Goal: Task Accomplishment & Management: Complete application form

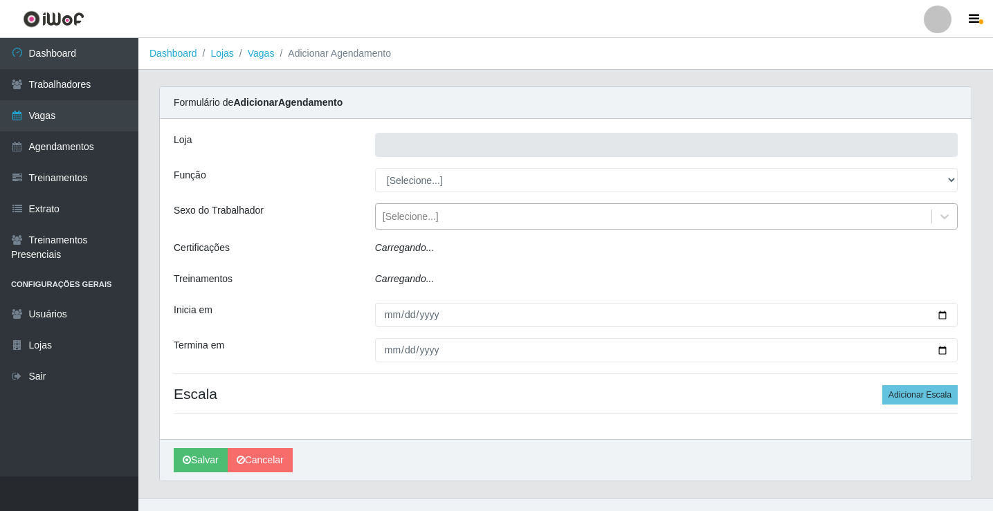
type input "Rede Econômico - Prata"
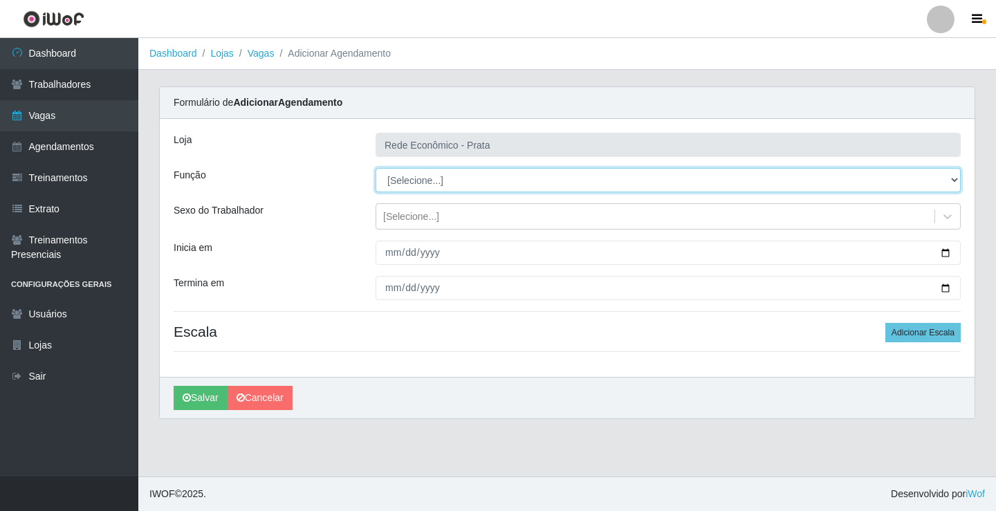
click at [419, 183] on select "[Selecione...] ASG ASG + ASG ++ Embalador Embalador + Embalador ++ Operador de …" at bounding box center [668, 180] width 585 height 24
select select "1"
click at [376, 168] on select "[Selecione...] ASG ASG + ASG ++ Embalador Embalador + Embalador ++ Operador de …" at bounding box center [668, 180] width 585 height 24
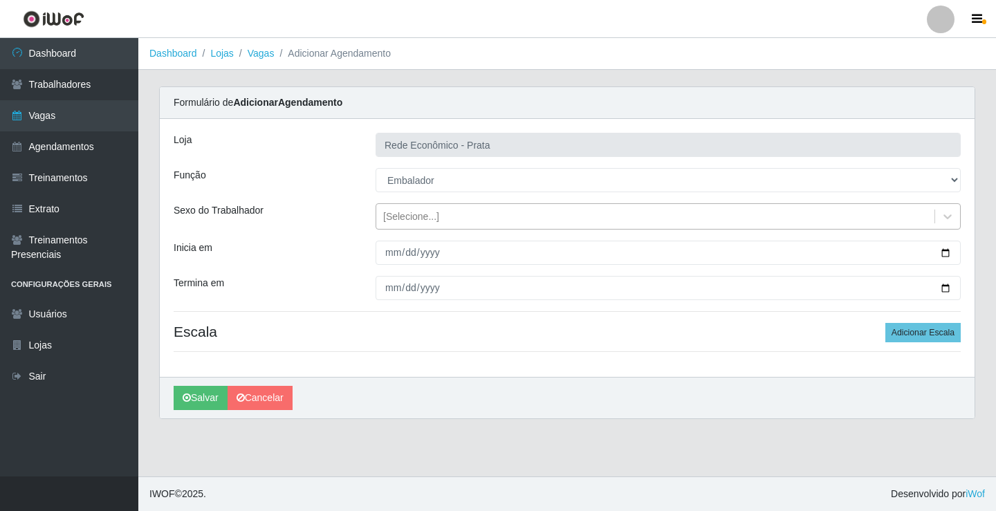
click at [406, 217] on div "[Selecione...]" at bounding box center [411, 217] width 56 height 15
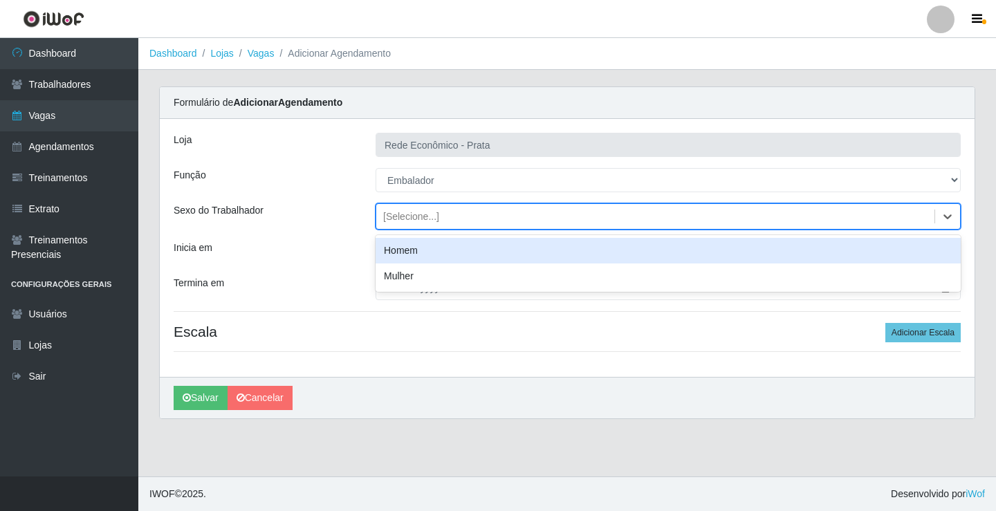
click at [411, 255] on div "Homem" at bounding box center [668, 251] width 585 height 26
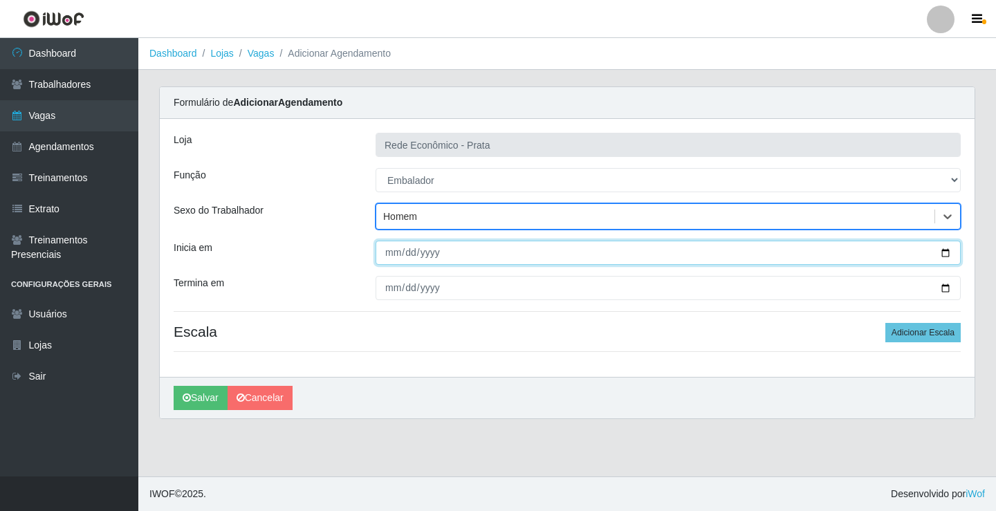
click at [945, 254] on input "Inicia em" at bounding box center [668, 253] width 585 height 24
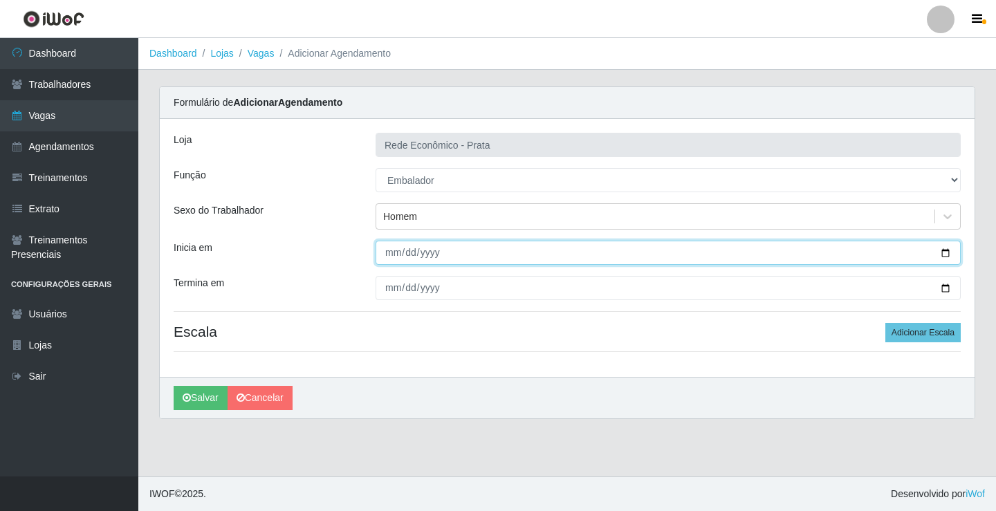
type input "[DATE]"
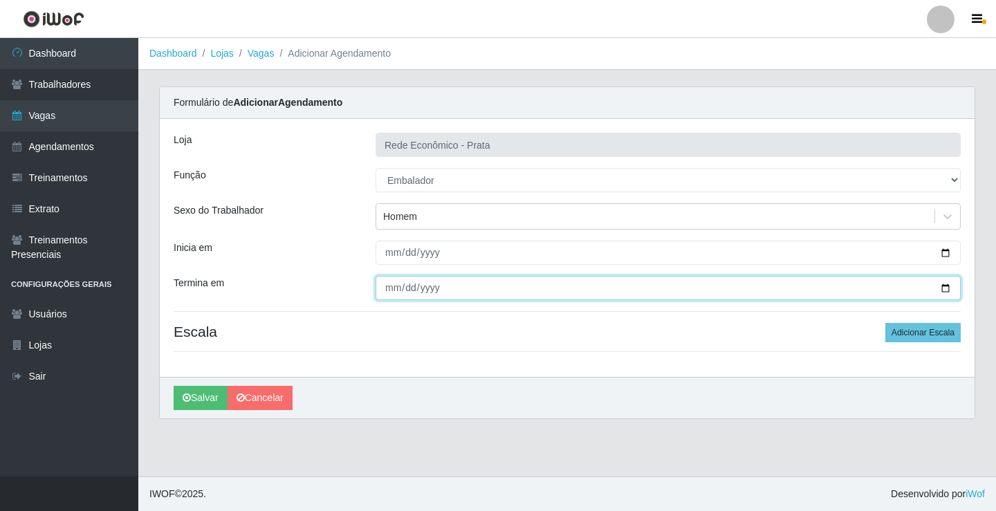
click at [942, 286] on input "Termina em" at bounding box center [668, 288] width 585 height 24
type input "[DATE]"
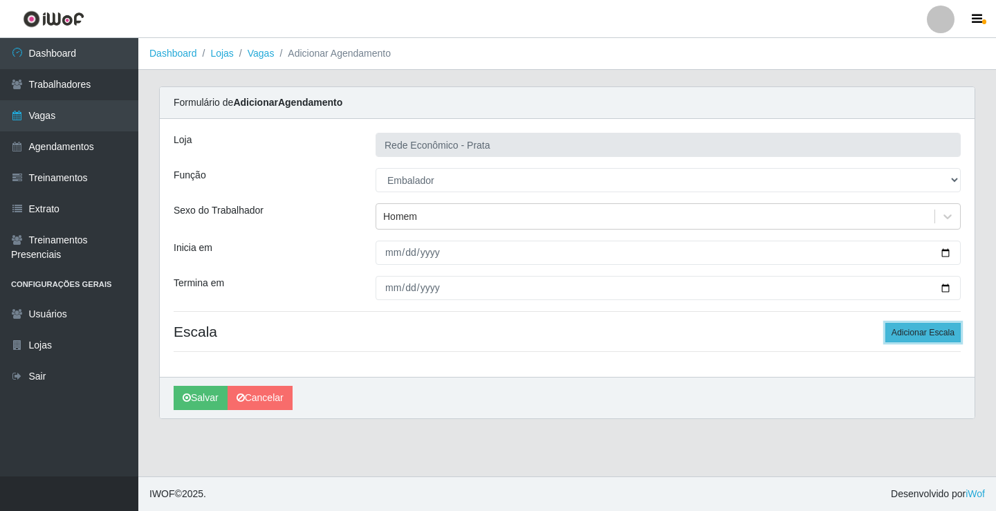
click at [915, 331] on button "Adicionar Escala" at bounding box center [923, 332] width 75 height 19
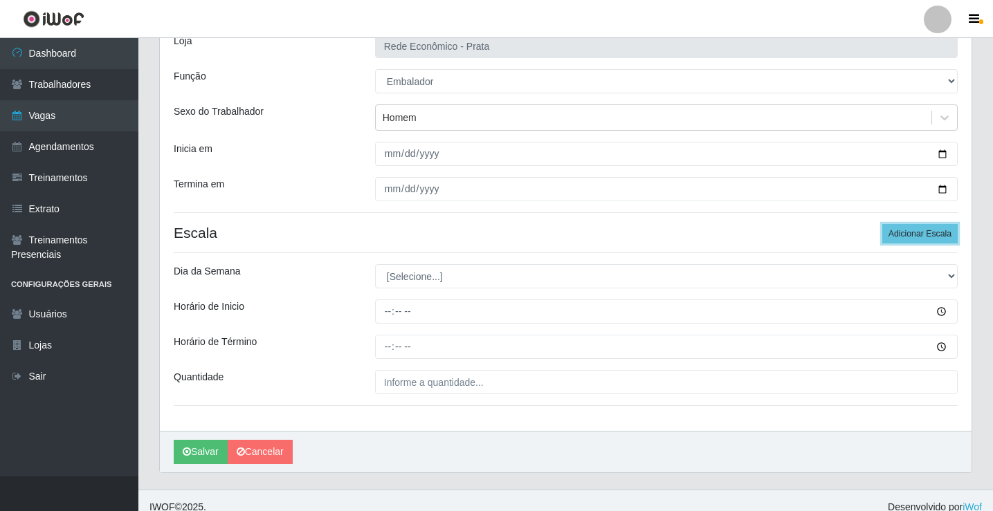
scroll to position [112, 0]
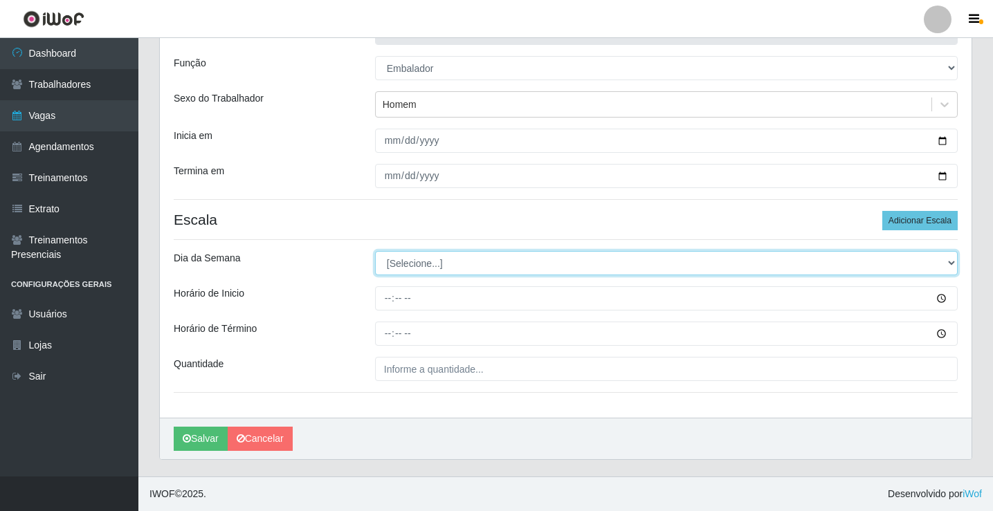
click at [419, 260] on select "[Selecione...] Segunda Terça Quarta Quinta Sexta Sábado Domingo" at bounding box center [666, 263] width 583 height 24
select select "1"
click at [375, 251] on select "[Selecione...] Segunda Terça Quarta Quinta Sexta Sábado Domingo" at bounding box center [666, 263] width 583 height 24
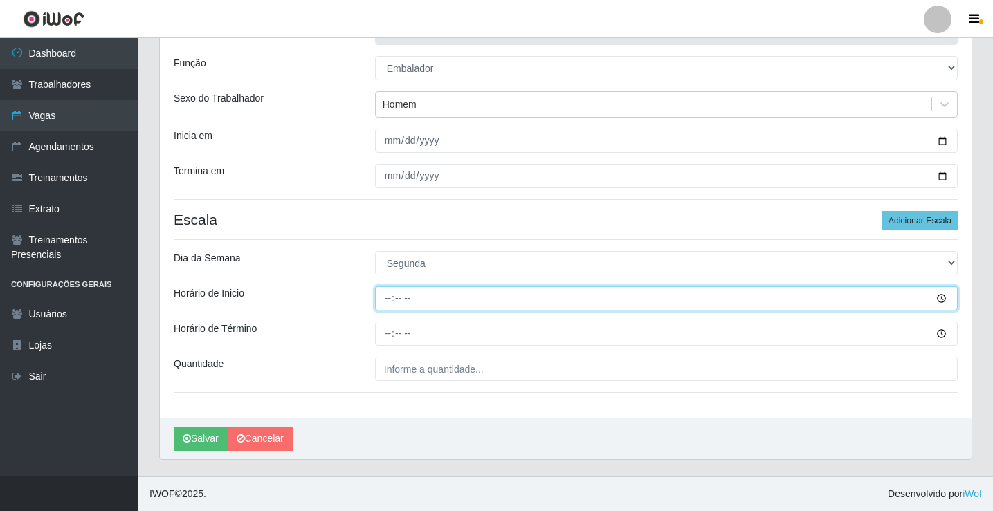
click at [388, 302] on input "Horário de Inicio" at bounding box center [666, 298] width 583 height 24
type input "07:00"
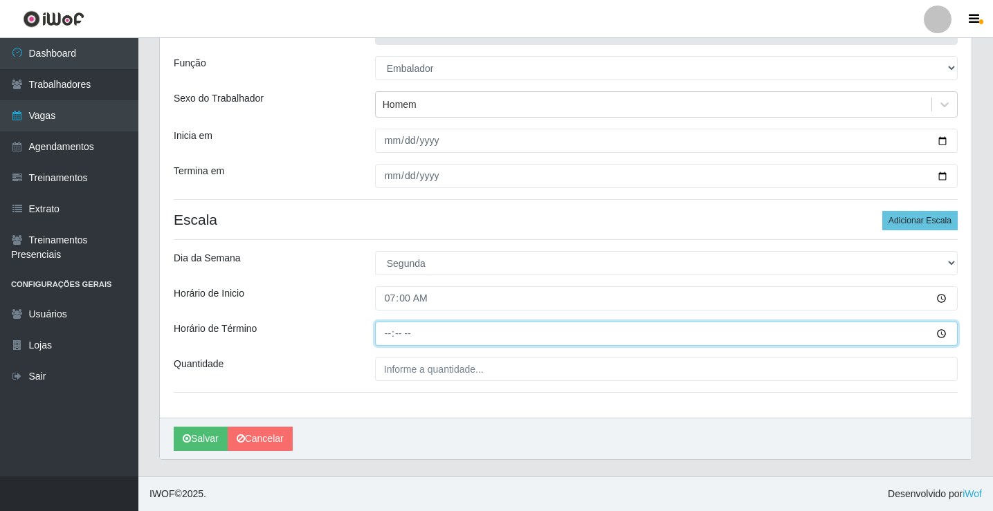
click at [390, 333] on input "Horário de Término" at bounding box center [666, 334] width 583 height 24
type input "13:00"
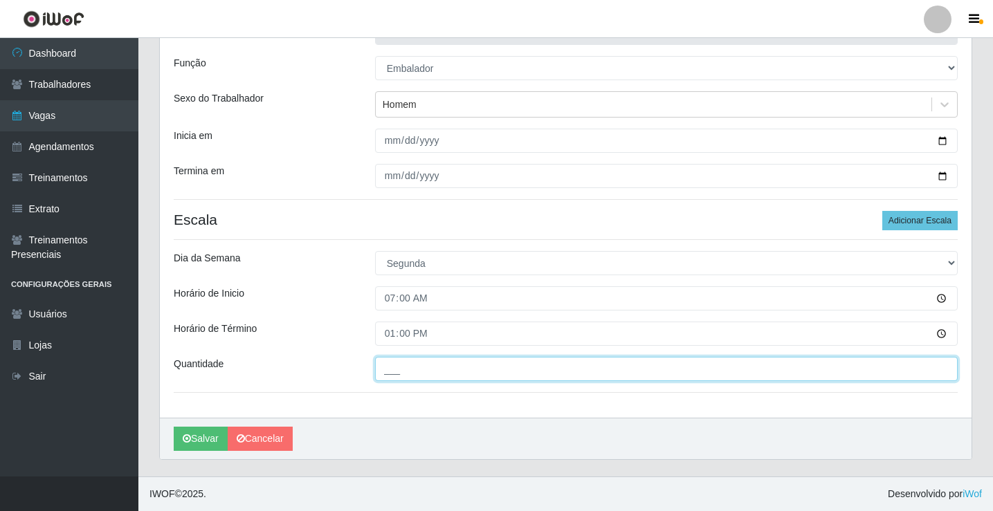
click at [404, 363] on input "___" at bounding box center [666, 369] width 583 height 24
type input "2__"
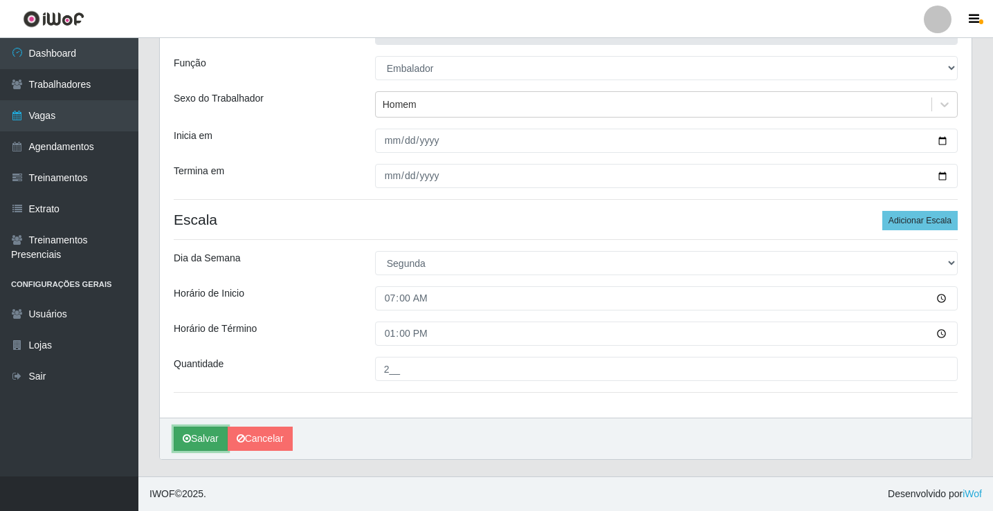
click at [205, 439] on button "Salvar" at bounding box center [201, 439] width 54 height 24
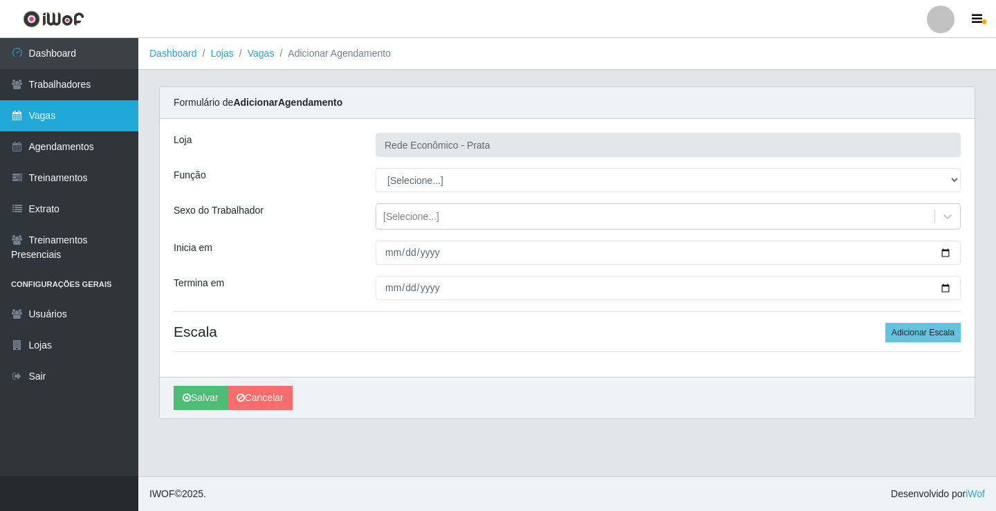
click at [85, 114] on link "Vagas" at bounding box center [69, 115] width 138 height 31
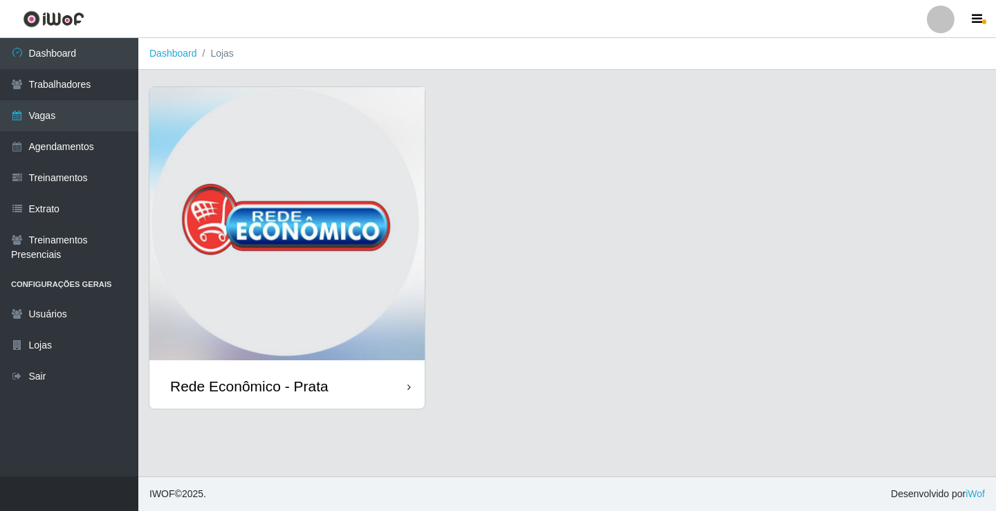
click at [329, 379] on div "Rede Econômico - Prata" at bounding box center [286, 386] width 275 height 45
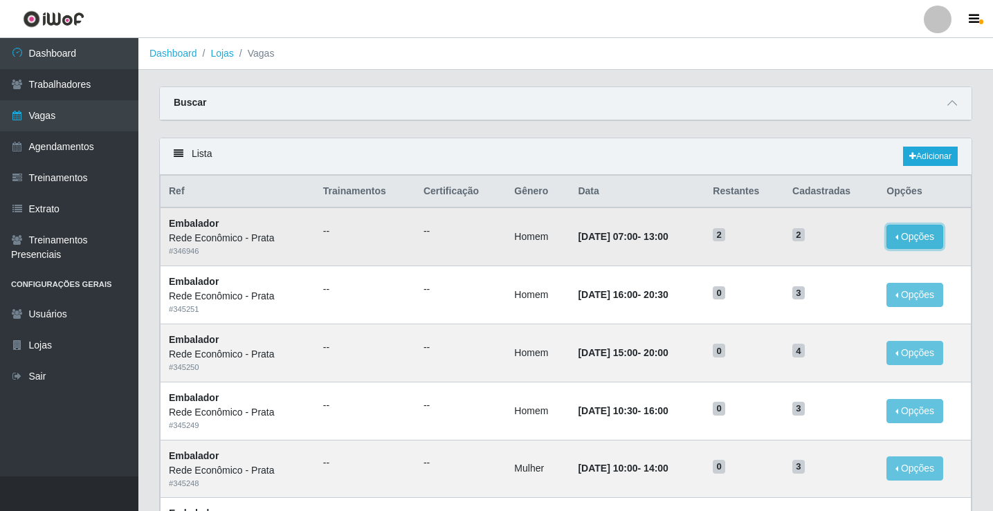
click at [909, 237] on button "Opções" at bounding box center [914, 237] width 57 height 24
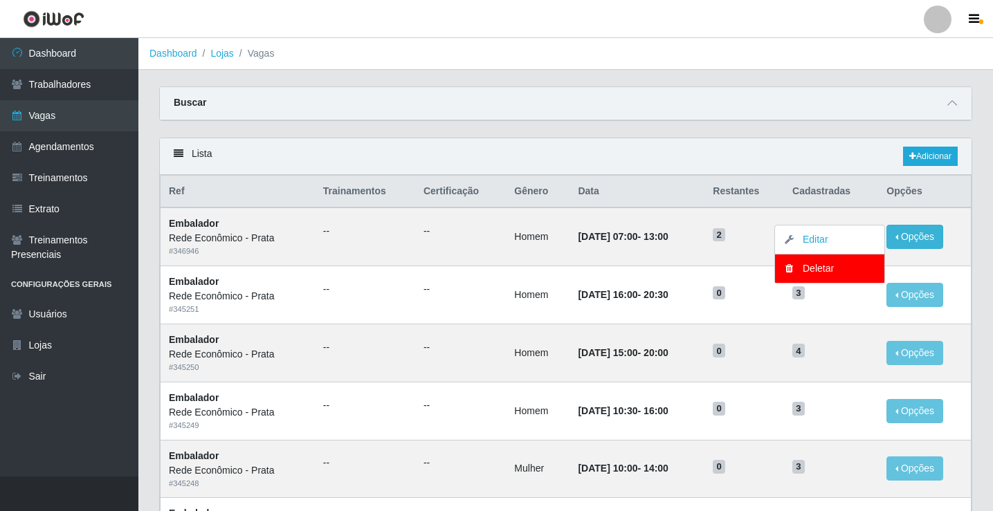
click at [848, 130] on div "Carregando... Buscar Início em Término em Função [Selecione...] ASG ASG + ASG +…" at bounding box center [566, 111] width 834 height 51
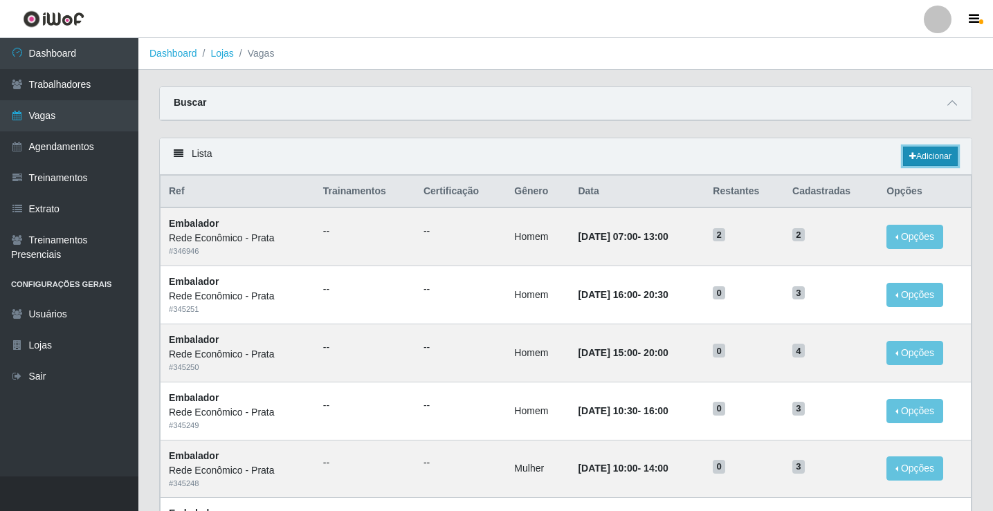
click at [930, 154] on link "Adicionar" at bounding box center [930, 156] width 55 height 19
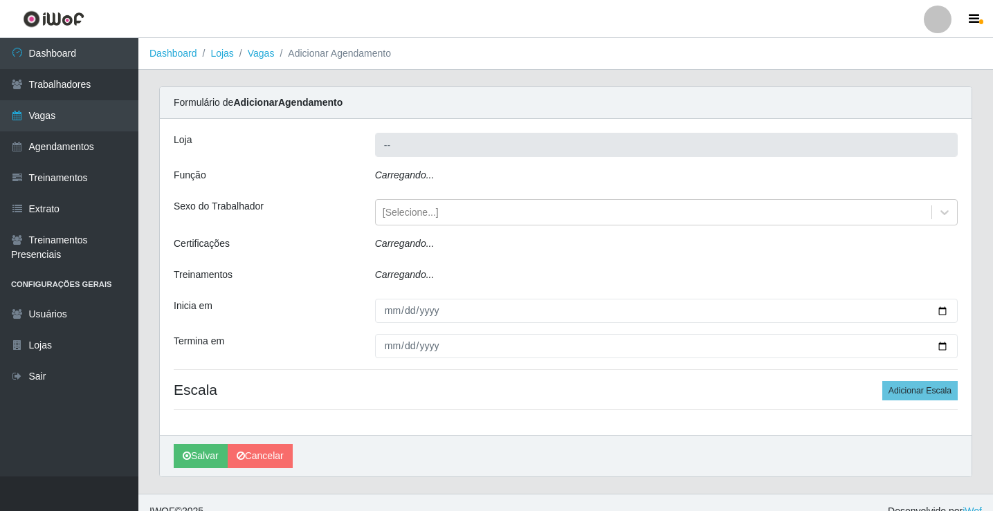
type input "Rede Econômico - Prata"
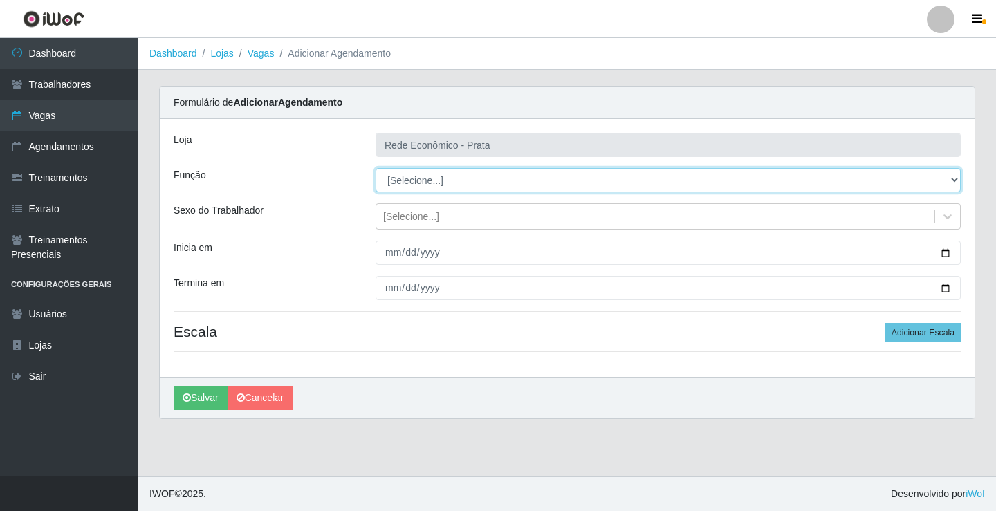
click at [411, 181] on select "[Selecione...] ASG ASG + ASG ++ Embalador Embalador + Embalador ++ Operador de …" at bounding box center [668, 180] width 585 height 24
select select "1"
click at [376, 168] on select "[Selecione...] ASG ASG + ASG ++ Embalador Embalador + Embalador ++ Operador de …" at bounding box center [668, 180] width 585 height 24
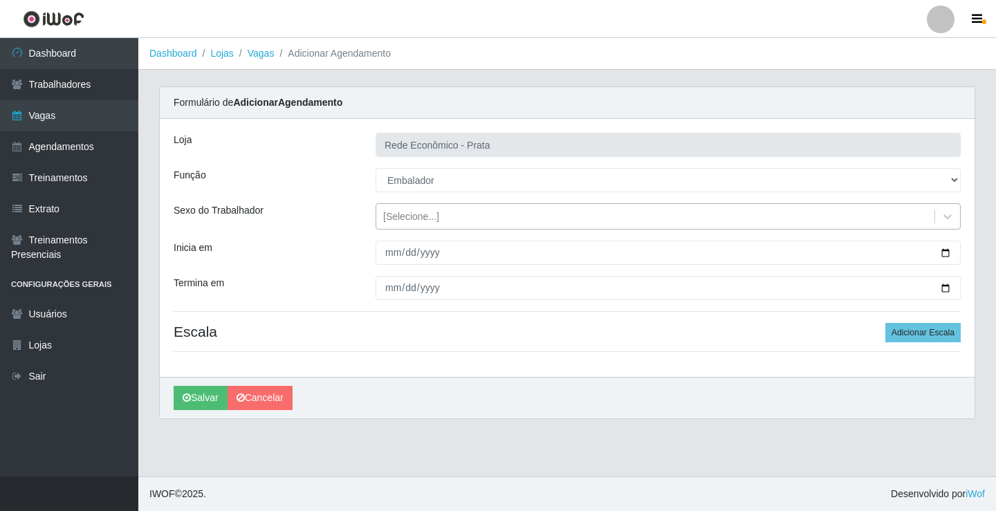
click at [408, 219] on div "[Selecione...]" at bounding box center [411, 217] width 56 height 15
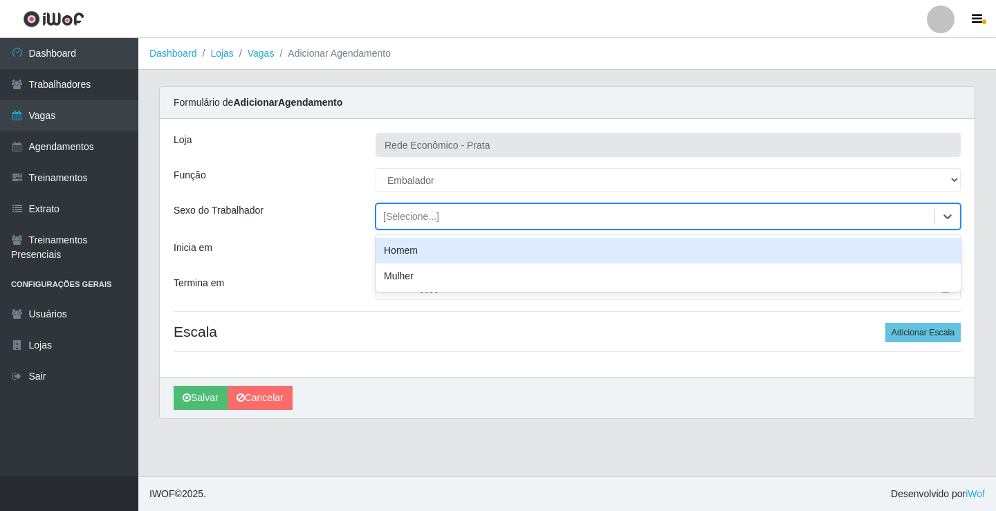
click at [412, 255] on div "Homem" at bounding box center [668, 251] width 585 height 26
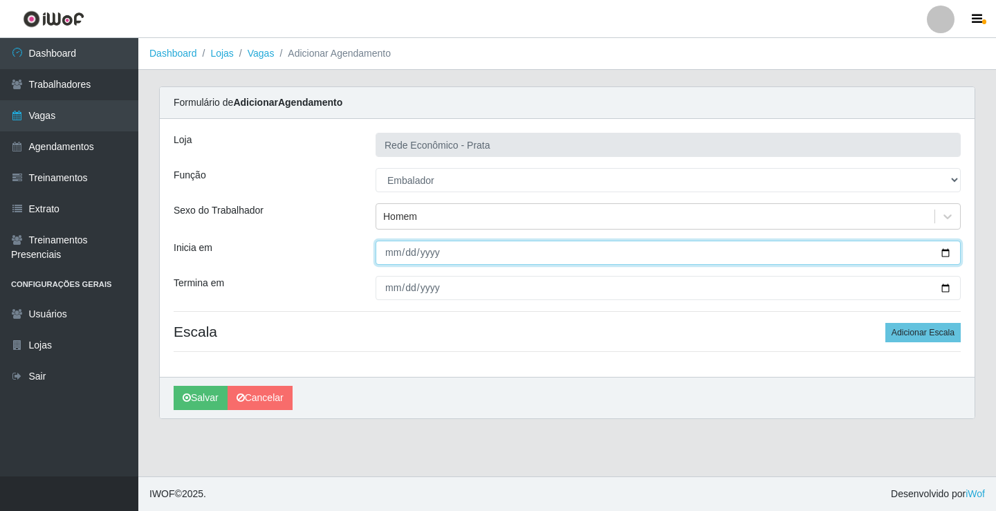
click at [390, 256] on input "Inicia em" at bounding box center [668, 253] width 585 height 24
click at [945, 255] on input "Inicia em" at bounding box center [668, 253] width 585 height 24
type input "[DATE]"
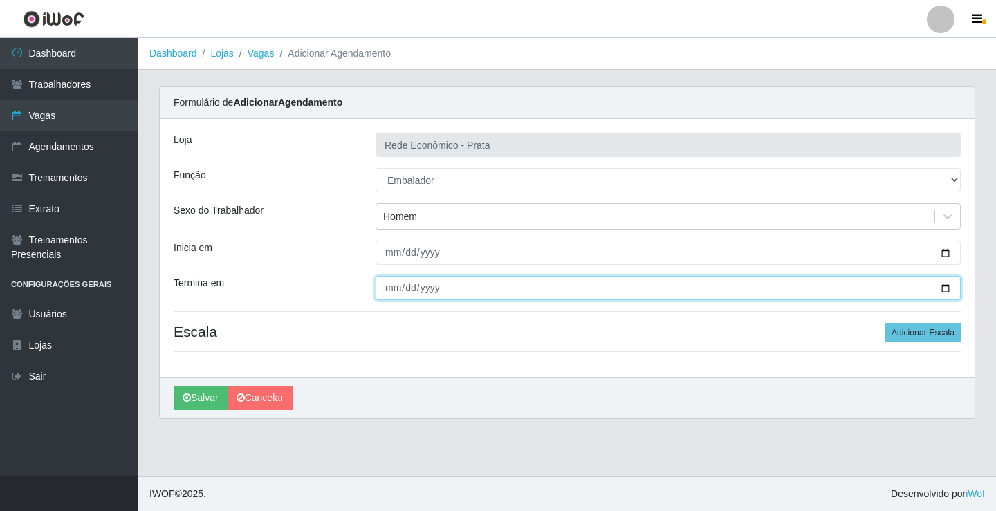
click at [946, 289] on input "Termina em" at bounding box center [668, 288] width 585 height 24
type input "[DATE]"
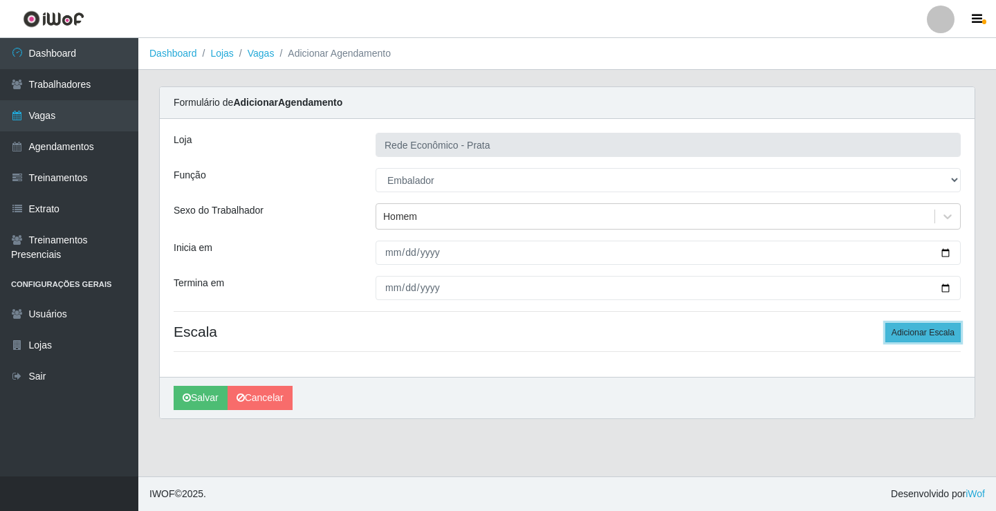
click at [925, 334] on button "Adicionar Escala" at bounding box center [923, 332] width 75 height 19
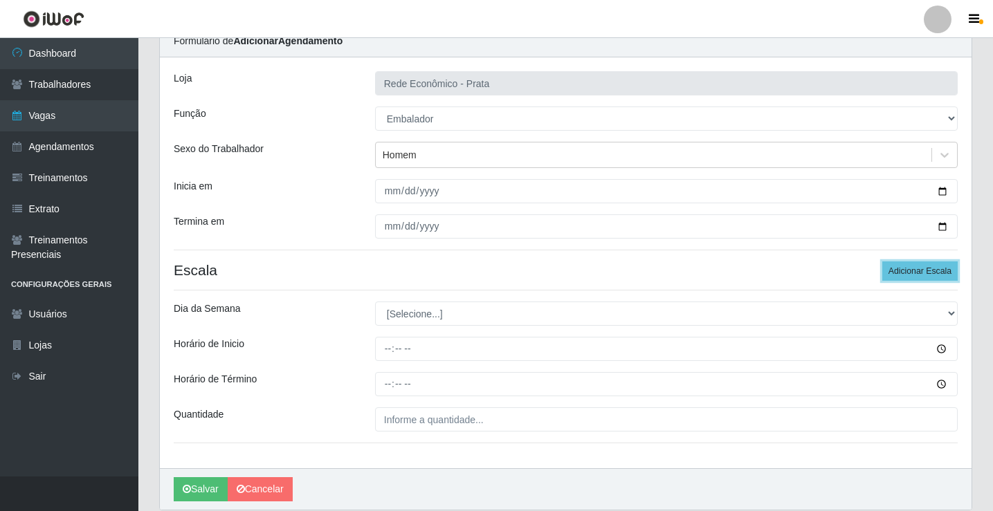
scroll to position [112, 0]
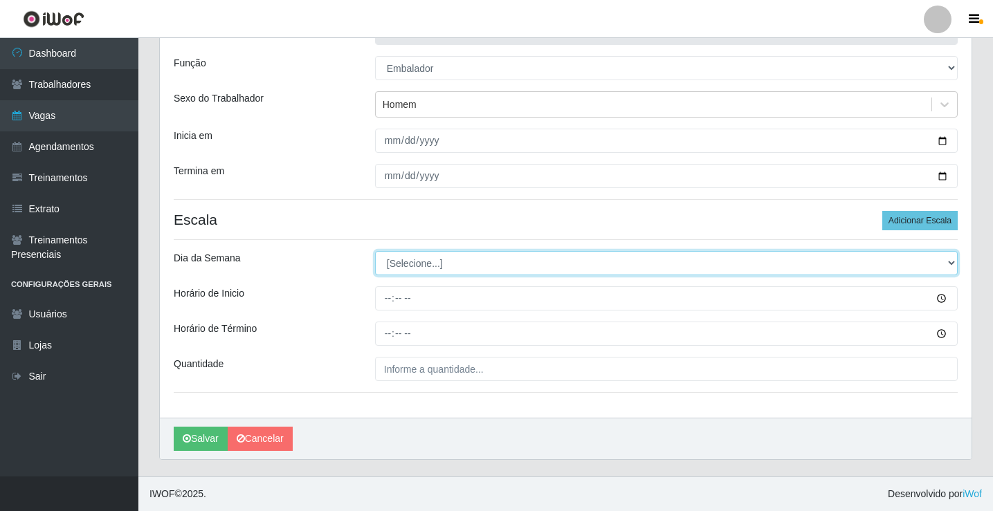
click at [403, 265] on select "[Selecione...] Segunda Terça Quarta Quinta Sexta Sábado Domingo" at bounding box center [666, 263] width 583 height 24
select select "1"
click at [375, 251] on select "[Selecione...] Segunda Terça Quarta Quinta Sexta Sábado Domingo" at bounding box center [666, 263] width 583 height 24
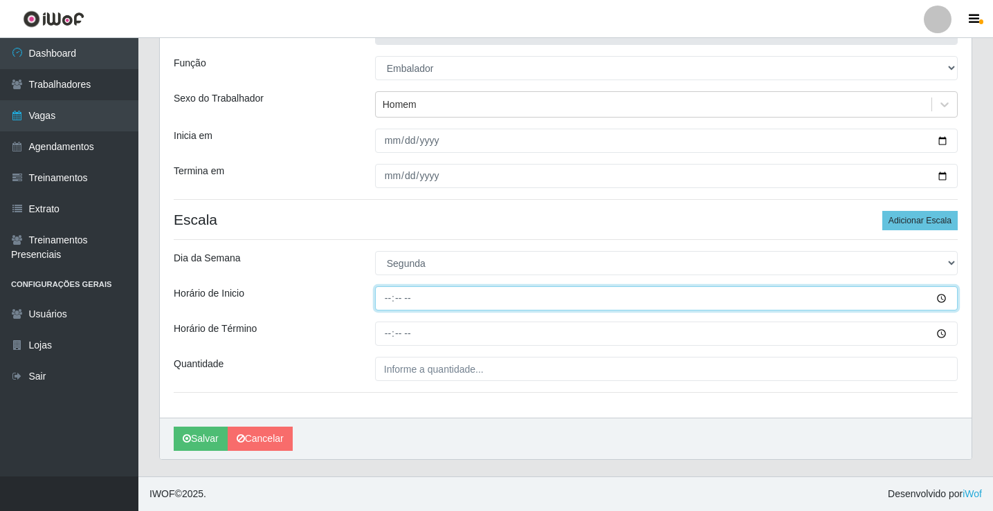
click at [390, 302] on input "Horário de Inicio" at bounding box center [666, 298] width 583 height 24
type input "08:00"
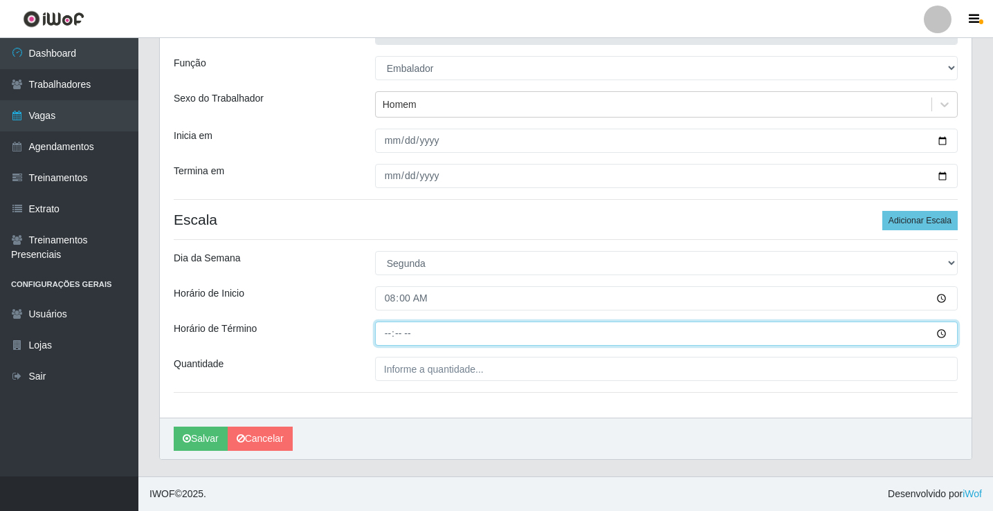
click at [383, 335] on input "Horário de Término" at bounding box center [666, 334] width 583 height 24
type input "12:00"
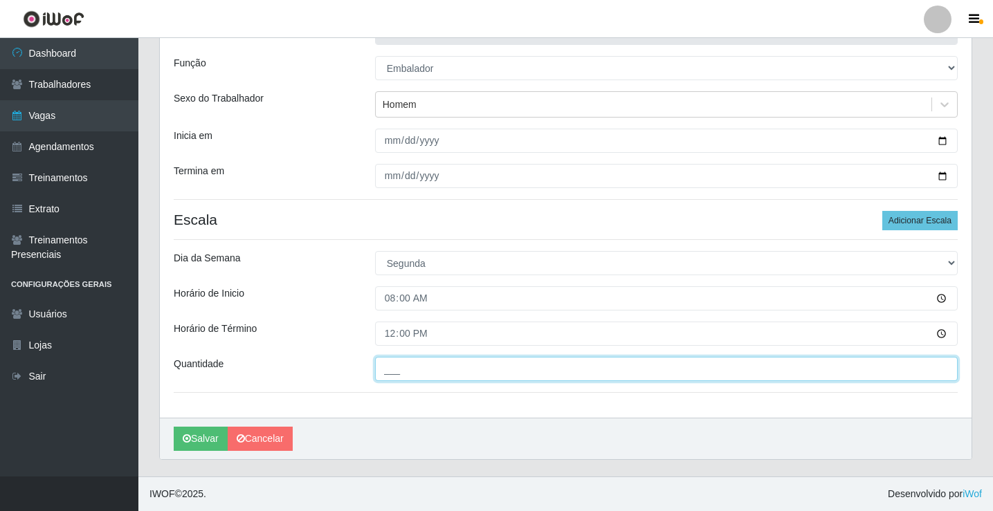
click at [394, 372] on input "___" at bounding box center [666, 369] width 583 height 24
type input "1__"
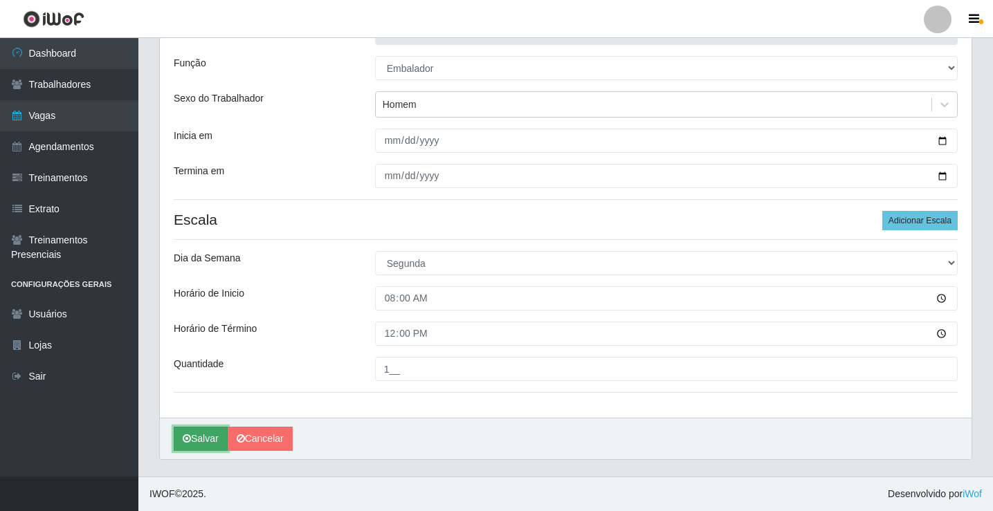
click at [194, 441] on button "Salvar" at bounding box center [201, 439] width 54 height 24
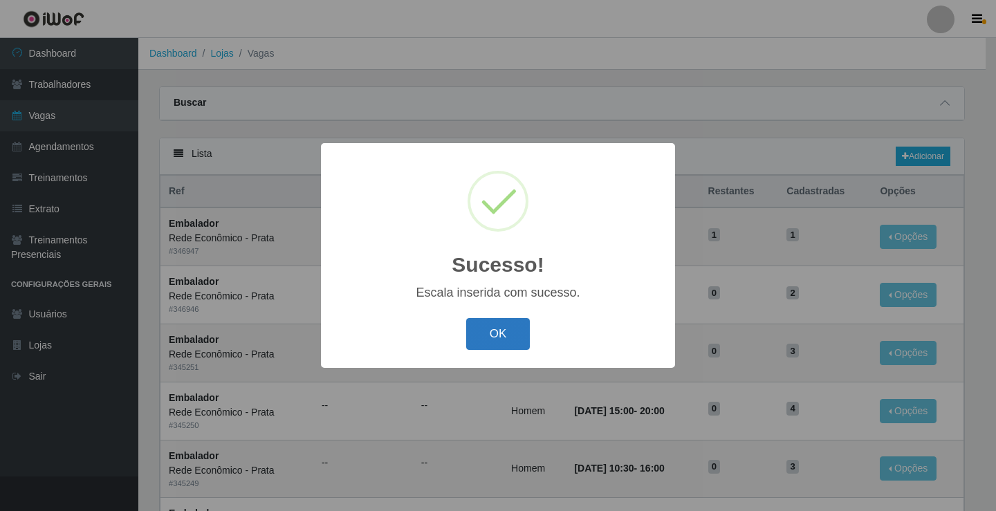
click at [482, 346] on button "OK" at bounding box center [498, 334] width 64 height 33
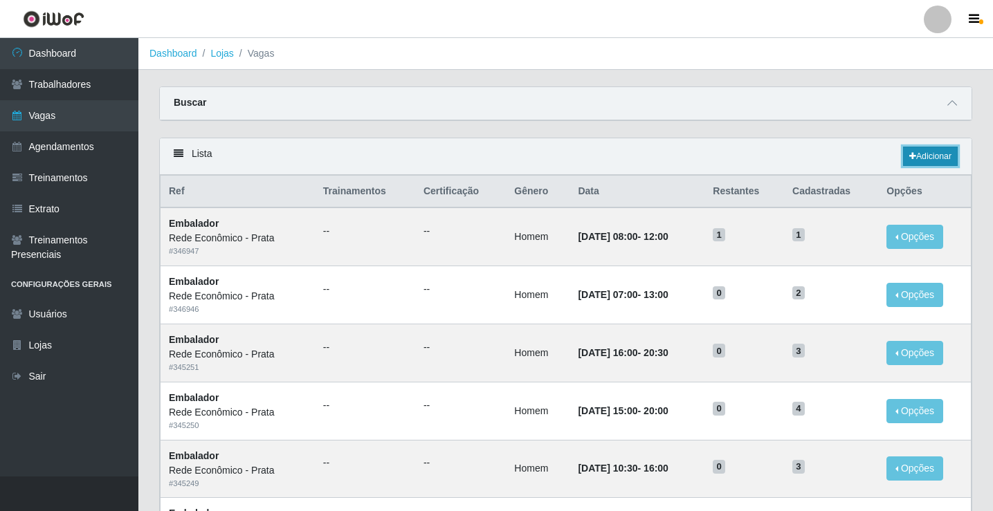
click at [929, 154] on link "Adicionar" at bounding box center [930, 156] width 55 height 19
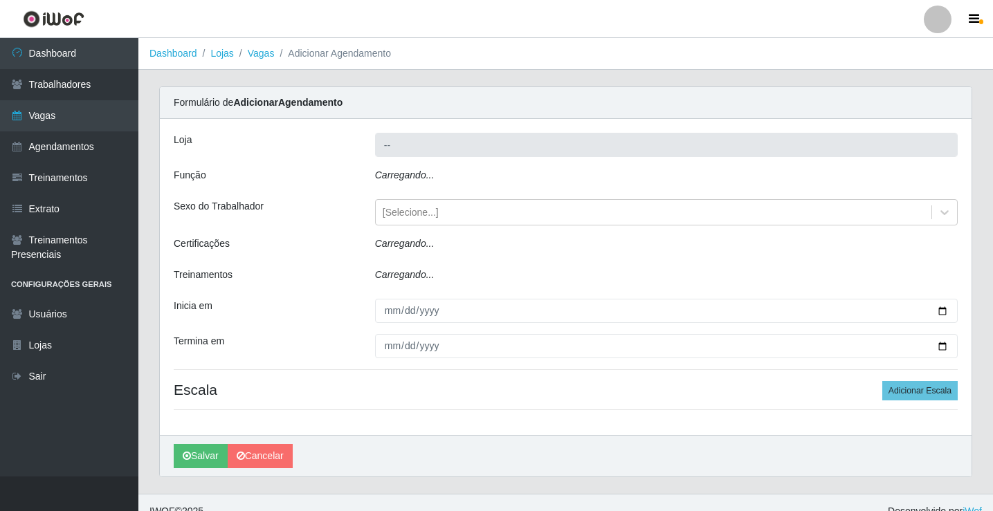
type input "Rede Econômico - Prata"
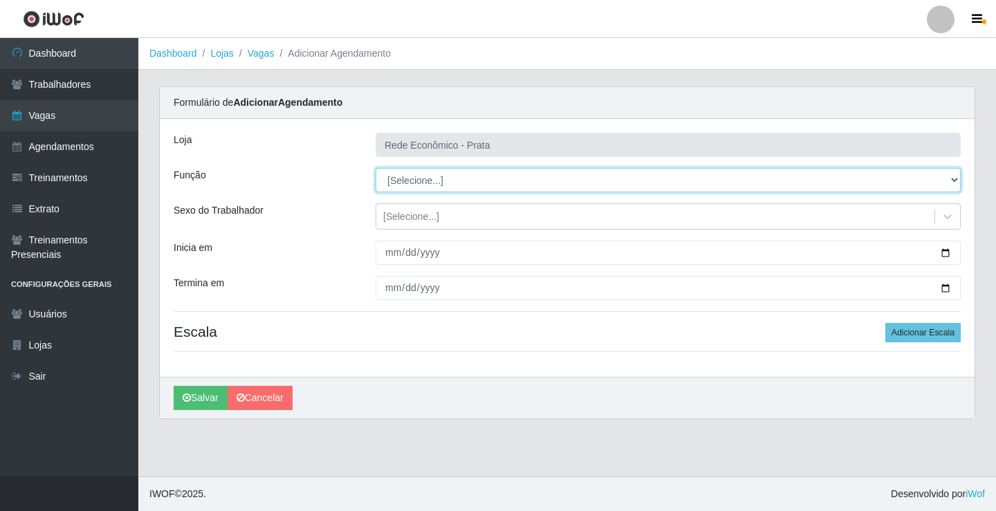
click at [410, 185] on select "[Selecione...] ASG ASG + ASG ++ Embalador Embalador + Embalador ++ Operador de …" at bounding box center [668, 180] width 585 height 24
select select "1"
click at [376, 168] on select "[Selecione...] ASG ASG + ASG ++ Embalador Embalador + Embalador ++ Operador de …" at bounding box center [668, 180] width 585 height 24
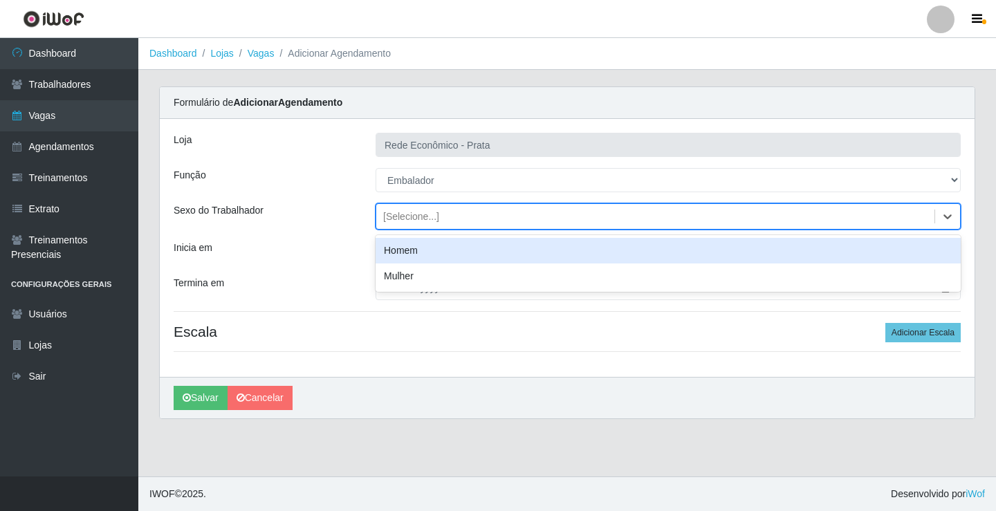
click at [407, 219] on div "[Selecione...]" at bounding box center [411, 217] width 56 height 15
click at [424, 253] on div "Homem" at bounding box center [668, 251] width 585 height 26
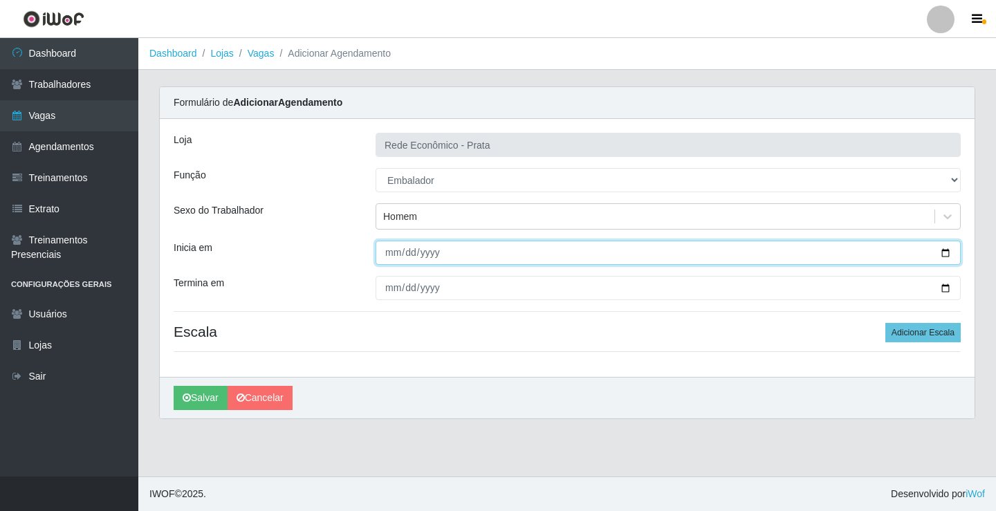
click at [944, 253] on input "Inicia em" at bounding box center [668, 253] width 585 height 24
type input "[DATE]"
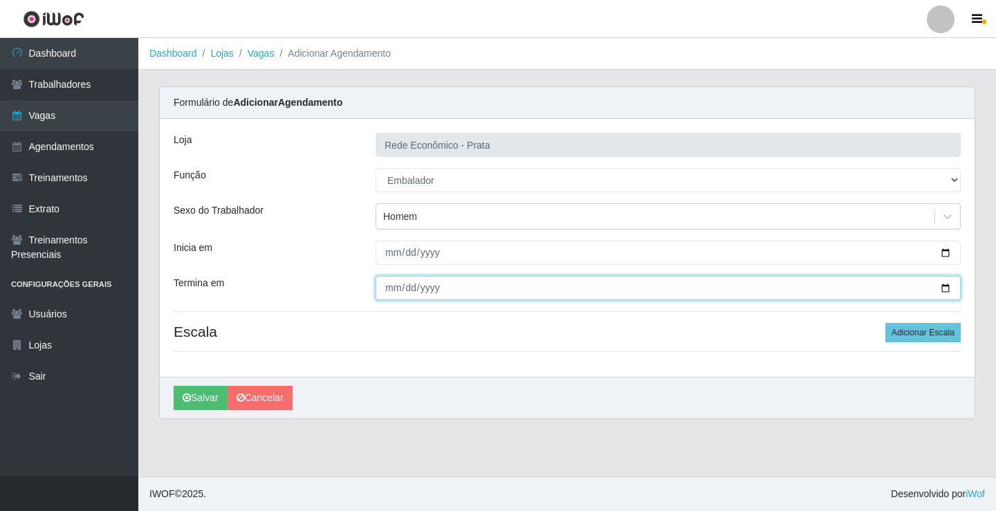
click at [947, 288] on input "Termina em" at bounding box center [668, 288] width 585 height 24
type input "[DATE]"
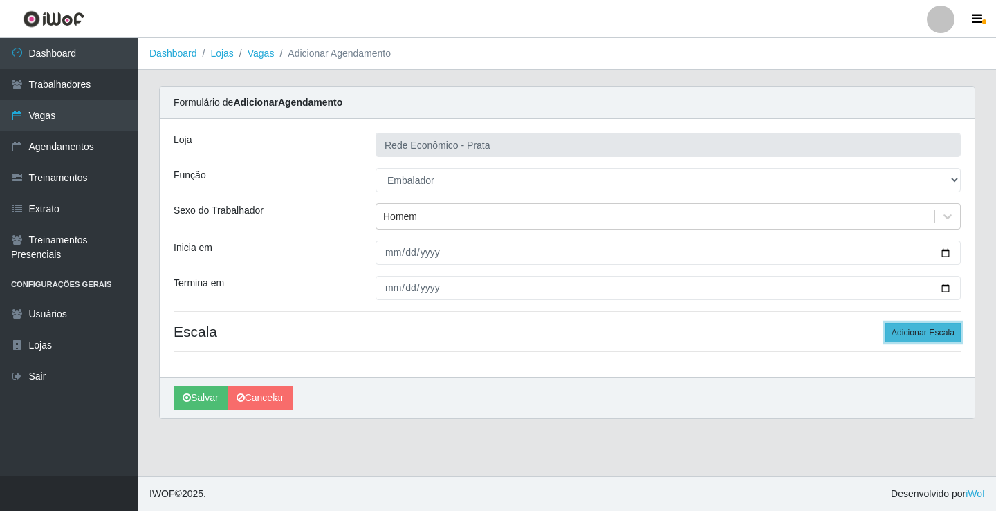
click at [913, 328] on button "Adicionar Escala" at bounding box center [923, 332] width 75 height 19
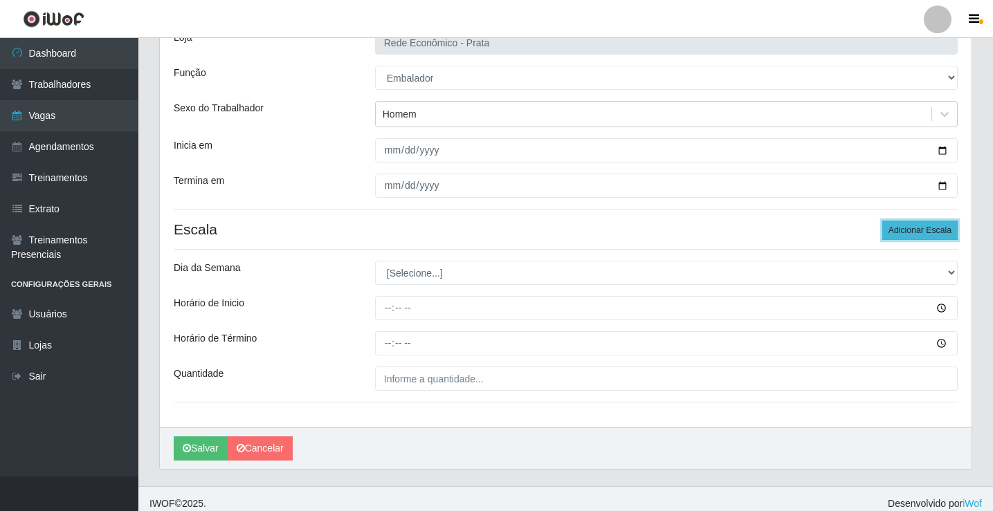
scroll to position [112, 0]
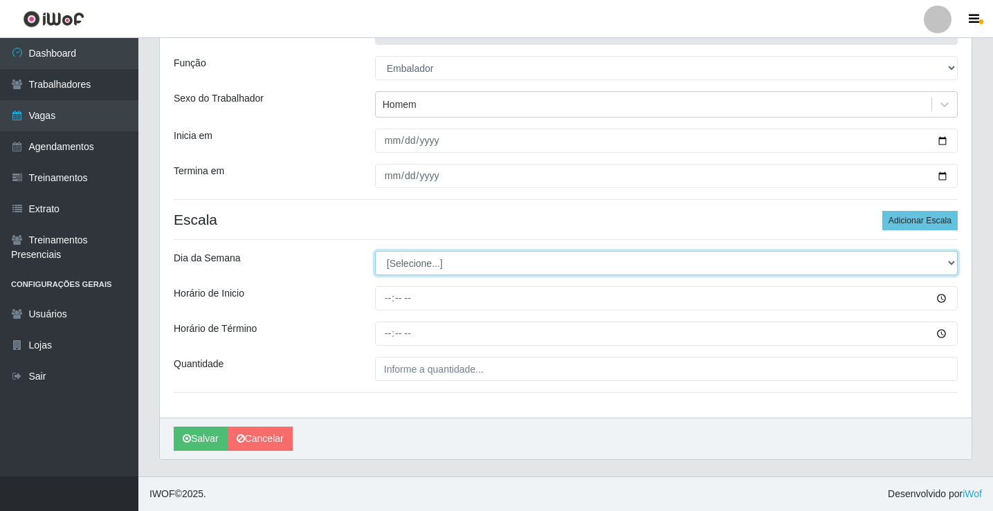
click at [406, 266] on select "[Selecione...] Segunda Terça Quarta Quinta Sexta Sábado Domingo" at bounding box center [666, 263] width 583 height 24
select select "1"
click at [375, 251] on select "[Selecione...] Segunda Terça Quarta Quinta Sexta Sábado Domingo" at bounding box center [666, 263] width 583 height 24
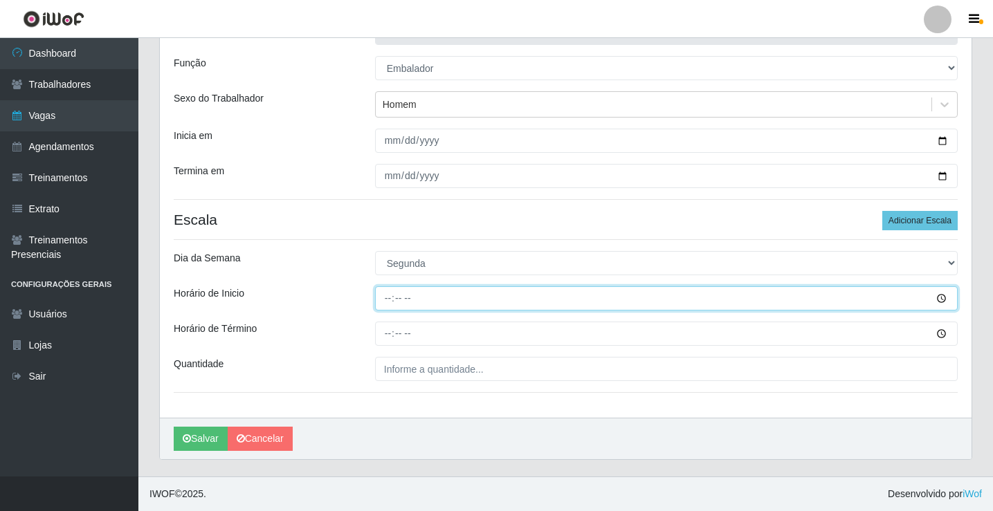
click at [384, 302] on input "Horário de Inicio" at bounding box center [666, 298] width 583 height 24
type input "09:00"
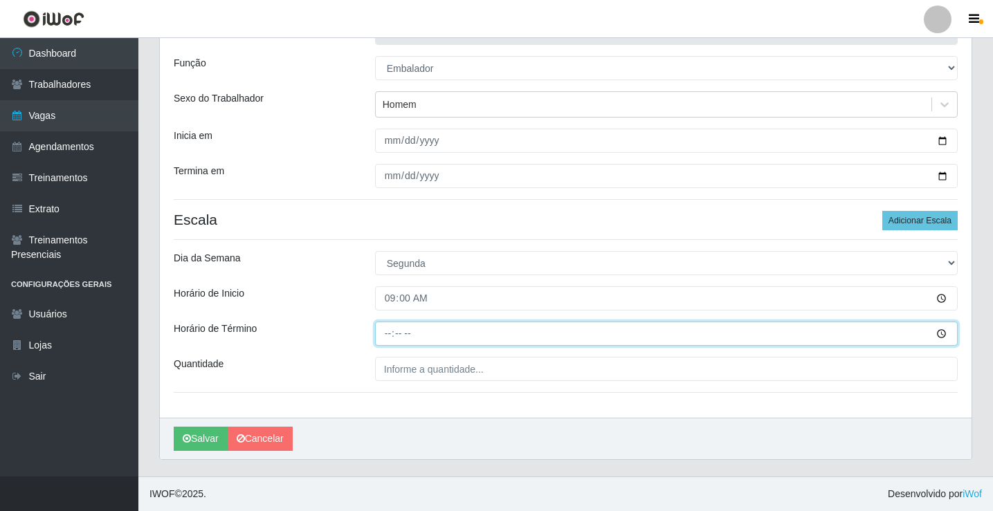
click at [393, 339] on input "Horário de Término" at bounding box center [666, 334] width 583 height 24
type input "14:00"
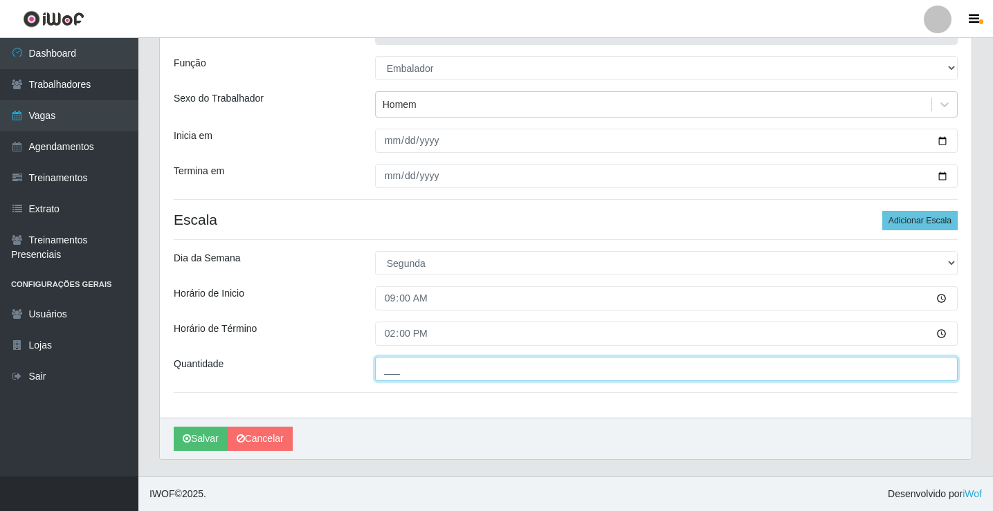
click at [399, 369] on input "___" at bounding box center [666, 369] width 583 height 24
type input "4__"
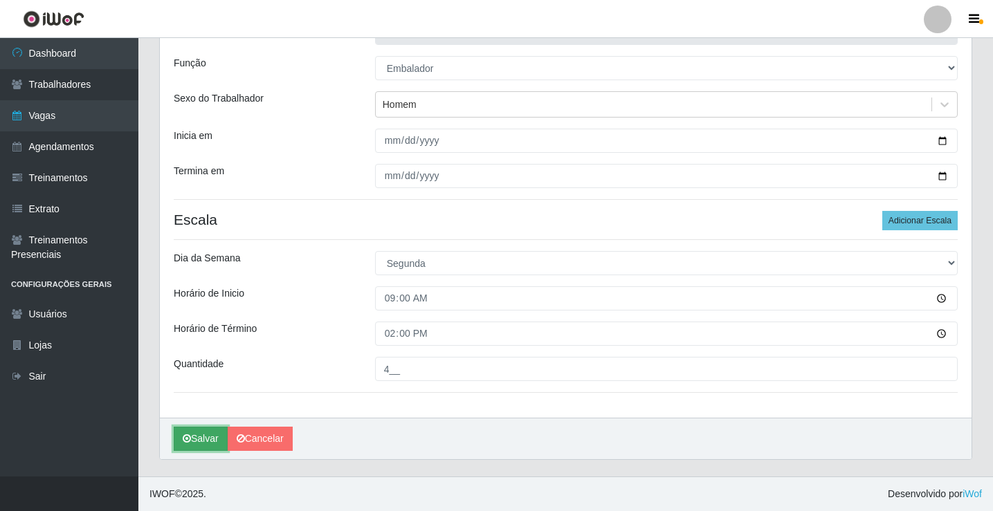
click at [210, 438] on button "Salvar" at bounding box center [201, 439] width 54 height 24
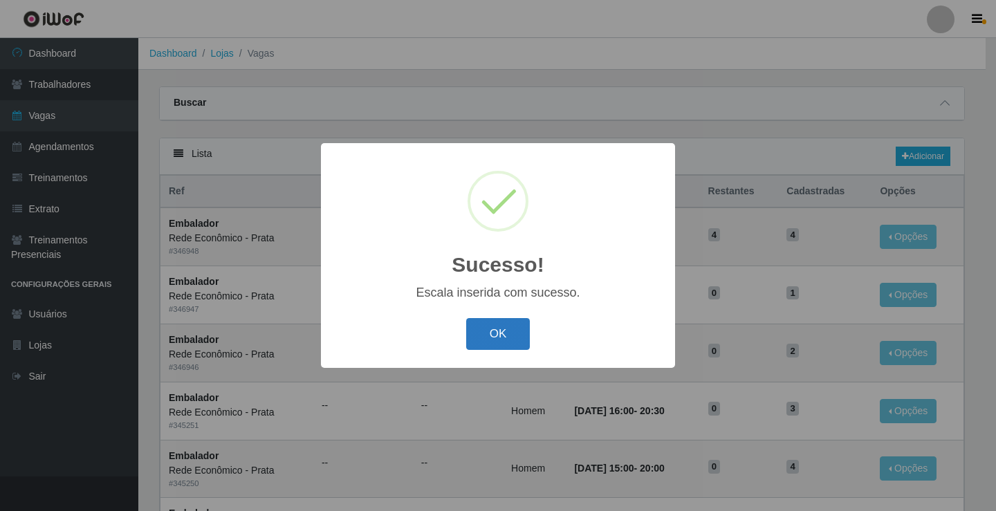
click at [498, 339] on button "OK" at bounding box center [498, 334] width 64 height 33
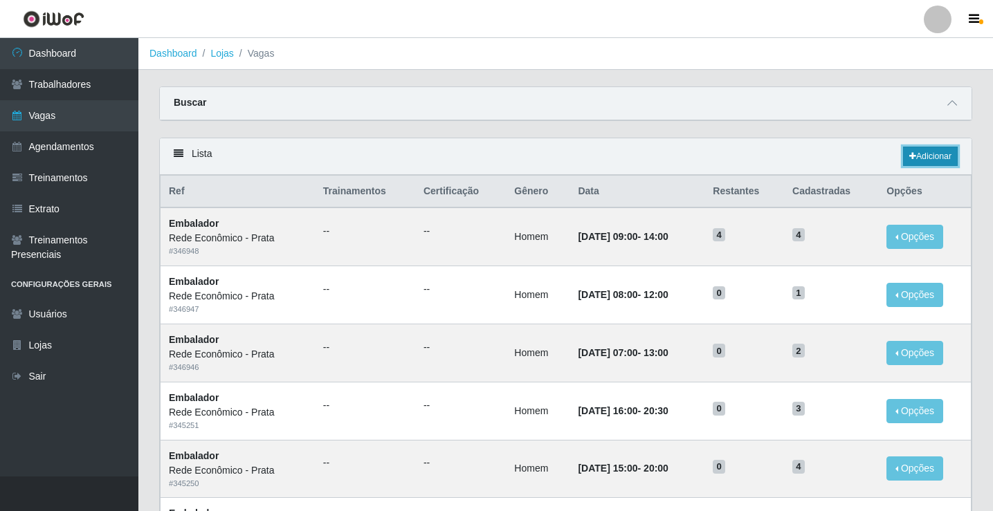
click at [925, 156] on link "Adicionar" at bounding box center [930, 156] width 55 height 19
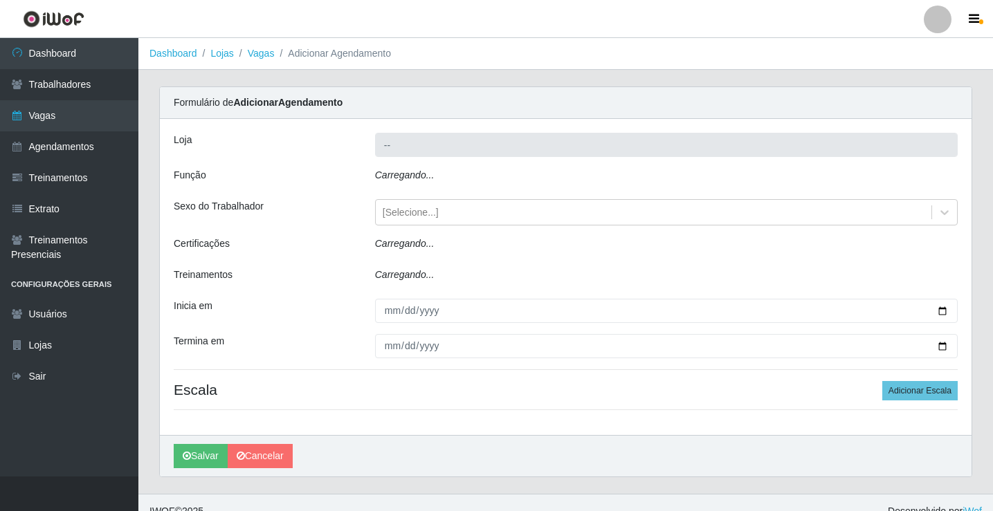
type input "Rede Econômico - Prata"
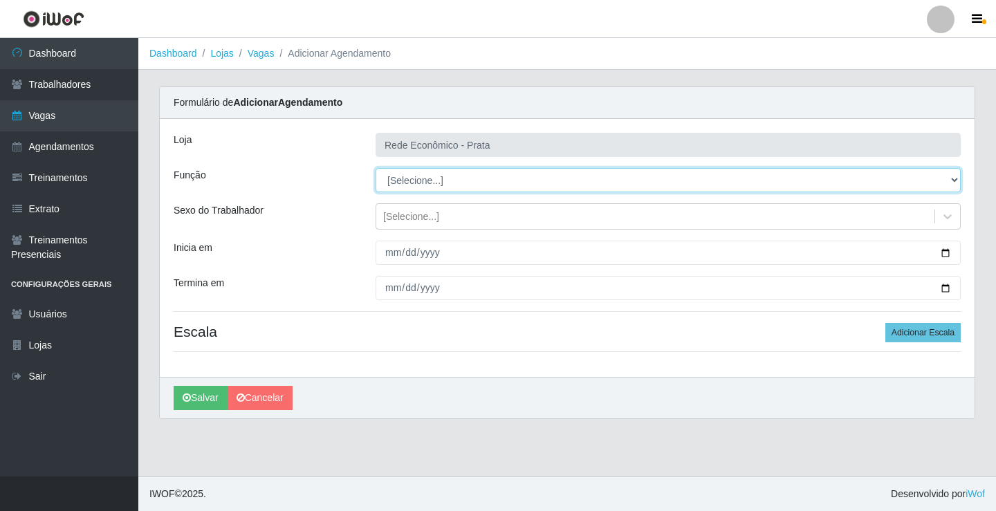
click at [423, 181] on select "[Selecione...] ASG ASG + ASG ++ Embalador Embalador + Embalador ++ Operador de …" at bounding box center [668, 180] width 585 height 24
select select "1"
click at [376, 168] on select "[Selecione...] ASG ASG + ASG ++ Embalador Embalador + Embalador ++ Operador de …" at bounding box center [668, 180] width 585 height 24
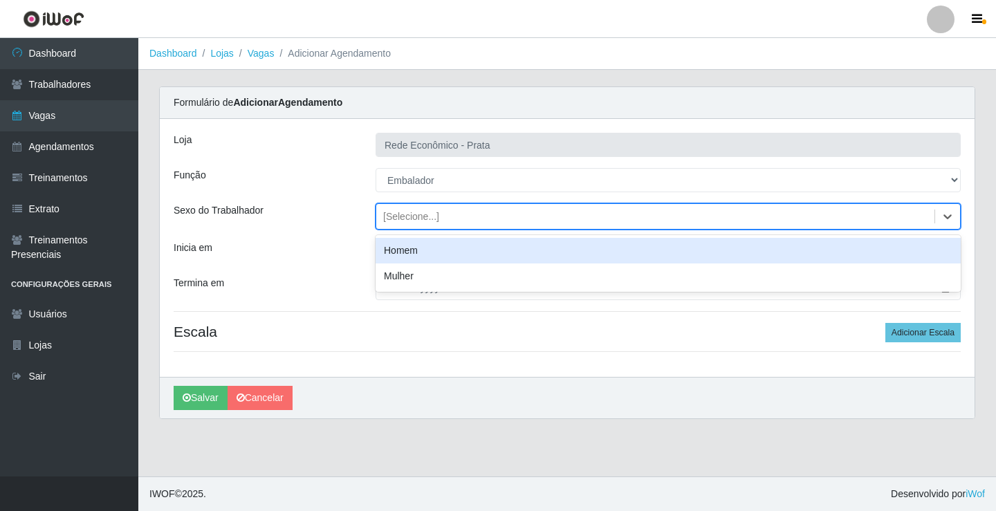
click at [412, 217] on div "[Selecione...]" at bounding box center [411, 217] width 56 height 15
click at [423, 256] on div "Homem" at bounding box center [668, 251] width 585 height 26
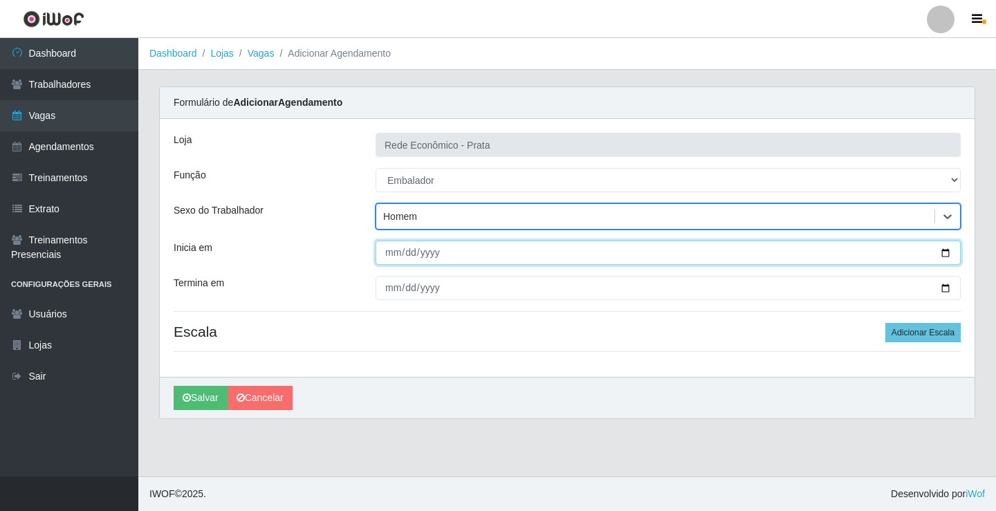
click at [948, 253] on input "Inicia em" at bounding box center [668, 253] width 585 height 24
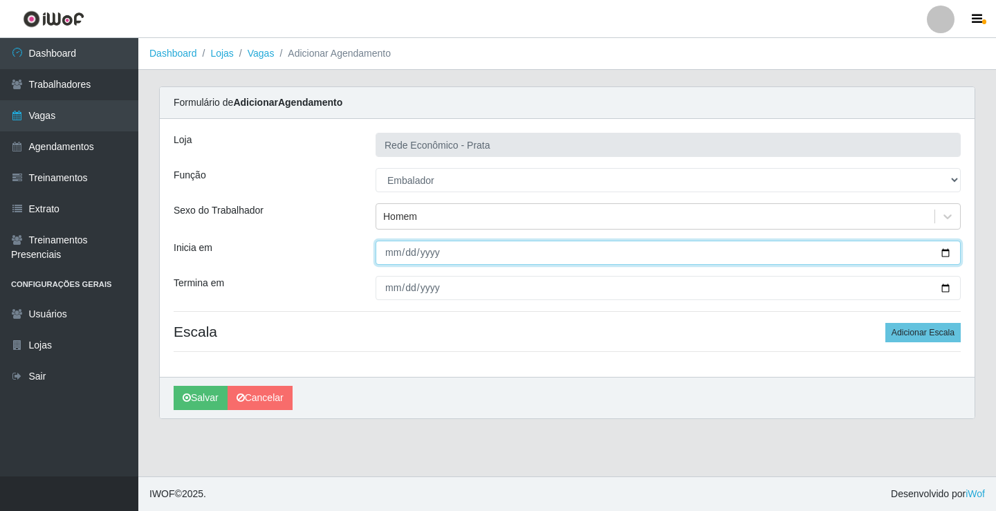
type input "[DATE]"
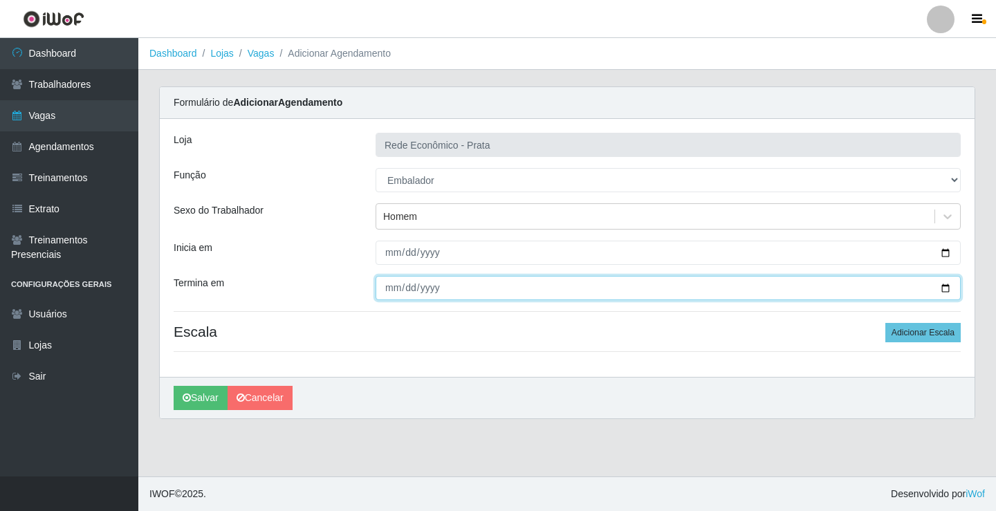
click at [944, 289] on input "Termina em" at bounding box center [668, 288] width 585 height 24
type input "[DATE]"
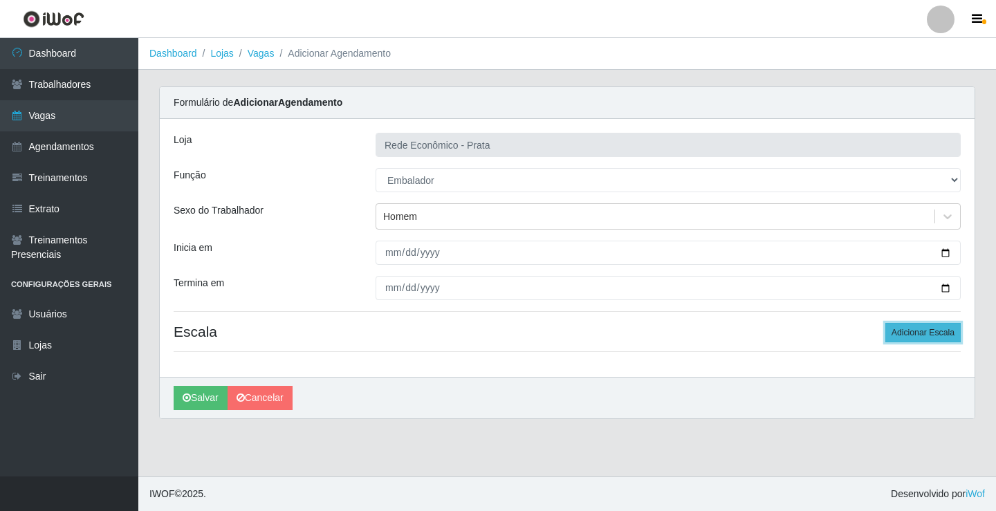
click at [930, 336] on button "Adicionar Escala" at bounding box center [923, 332] width 75 height 19
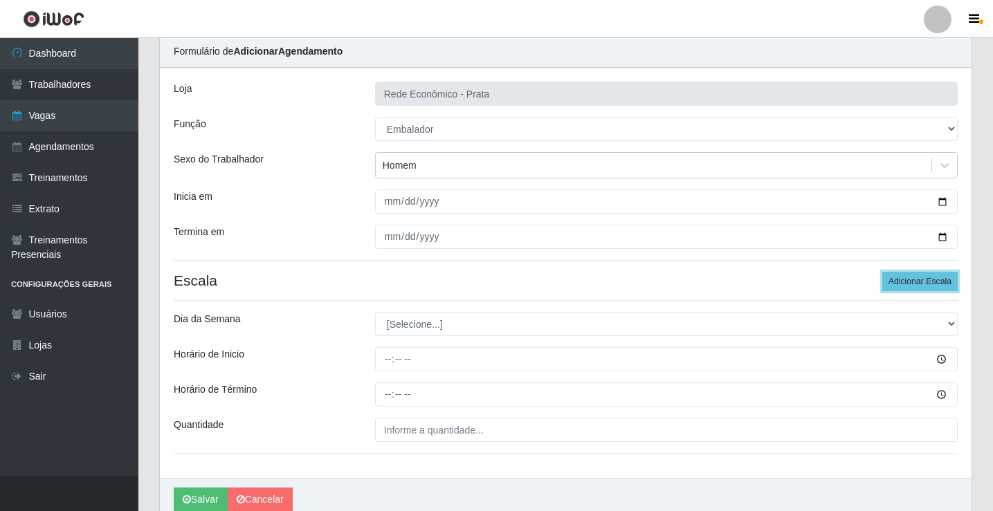
scroll to position [112, 0]
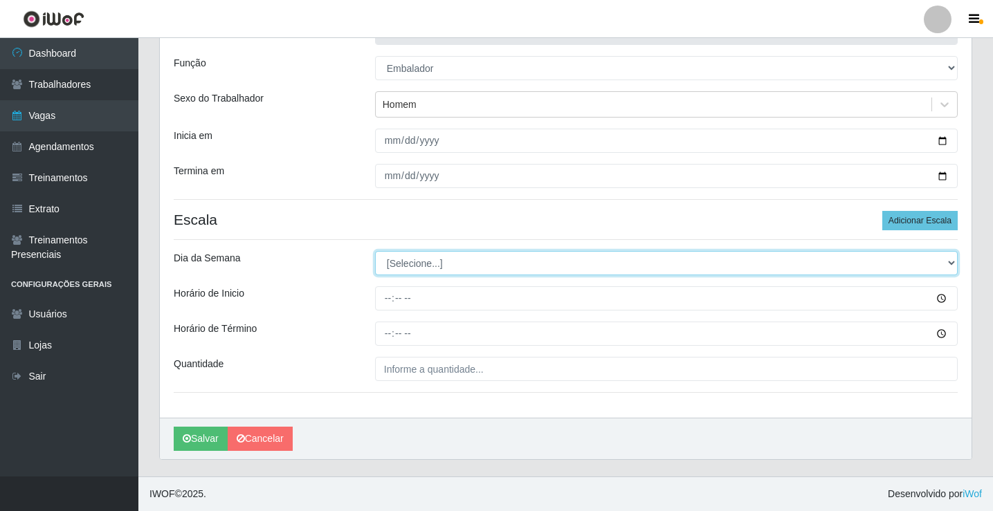
click at [419, 265] on select "[Selecione...] Segunda Terça Quarta Quinta Sexta Sábado Domingo" at bounding box center [666, 263] width 583 height 24
select select "1"
click at [375, 251] on select "[Selecione...] Segunda Terça Quarta Quinta Sexta Sábado Domingo" at bounding box center [666, 263] width 583 height 24
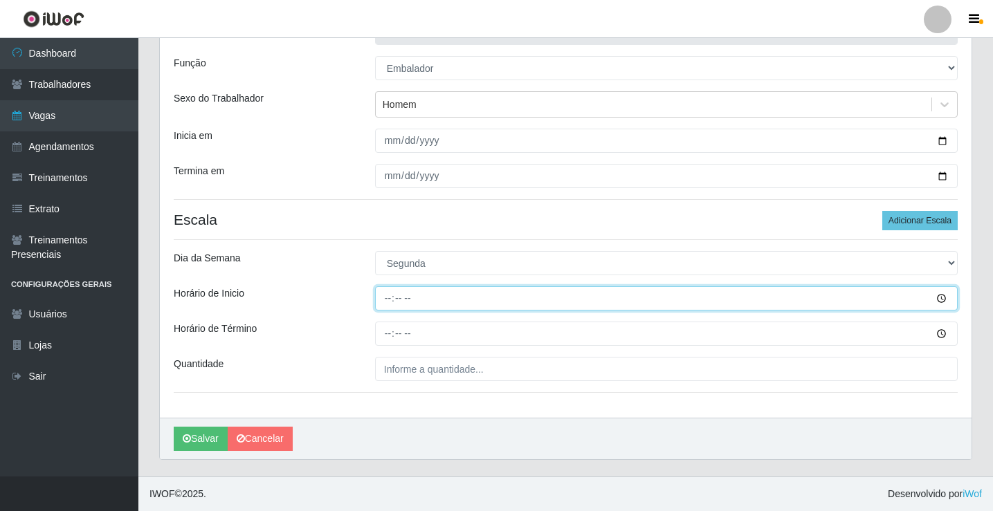
click at [390, 299] on input "Horário de Inicio" at bounding box center [666, 298] width 583 height 24
type input "10:30"
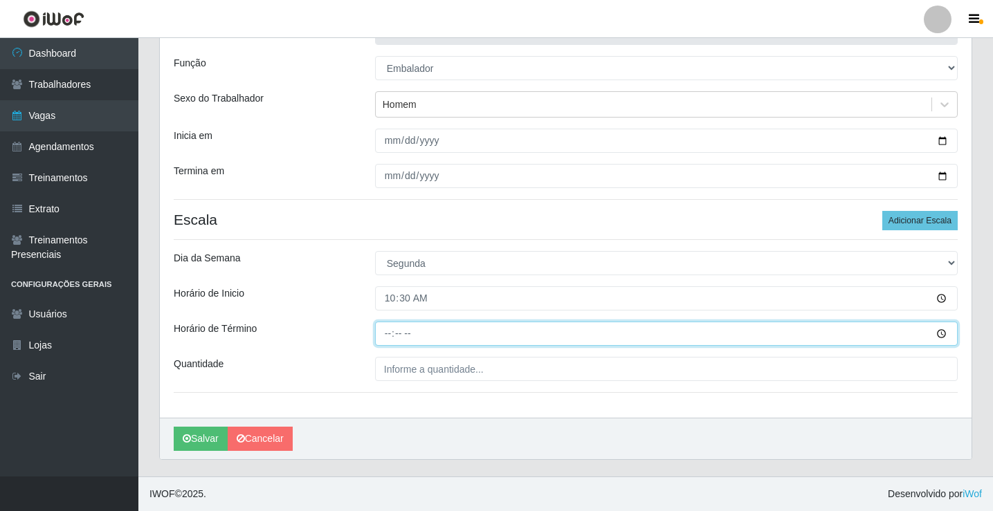
click at [384, 335] on input "Horário de Término" at bounding box center [666, 334] width 583 height 24
type input "16:00"
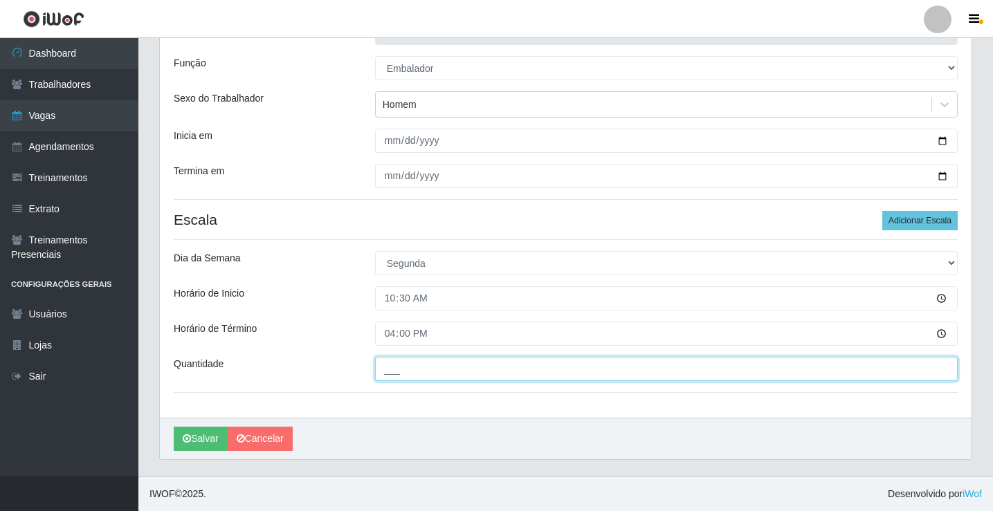
click at [398, 365] on input "___" at bounding box center [666, 369] width 583 height 24
type input "3__"
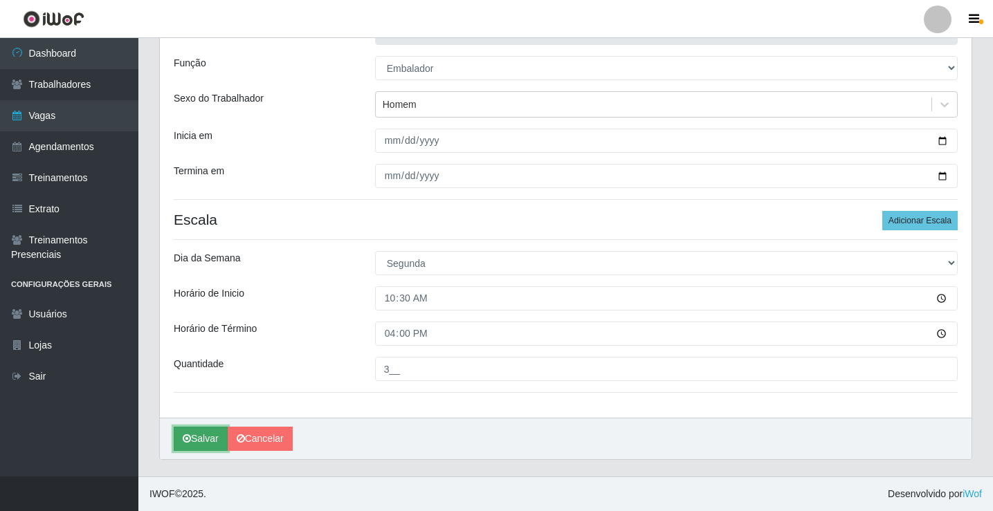
click at [193, 438] on button "Salvar" at bounding box center [201, 439] width 54 height 24
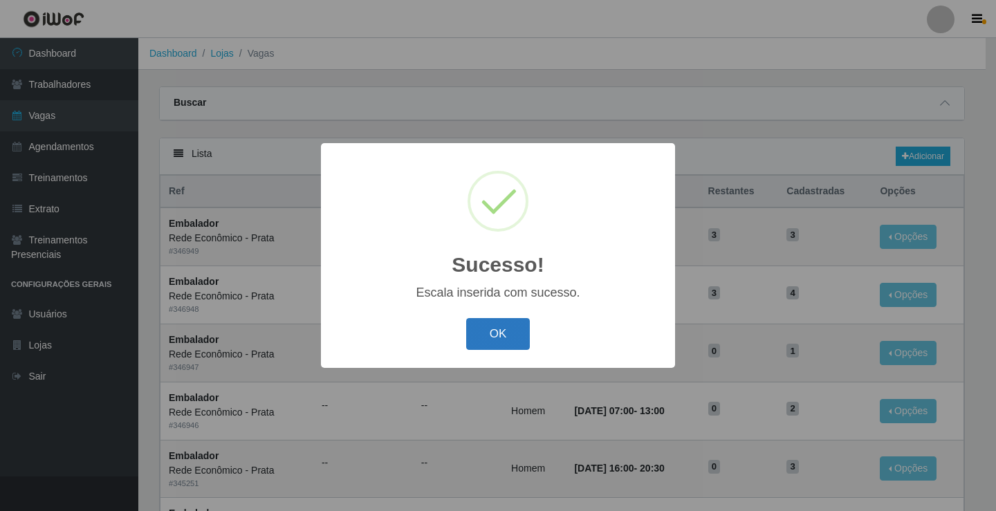
click at [504, 334] on button "OK" at bounding box center [498, 334] width 64 height 33
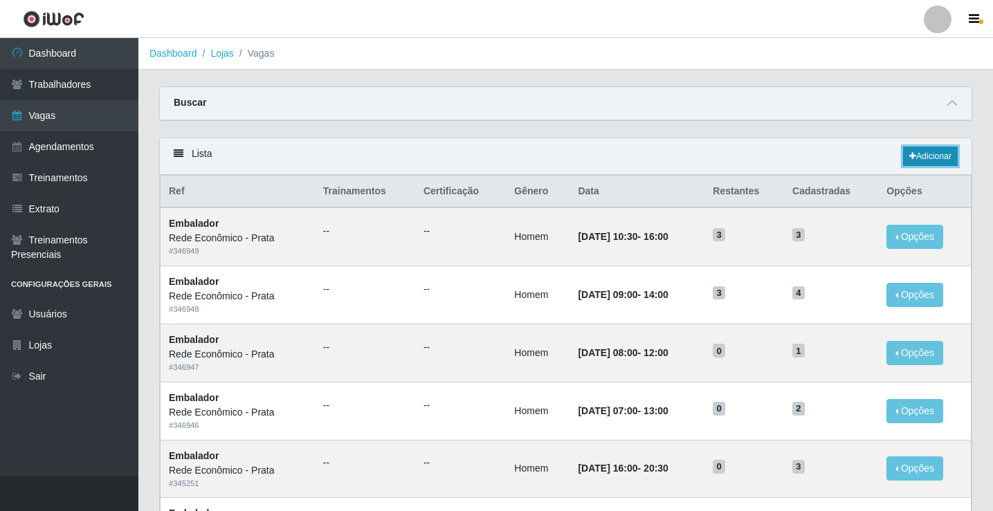
click at [929, 156] on link "Adicionar" at bounding box center [930, 156] width 55 height 19
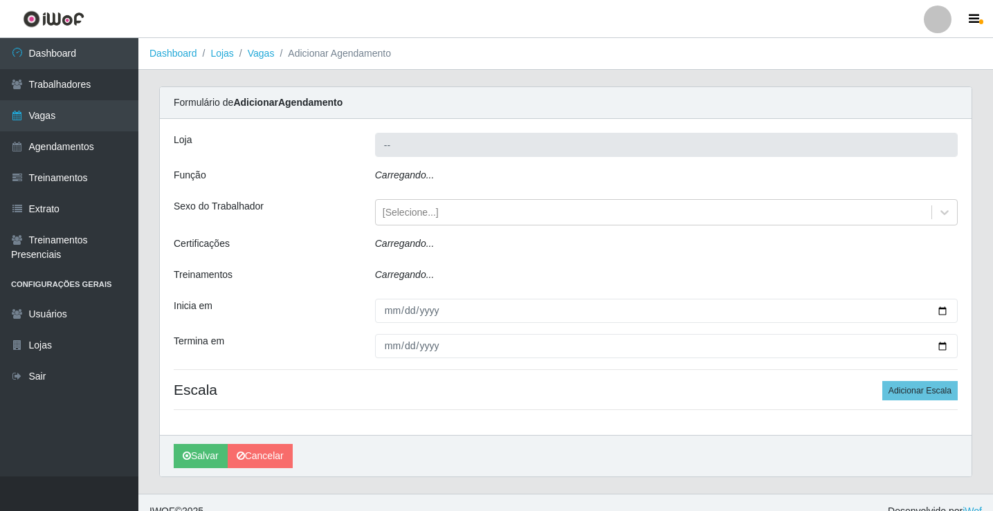
type input "Rede Econômico - Prata"
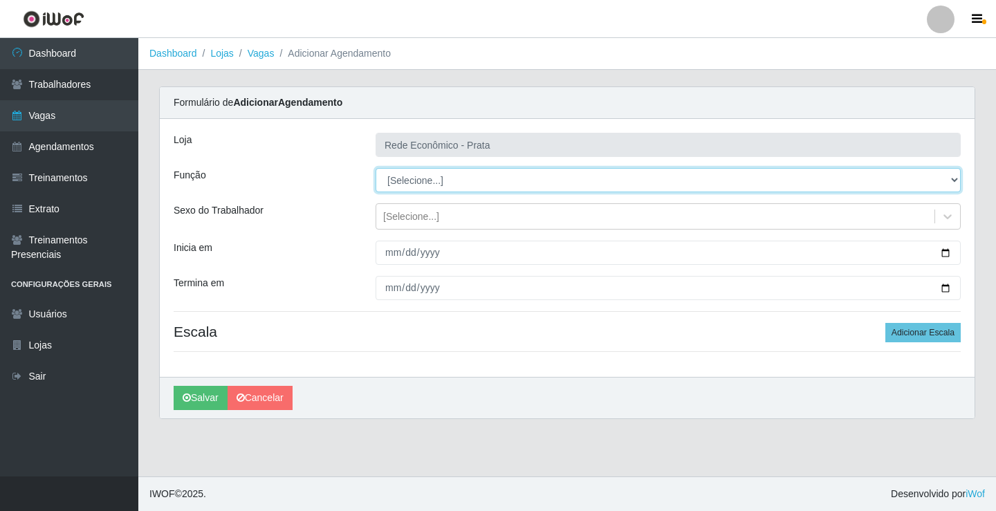
click at [430, 180] on select "[Selecione...] ASG ASG + ASG ++ Embalador Embalador + Embalador ++ Operador de …" at bounding box center [668, 180] width 585 height 24
select select "1"
click at [376, 168] on select "[Selecione...] ASG ASG + ASG ++ Embalador Embalador + Embalador ++ Operador de …" at bounding box center [668, 180] width 585 height 24
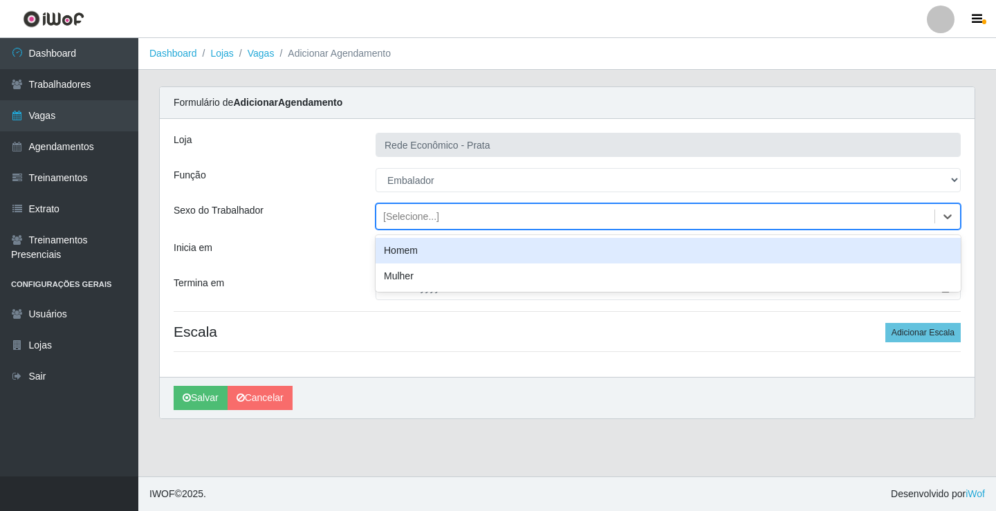
click at [392, 216] on div "[Selecione...]" at bounding box center [411, 217] width 56 height 15
click at [406, 248] on div "Homem" at bounding box center [668, 251] width 585 height 26
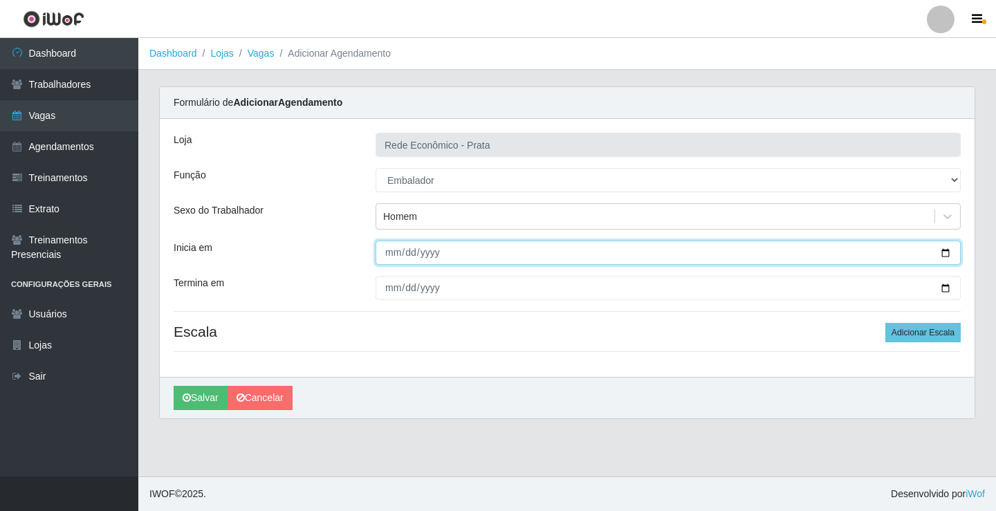
click at [943, 248] on input "Inicia em" at bounding box center [668, 253] width 585 height 24
type input "[DATE]"
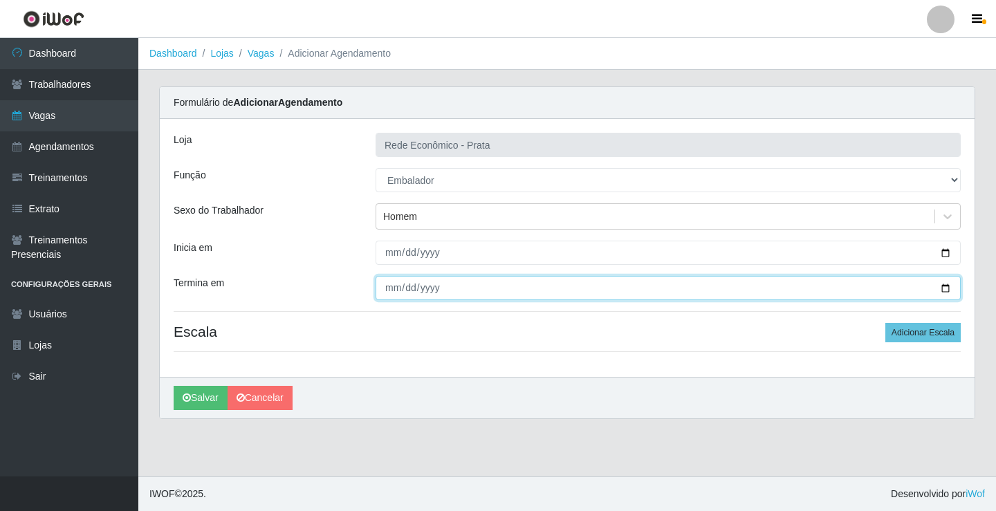
click at [949, 286] on input "Termina em" at bounding box center [668, 288] width 585 height 24
type input "[DATE]"
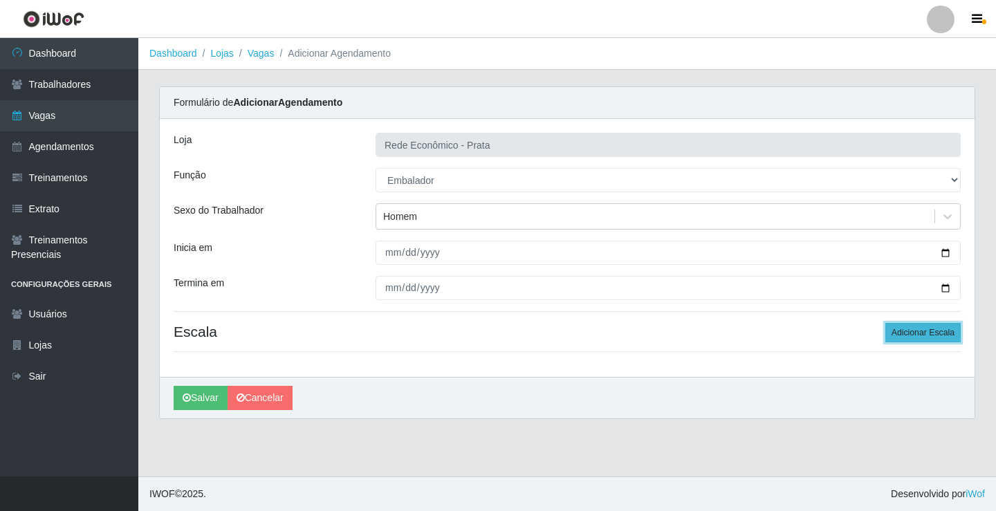
click at [924, 334] on button "Adicionar Escala" at bounding box center [923, 332] width 75 height 19
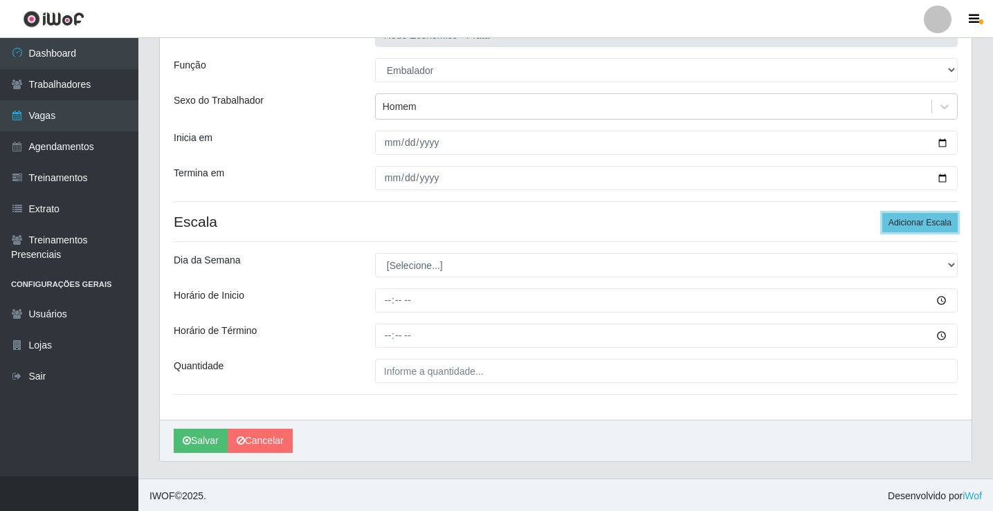
scroll to position [112, 0]
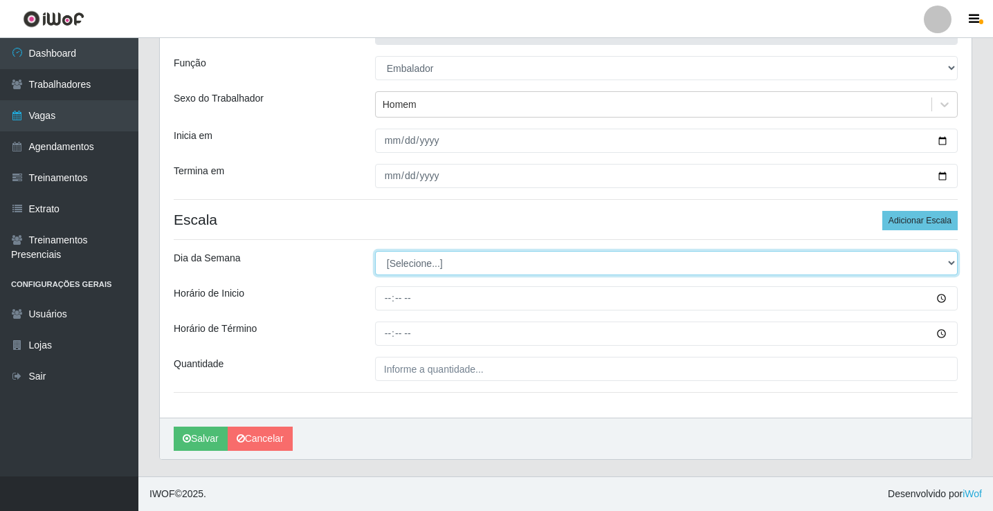
click at [397, 263] on select "[Selecione...] Segunda Terça Quarta Quinta Sexta Sábado Domingo" at bounding box center [666, 263] width 583 height 24
select select "1"
click at [375, 251] on select "[Selecione...] Segunda Terça Quarta Quinta Sexta Sábado Domingo" at bounding box center [666, 263] width 583 height 24
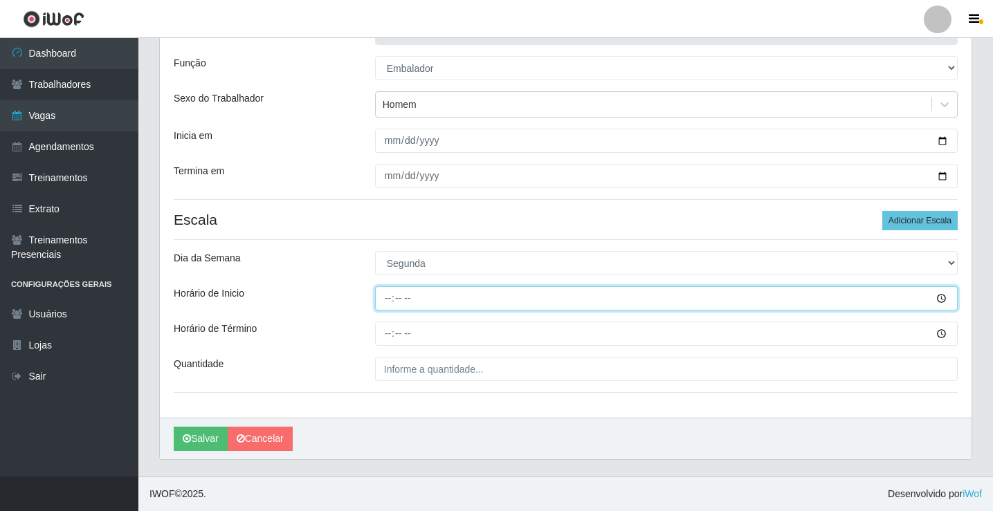
click at [384, 300] on input "Horário de Inicio" at bounding box center [666, 298] width 583 height 24
type input "15:00"
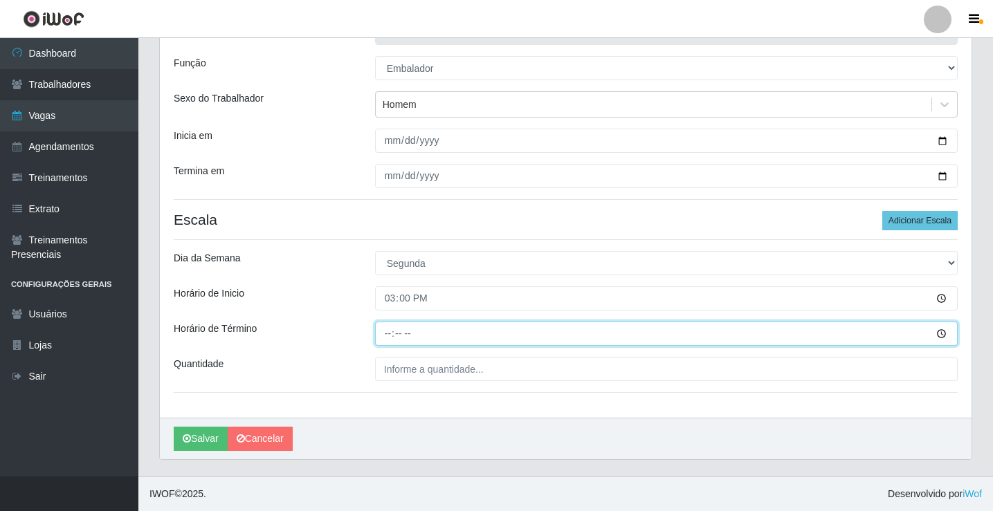
click at [388, 336] on input "Horário de Término" at bounding box center [666, 334] width 583 height 24
type input "20:00"
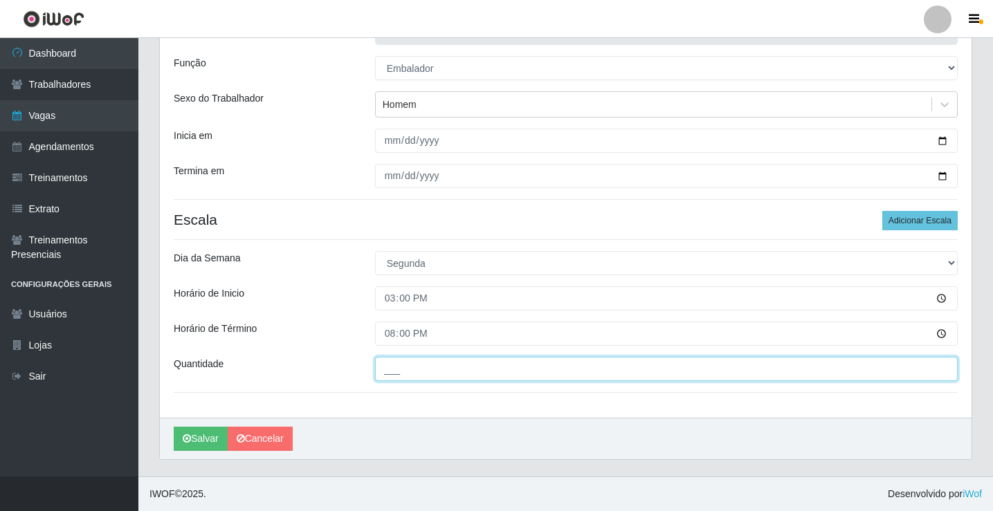
click at [414, 372] on input "___" at bounding box center [666, 369] width 583 height 24
type input "3__"
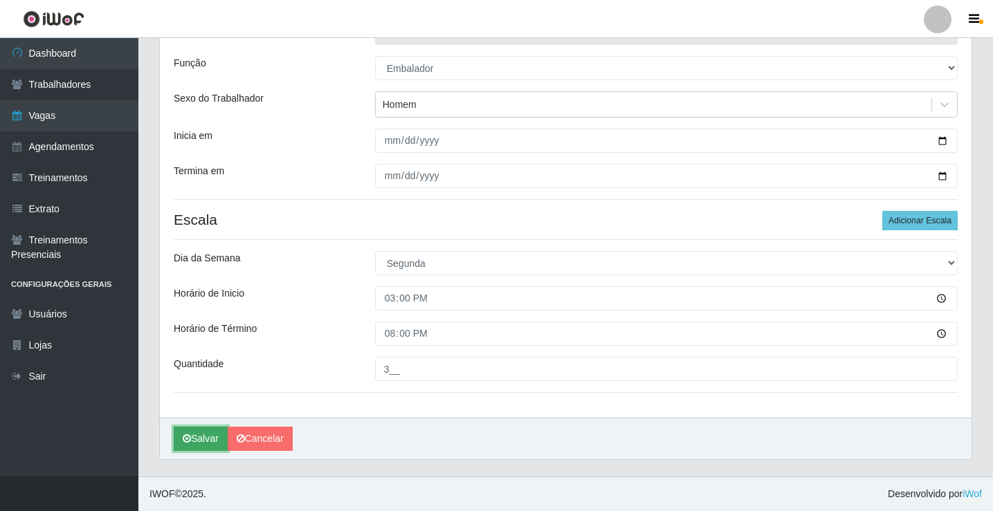
click at [196, 439] on button "Salvar" at bounding box center [201, 439] width 54 height 24
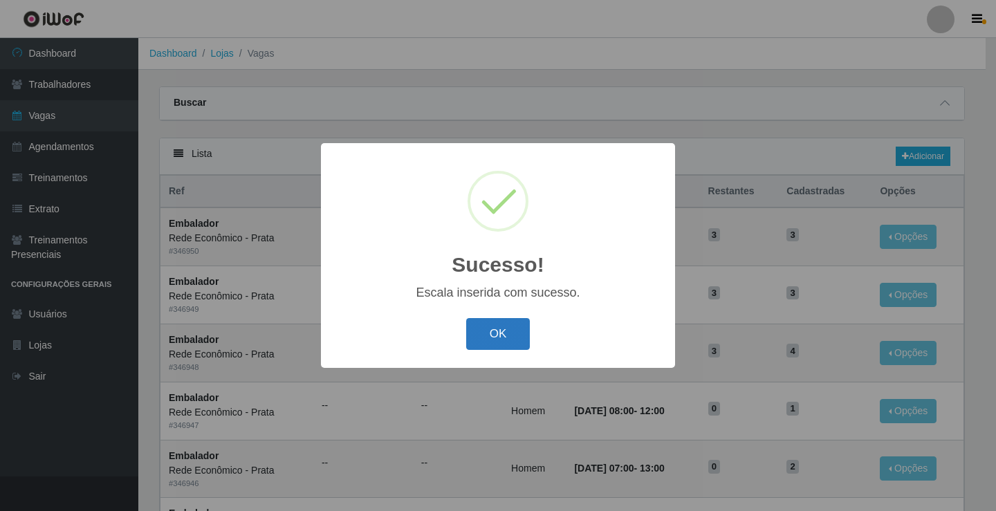
click at [487, 337] on button "OK" at bounding box center [498, 334] width 64 height 33
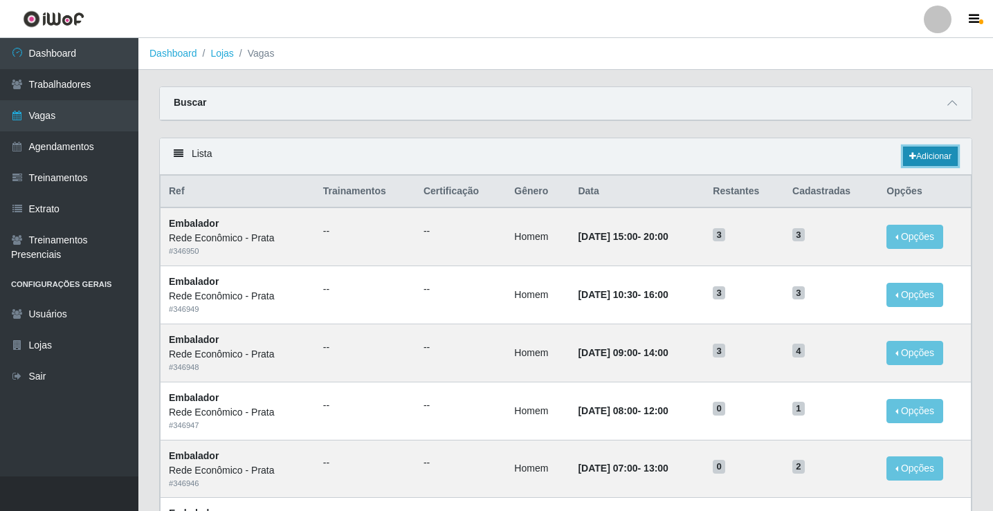
click at [937, 156] on link "Adicionar" at bounding box center [930, 156] width 55 height 19
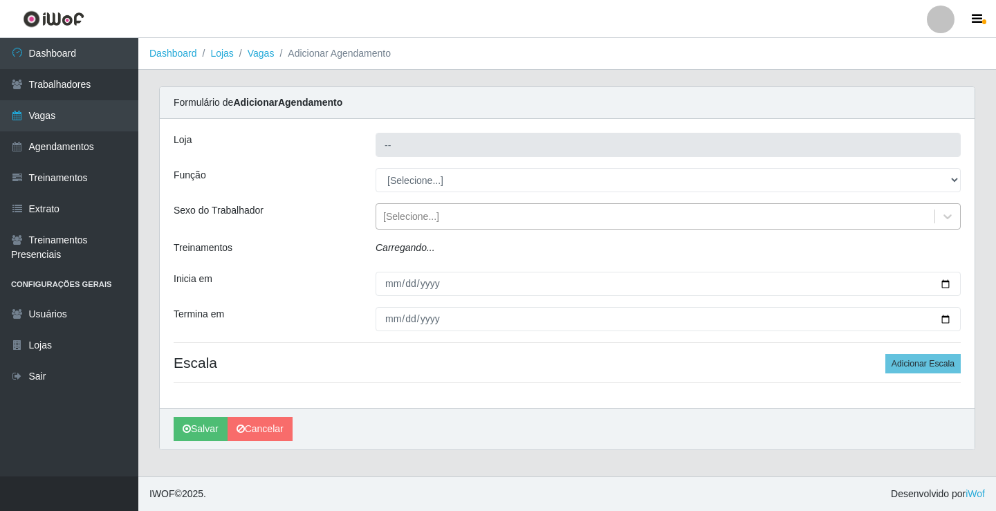
type input "Rede Econômico - Prata"
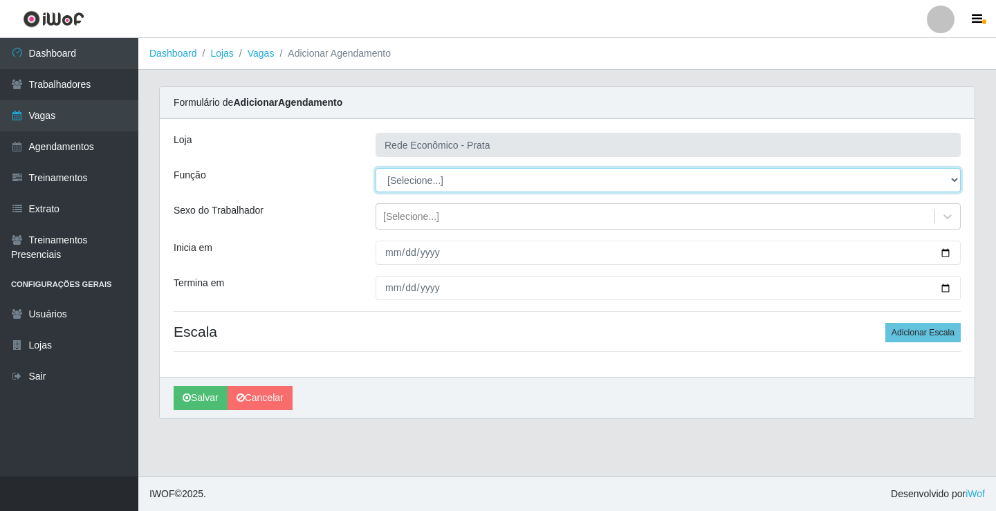
click at [419, 176] on select "[Selecione...] ASG ASG + ASG ++ Embalador Embalador + Embalador ++ Operador de …" at bounding box center [668, 180] width 585 height 24
select select "1"
click at [376, 168] on select "[Selecione...] ASG ASG + ASG ++ Embalador Embalador + Embalador ++ Operador de …" at bounding box center [668, 180] width 585 height 24
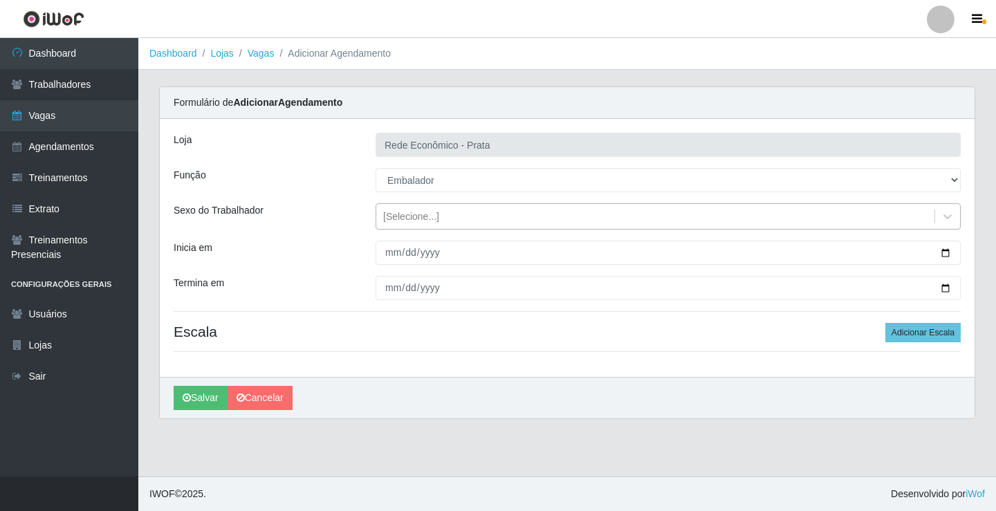
click at [411, 218] on div "[Selecione...]" at bounding box center [411, 217] width 56 height 15
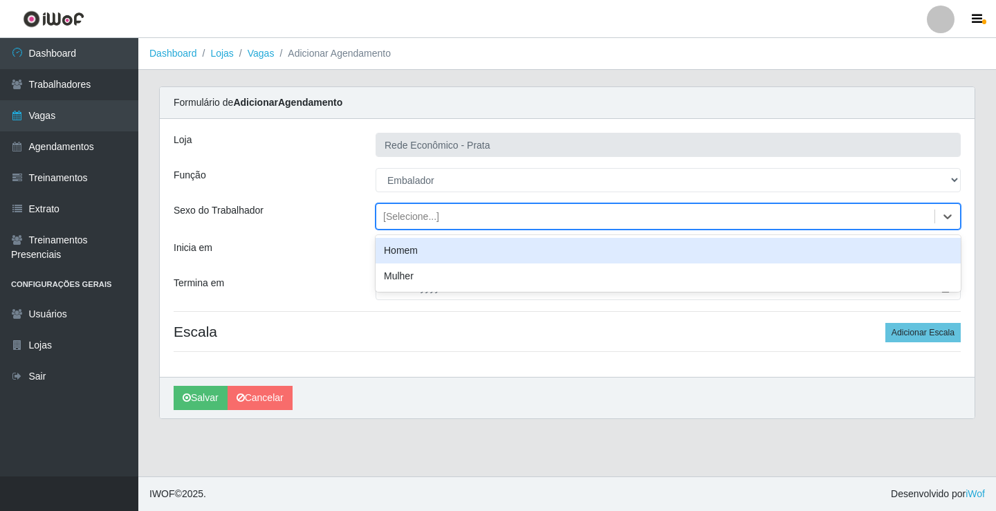
click at [417, 253] on div "Homem" at bounding box center [668, 251] width 585 height 26
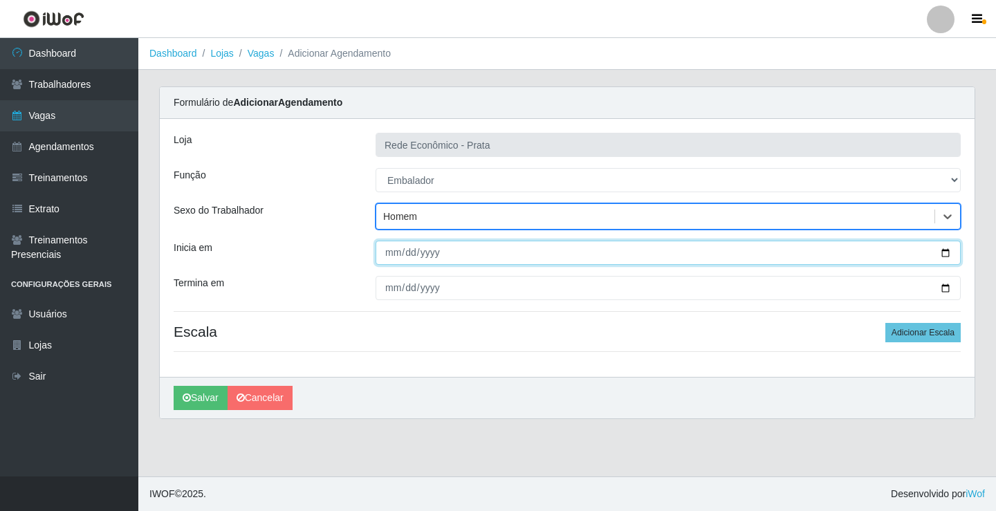
click at [947, 253] on input "Inicia em" at bounding box center [668, 253] width 585 height 24
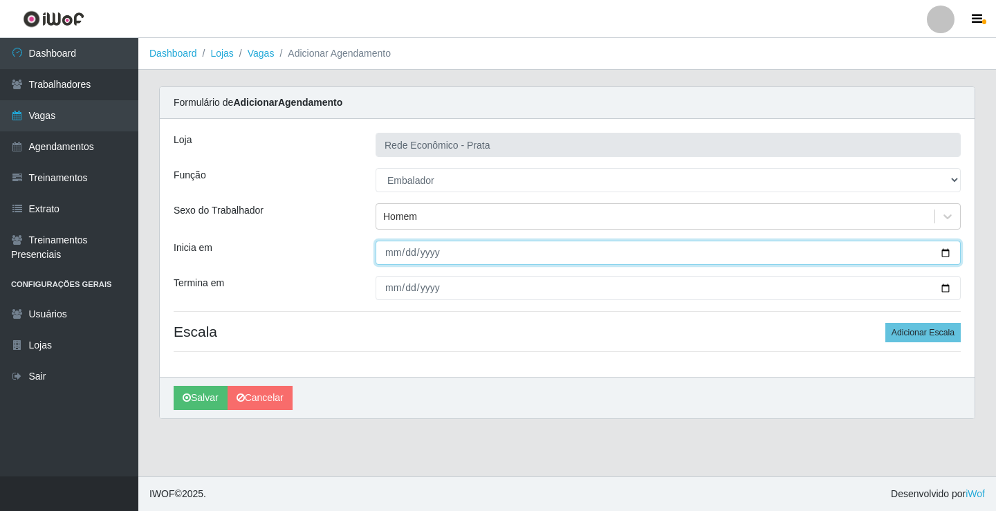
click at [947, 251] on input "2025-09-21" at bounding box center [668, 253] width 585 height 24
type input "[DATE]"
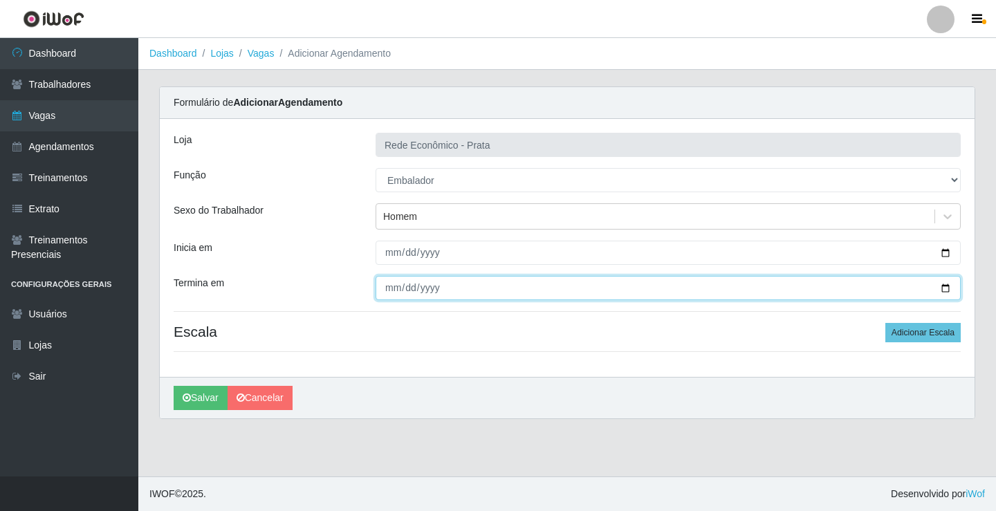
drag, startPoint x: 945, startPoint y: 287, endPoint x: 909, endPoint y: 301, distance: 38.6
click at [943, 289] on input "Termina em" at bounding box center [668, 288] width 585 height 24
type input "[DATE]"
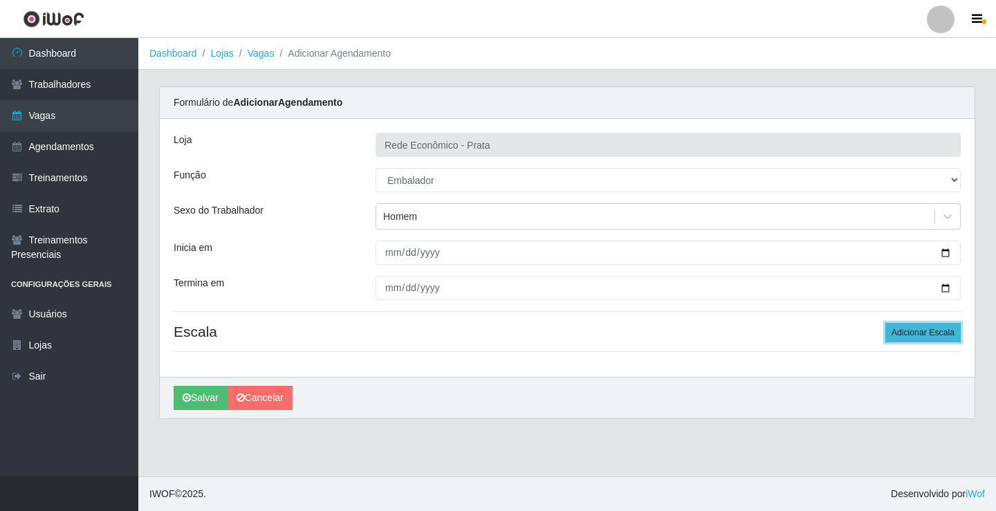
click at [903, 327] on button "Adicionar Escala" at bounding box center [923, 332] width 75 height 19
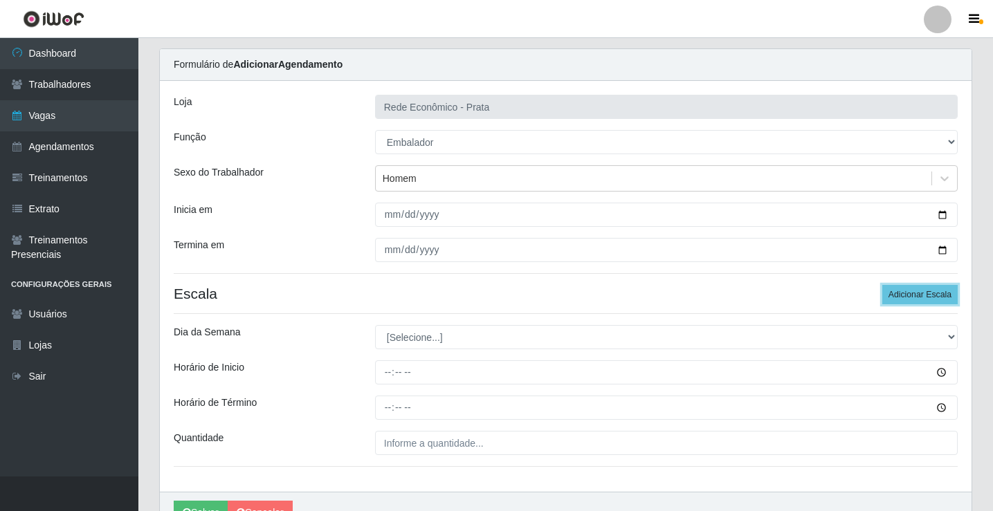
scroll to position [112, 0]
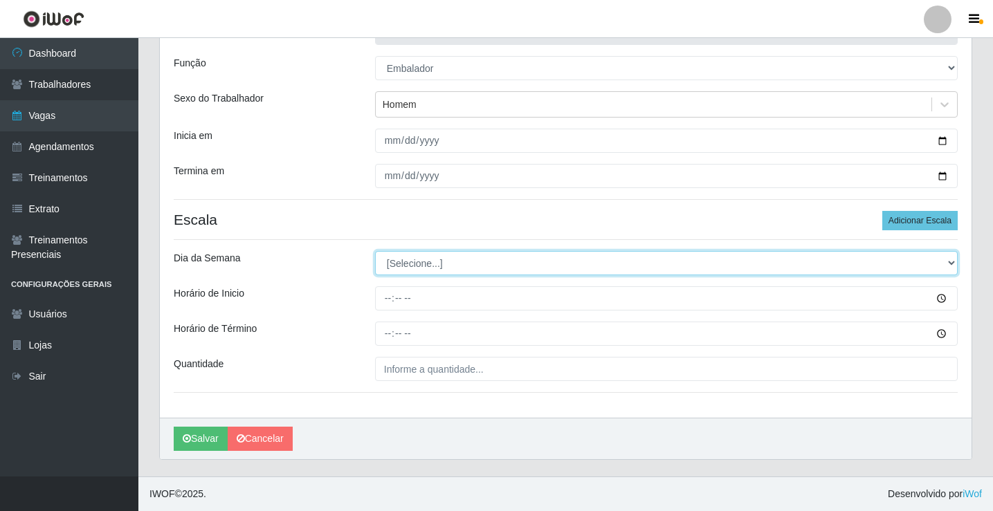
click at [420, 266] on select "[Selecione...] Segunda Terça Quarta Quinta Sexta Sábado Domingo" at bounding box center [666, 263] width 583 height 24
select select "1"
click at [375, 251] on select "[Selecione...] Segunda Terça Quarta Quinta Sexta Sábado Domingo" at bounding box center [666, 263] width 583 height 24
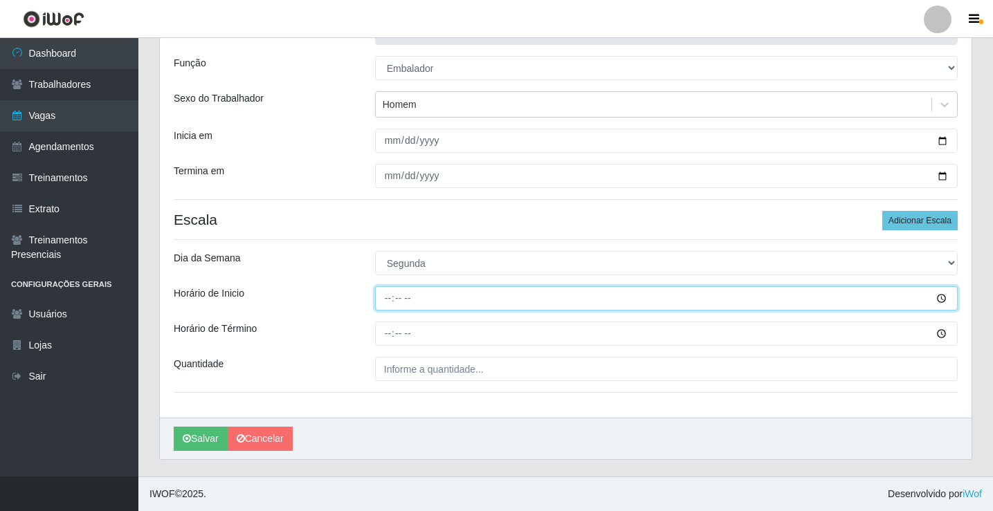
click at [390, 302] on input "Horário de Inicio" at bounding box center [666, 298] width 583 height 24
type input "16:00"
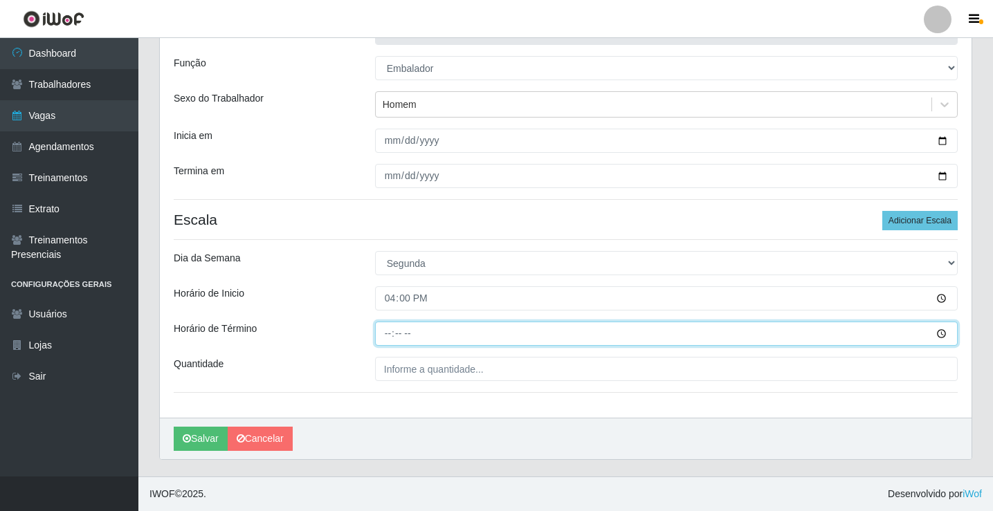
click at [396, 334] on input "Horário de Término" at bounding box center [666, 334] width 583 height 24
click at [386, 335] on input "Horário de Término" at bounding box center [666, 334] width 583 height 24
type input "20:30"
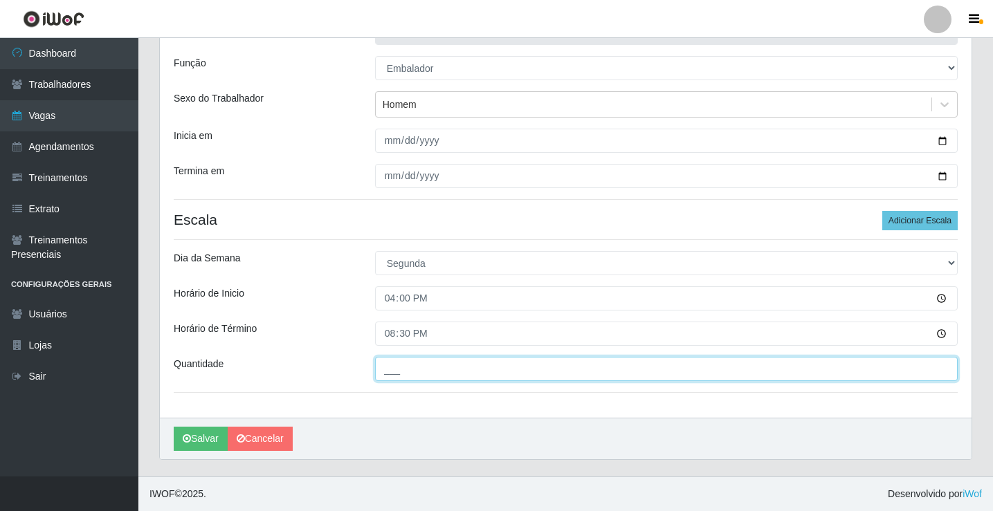
click at [395, 365] on input "___" at bounding box center [666, 369] width 583 height 24
type input "3__"
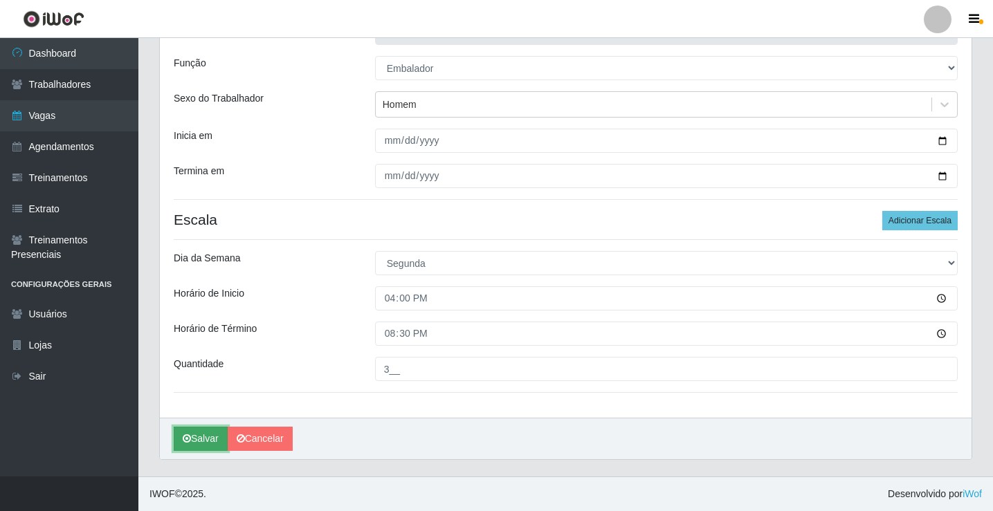
drag, startPoint x: 201, startPoint y: 438, endPoint x: 194, endPoint y: 442, distance: 8.1
click at [199, 439] on button "Salvar" at bounding box center [201, 439] width 54 height 24
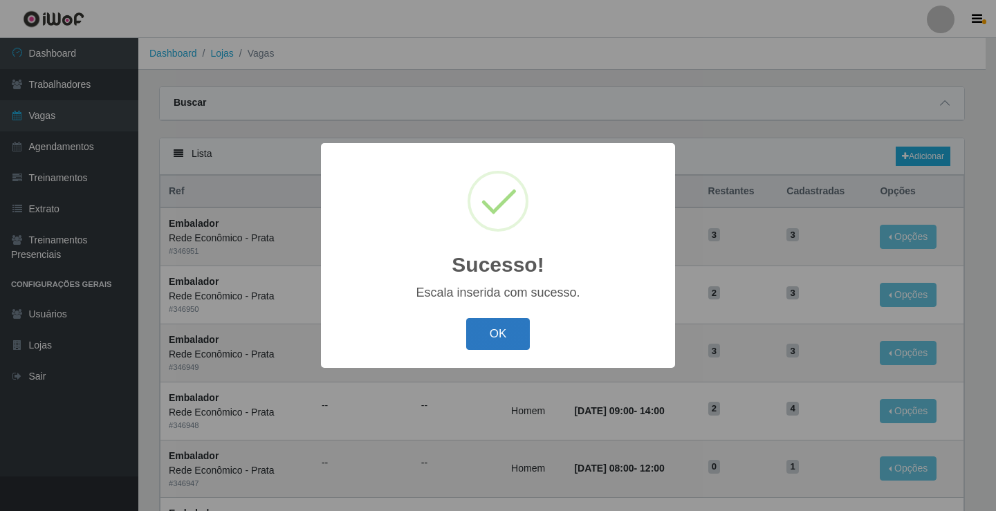
click at [507, 342] on button "OK" at bounding box center [498, 334] width 64 height 33
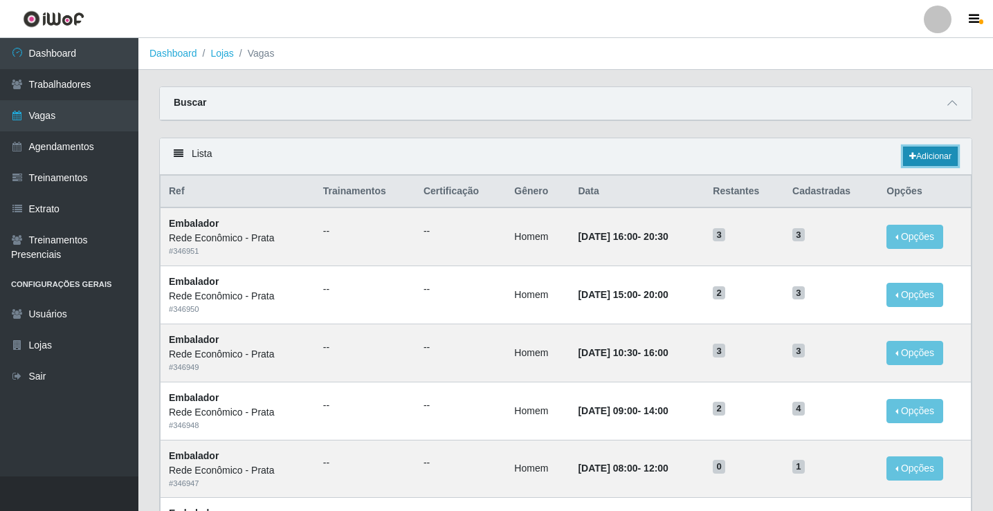
click at [938, 158] on link "Adicionar" at bounding box center [930, 156] width 55 height 19
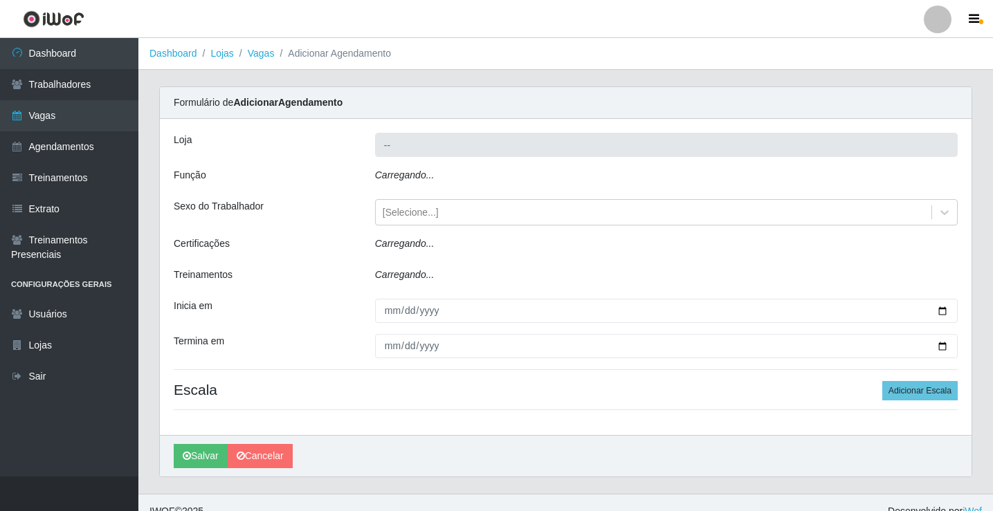
type input "Rede Econômico - Prata"
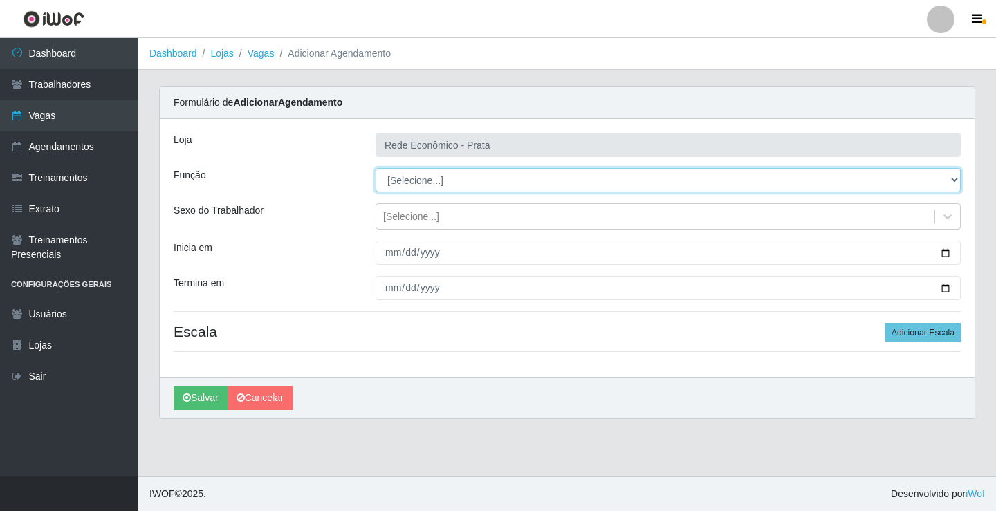
click at [405, 179] on select "[Selecione...] ASG ASG + ASG ++ Embalador Embalador + Embalador ++ Operador de …" at bounding box center [668, 180] width 585 height 24
select select "1"
click at [376, 168] on select "[Selecione...] ASG ASG + ASG ++ Embalador Embalador + Embalador ++ Operador de …" at bounding box center [668, 180] width 585 height 24
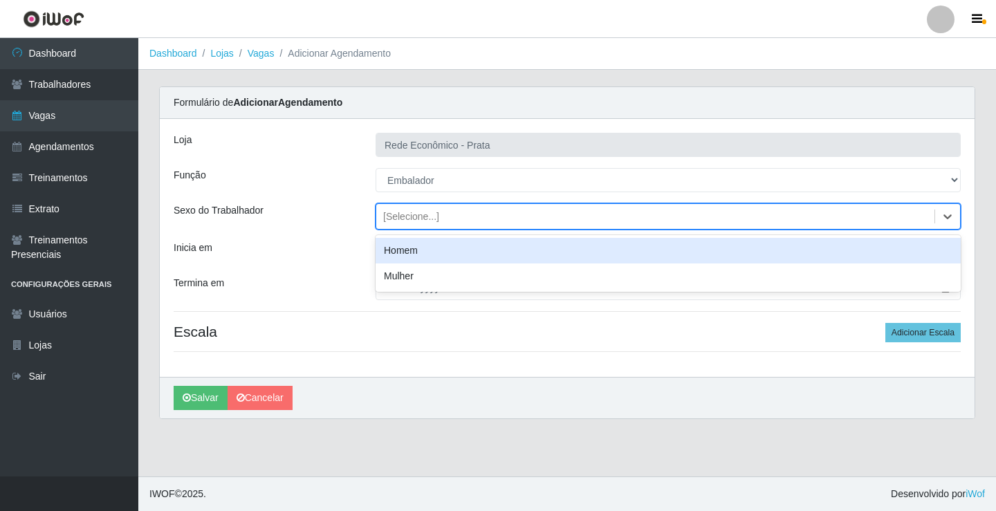
click at [408, 216] on div "[Selecione...]" at bounding box center [411, 217] width 56 height 15
click at [412, 251] on div "Homem" at bounding box center [668, 251] width 585 height 26
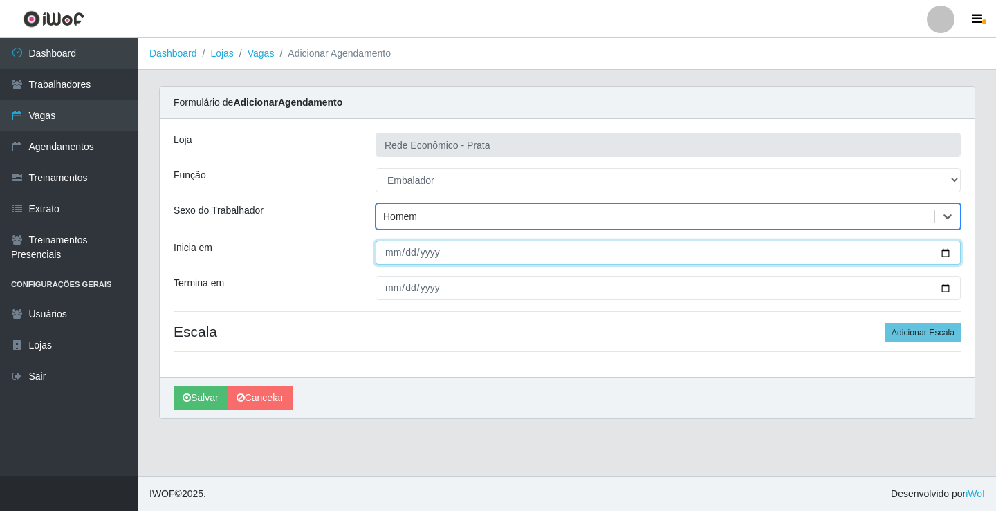
click at [948, 253] on input "Inicia em" at bounding box center [668, 253] width 585 height 24
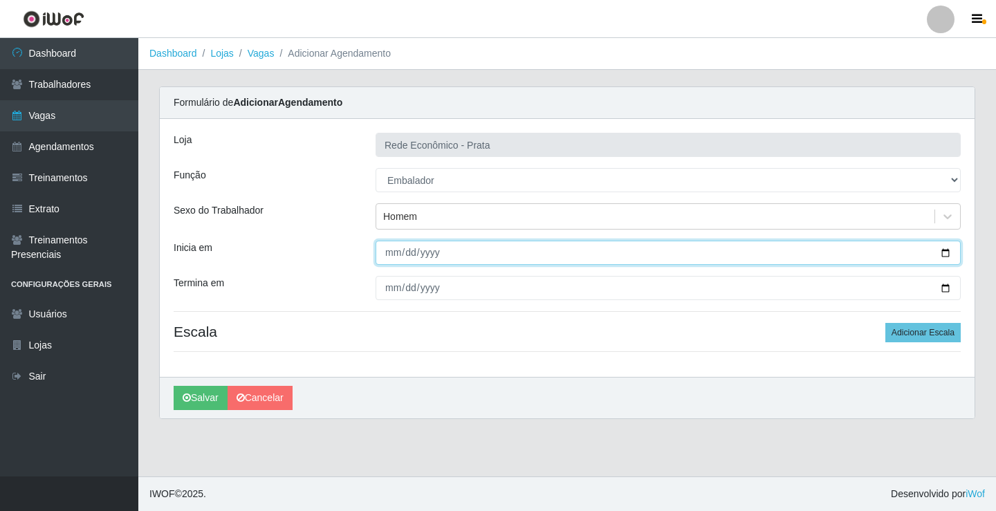
type input "2025-09-23"
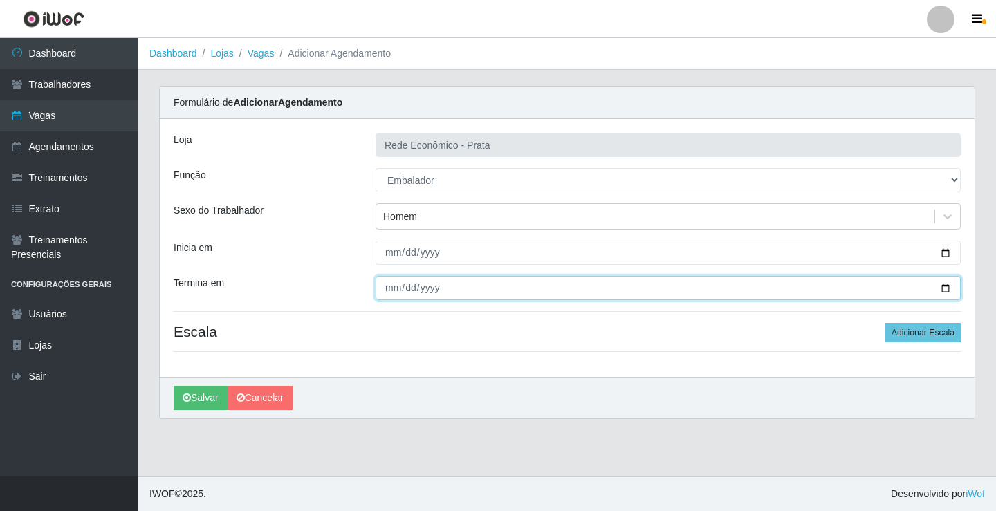
click at [948, 289] on input "Termina em" at bounding box center [668, 288] width 585 height 24
type input "2025-09-23"
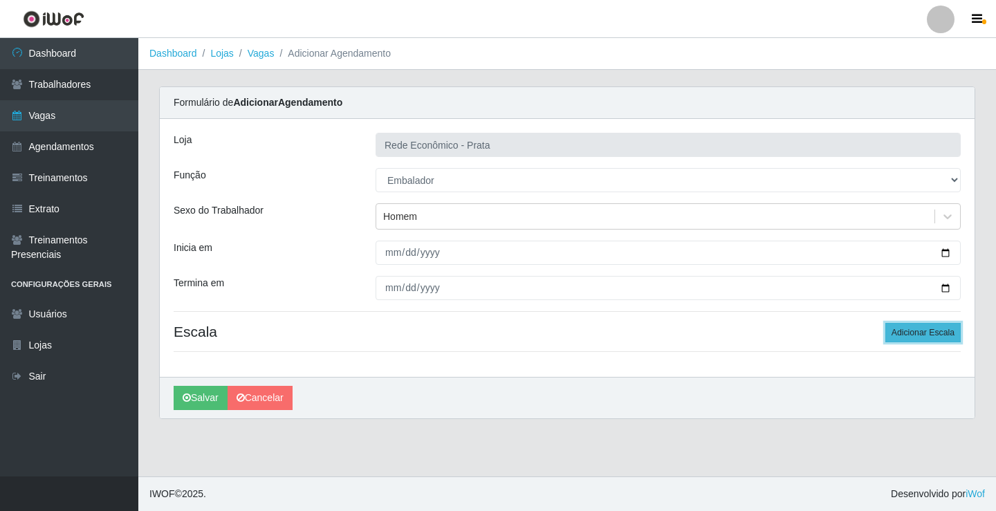
click at [912, 332] on button "Adicionar Escala" at bounding box center [923, 332] width 75 height 19
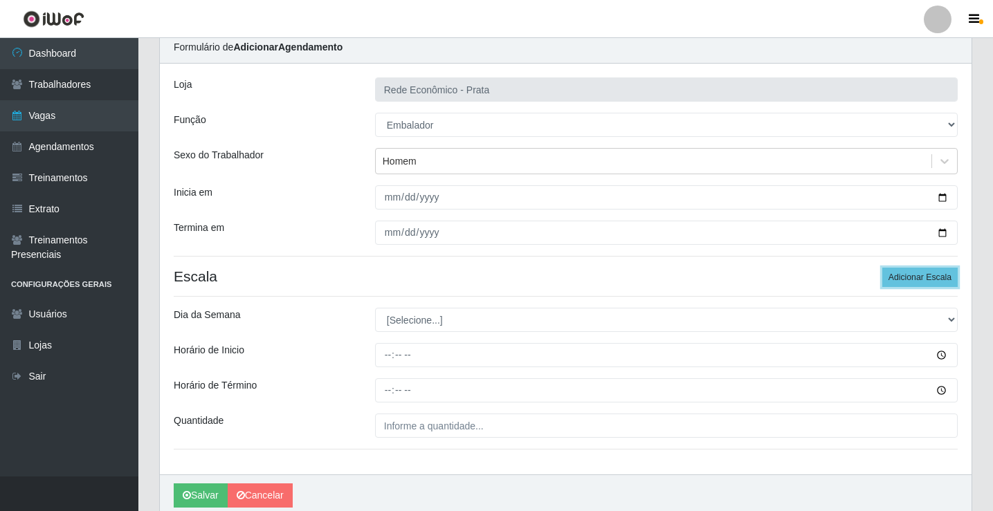
scroll to position [112, 0]
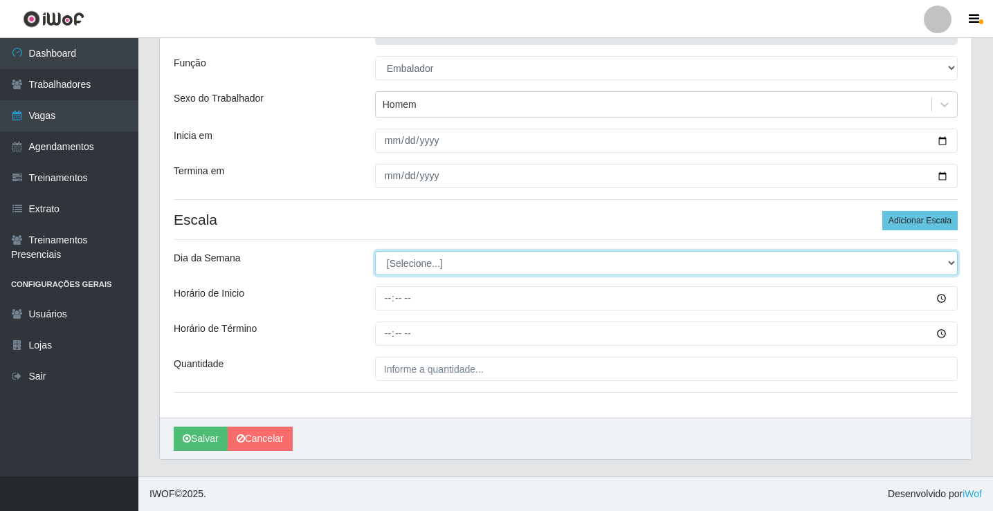
click at [407, 264] on select "[Selecione...] Segunda Terça Quarta Quinta Sexta Sábado Domingo" at bounding box center [666, 263] width 583 height 24
select select "2"
click at [375, 251] on select "[Selecione...] Segunda Terça Quarta Quinta Sexta Sábado Domingo" at bounding box center [666, 263] width 583 height 24
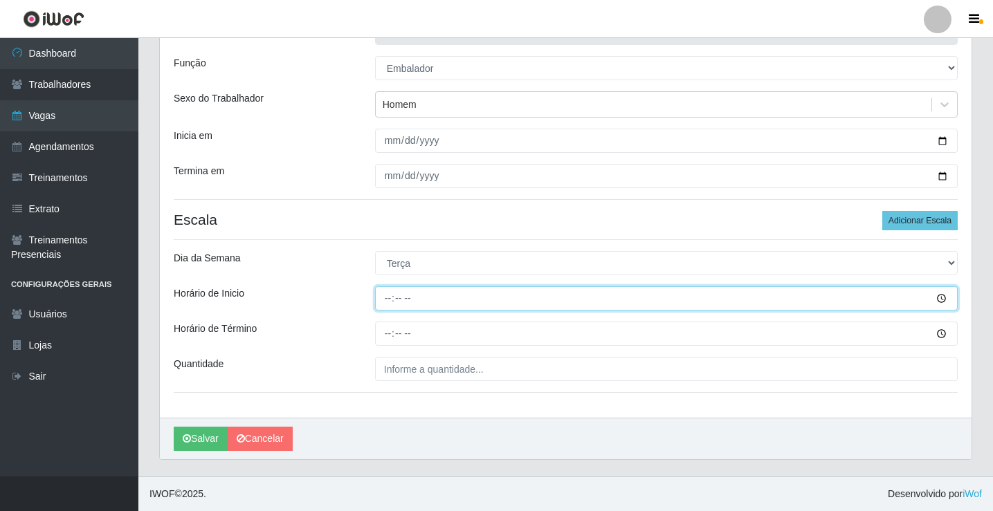
click at [390, 296] on input "Horário de Inicio" at bounding box center [666, 298] width 583 height 24
type input "07:00"
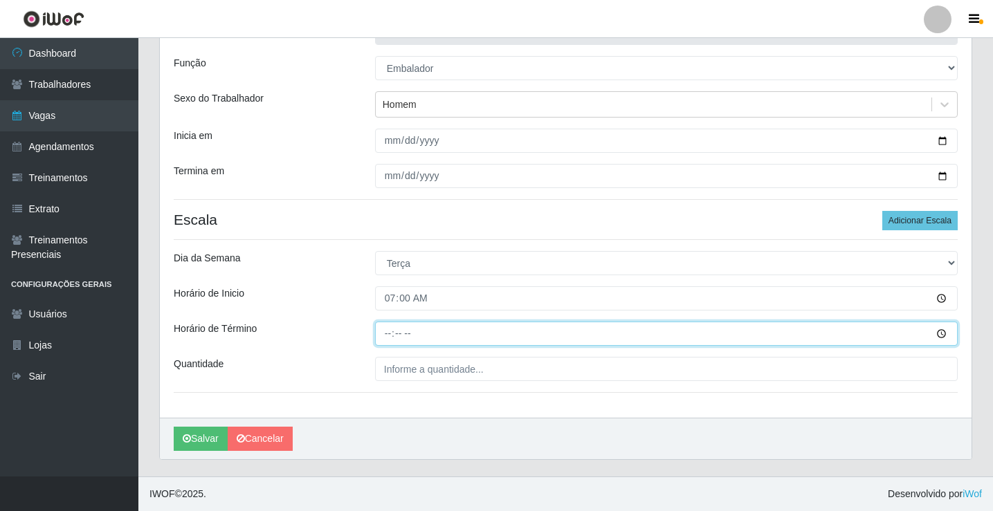
click at [390, 339] on input "Horário de Término" at bounding box center [666, 334] width 583 height 24
type input "13:00"
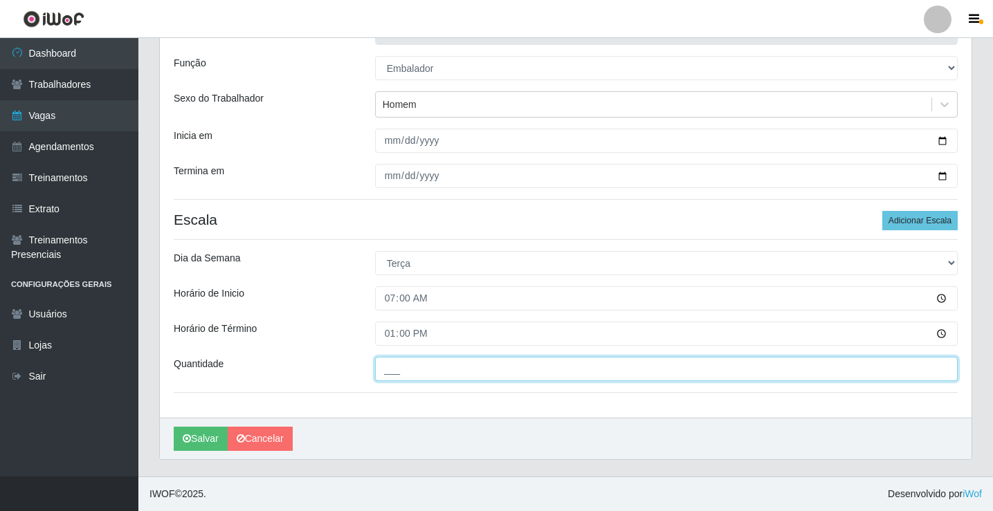
click at [401, 364] on input "___" at bounding box center [666, 369] width 583 height 24
type input "2__"
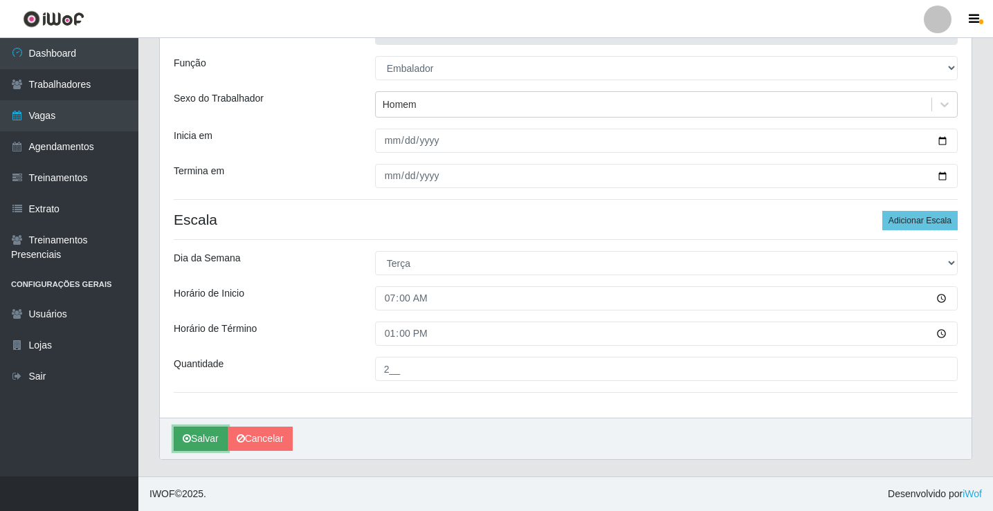
click at [199, 445] on button "Salvar" at bounding box center [201, 439] width 54 height 24
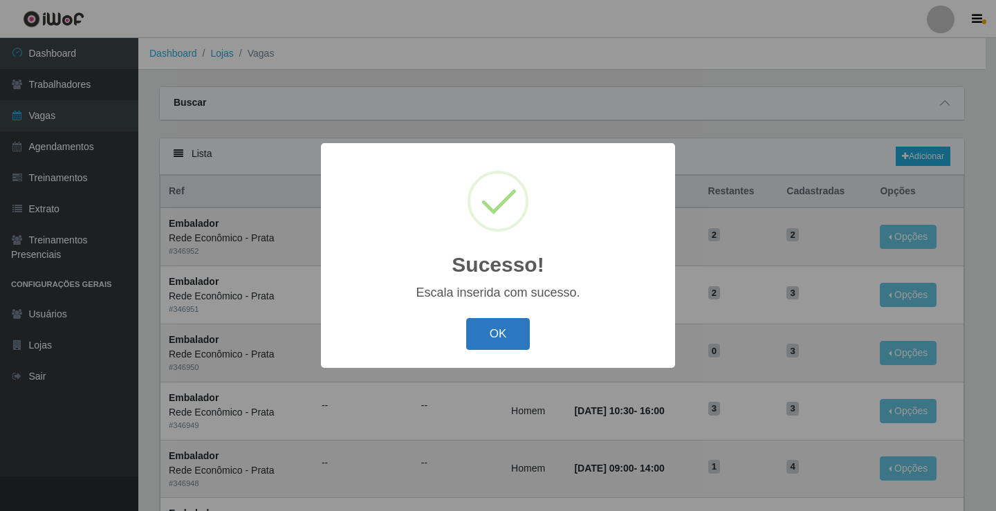
click at [486, 334] on button "OK" at bounding box center [498, 334] width 64 height 33
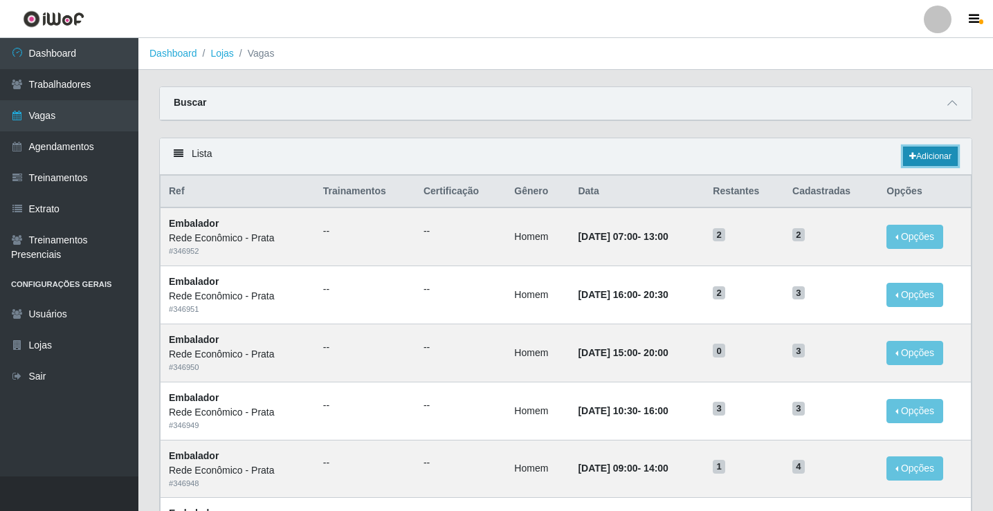
click at [931, 155] on link "Adicionar" at bounding box center [930, 156] width 55 height 19
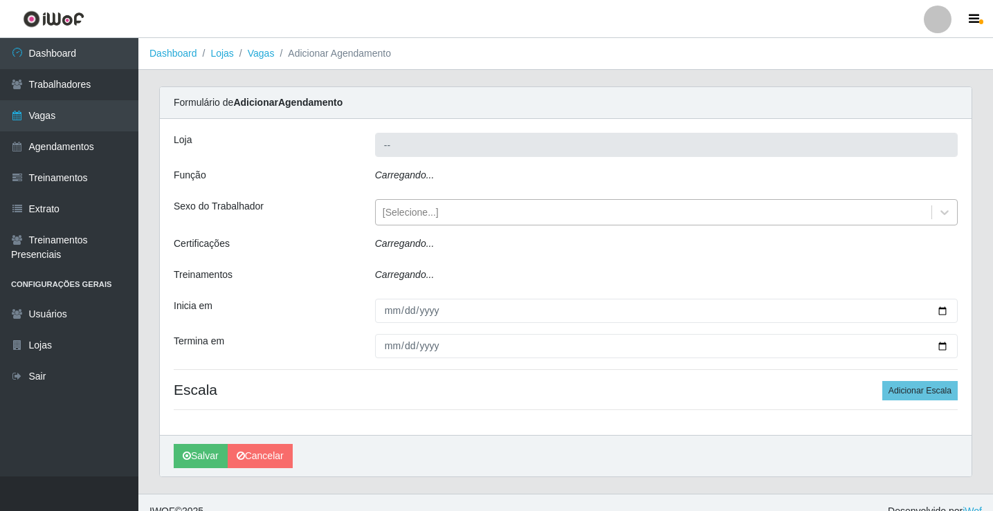
type input "Rede Econômico - Prata"
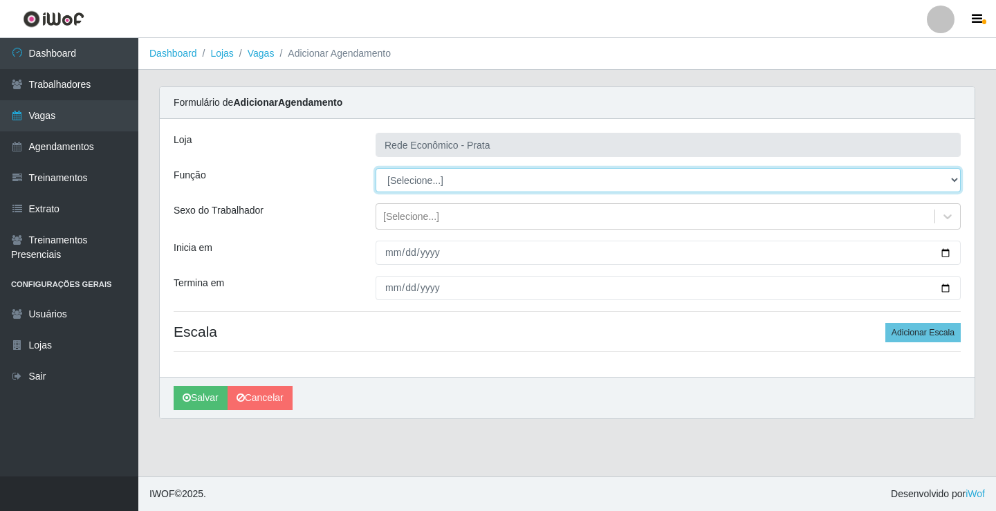
click at [414, 183] on select "[Selecione...] ASG ASG + ASG ++ Embalador Embalador + Embalador ++ Operador de …" at bounding box center [668, 180] width 585 height 24
select select "1"
click at [376, 168] on select "[Selecione...] ASG ASG + ASG ++ Embalador Embalador + Embalador ++ Operador de …" at bounding box center [668, 180] width 585 height 24
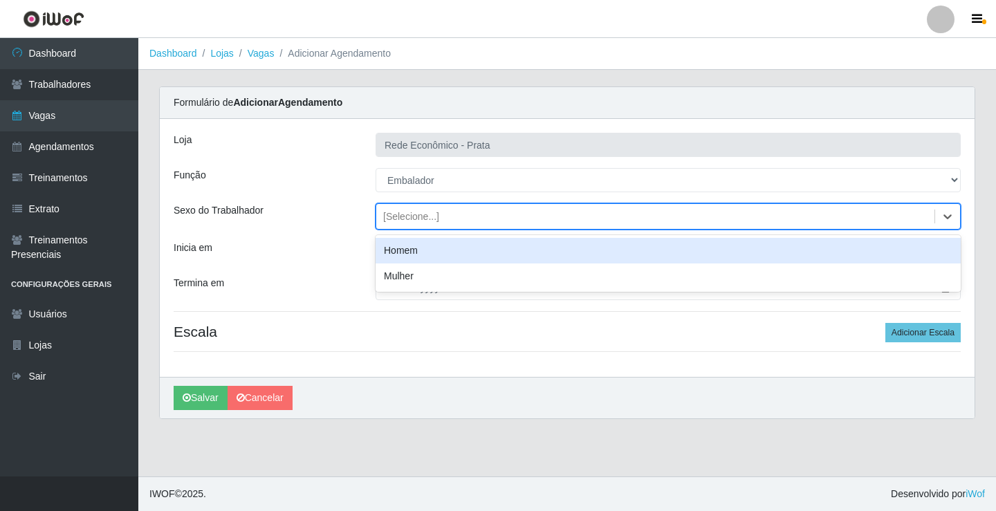
click at [413, 217] on div "[Selecione...]" at bounding box center [411, 217] width 56 height 15
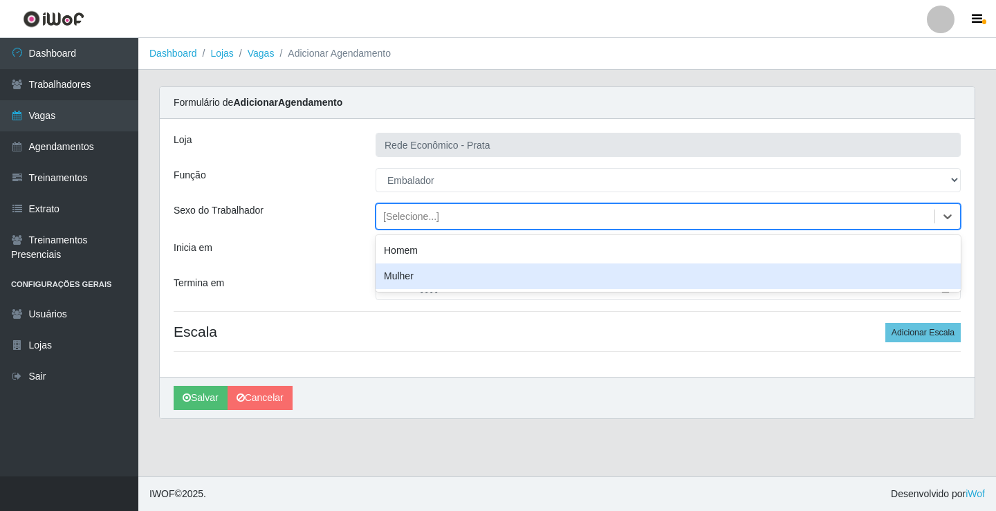
click at [406, 280] on div "Mulher" at bounding box center [668, 277] width 585 height 26
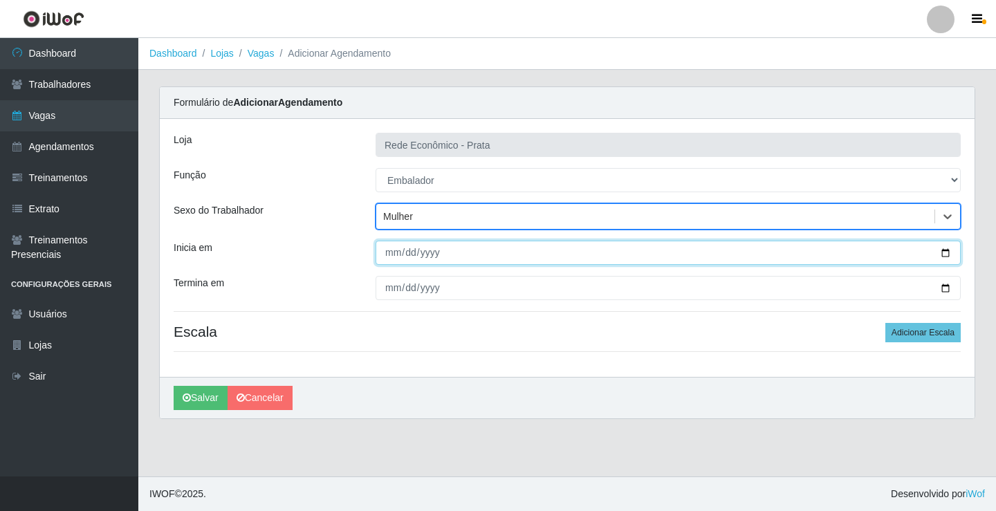
click at [946, 252] on input "Inicia em" at bounding box center [668, 253] width 585 height 24
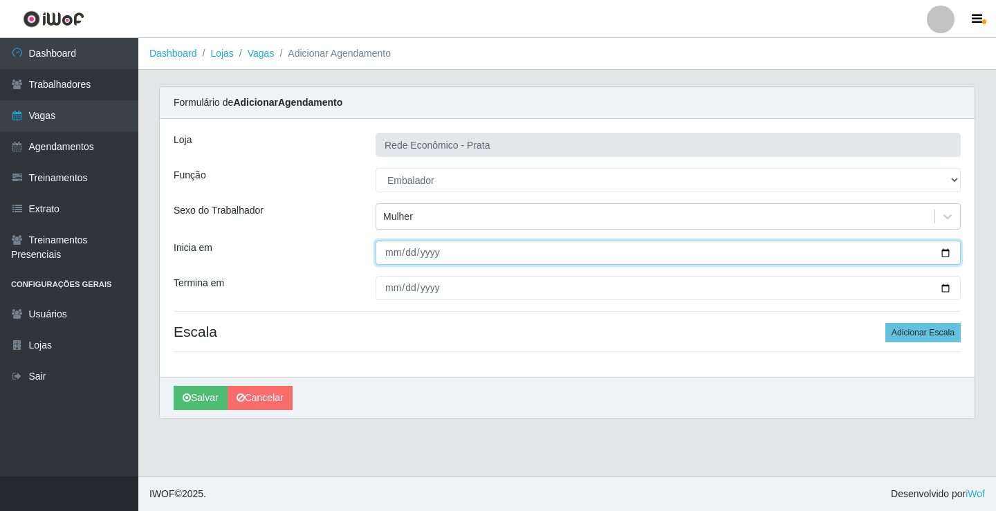
type input "2025-09-23"
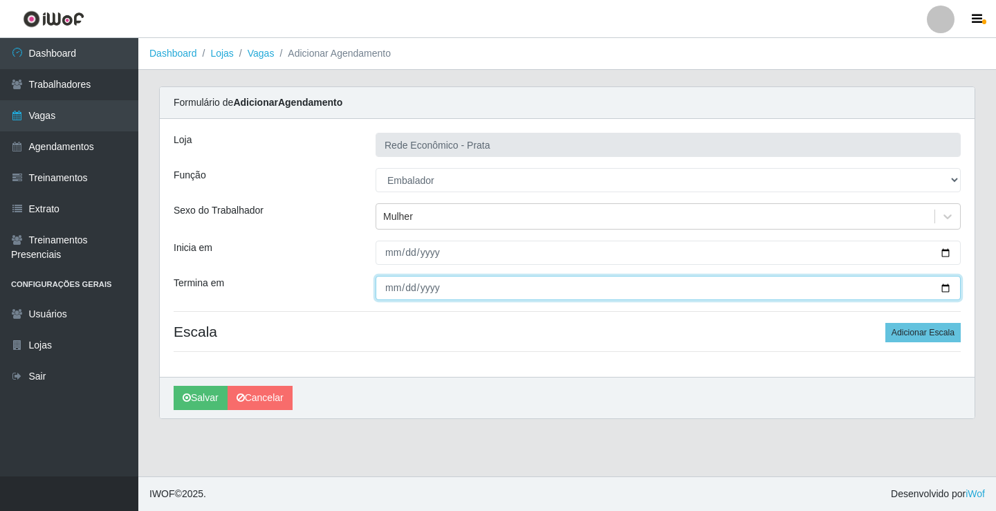
click at [945, 287] on input "Termina em" at bounding box center [668, 288] width 585 height 24
type input "2025-09-23"
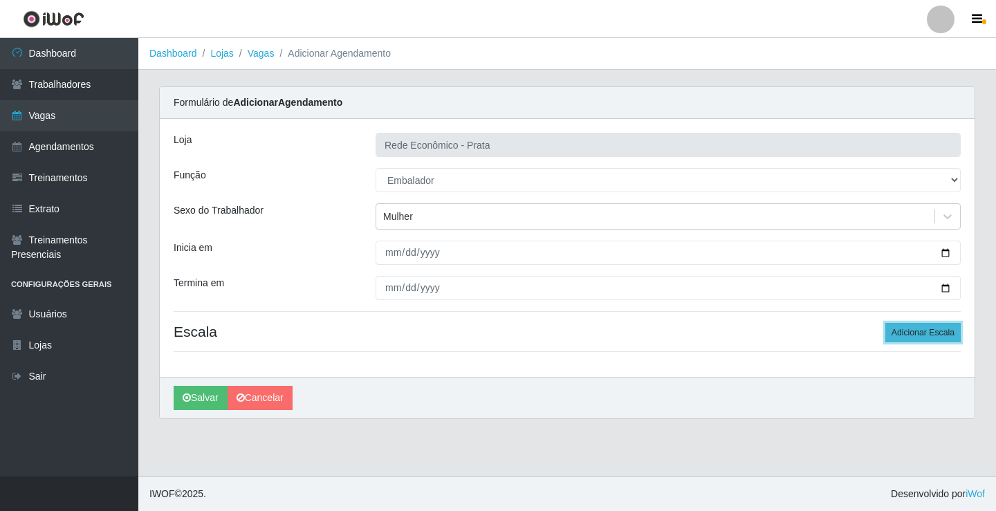
click at [928, 330] on button "Adicionar Escala" at bounding box center [923, 332] width 75 height 19
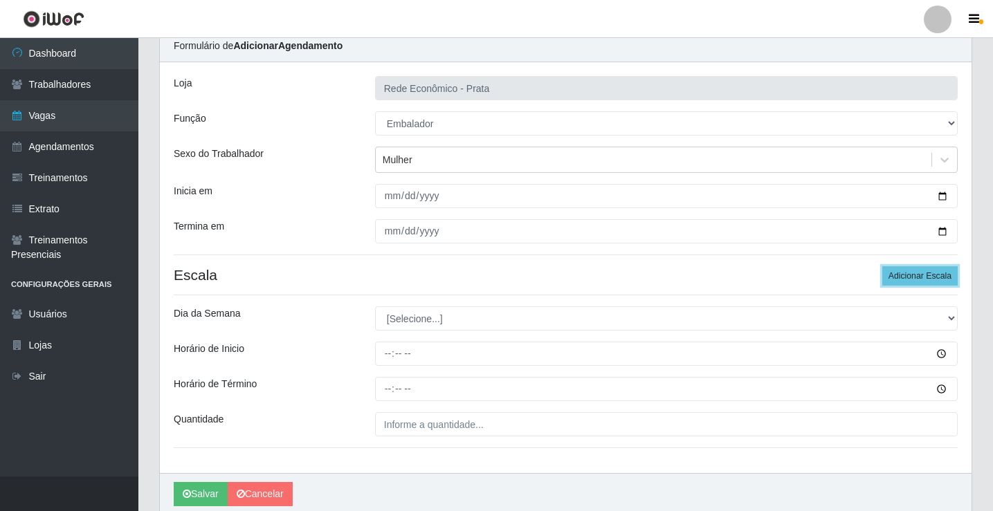
scroll to position [112, 0]
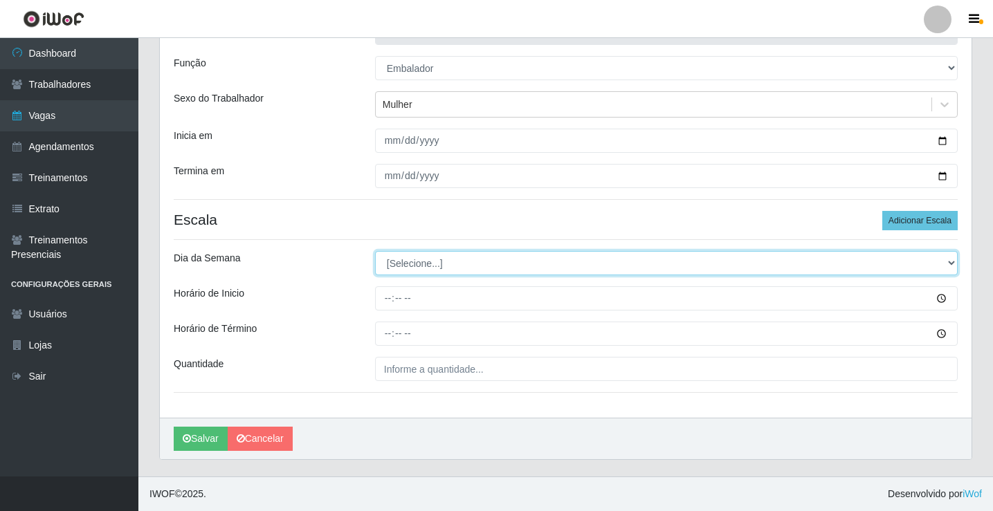
click at [407, 264] on select "[Selecione...] Segunda Terça Quarta Quinta Sexta Sábado Domingo" at bounding box center [666, 263] width 583 height 24
select select "2"
click at [375, 251] on select "[Selecione...] Segunda Terça Quarta Quinta Sexta Sábado Domingo" at bounding box center [666, 263] width 583 height 24
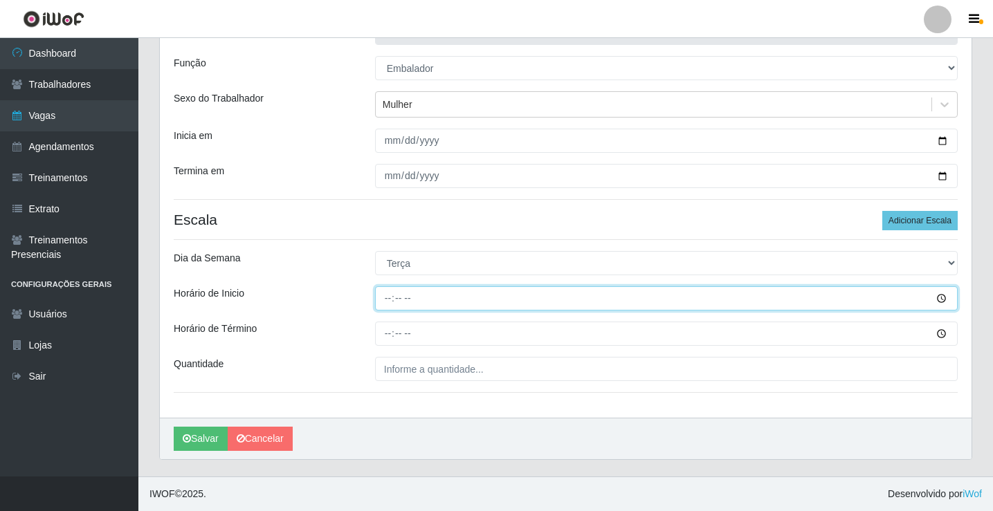
click at [390, 301] on input "Horário de Inicio" at bounding box center [666, 298] width 583 height 24
type input "08:00"
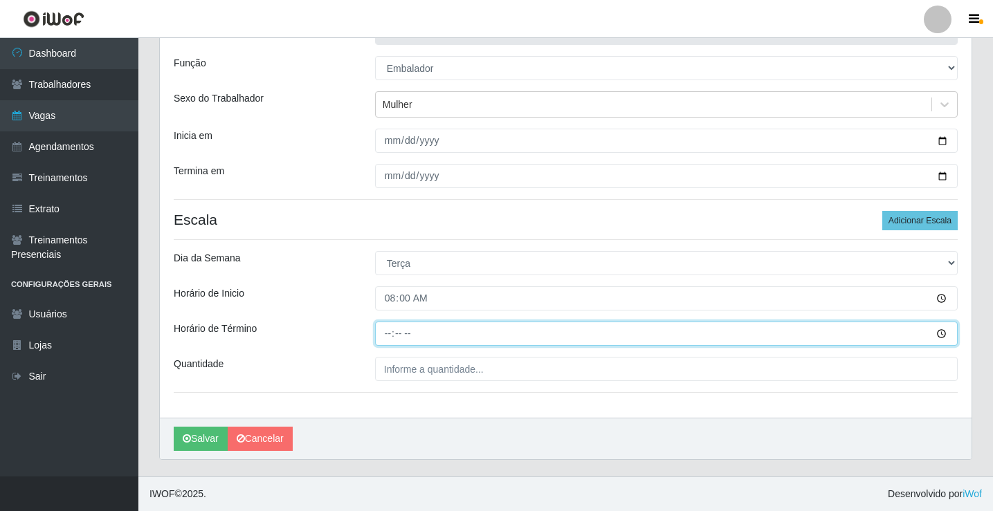
click at [390, 336] on input "Horário de Término" at bounding box center [666, 334] width 583 height 24
type input "12:00"
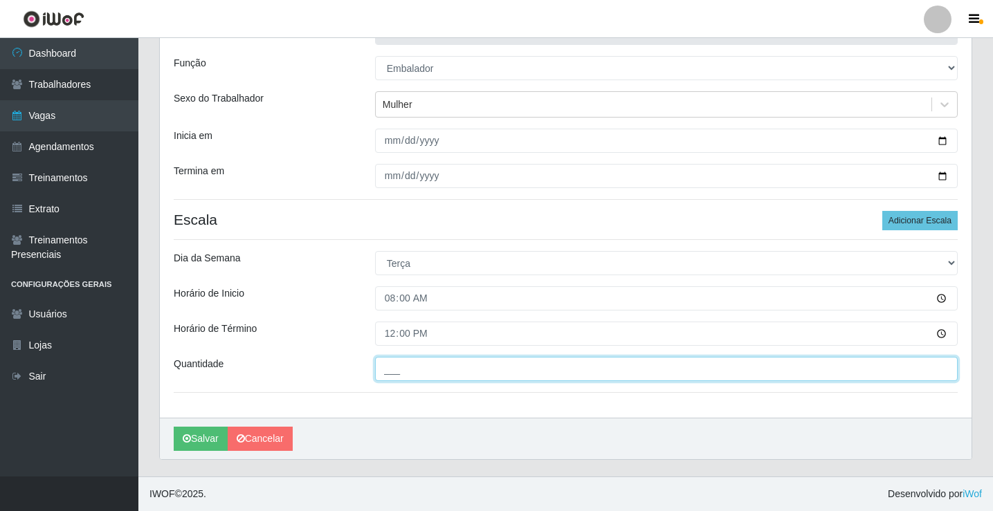
click at [403, 369] on input "___" at bounding box center [666, 369] width 583 height 24
type input "1__"
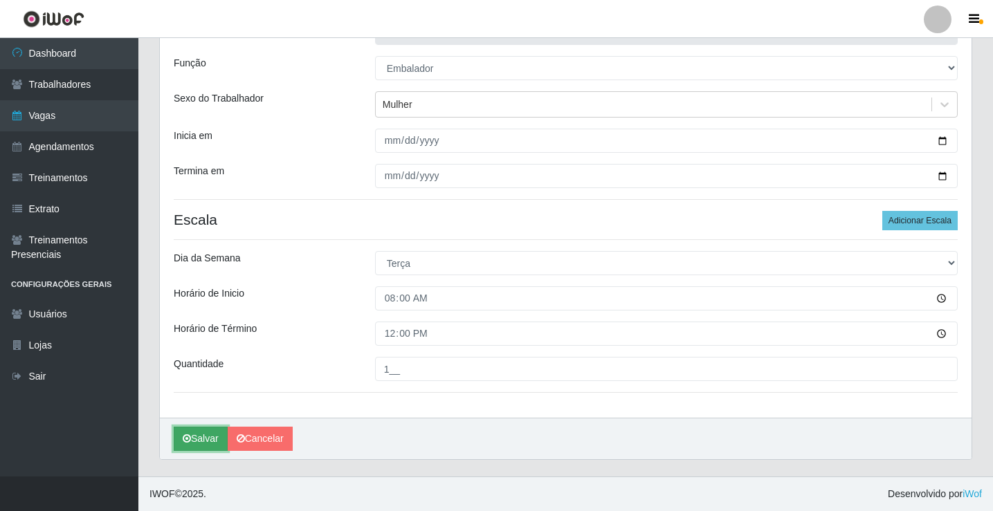
click at [207, 437] on button "Salvar" at bounding box center [201, 439] width 54 height 24
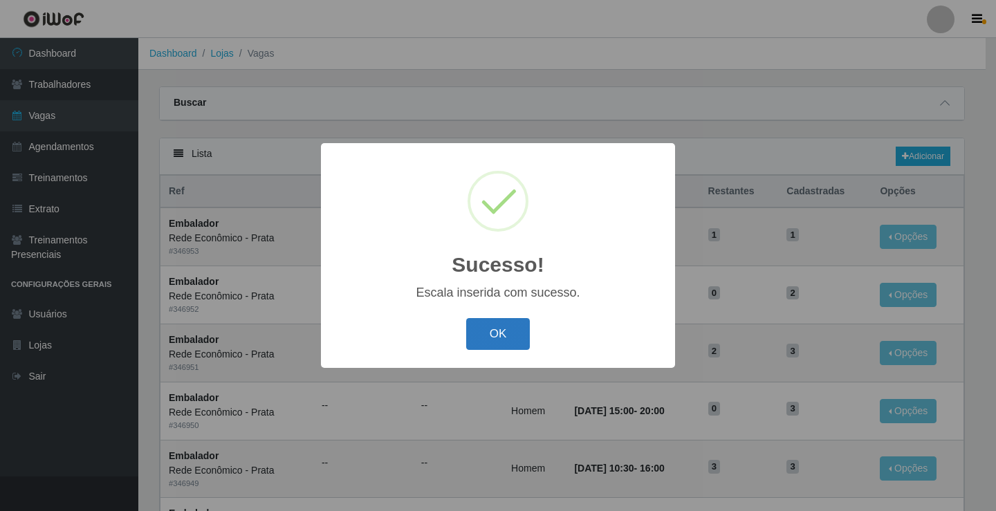
click at [506, 336] on button "OK" at bounding box center [498, 334] width 64 height 33
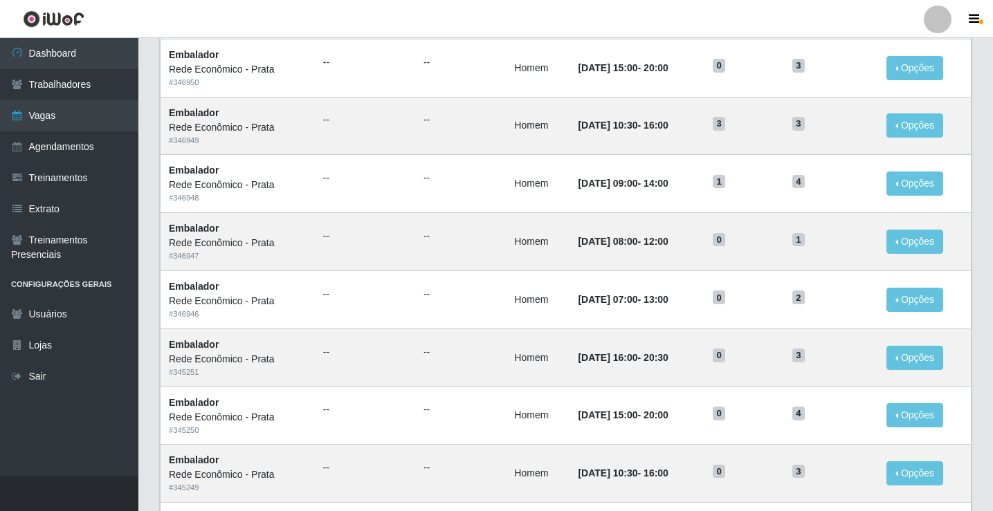
scroll to position [346, 0]
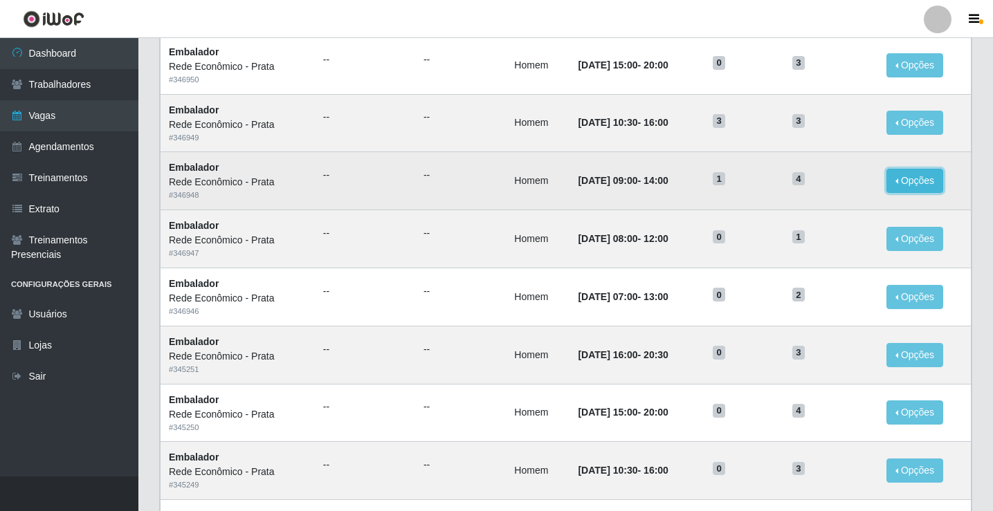
click at [904, 183] on button "Opções" at bounding box center [914, 181] width 57 height 24
click at [901, 179] on button "Opções" at bounding box center [914, 181] width 57 height 24
click at [902, 179] on button "Opções" at bounding box center [914, 181] width 57 height 24
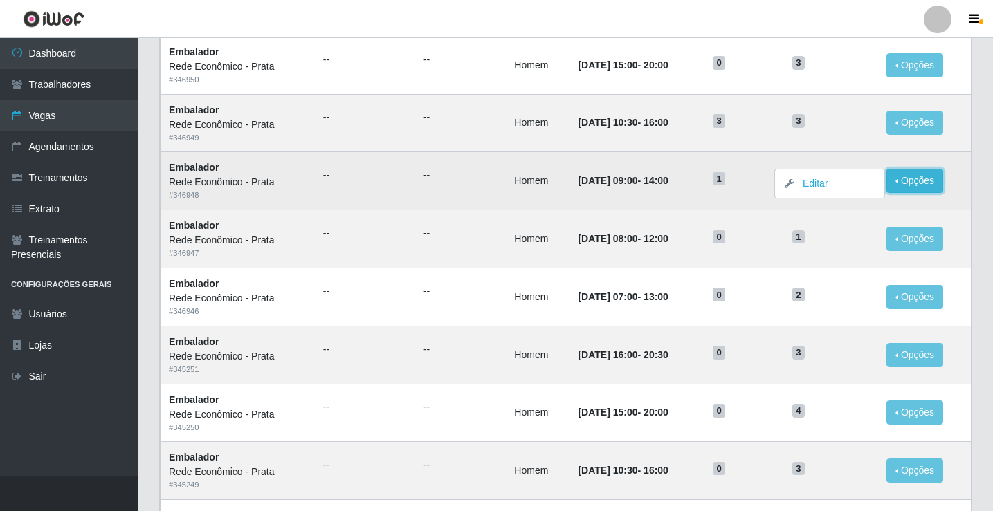
click at [902, 179] on button "Opções" at bounding box center [914, 181] width 57 height 24
click at [904, 182] on button "Opções" at bounding box center [914, 181] width 57 height 24
click at [821, 187] on link "Editar" at bounding box center [808, 183] width 39 height 11
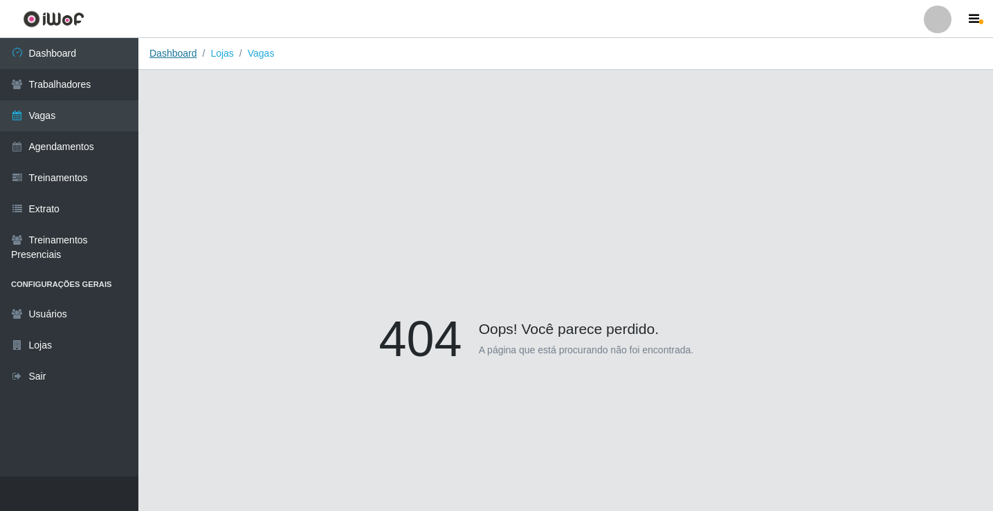
click at [180, 56] on link "Dashboard" at bounding box center [173, 53] width 48 height 11
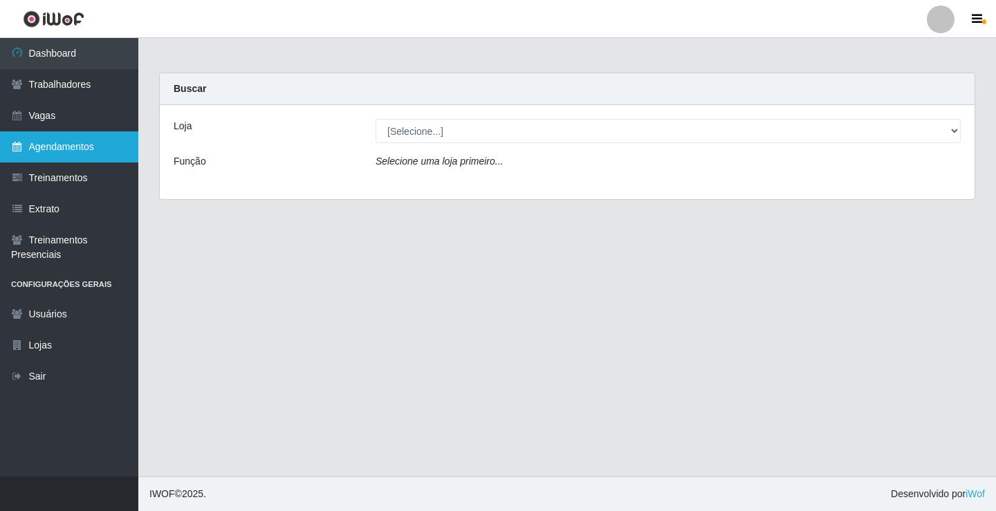
click at [81, 143] on link "Agendamentos" at bounding box center [69, 146] width 138 height 31
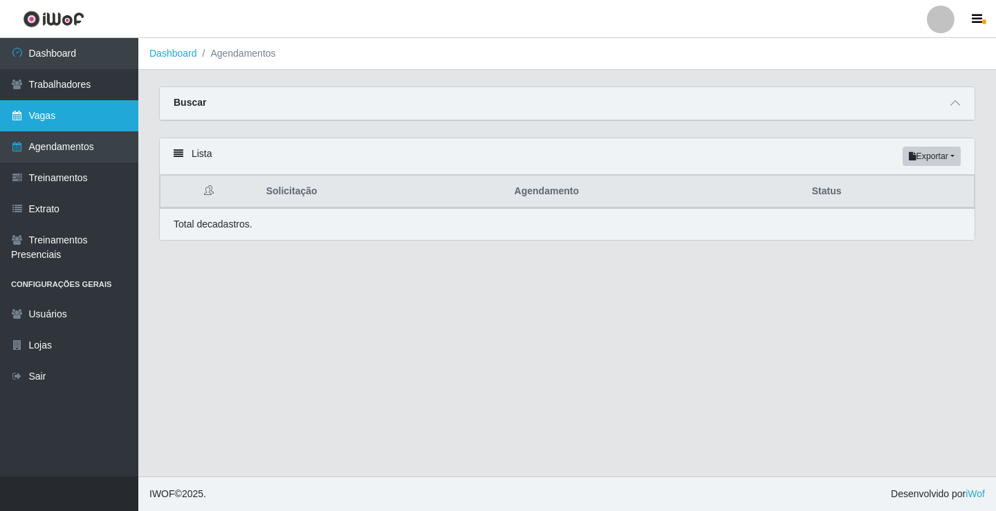
click at [72, 120] on link "Vagas" at bounding box center [69, 115] width 138 height 31
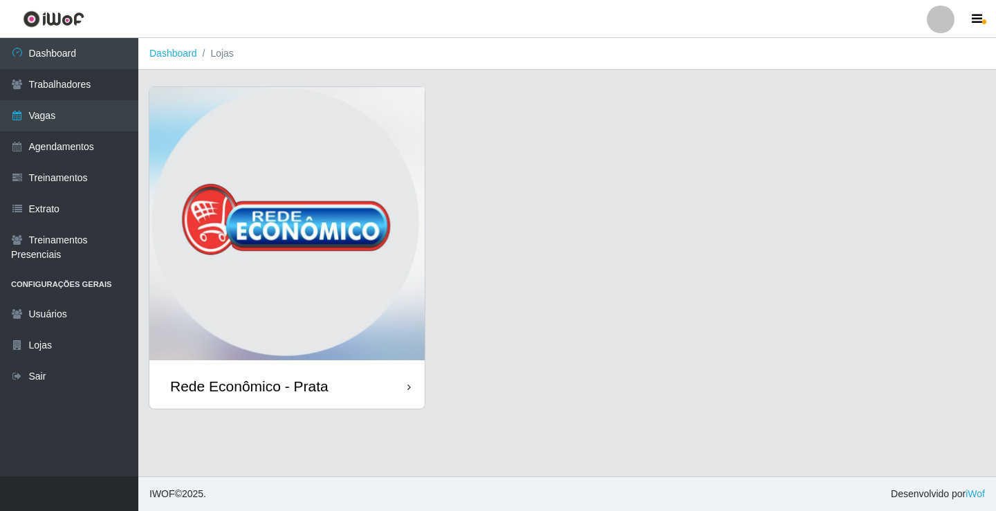
click at [340, 388] on div "Rede Econômico - Prata" at bounding box center [286, 386] width 275 height 45
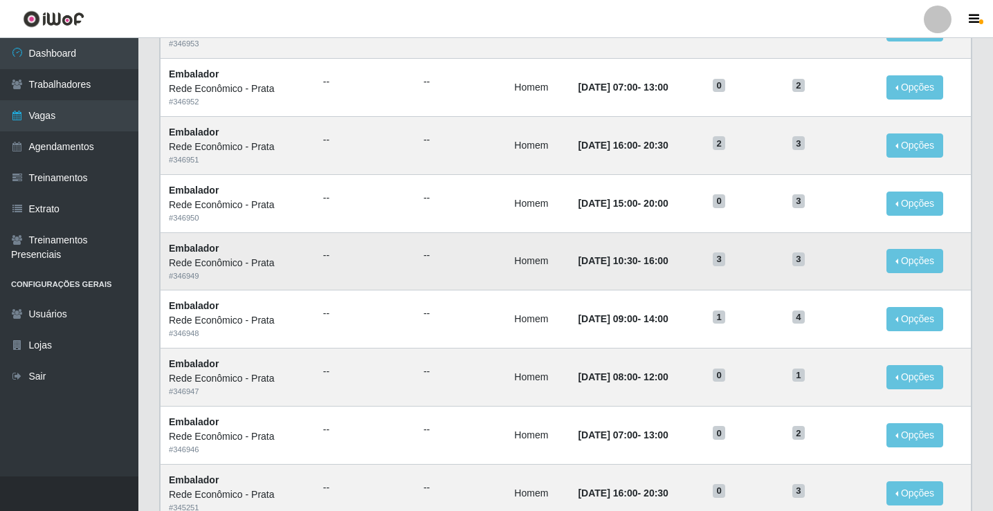
scroll to position [277, 0]
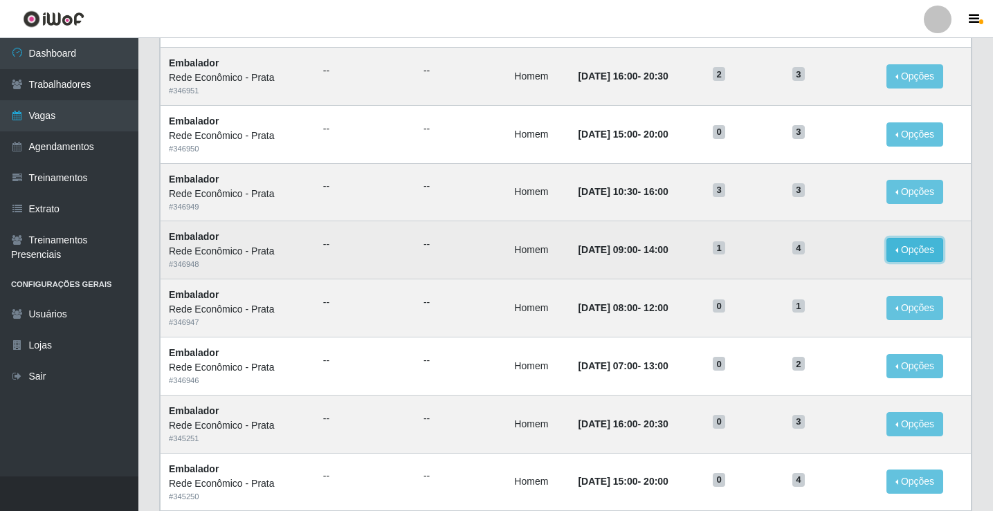
click at [913, 253] on button "Opções" at bounding box center [914, 250] width 57 height 24
click at [899, 251] on button "Opções" at bounding box center [914, 250] width 57 height 24
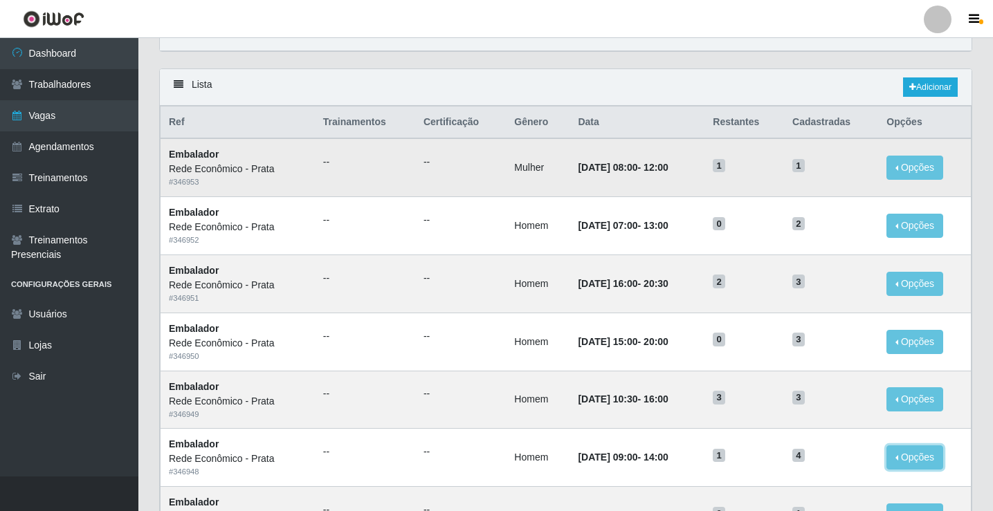
scroll to position [0, 0]
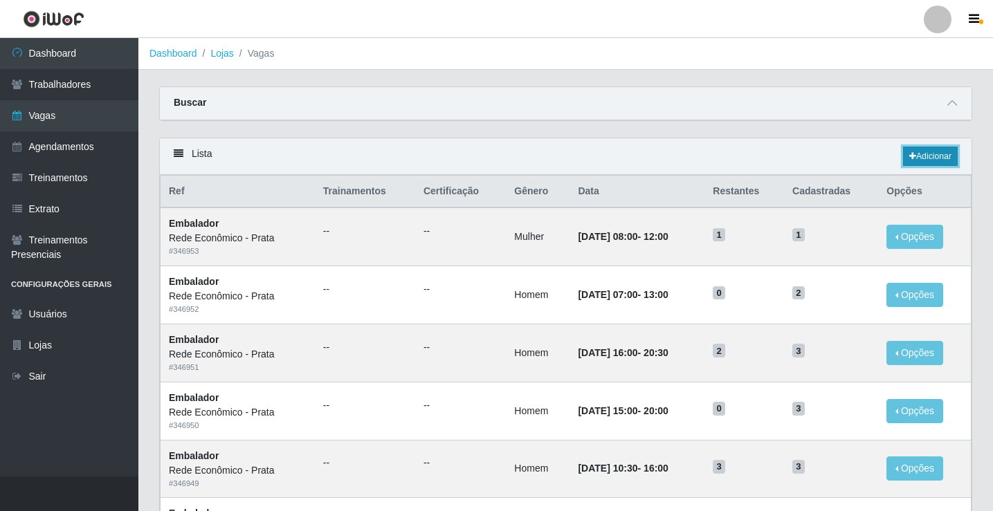
click at [935, 152] on link "Adicionar" at bounding box center [930, 156] width 55 height 19
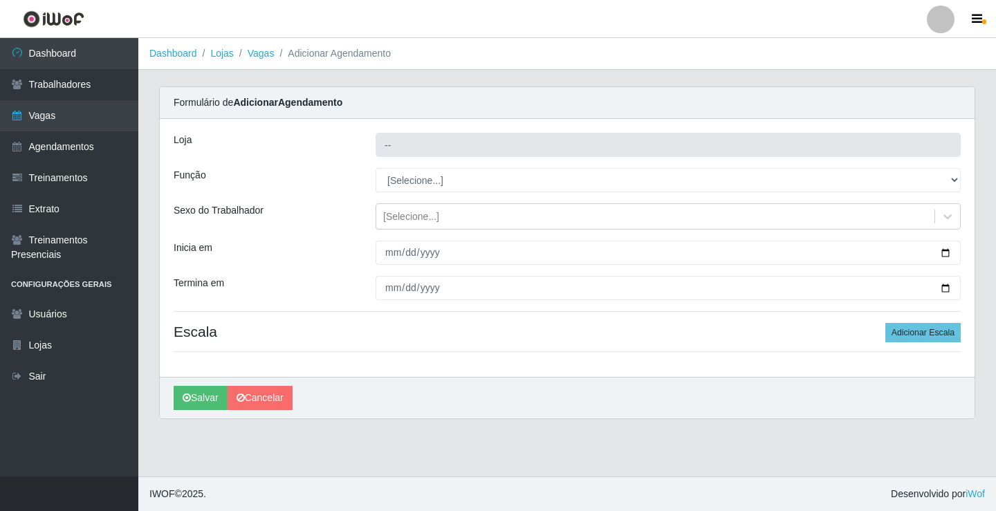
type input "Rede Econômico - Prata"
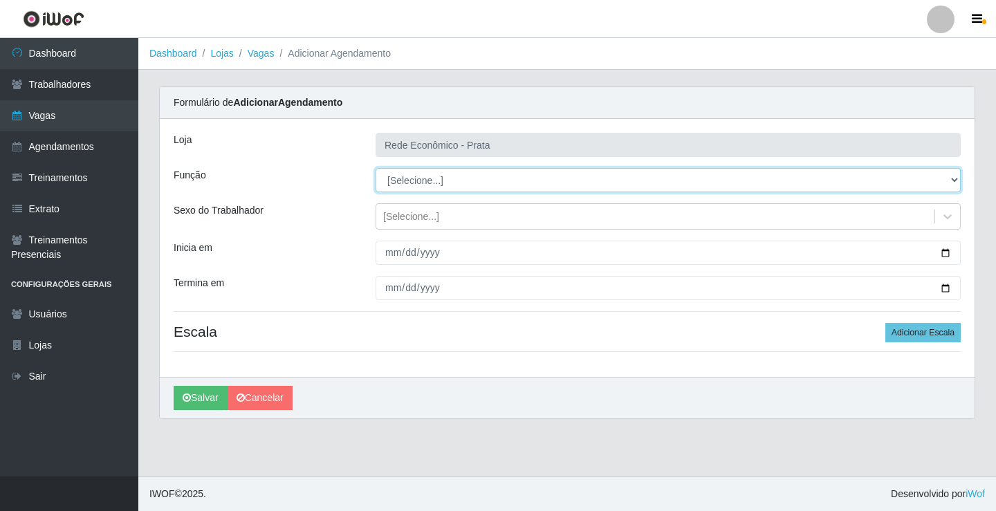
click at [419, 178] on select "[Selecione...] ASG ASG + ASG ++ Embalador Embalador + Embalador ++ Operador de …" at bounding box center [668, 180] width 585 height 24
select select "1"
click at [376, 168] on select "[Selecione...] ASG ASG + ASG ++ Embalador Embalador + Embalador ++ Operador de …" at bounding box center [668, 180] width 585 height 24
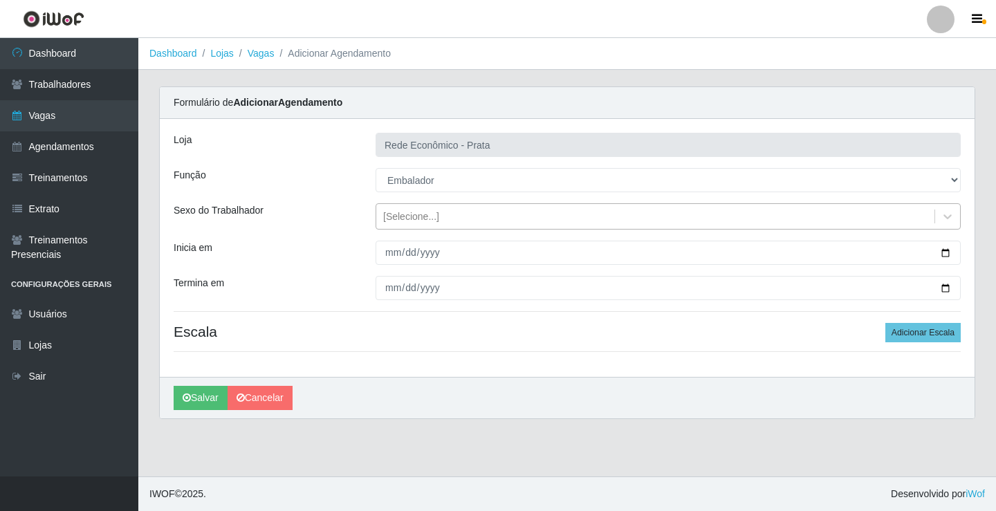
click at [415, 217] on div "[Selecione...]" at bounding box center [411, 217] width 56 height 15
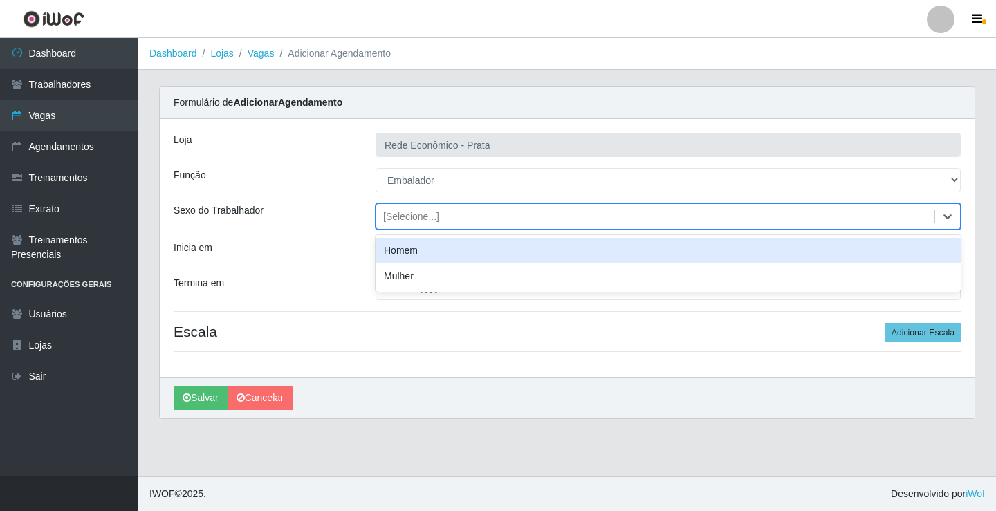
click at [420, 254] on div "Homem" at bounding box center [668, 251] width 585 height 26
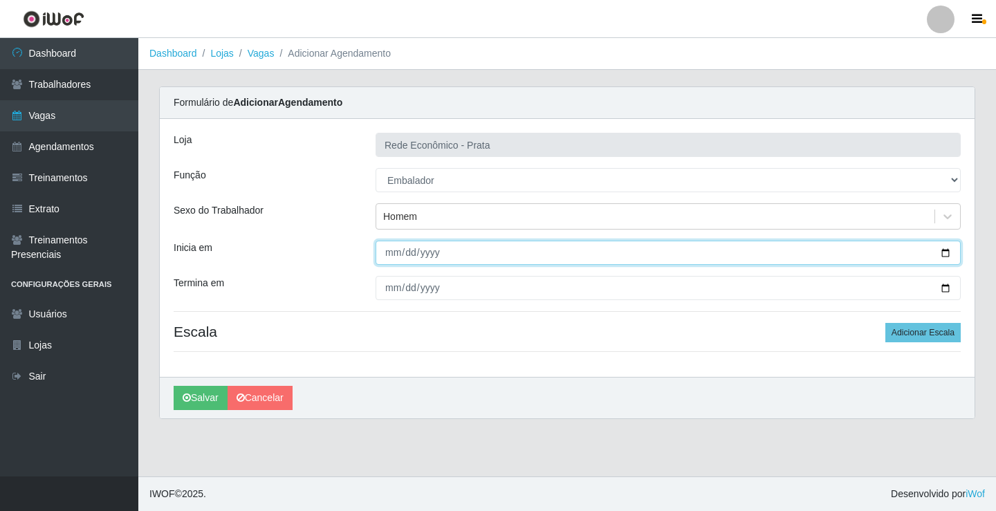
click at [948, 250] on input "Inicia em" at bounding box center [668, 253] width 585 height 24
type input "2025-09-23"
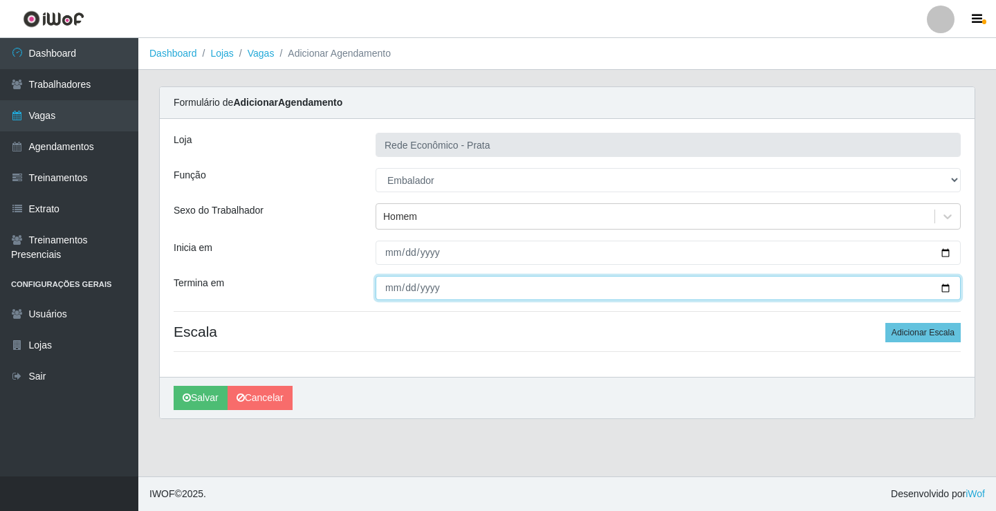
click at [945, 290] on input "Termina em" at bounding box center [668, 288] width 585 height 24
type input "2025-09-23"
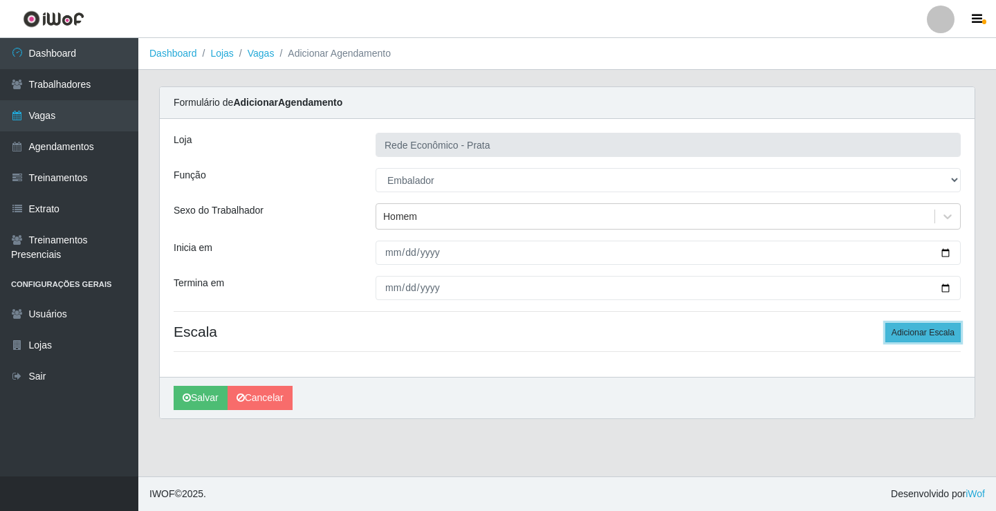
click at [917, 327] on button "Adicionar Escala" at bounding box center [923, 332] width 75 height 19
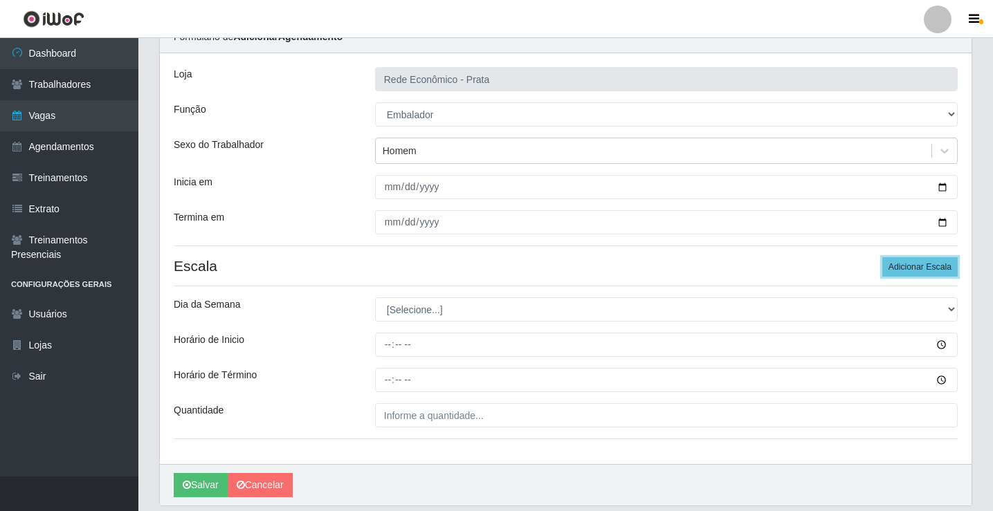
scroll to position [112, 0]
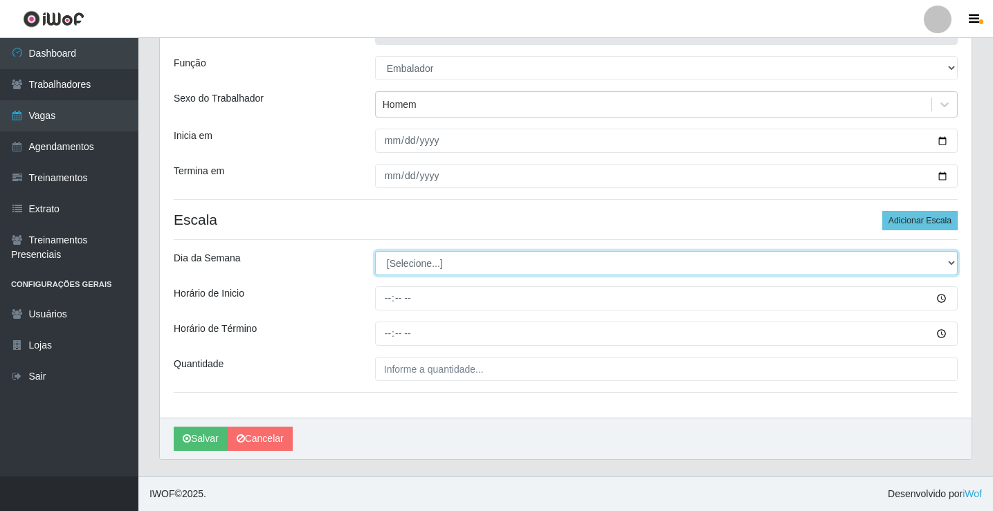
click at [412, 264] on select "[Selecione...] Segunda Terça Quarta Quinta Sexta Sábado Domingo" at bounding box center [666, 263] width 583 height 24
select select "2"
click at [375, 251] on select "[Selecione...] Segunda Terça Quarta Quinta Sexta Sábado Domingo" at bounding box center [666, 263] width 583 height 24
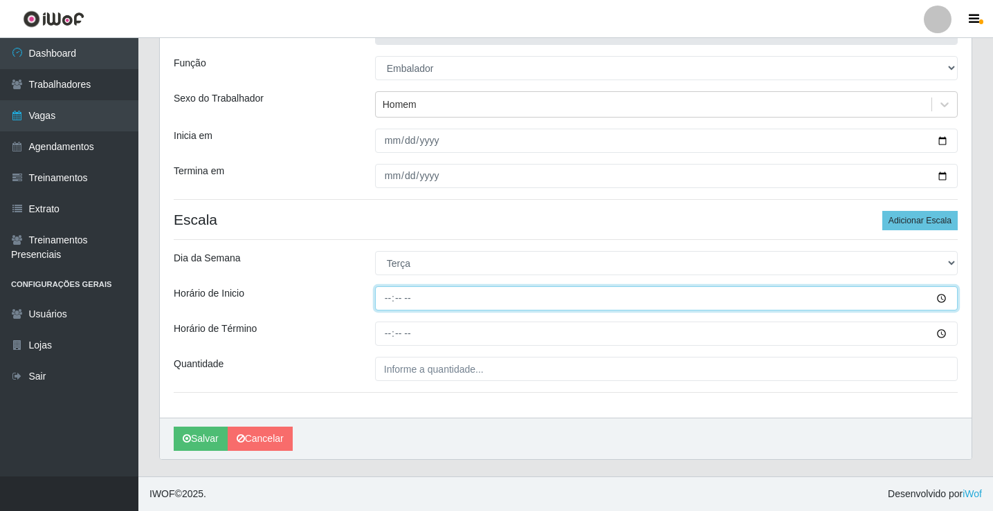
click at [391, 301] on input "Horário de Inicio" at bounding box center [666, 298] width 583 height 24
type input "09:00"
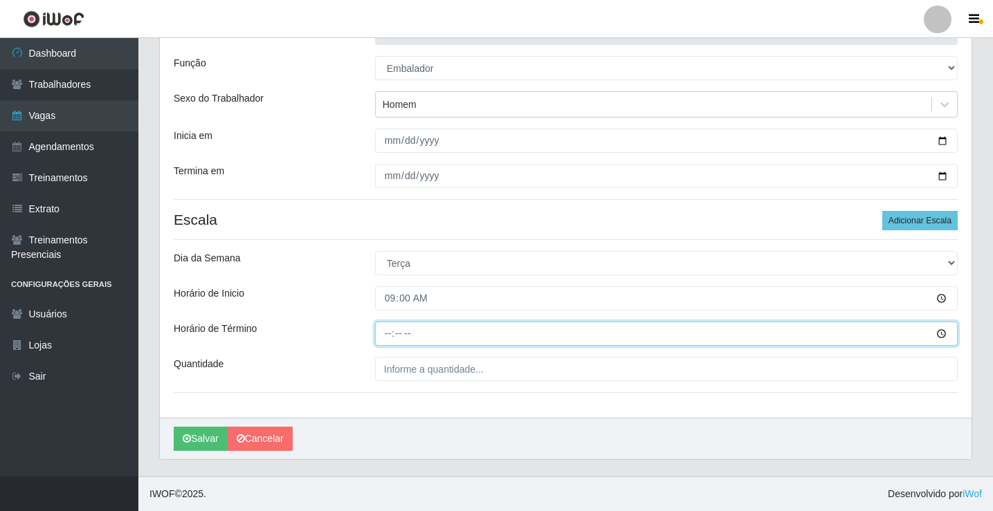
click at [387, 337] on input "Horário de Término" at bounding box center [666, 334] width 583 height 24
type input "14:00"
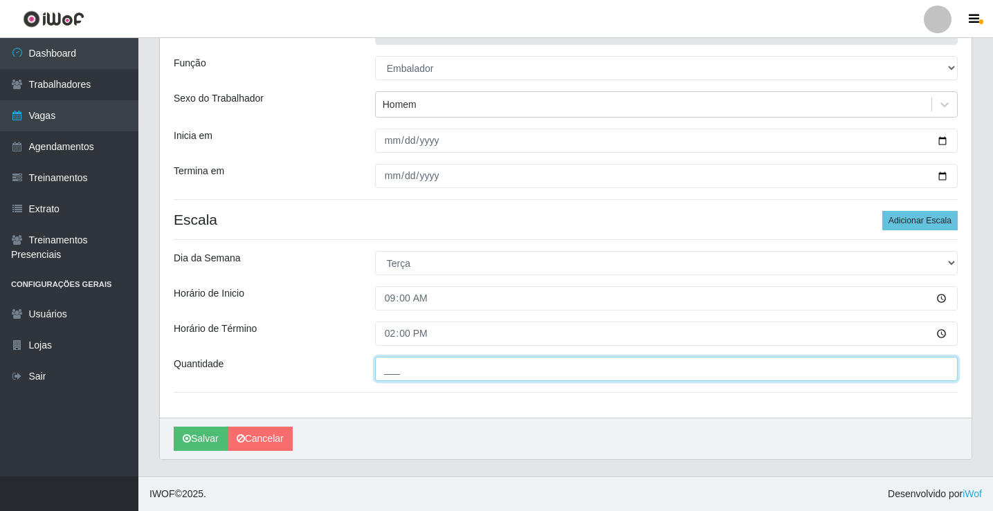
click at [416, 372] on input "___" at bounding box center [666, 369] width 583 height 24
type input "2__"
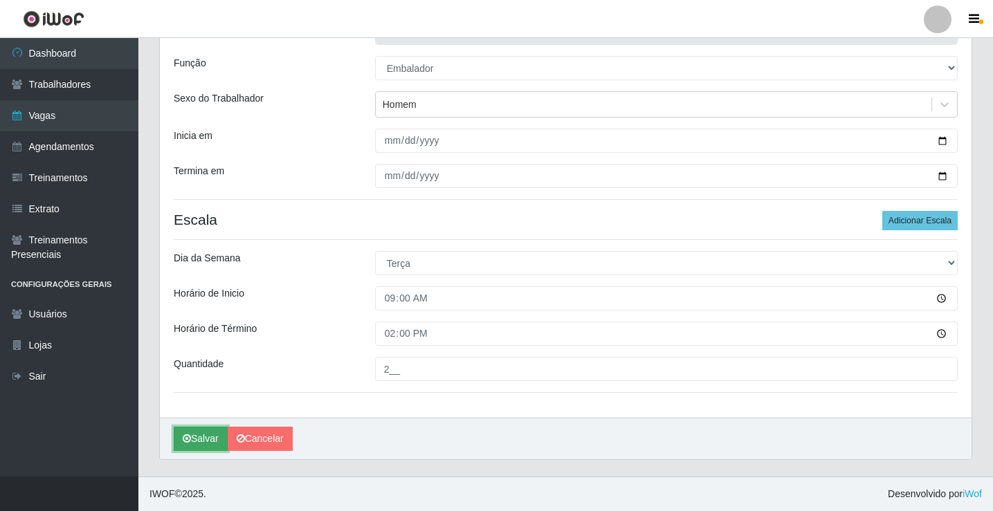
click at [211, 439] on button "Salvar" at bounding box center [201, 439] width 54 height 24
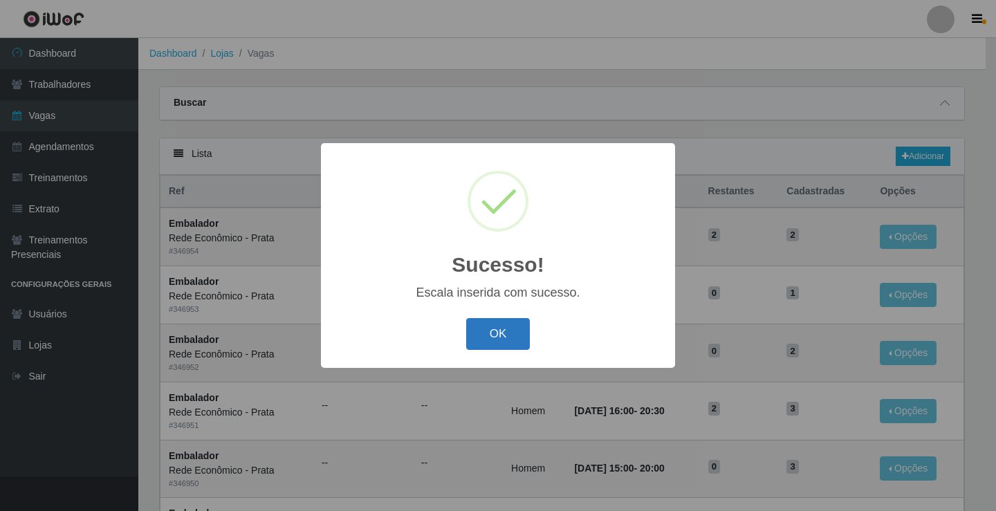
click at [489, 338] on button "OK" at bounding box center [498, 334] width 64 height 33
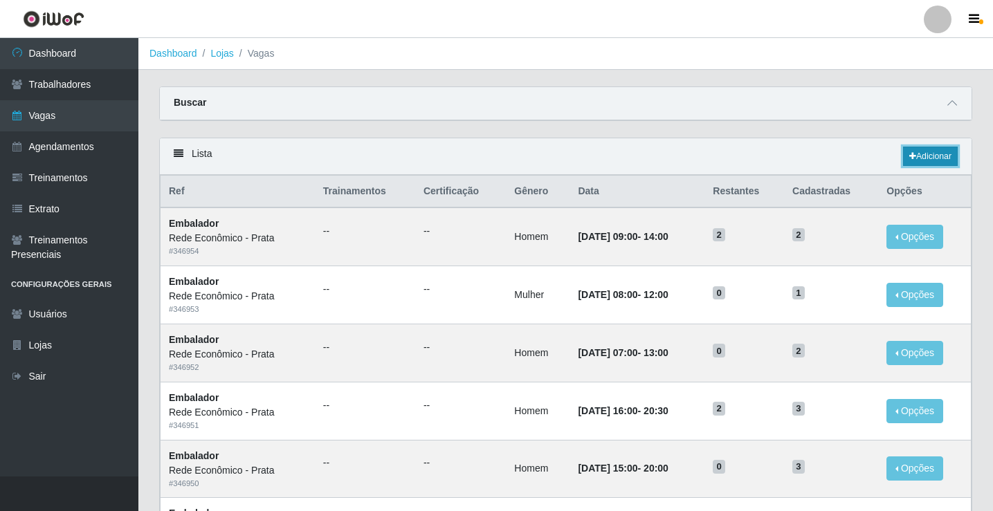
click at [931, 154] on link "Adicionar" at bounding box center [930, 156] width 55 height 19
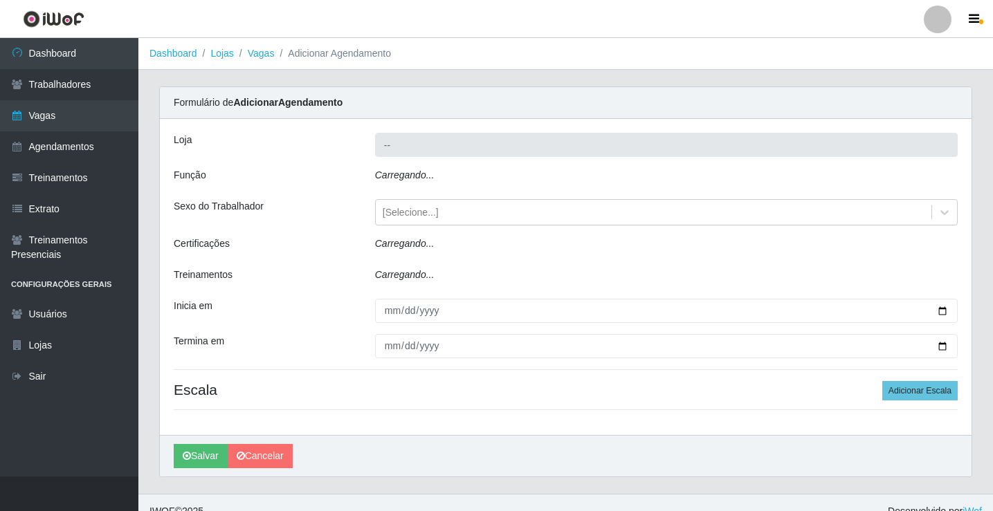
type input "Rede Econômico - Prata"
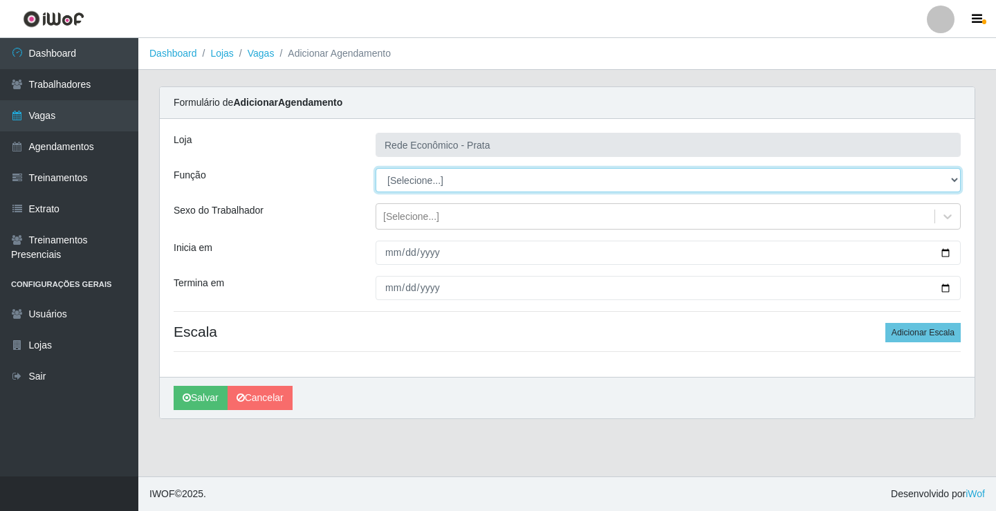
click at [417, 184] on select "[Selecione...] ASG ASG + ASG ++ Embalador Embalador + Embalador ++ Operador de …" at bounding box center [668, 180] width 585 height 24
select select "1"
click at [376, 168] on select "[Selecione...] ASG ASG + ASG ++ Embalador Embalador + Embalador ++ Operador de …" at bounding box center [668, 180] width 585 height 24
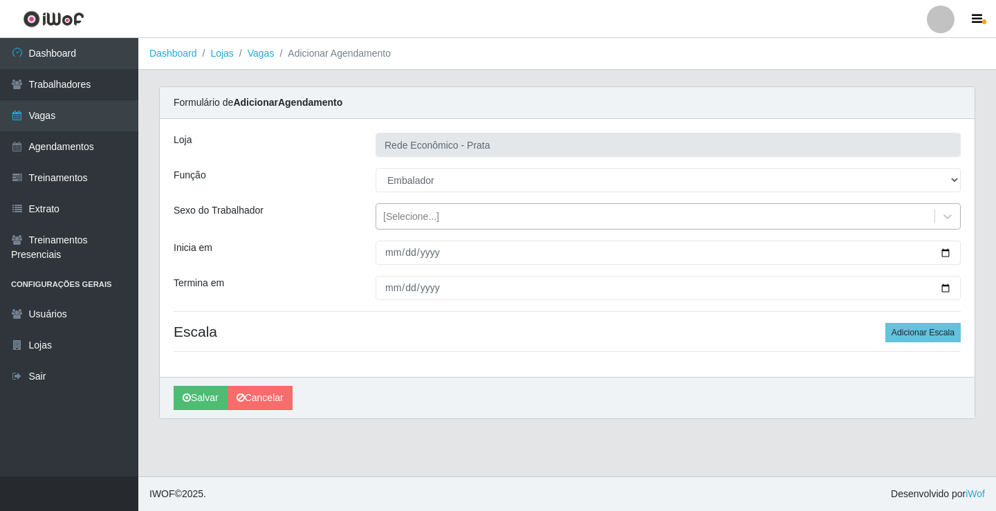
click at [410, 217] on div "[Selecione...]" at bounding box center [411, 217] width 56 height 15
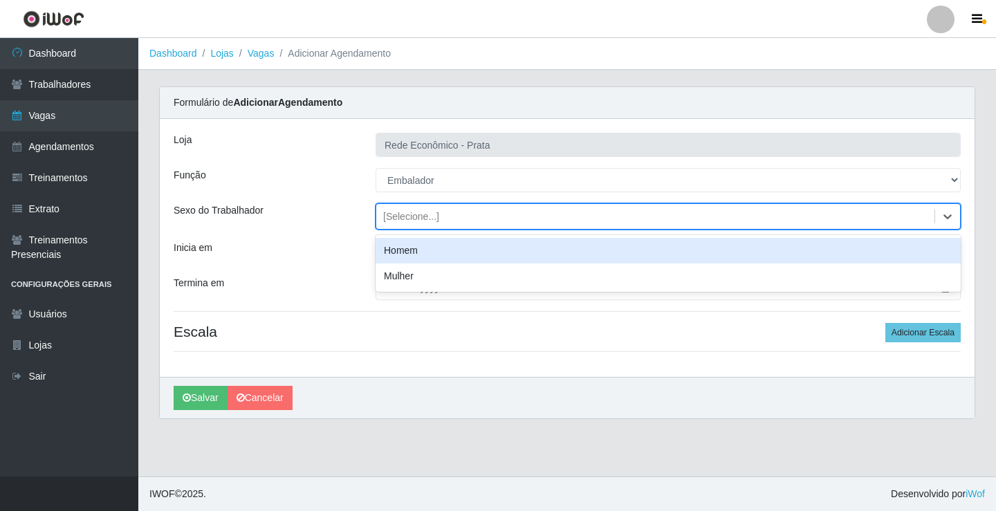
click at [421, 253] on div "Homem" at bounding box center [668, 251] width 585 height 26
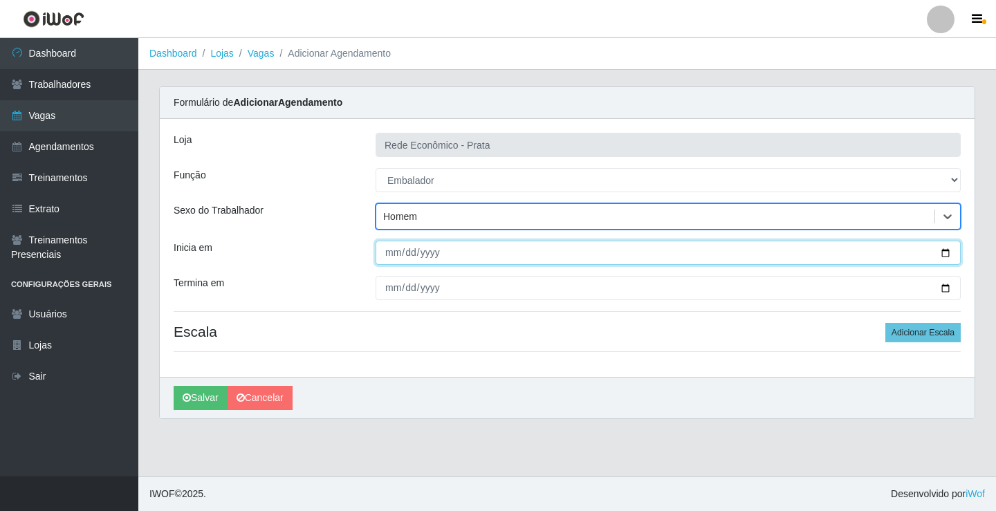
click at [947, 252] on input "Inicia em" at bounding box center [668, 253] width 585 height 24
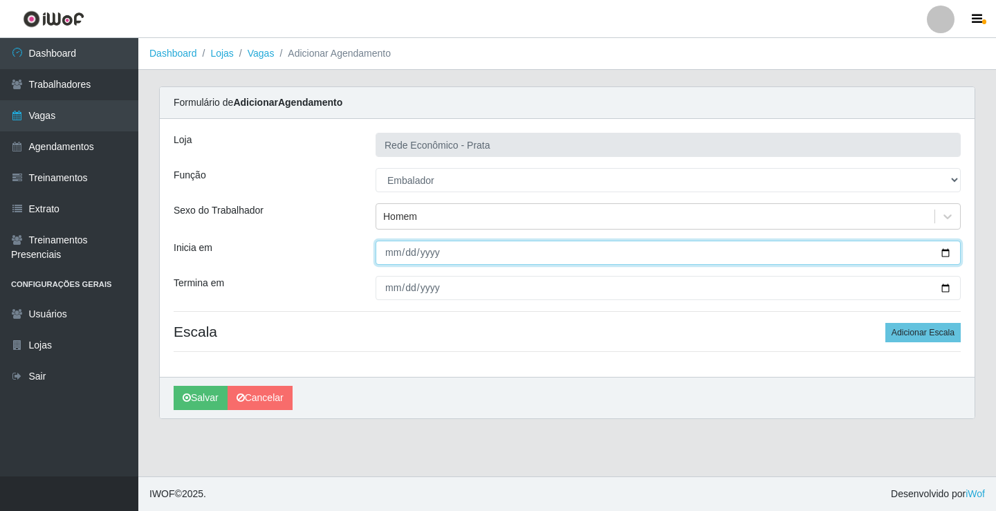
type input "2025-09-23"
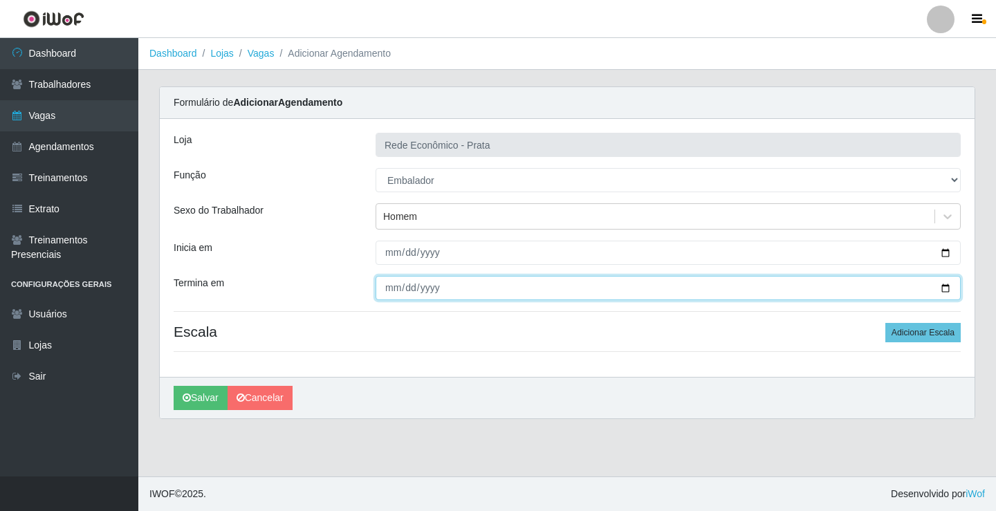
click at [943, 289] on input "Termina em" at bounding box center [668, 288] width 585 height 24
type input "2025-09-23"
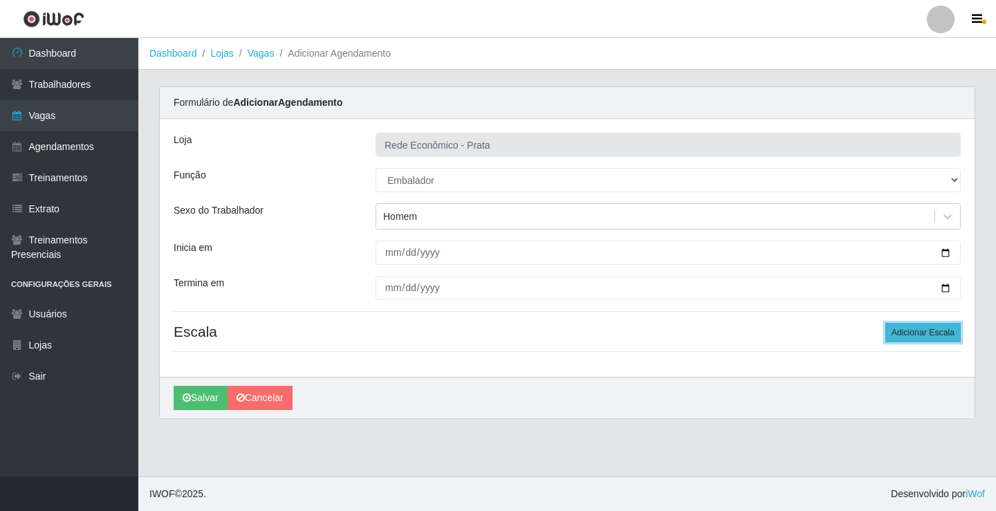
click at [898, 331] on button "Adicionar Escala" at bounding box center [923, 332] width 75 height 19
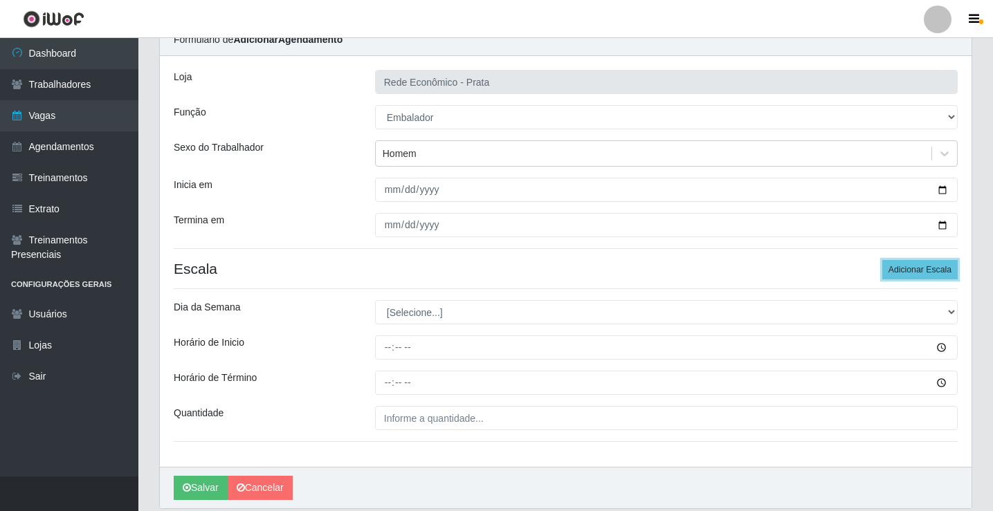
scroll to position [112, 0]
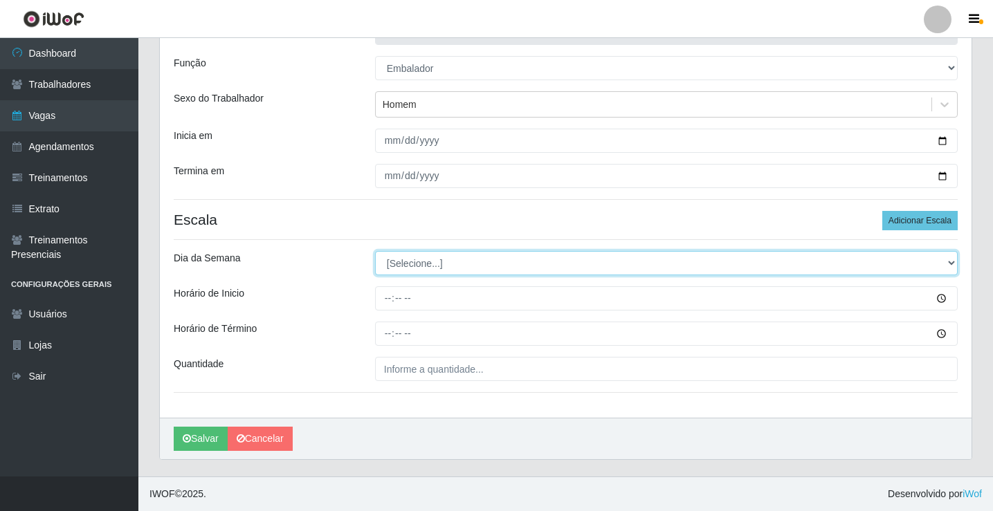
click at [409, 262] on select "[Selecione...] Segunda Terça Quarta Quinta Sexta Sábado Domingo" at bounding box center [666, 263] width 583 height 24
select select "2"
click at [375, 251] on select "[Selecione...] Segunda Terça Quarta Quinta Sexta Sábado Domingo" at bounding box center [666, 263] width 583 height 24
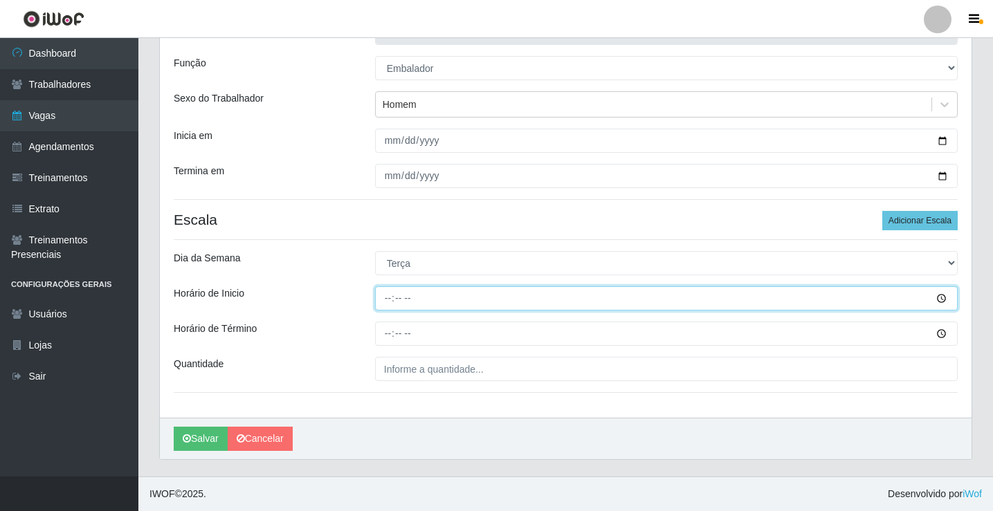
click at [388, 303] on input "Horário de Inicio" at bounding box center [666, 298] width 583 height 24
type input "10:30"
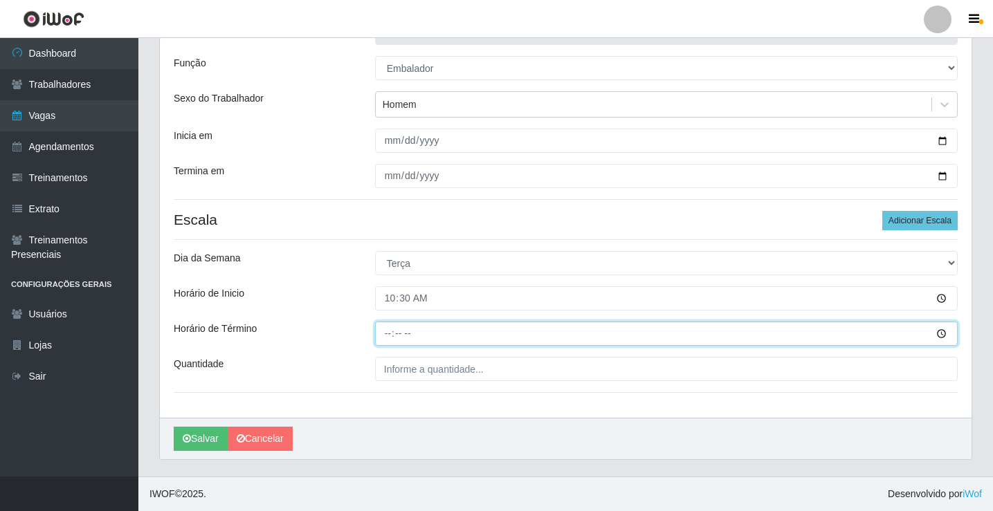
click at [386, 336] on input "Horário de Término" at bounding box center [666, 334] width 583 height 24
type input "16:00"
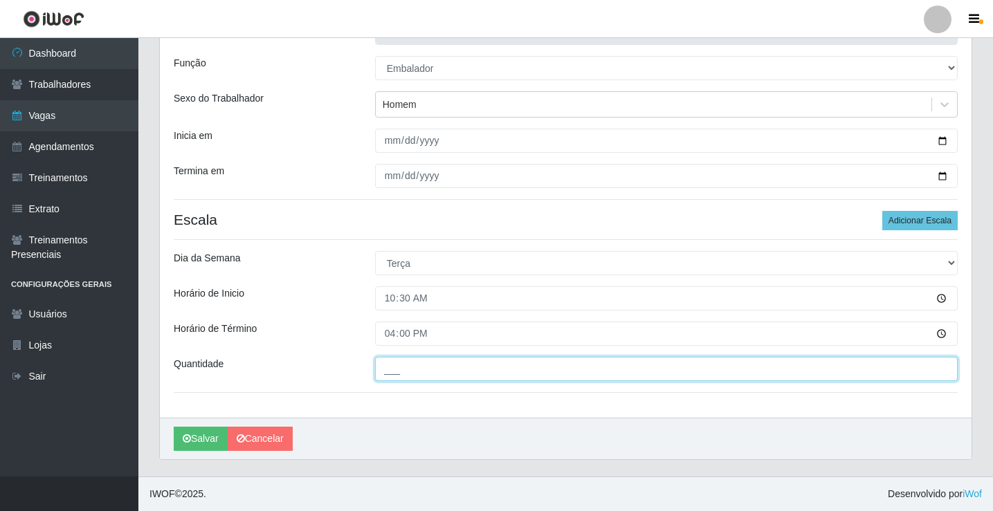
click at [407, 369] on input "___" at bounding box center [666, 369] width 583 height 24
type input "3__"
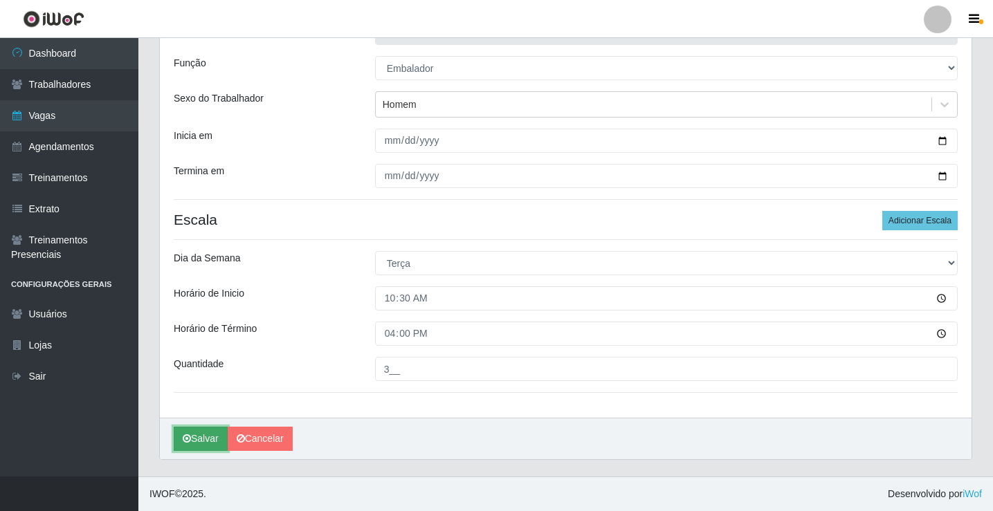
click at [195, 435] on button "Salvar" at bounding box center [201, 439] width 54 height 24
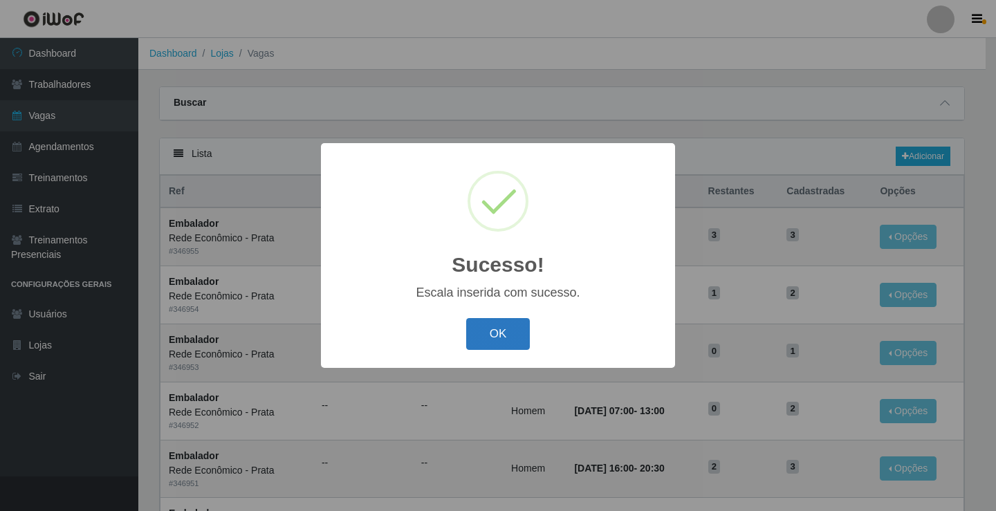
click at [507, 331] on button "OK" at bounding box center [498, 334] width 64 height 33
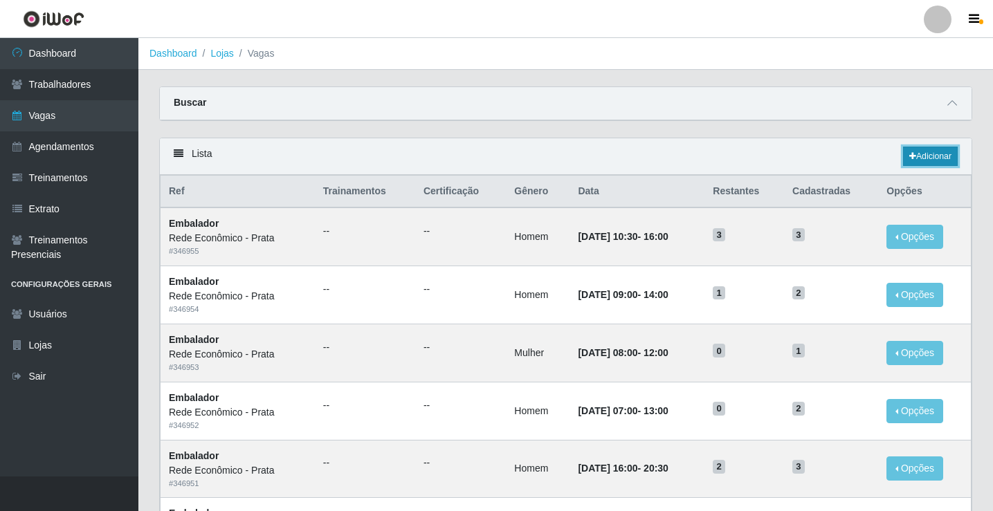
click at [938, 157] on link "Adicionar" at bounding box center [930, 156] width 55 height 19
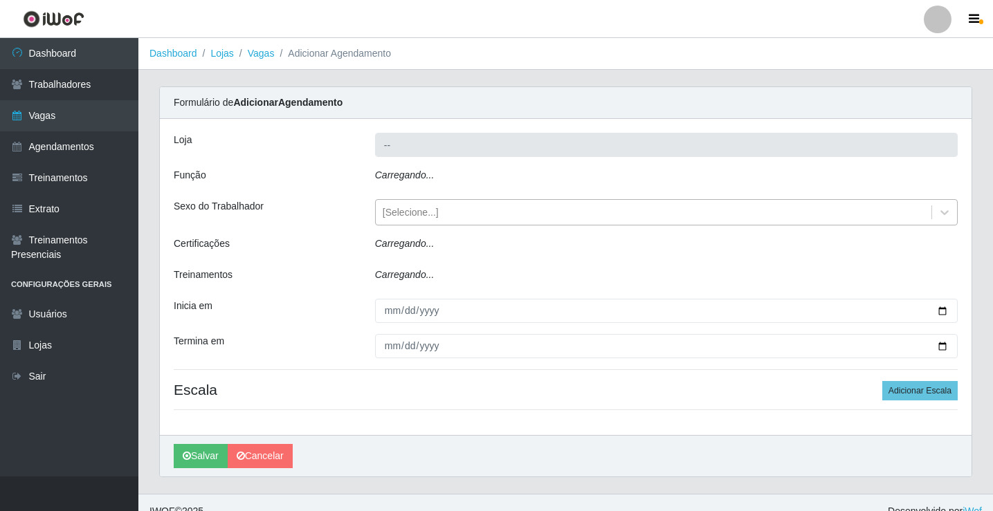
type input "Rede Econômico - Prata"
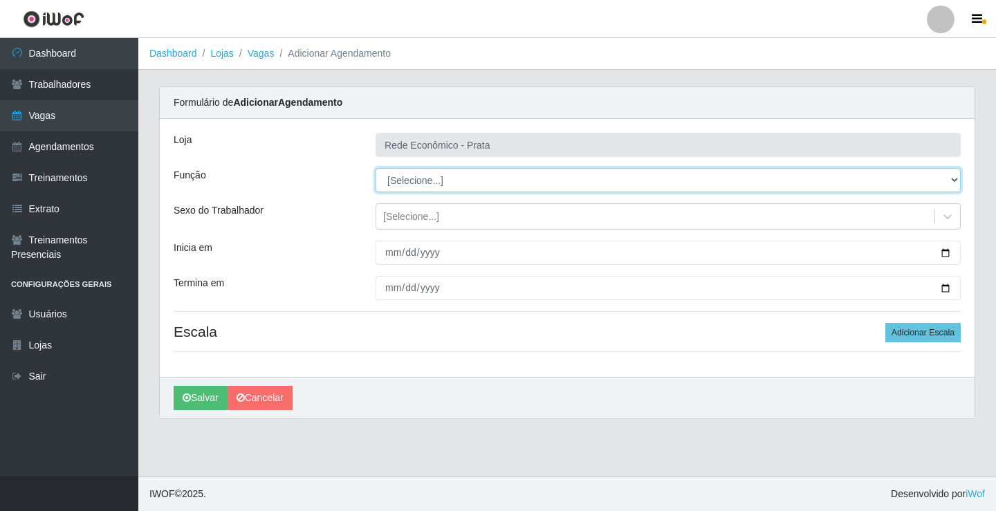
click at [403, 179] on select "[Selecione...] ASG ASG + ASG ++ Embalador Embalador + Embalador ++ Operador de …" at bounding box center [668, 180] width 585 height 24
select select "1"
click at [376, 168] on select "[Selecione...] ASG ASG + ASG ++ Embalador Embalador + Embalador ++ Operador de …" at bounding box center [668, 180] width 585 height 24
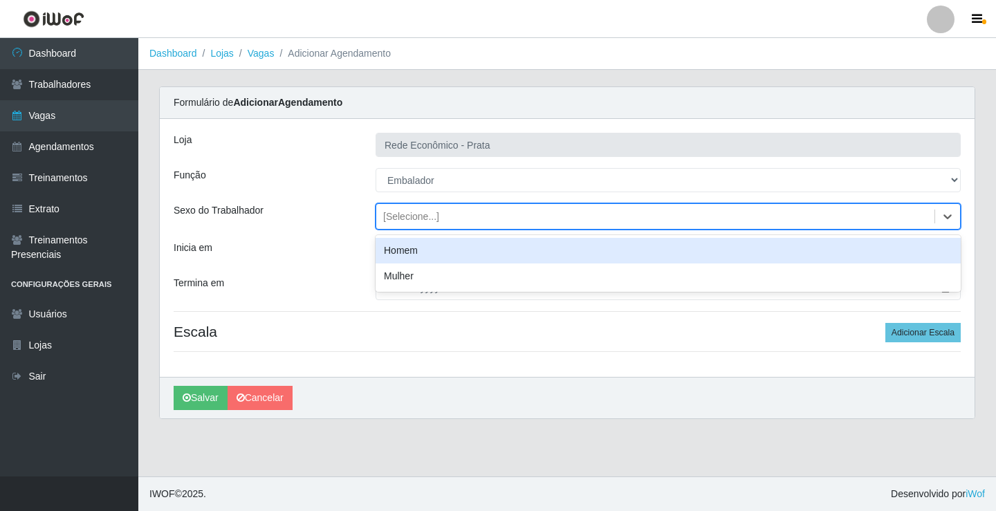
click at [416, 224] on div "[Selecione...]" at bounding box center [411, 217] width 56 height 15
click at [416, 254] on div "Homem" at bounding box center [668, 251] width 585 height 26
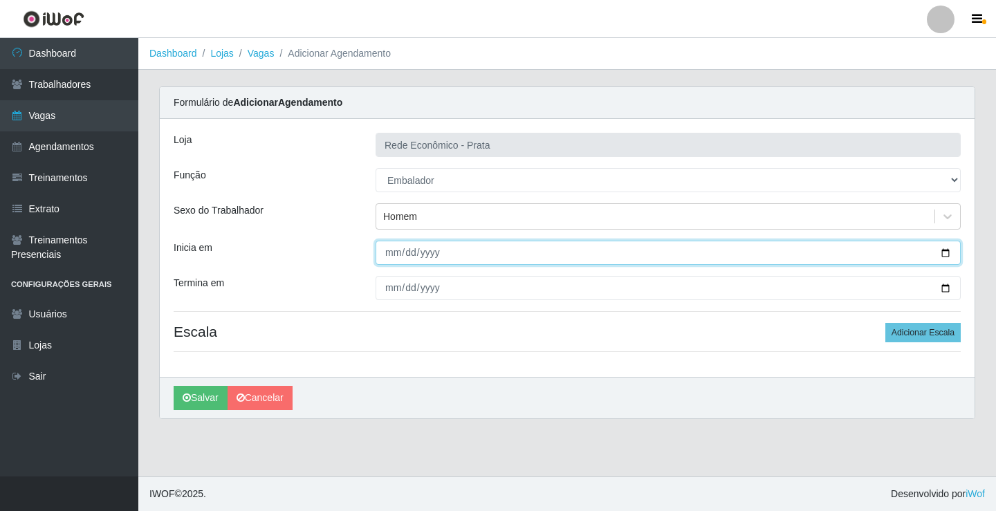
click at [947, 249] on input "Inicia em" at bounding box center [668, 253] width 585 height 24
type input "2025-09-23"
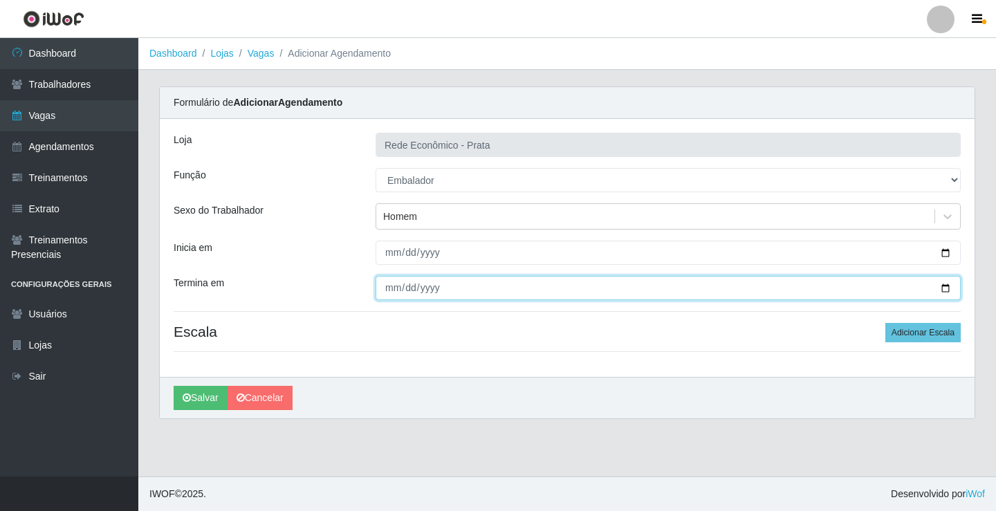
click at [943, 288] on input "Termina em" at bounding box center [668, 288] width 585 height 24
type input "2025-09-23"
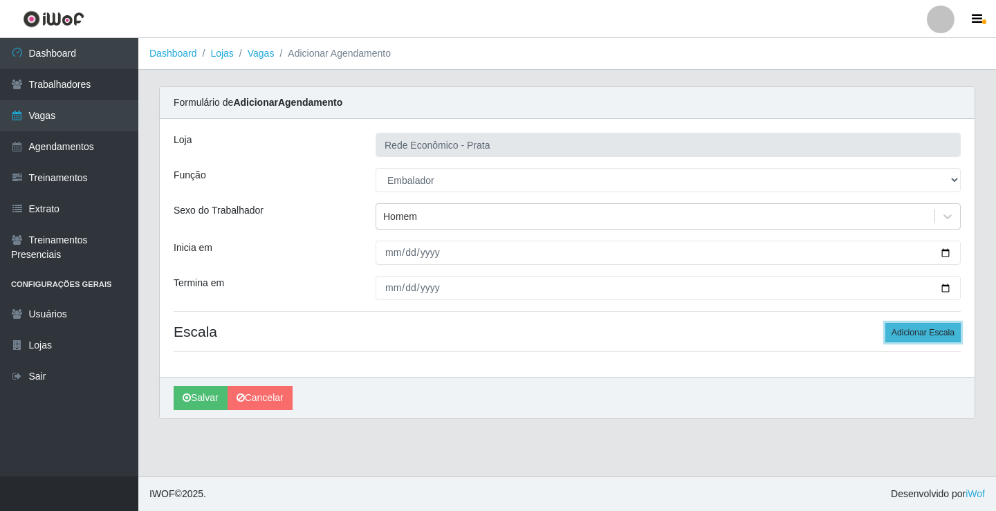
click at [920, 335] on button "Adicionar Escala" at bounding box center [923, 332] width 75 height 19
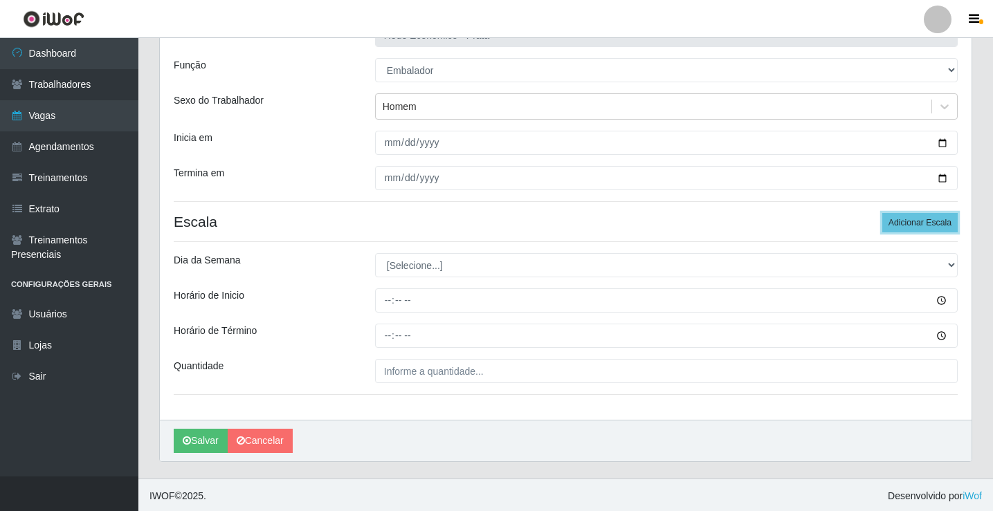
scroll to position [112, 0]
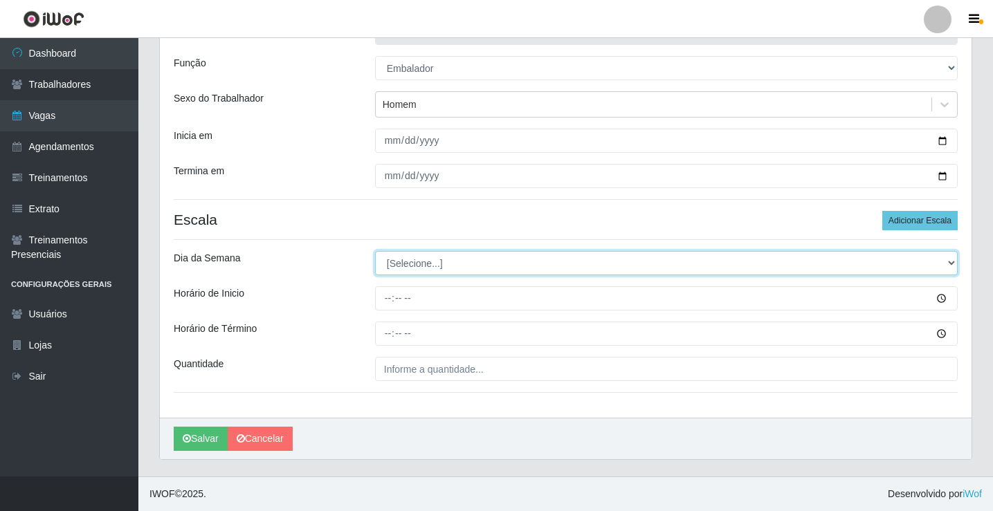
click at [419, 264] on select "[Selecione...] Segunda Terça Quarta Quinta Sexta Sábado Domingo" at bounding box center [666, 263] width 583 height 24
select select "2"
click at [375, 251] on select "[Selecione...] Segunda Terça Quarta Quinta Sexta Sábado Domingo" at bounding box center [666, 263] width 583 height 24
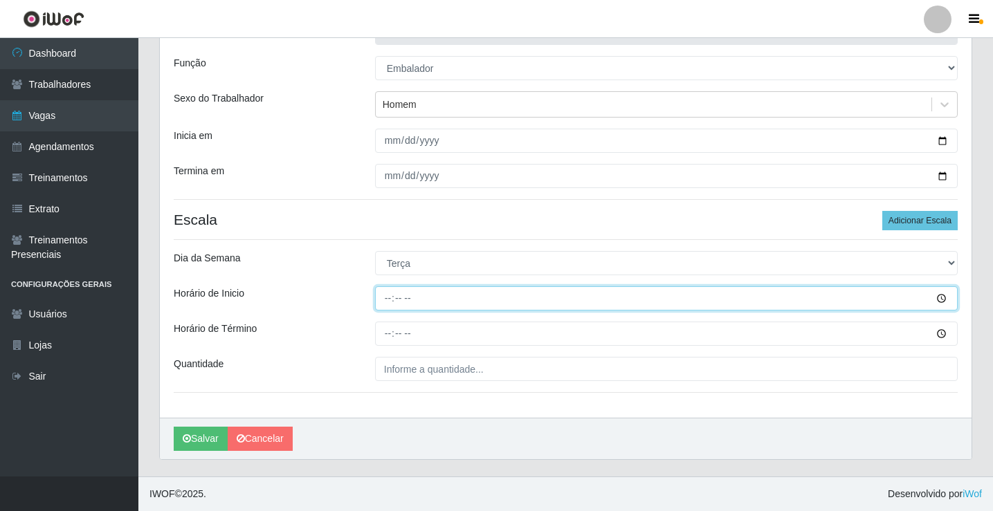
click at [391, 303] on input "Horário de Inicio" at bounding box center [666, 298] width 583 height 24
type input "15:00"
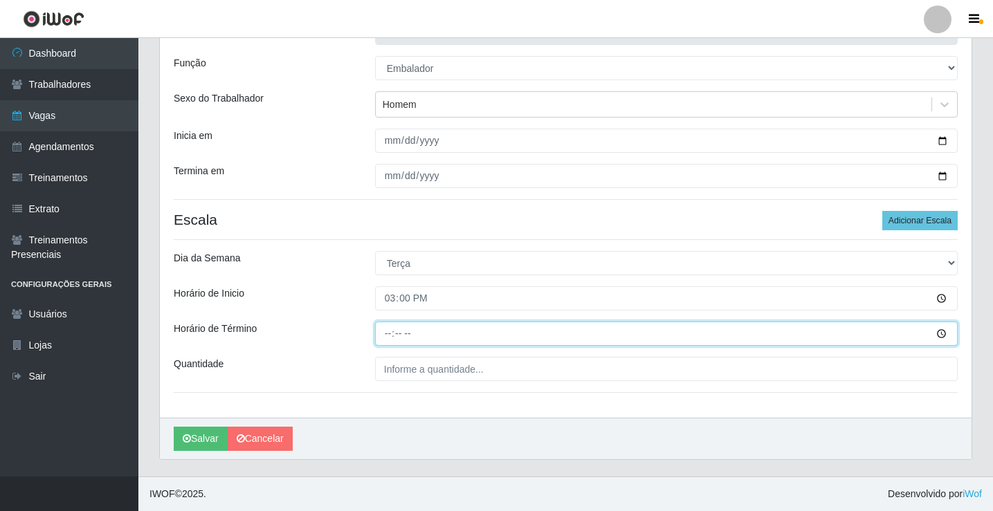
click at [388, 336] on input "Horário de Término" at bounding box center [666, 334] width 583 height 24
type input "20:00"
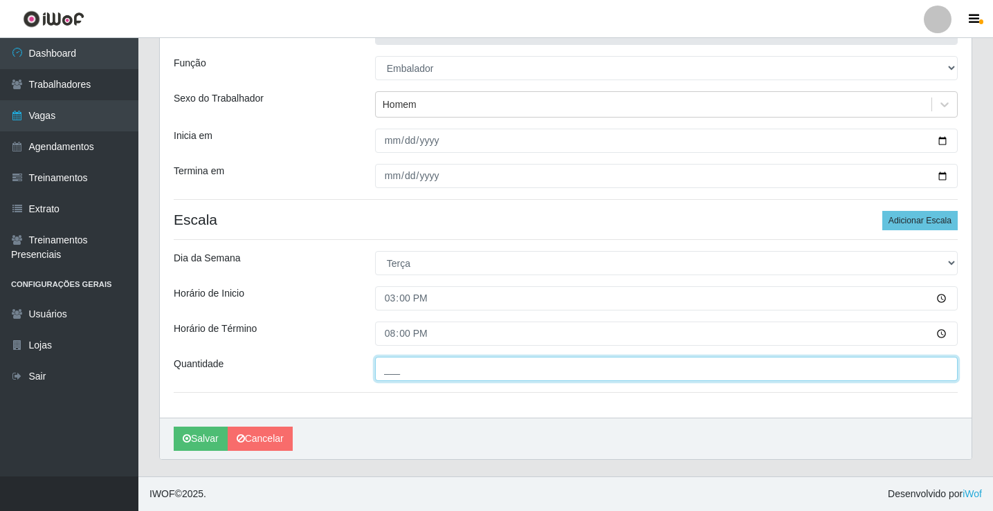
click at [400, 374] on input "___" at bounding box center [666, 369] width 583 height 24
type input "3__"
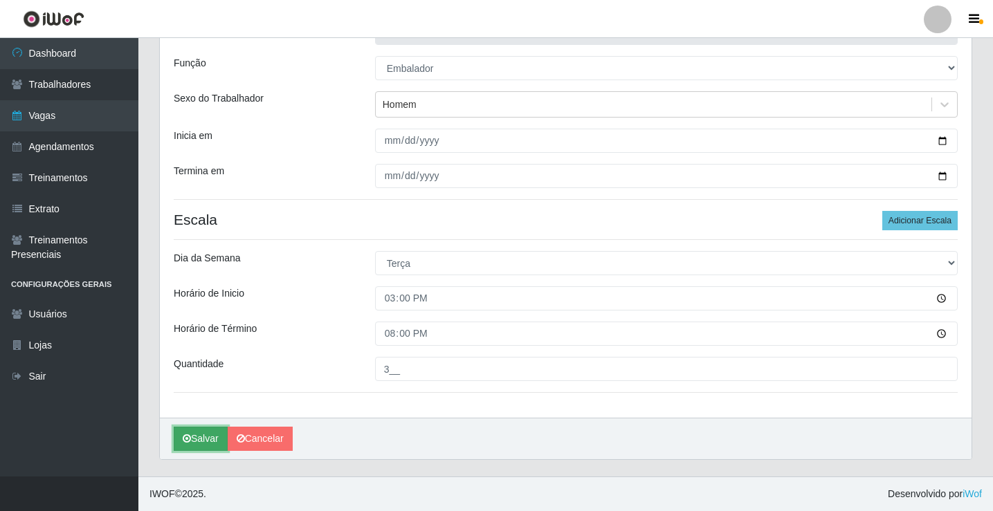
click at [191, 437] on button "Salvar" at bounding box center [201, 439] width 54 height 24
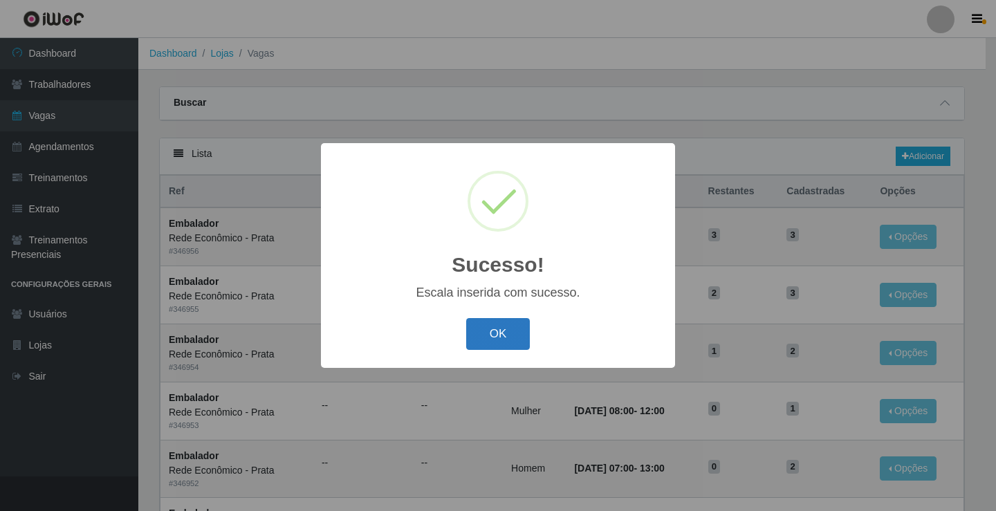
click at [508, 344] on button "OK" at bounding box center [498, 334] width 64 height 33
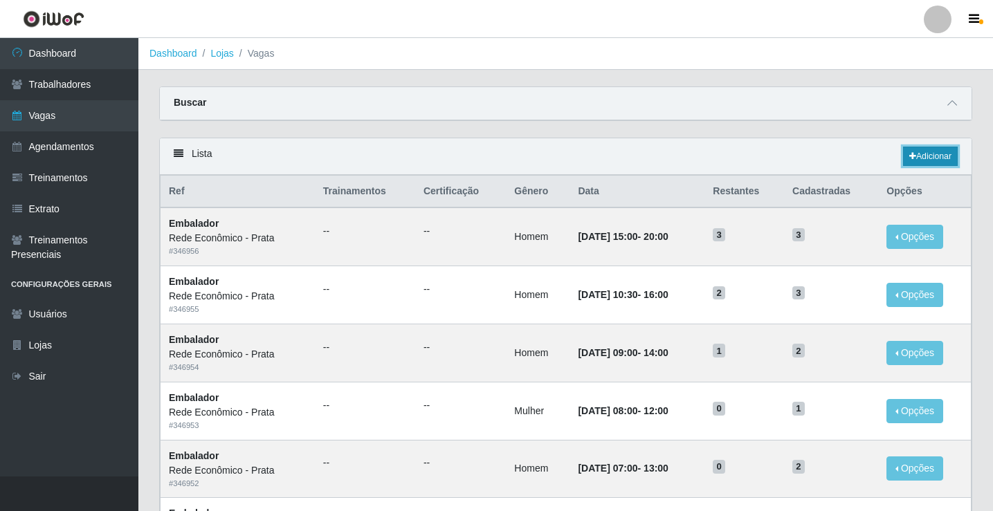
click at [938, 159] on link "Adicionar" at bounding box center [930, 156] width 55 height 19
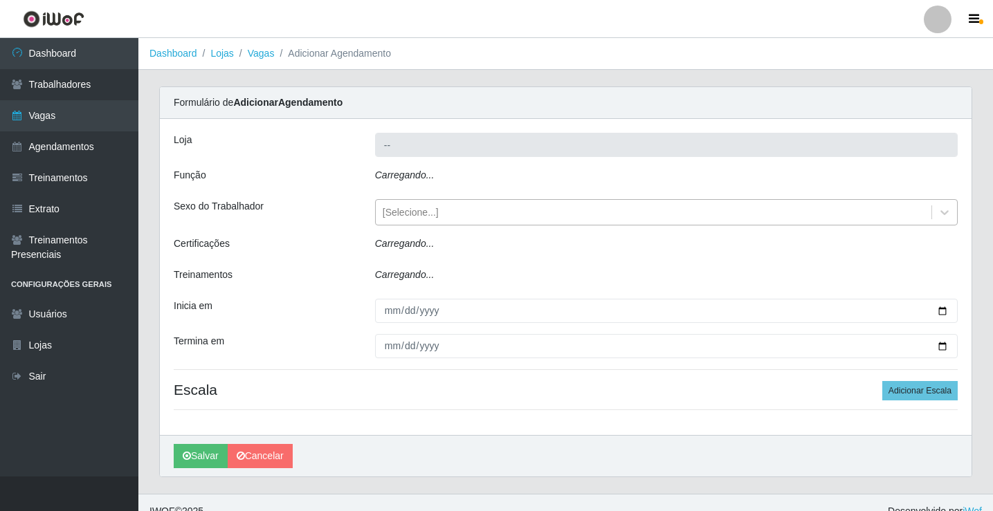
type input "Rede Econômico - Prata"
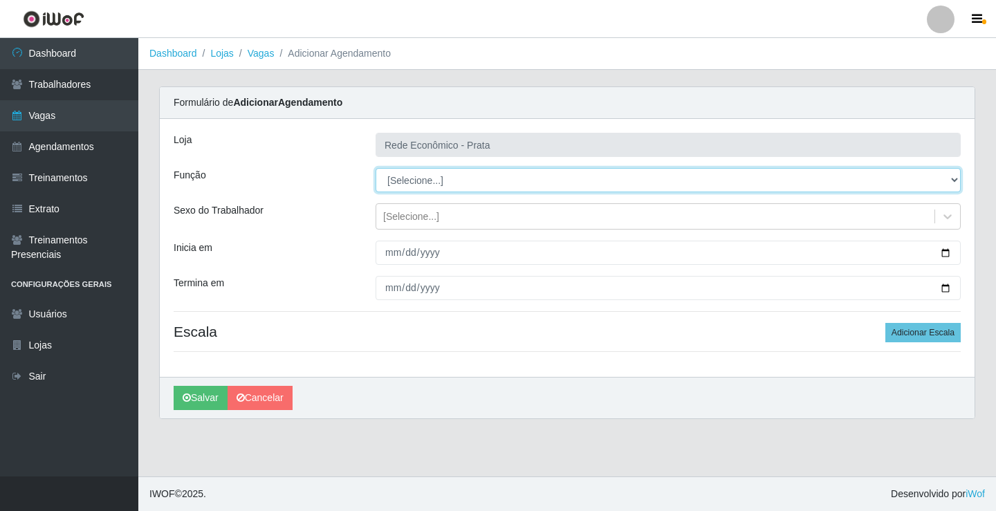
click at [410, 176] on select "[Selecione...] ASG ASG + ASG ++ Embalador Embalador + Embalador ++ Operador de …" at bounding box center [668, 180] width 585 height 24
select select "1"
click at [376, 168] on select "[Selecione...] ASG ASG + ASG ++ Embalador Embalador + Embalador ++ Operador de …" at bounding box center [668, 180] width 585 height 24
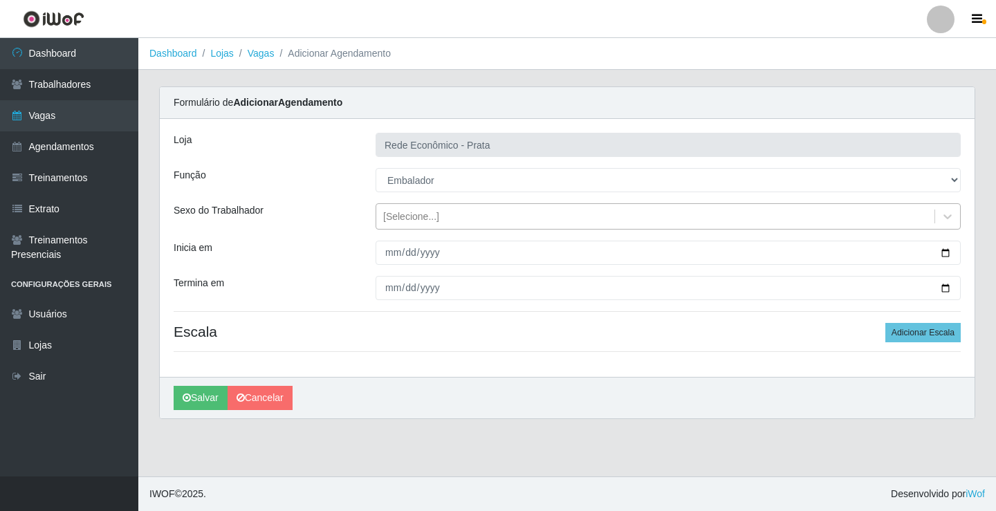
click at [411, 223] on div "[Selecione...]" at bounding box center [411, 217] width 56 height 15
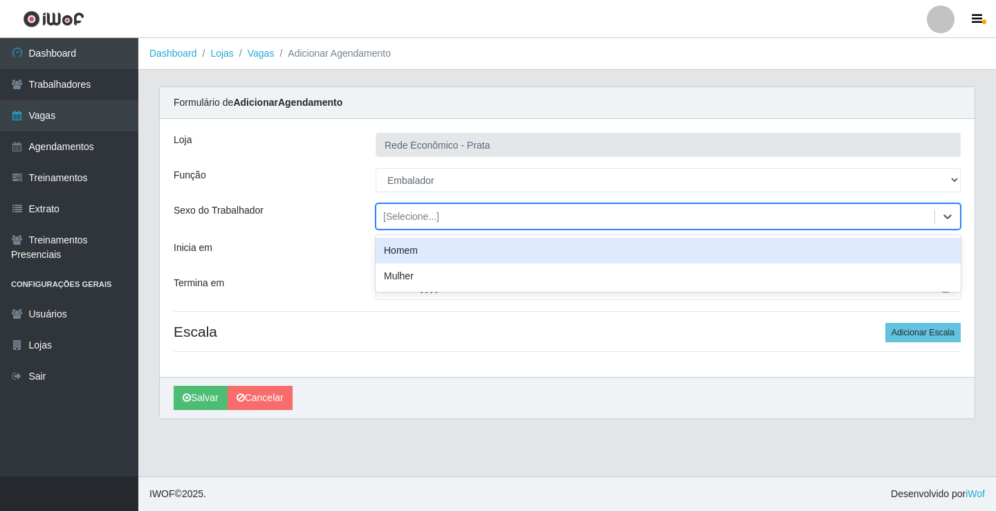
click at [412, 253] on div "Homem" at bounding box center [668, 251] width 585 height 26
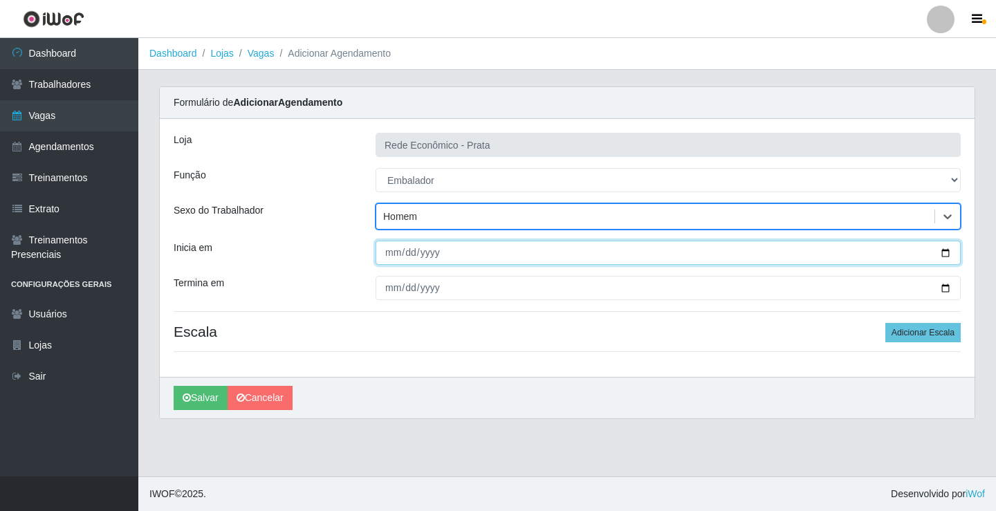
click at [940, 253] on input "Inicia em" at bounding box center [668, 253] width 585 height 24
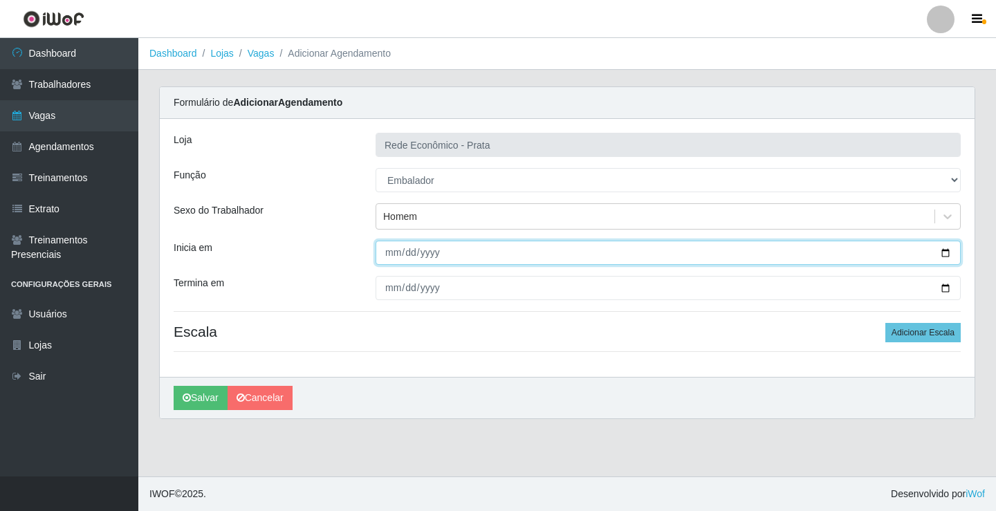
type input "2025-09-23"
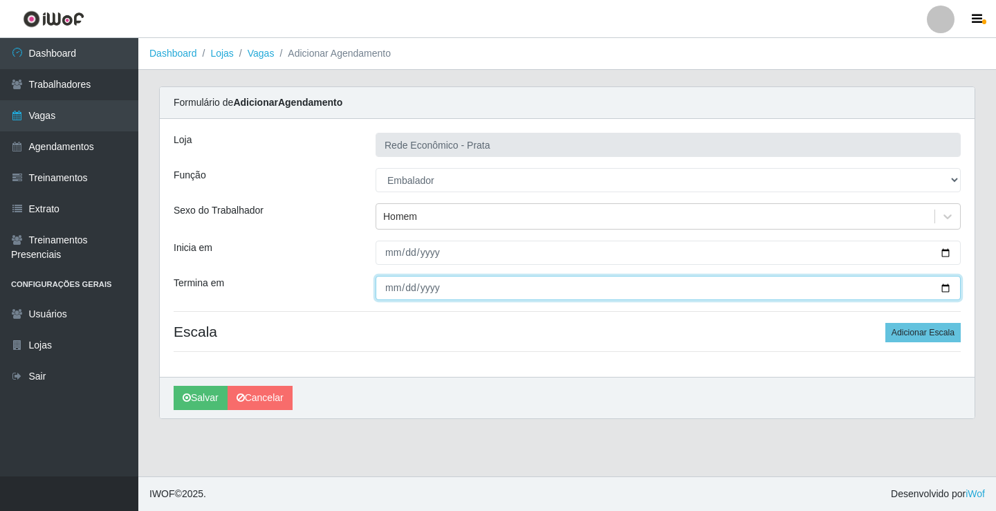
click at [941, 288] on input "Termina em" at bounding box center [668, 288] width 585 height 24
type input "2025-09-23"
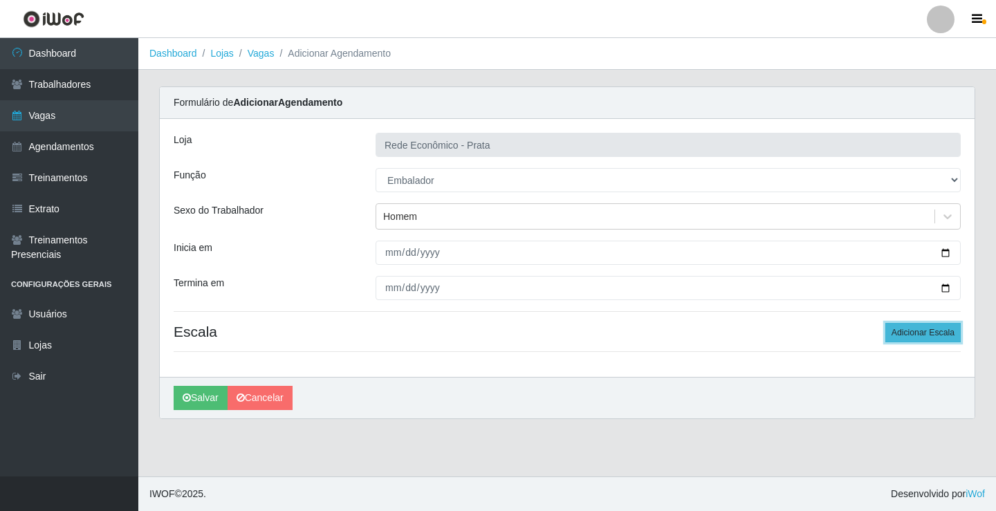
click at [919, 334] on button "Adicionar Escala" at bounding box center [923, 332] width 75 height 19
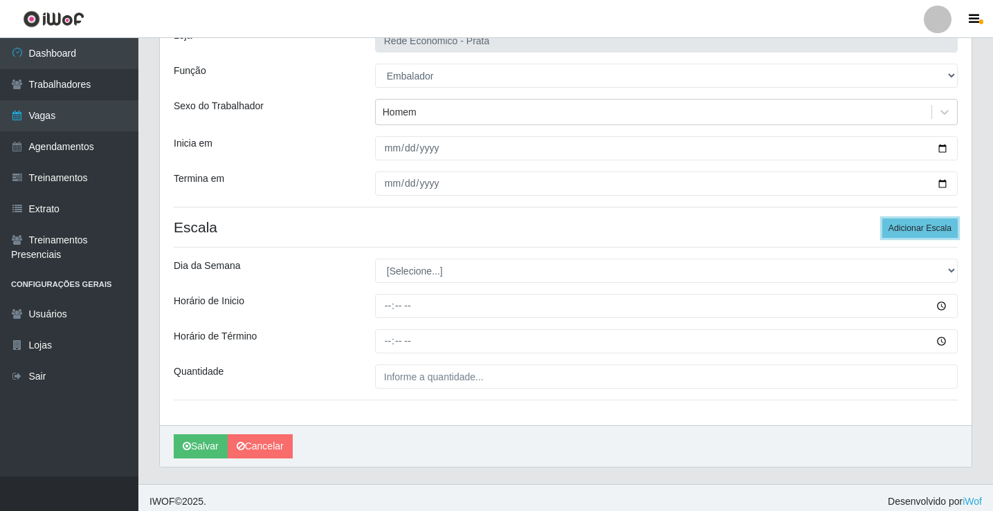
scroll to position [112, 0]
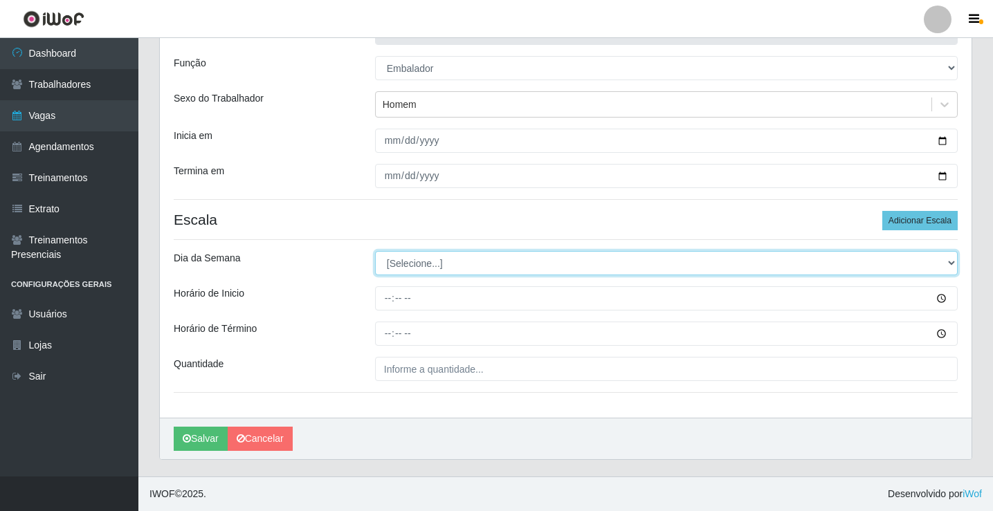
click at [411, 264] on select "[Selecione...] Segunda Terça Quarta Quinta Sexta Sábado Domingo" at bounding box center [666, 263] width 583 height 24
select select "2"
click at [375, 251] on select "[Selecione...] Segunda Terça Quarta Quinta Sexta Sábado Domingo" at bounding box center [666, 263] width 583 height 24
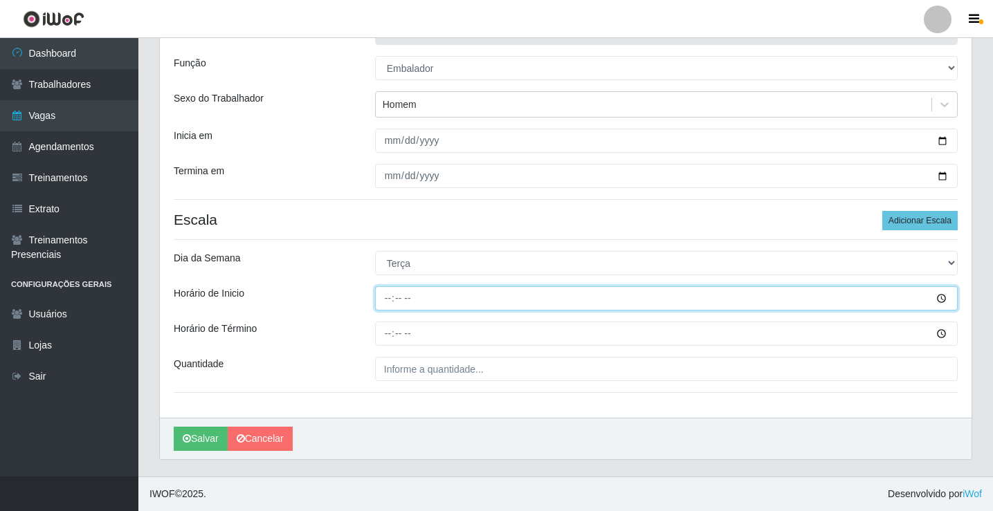
click at [389, 300] on input "Horário de Inicio" at bounding box center [666, 298] width 583 height 24
type input "16:00"
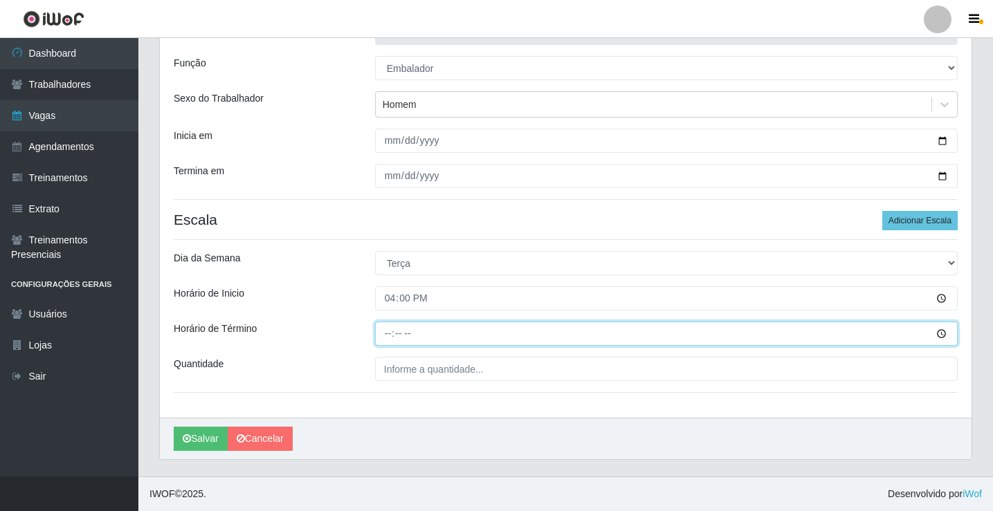
click at [388, 336] on input "Horário de Término" at bounding box center [666, 334] width 583 height 24
type input "20:30"
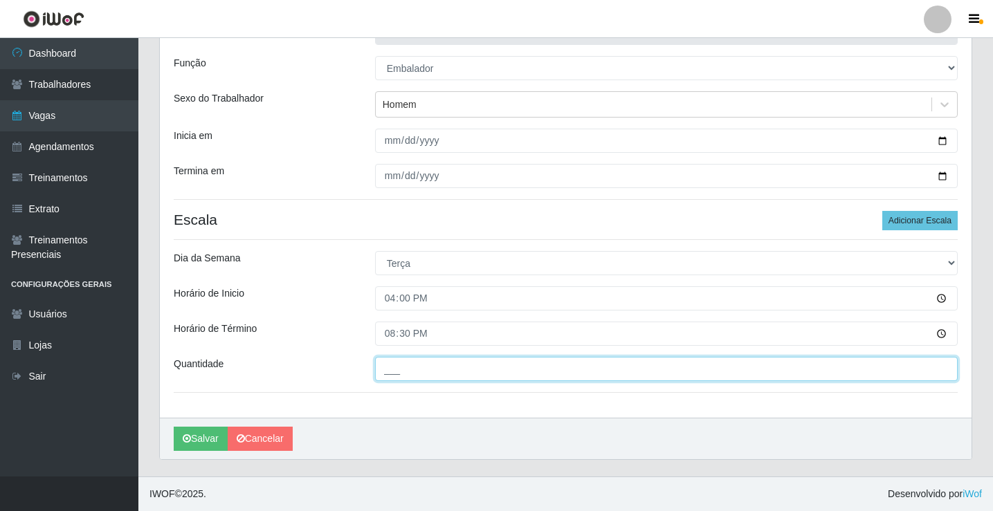
click at [388, 369] on input "___" at bounding box center [666, 369] width 583 height 24
type input "4__"
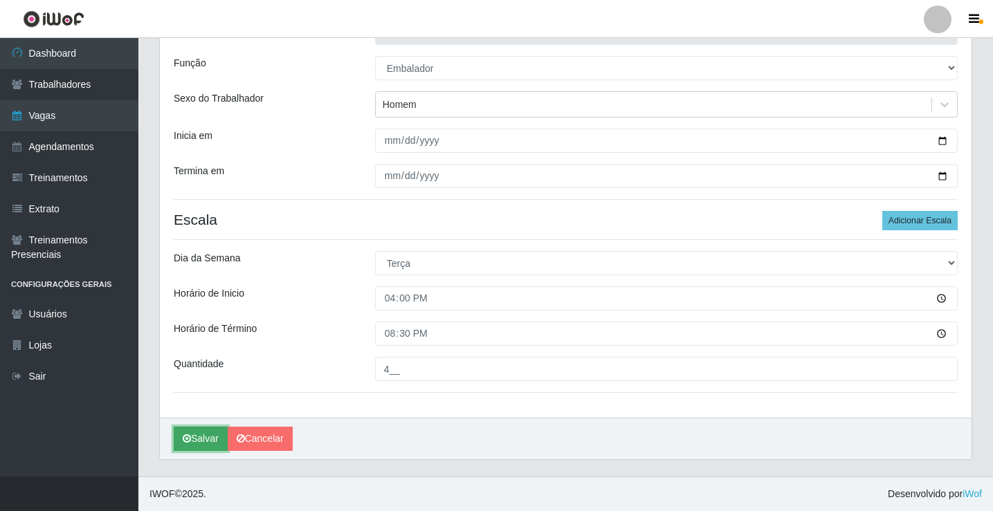
click at [206, 441] on button "Salvar" at bounding box center [201, 439] width 54 height 24
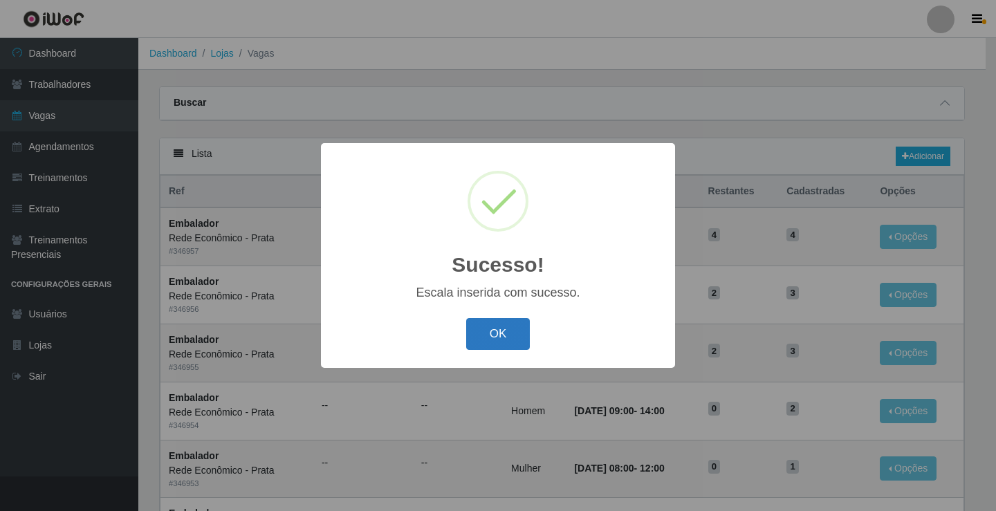
click at [500, 344] on button "OK" at bounding box center [498, 334] width 64 height 33
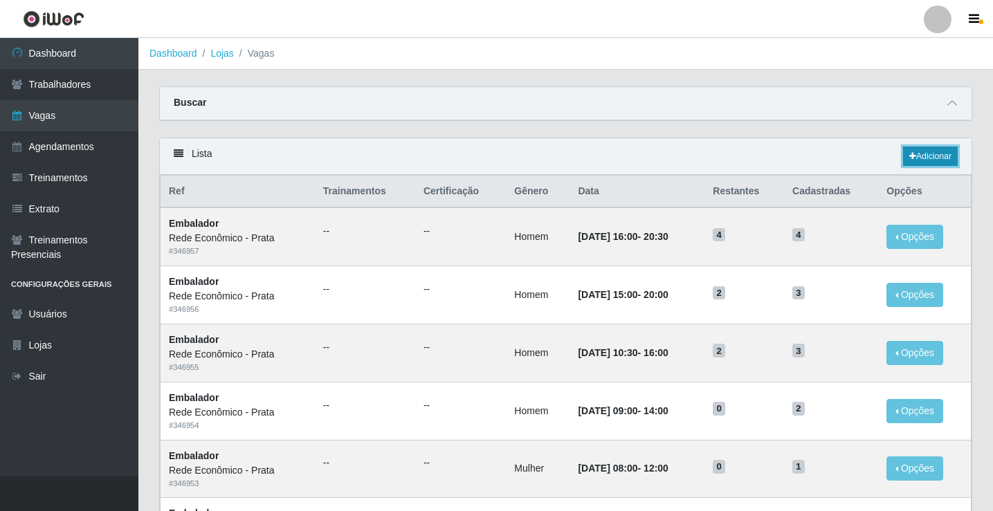
click at [925, 152] on link "Adicionar" at bounding box center [930, 156] width 55 height 19
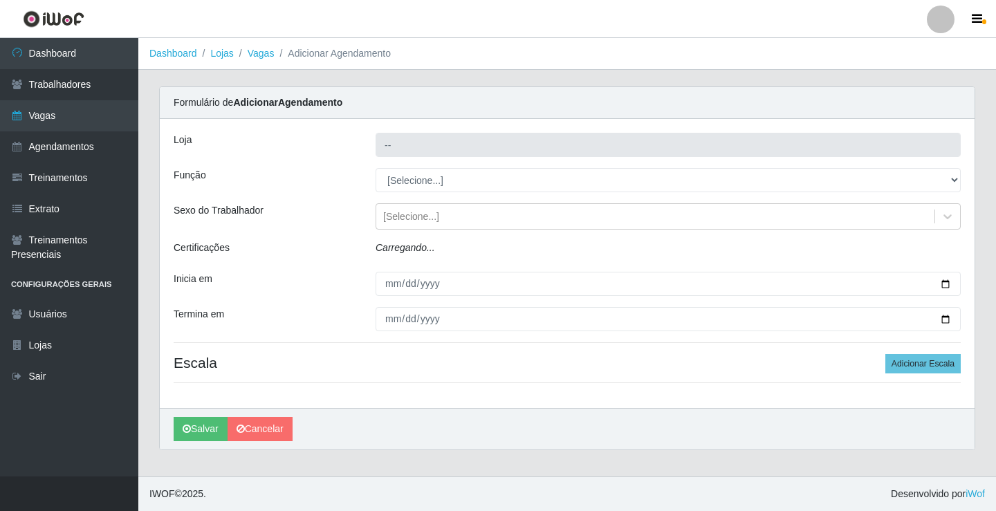
type input "Rede Econômico - Prata"
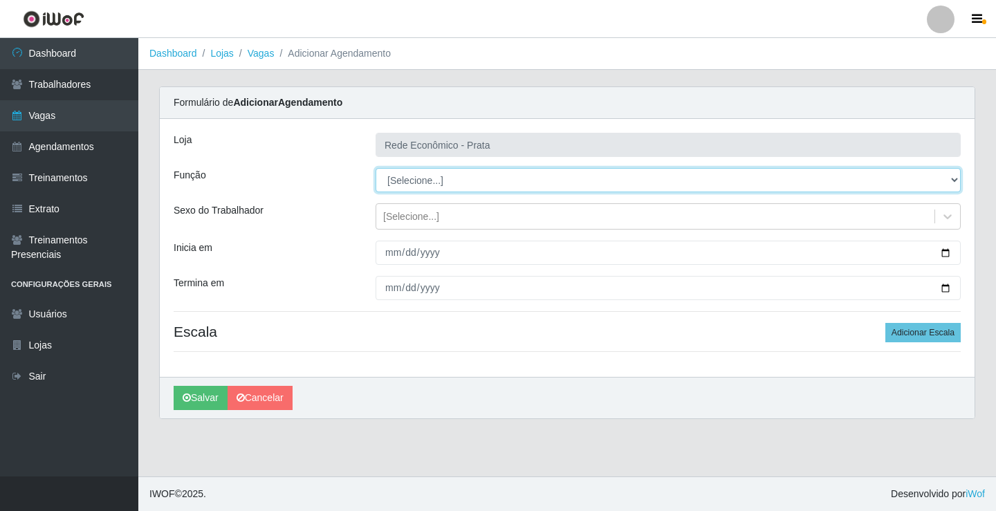
click at [411, 181] on select "[Selecione...] ASG ASG + ASG ++ Embalador Embalador + Embalador ++ Operador de …" at bounding box center [668, 180] width 585 height 24
select select "1"
click at [376, 168] on select "[Selecione...] ASG ASG + ASG ++ Embalador Embalador + Embalador ++ Operador de …" at bounding box center [668, 180] width 585 height 24
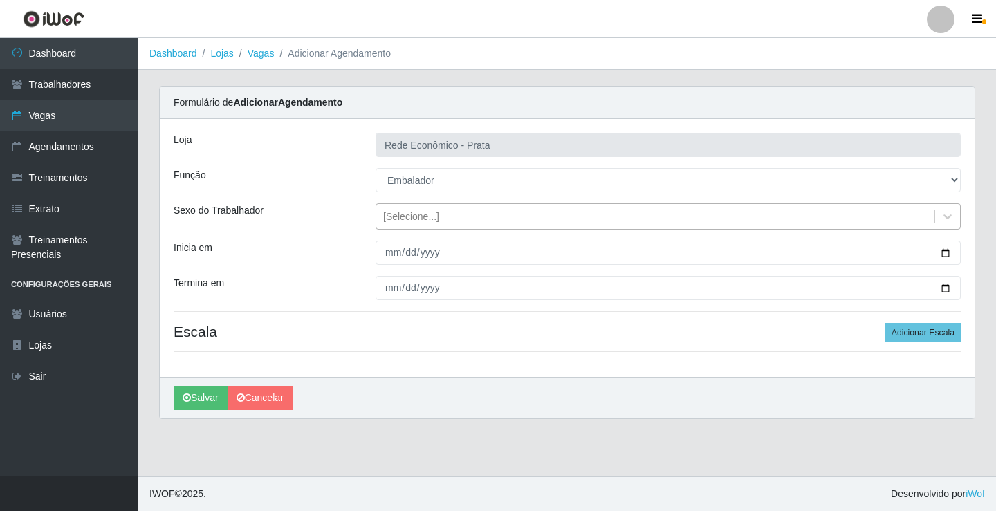
click at [405, 220] on div "[Selecione...]" at bounding box center [411, 217] width 56 height 15
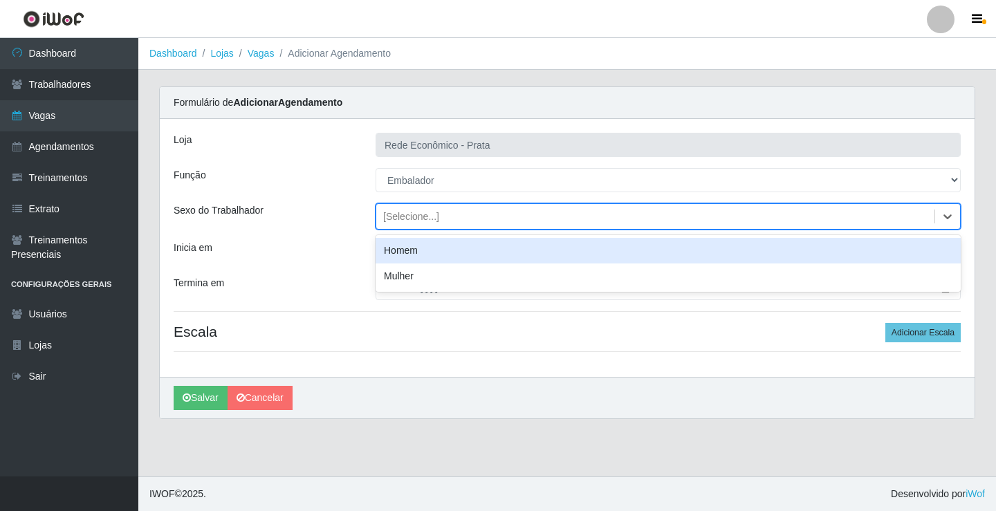
click at [409, 251] on div "Homem" at bounding box center [668, 251] width 585 height 26
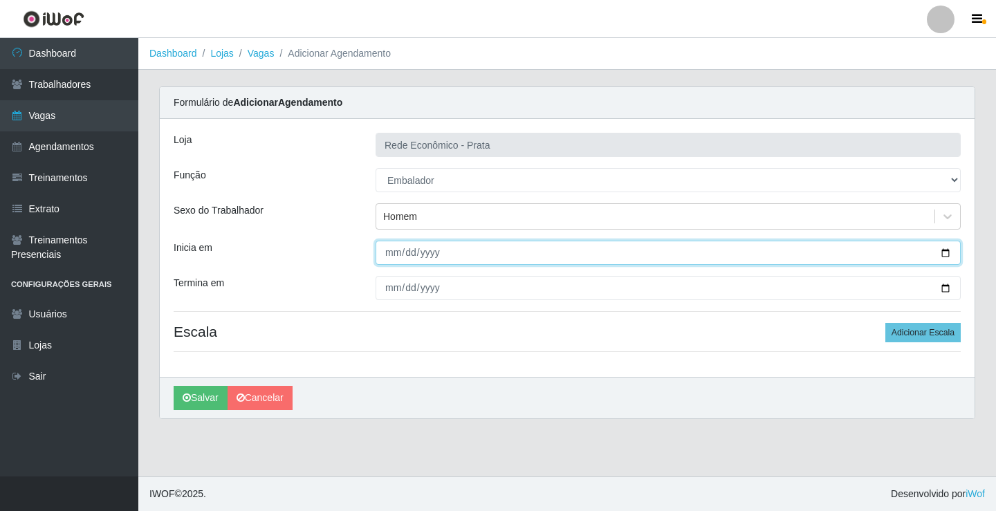
click at [945, 253] on input "Inicia em" at bounding box center [668, 253] width 585 height 24
type input "2025-09-24"
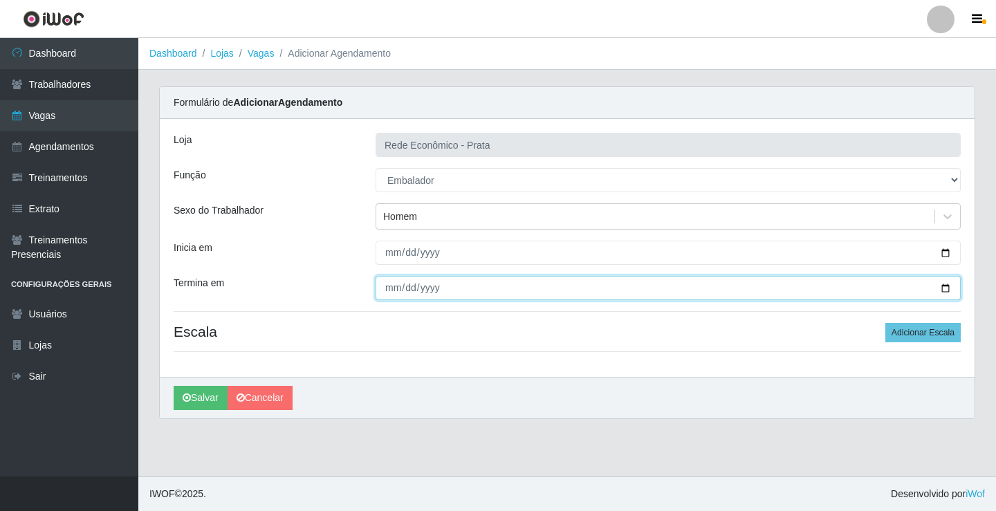
click at [945, 288] on input "Termina em" at bounding box center [668, 288] width 585 height 24
type input "2025-09-24"
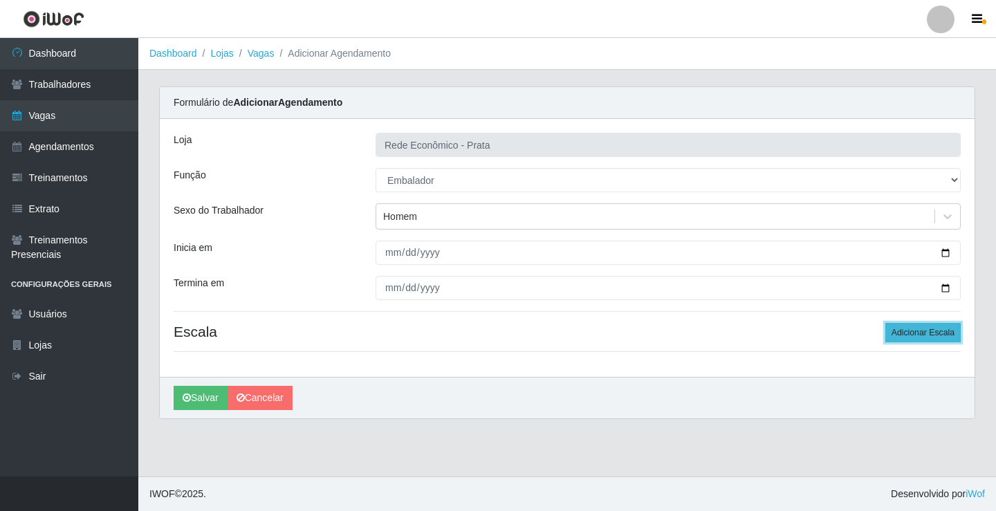
click at [934, 329] on button "Adicionar Escala" at bounding box center [923, 332] width 75 height 19
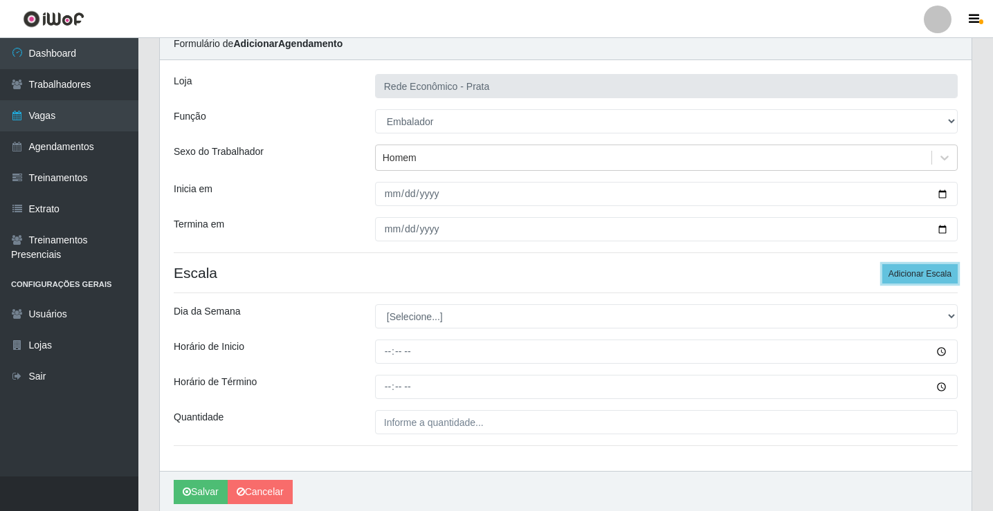
scroll to position [112, 0]
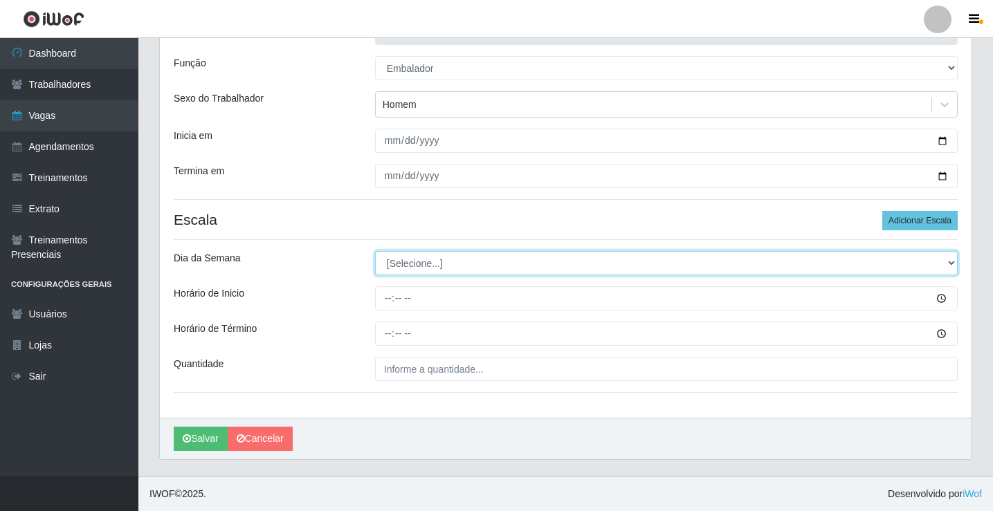
click at [415, 264] on select "[Selecione...] Segunda Terça Quarta Quinta Sexta Sábado Domingo" at bounding box center [666, 263] width 583 height 24
select select "3"
click at [375, 251] on select "[Selecione...] Segunda Terça Quarta Quinta Sexta Sábado Domingo" at bounding box center [666, 263] width 583 height 24
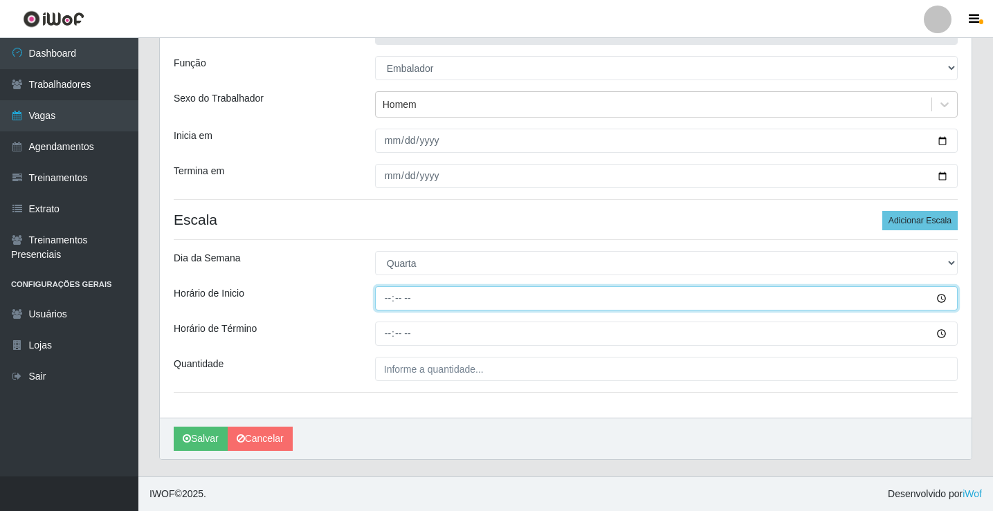
click at [388, 302] on input "Horário de Inicio" at bounding box center [666, 298] width 583 height 24
type input "07:00"
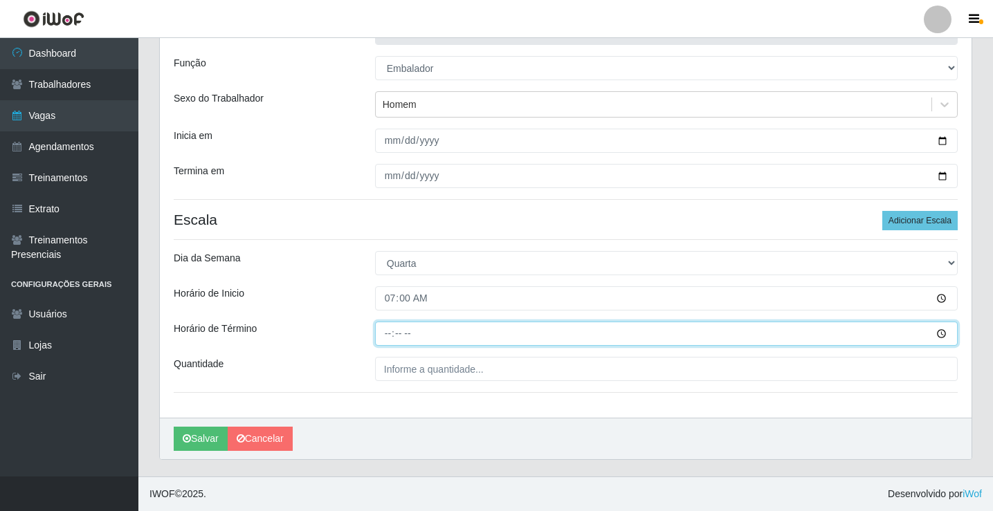
click at [385, 334] on input "Horário de Término" at bounding box center [666, 334] width 583 height 24
type input "13:00"
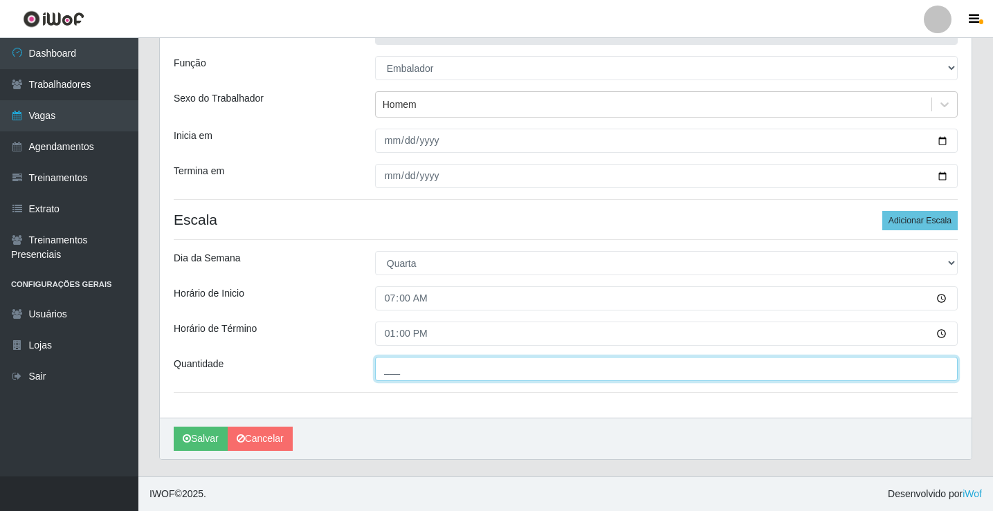
click at [403, 372] on input "___" at bounding box center [666, 369] width 583 height 24
type input "4__"
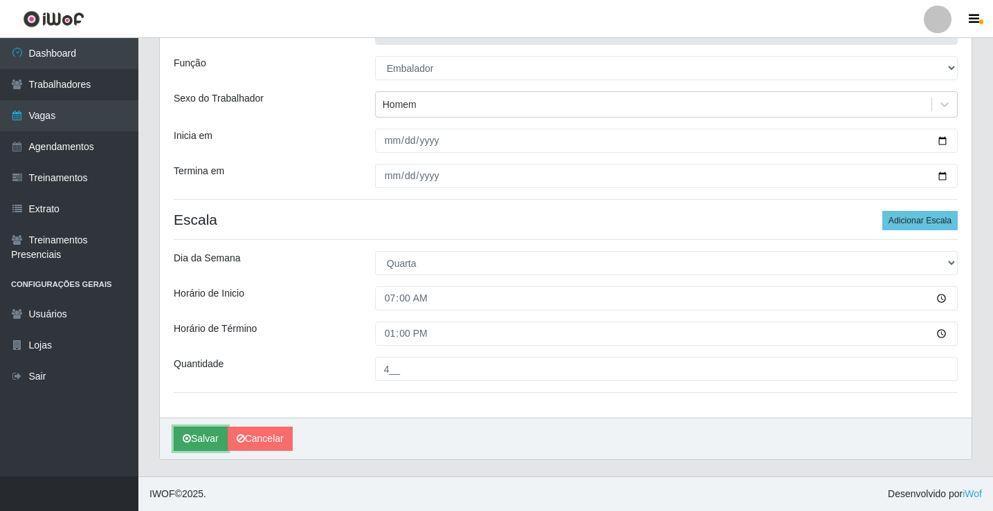
click at [197, 441] on button "Salvar" at bounding box center [201, 439] width 54 height 24
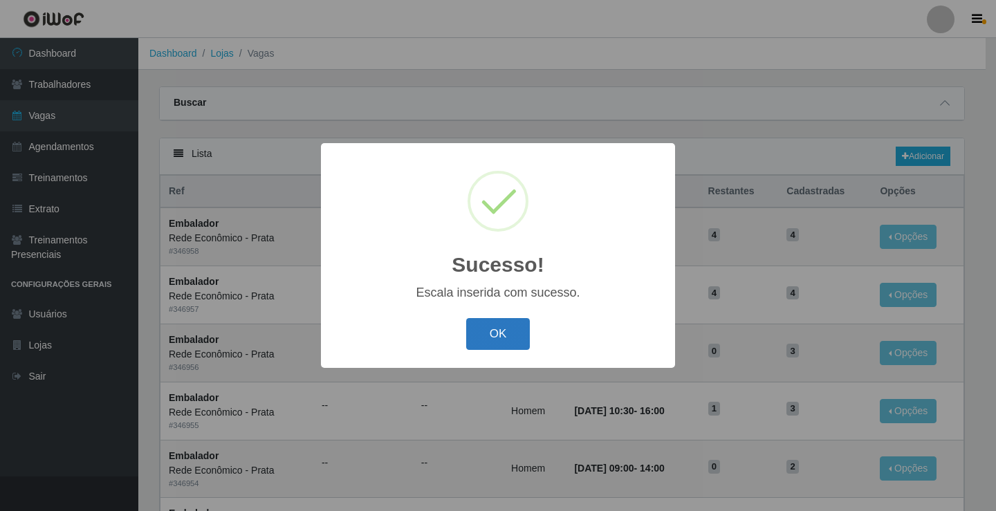
click at [499, 337] on button "OK" at bounding box center [498, 334] width 64 height 33
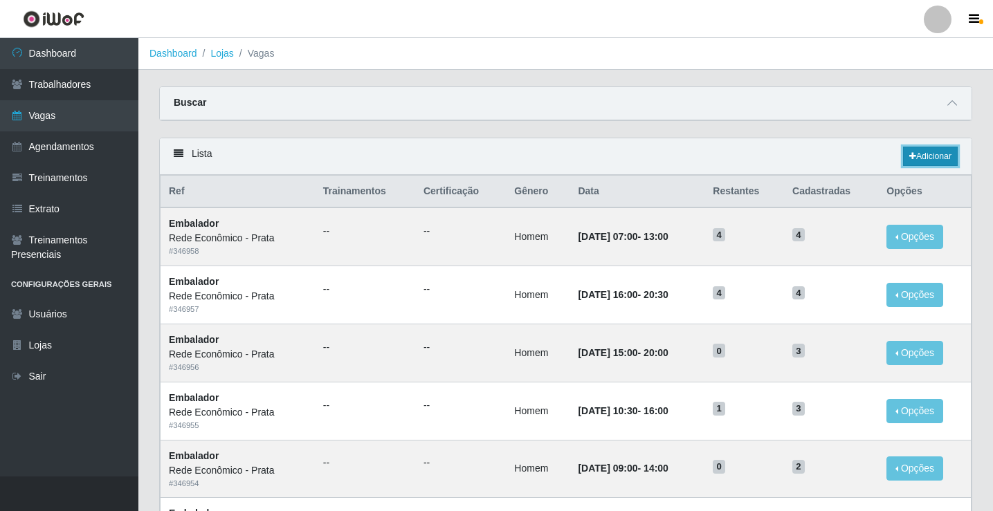
click at [922, 156] on link "Adicionar" at bounding box center [930, 156] width 55 height 19
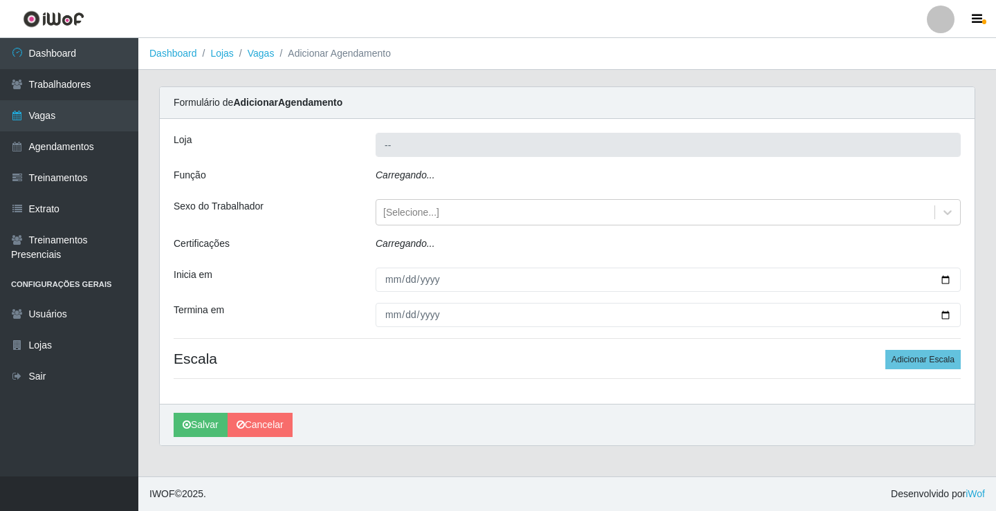
type input "Rede Econômico - Prata"
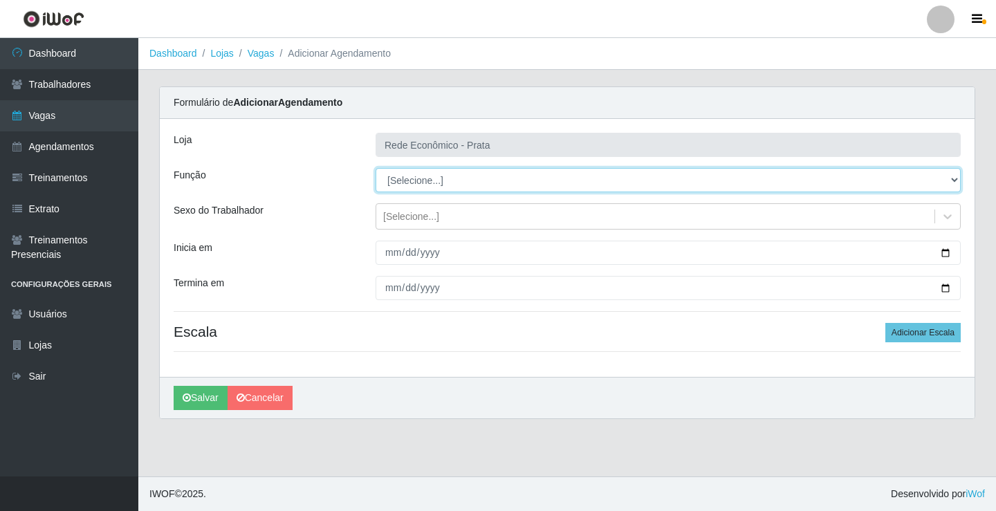
click at [399, 181] on select "[Selecione...] ASG ASG + ASG ++ Embalador Embalador + Embalador ++ Operador de …" at bounding box center [668, 180] width 585 height 24
select select "1"
click at [376, 168] on select "[Selecione...] ASG ASG + ASG ++ Embalador Embalador + Embalador ++ Operador de …" at bounding box center [668, 180] width 585 height 24
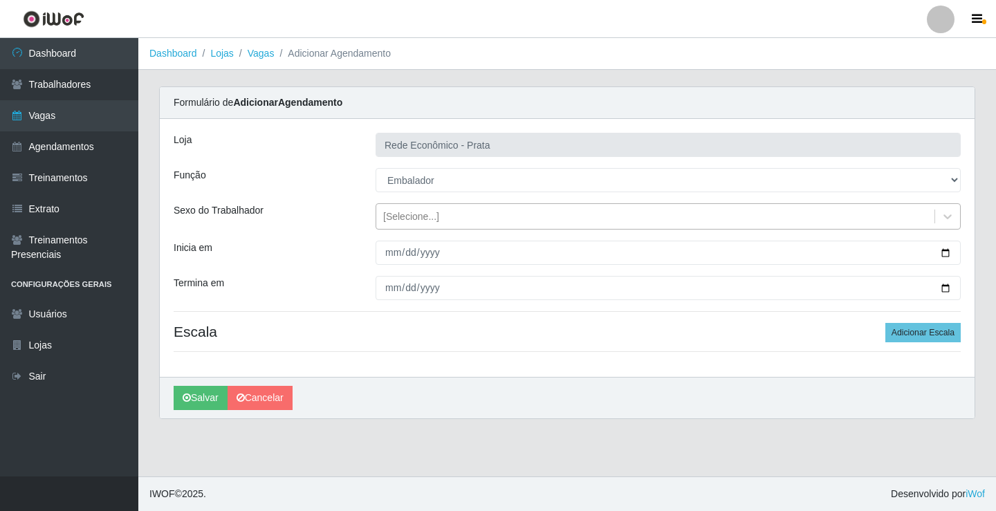
click at [418, 220] on div "[Selecione...]" at bounding box center [411, 217] width 56 height 15
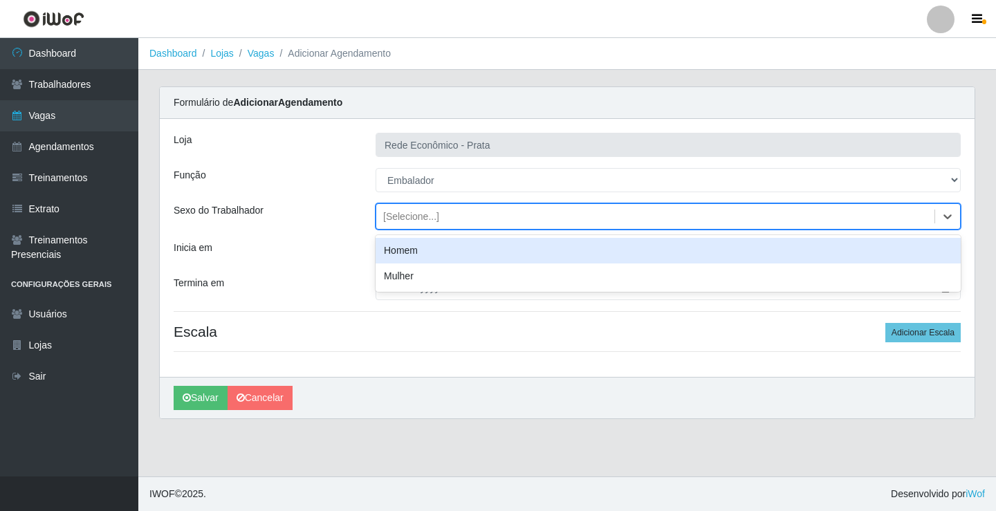
click at [418, 257] on div "Homem" at bounding box center [668, 251] width 585 height 26
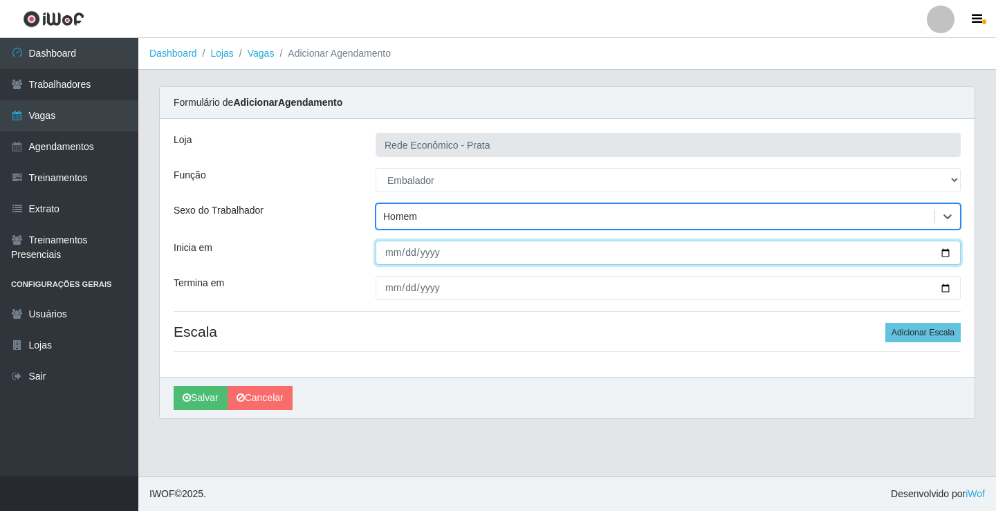
click at [942, 250] on input "Inicia em" at bounding box center [668, 253] width 585 height 24
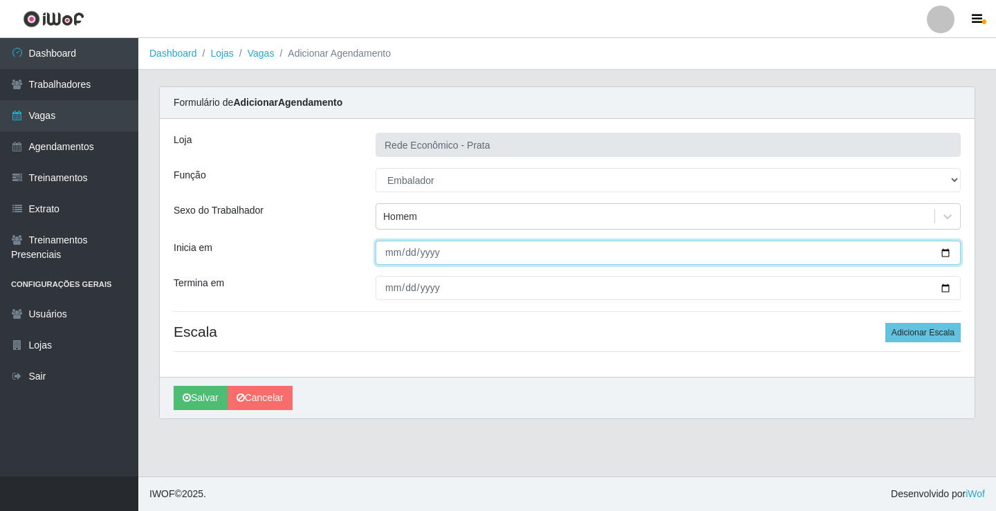
click at [949, 253] on input "2025-09-23" at bounding box center [668, 253] width 585 height 24
type input "2025-09-24"
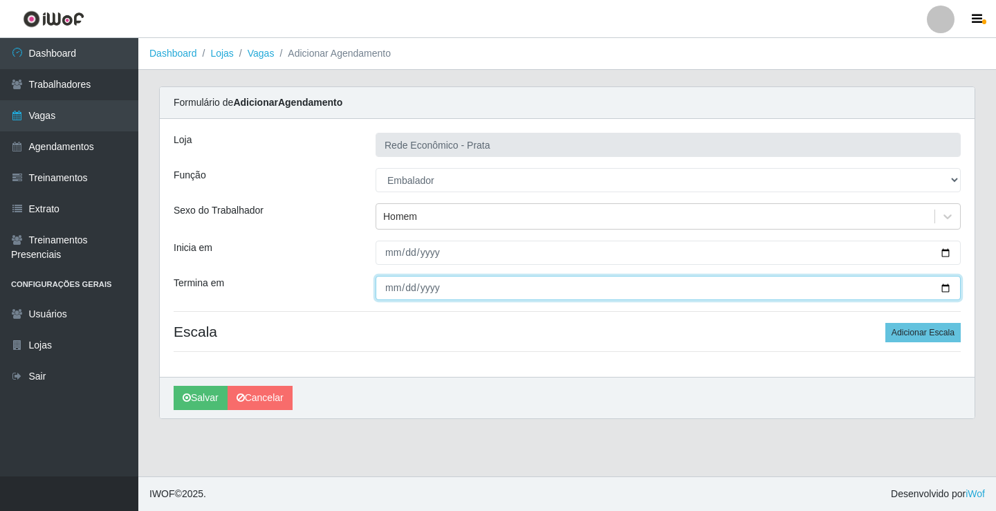
click at [942, 288] on input "Termina em" at bounding box center [668, 288] width 585 height 24
type input "2025-09-24"
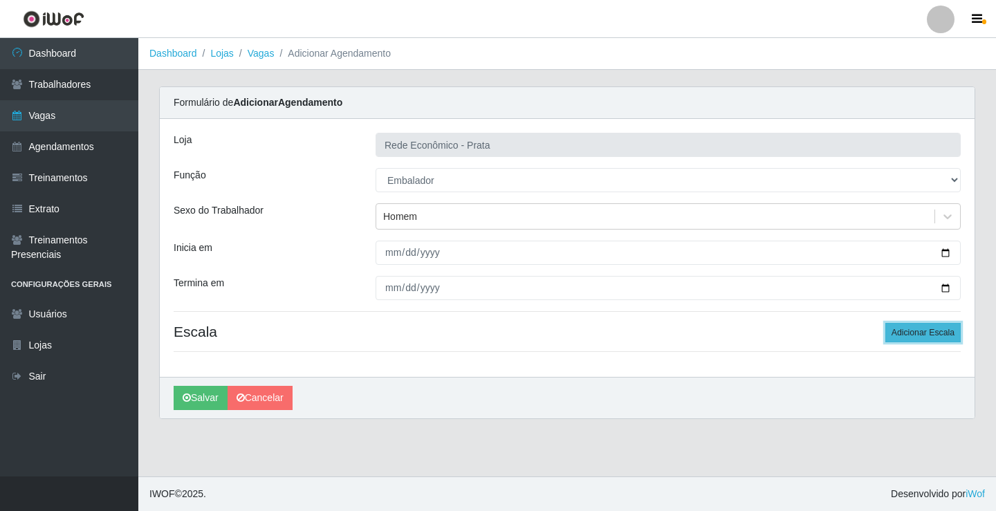
click at [921, 325] on button "Adicionar Escala" at bounding box center [923, 332] width 75 height 19
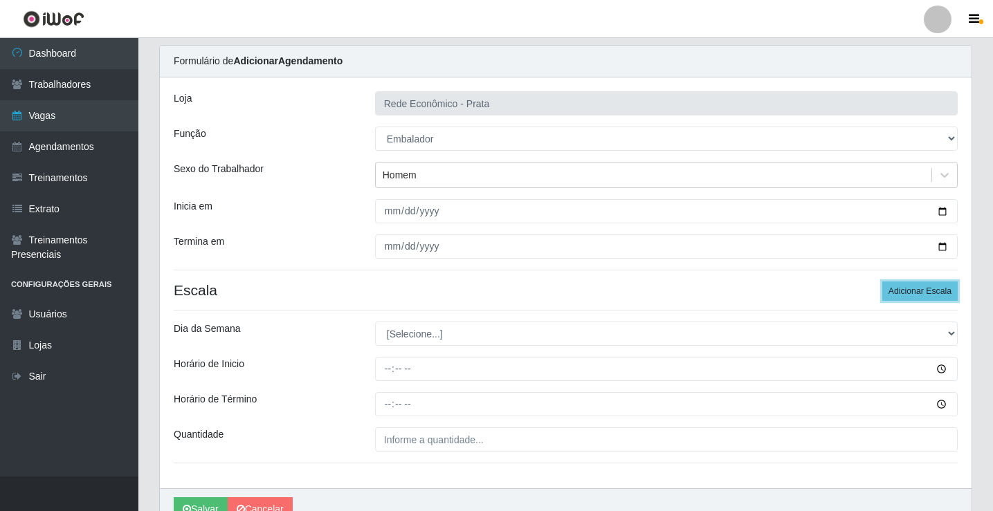
scroll to position [112, 0]
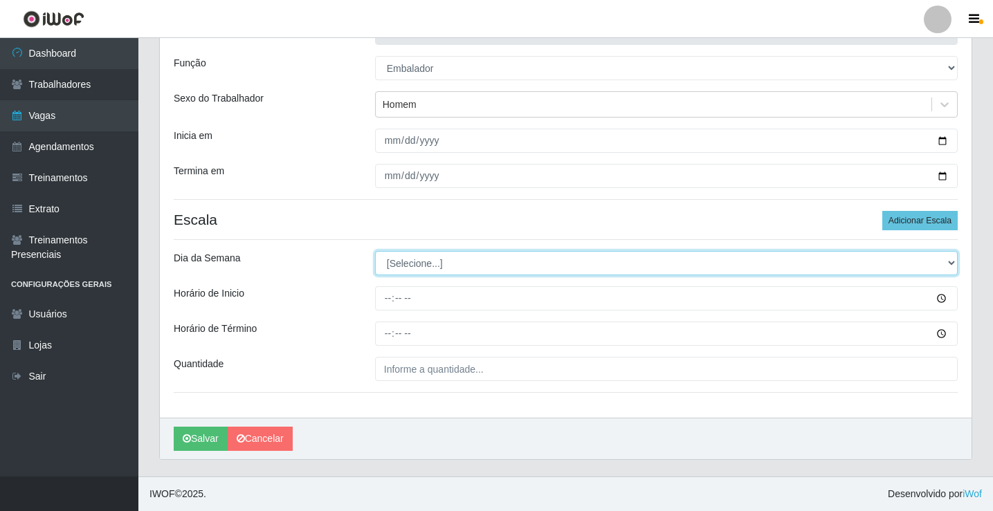
click at [403, 266] on select "[Selecione...] Segunda Terça Quarta Quinta Sexta Sábado Domingo" at bounding box center [666, 263] width 583 height 24
select select "3"
click at [375, 251] on select "[Selecione...] Segunda Terça Quarta Quinta Sexta Sábado Domingo" at bounding box center [666, 263] width 583 height 24
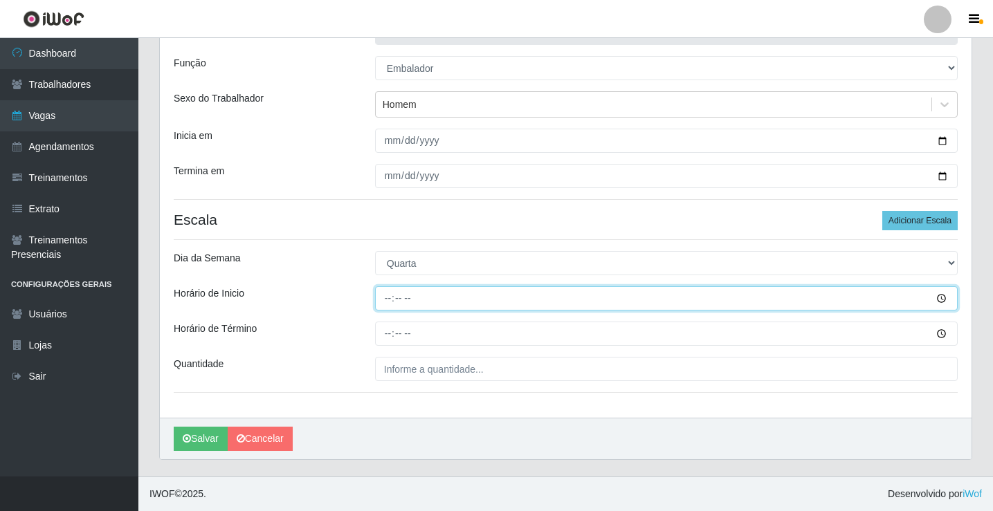
click at [390, 301] on input "Horário de Inicio" at bounding box center [666, 298] width 583 height 24
click at [388, 300] on input "Horário de Inicio" at bounding box center [666, 298] width 583 height 24
type input "09:00"
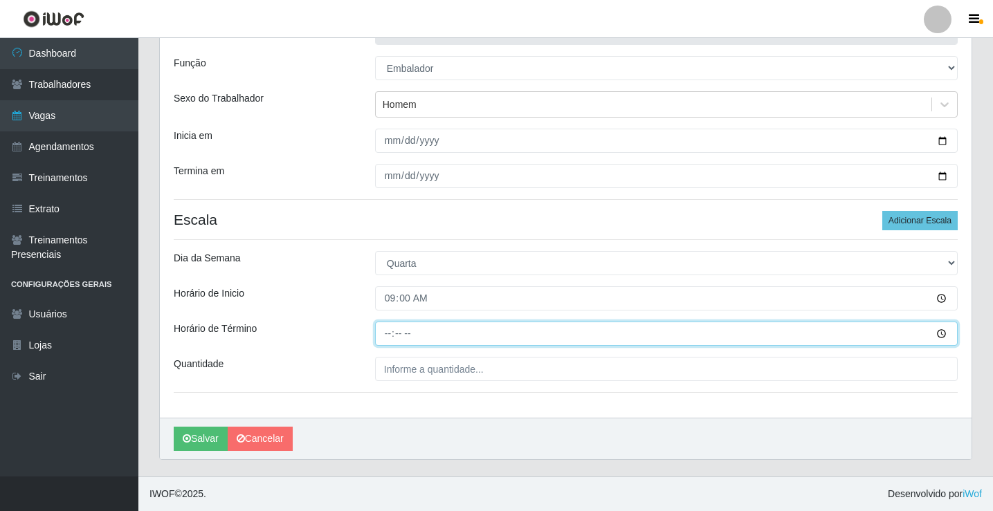
click at [389, 337] on input "Horário de Término" at bounding box center [666, 334] width 583 height 24
type input "14:00"
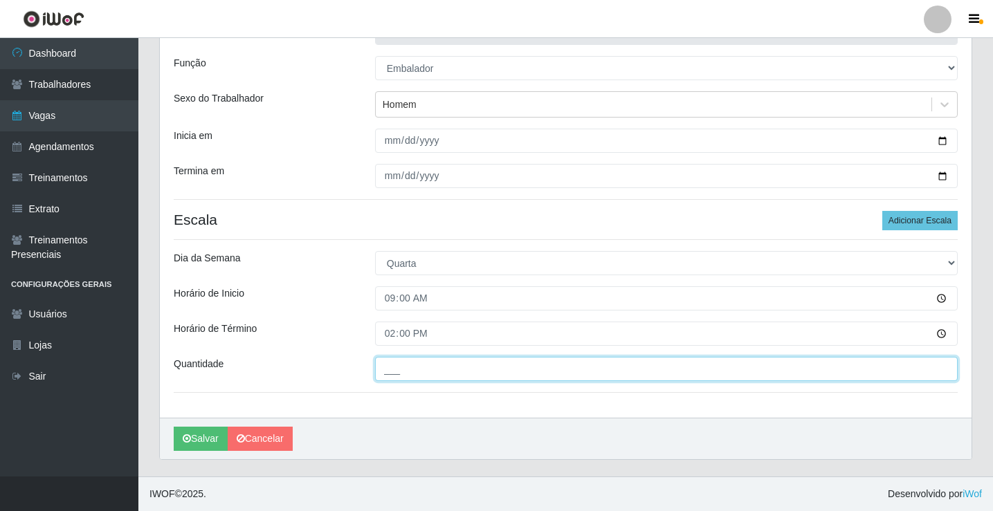
click at [406, 372] on input "___" at bounding box center [666, 369] width 583 height 24
type input "3__"
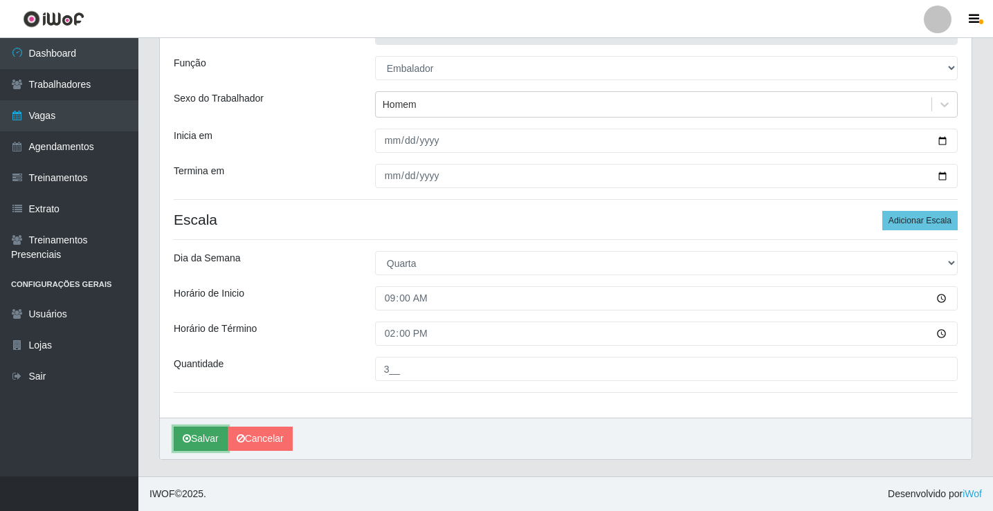
click at [201, 439] on button "Salvar" at bounding box center [201, 439] width 54 height 24
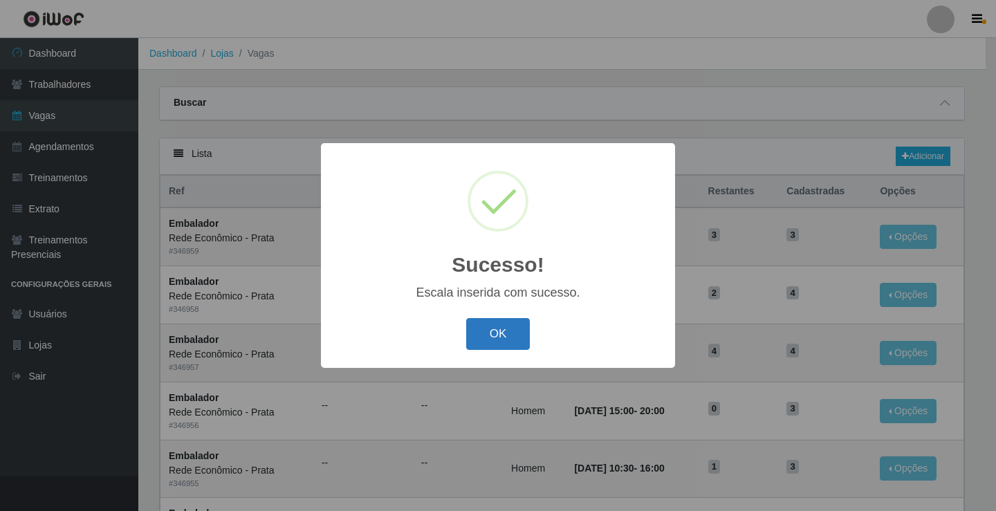
click at [501, 336] on button "OK" at bounding box center [498, 334] width 64 height 33
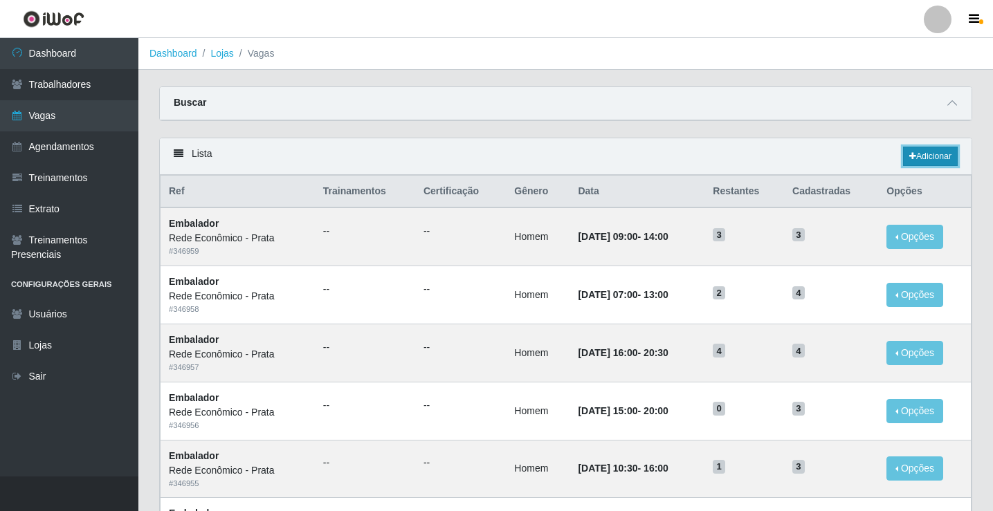
click at [918, 158] on link "Adicionar" at bounding box center [930, 156] width 55 height 19
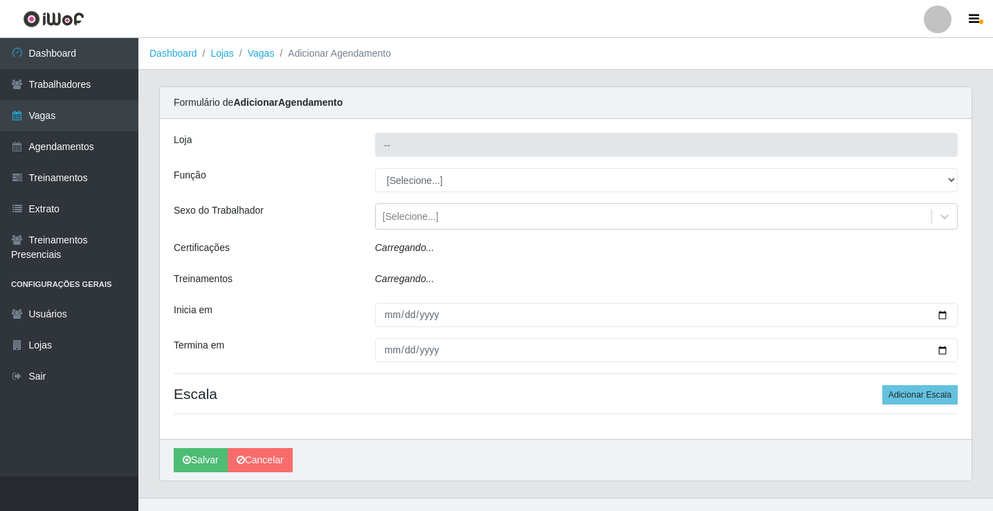
type input "Rede Econômico - Prata"
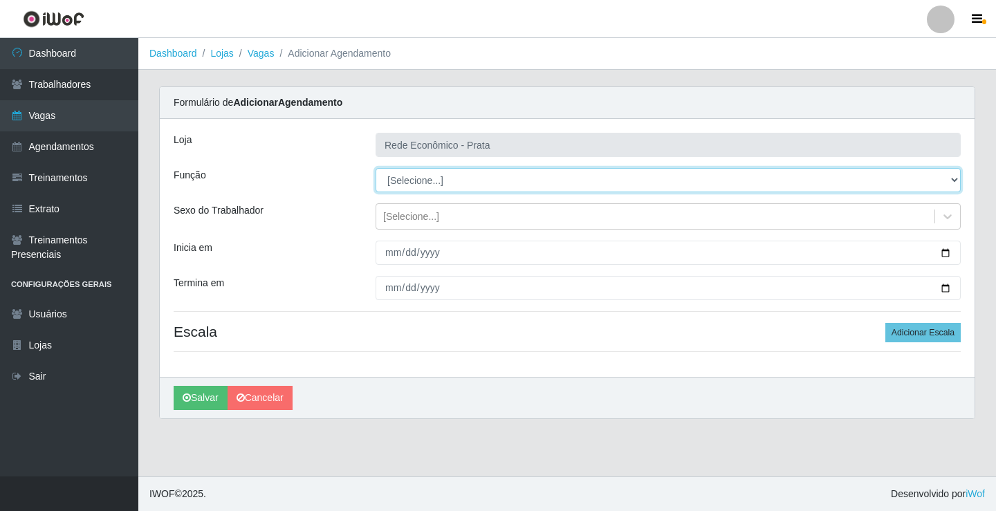
click at [425, 179] on select "[Selecione...] ASG ASG + ASG ++ Embalador Embalador + Embalador ++ Operador de …" at bounding box center [668, 180] width 585 height 24
select select "1"
click at [376, 168] on select "[Selecione...] ASG ASG + ASG ++ Embalador Embalador + Embalador ++ Operador de …" at bounding box center [668, 180] width 585 height 24
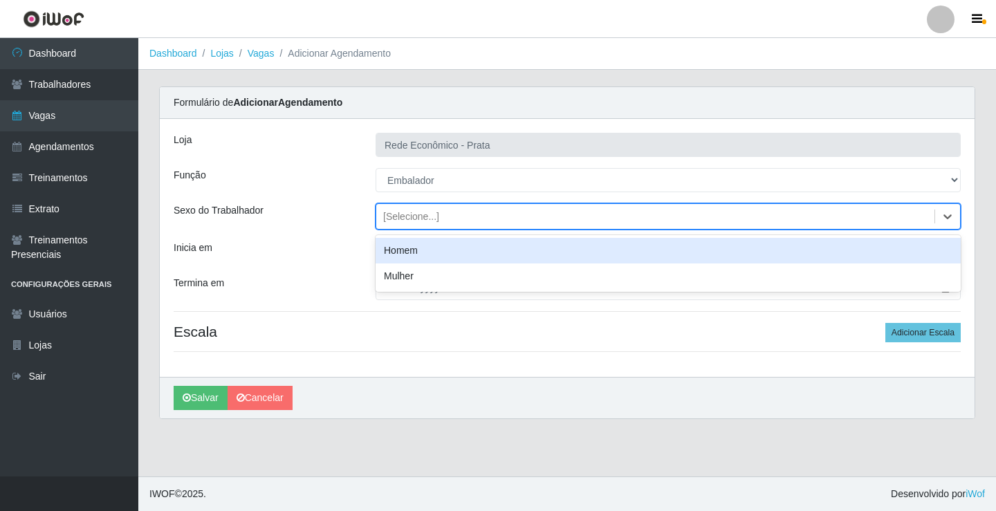
click at [415, 219] on div "[Selecione...]" at bounding box center [411, 217] width 56 height 15
click at [416, 249] on div "Homem" at bounding box center [668, 251] width 585 height 26
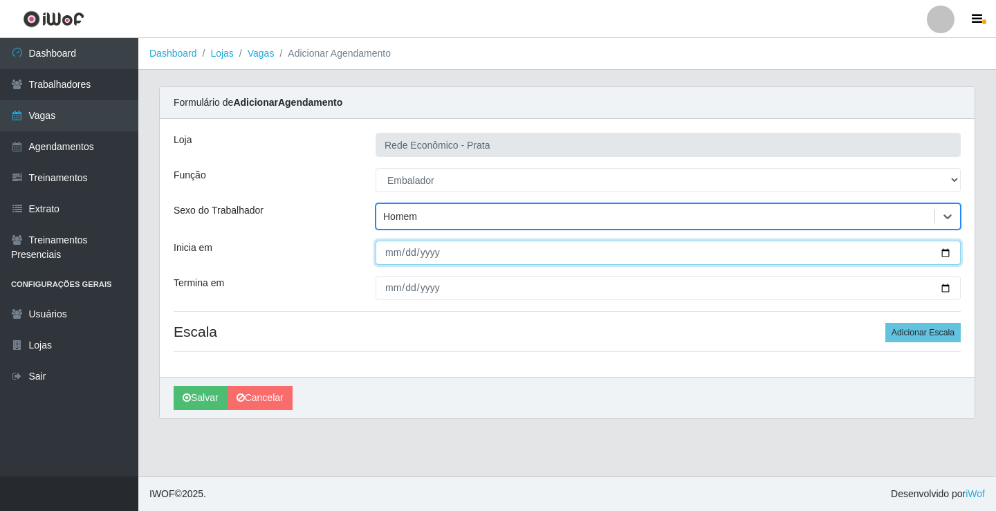
click at [950, 251] on input "Inicia em" at bounding box center [668, 253] width 585 height 24
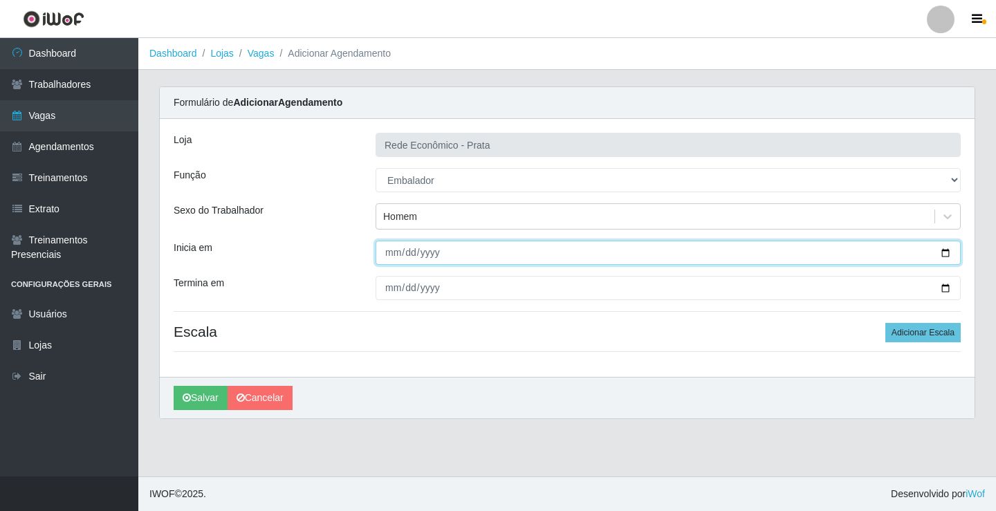
type input "2025-09-24"
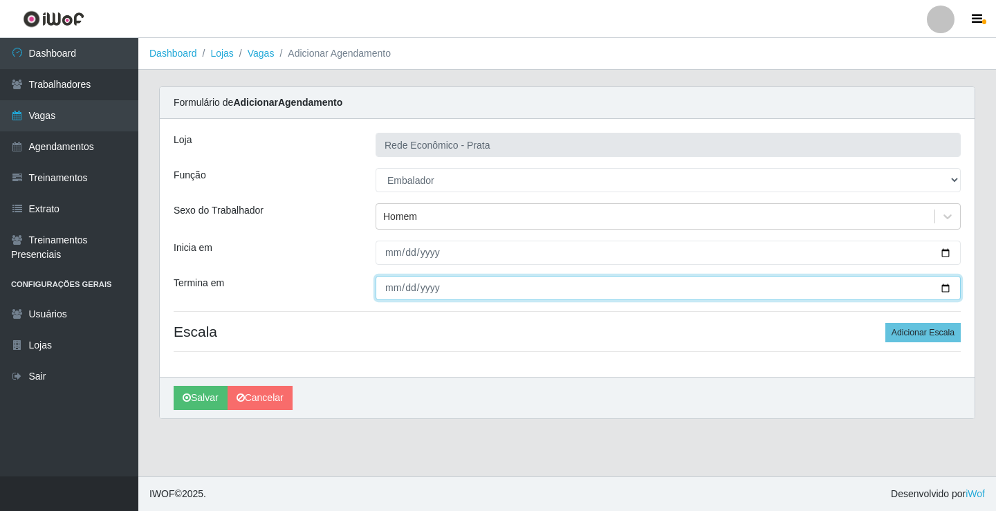
click at [945, 289] on input "Termina em" at bounding box center [668, 288] width 585 height 24
type input "2025-09-24"
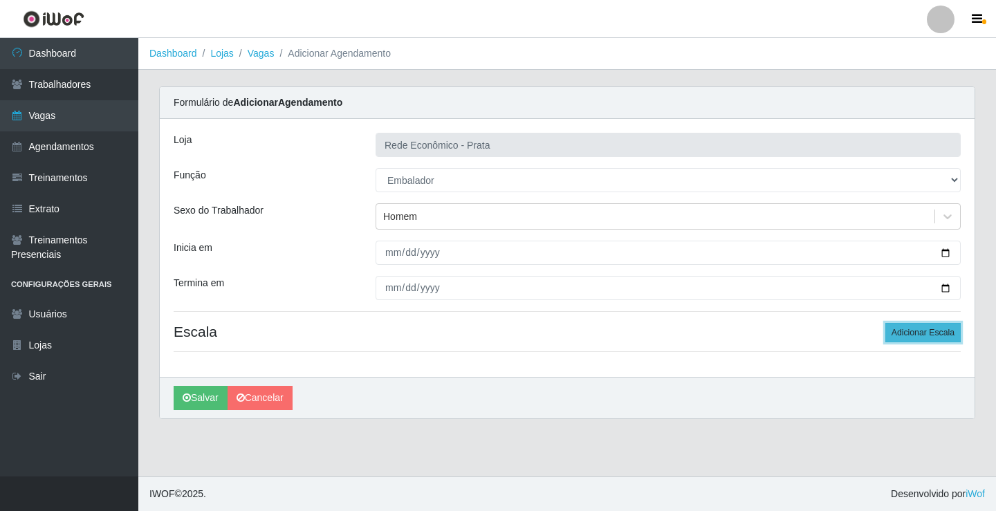
click at [920, 331] on button "Adicionar Escala" at bounding box center [923, 332] width 75 height 19
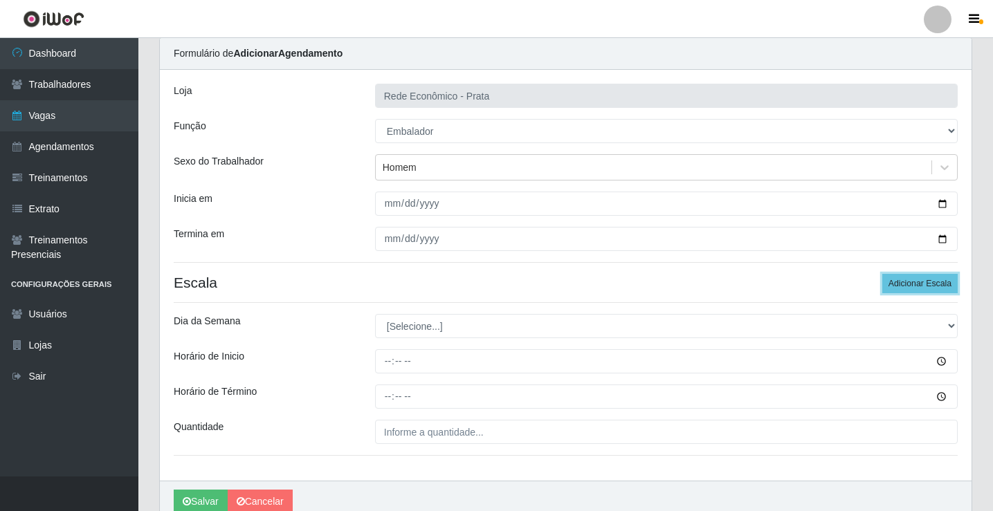
scroll to position [112, 0]
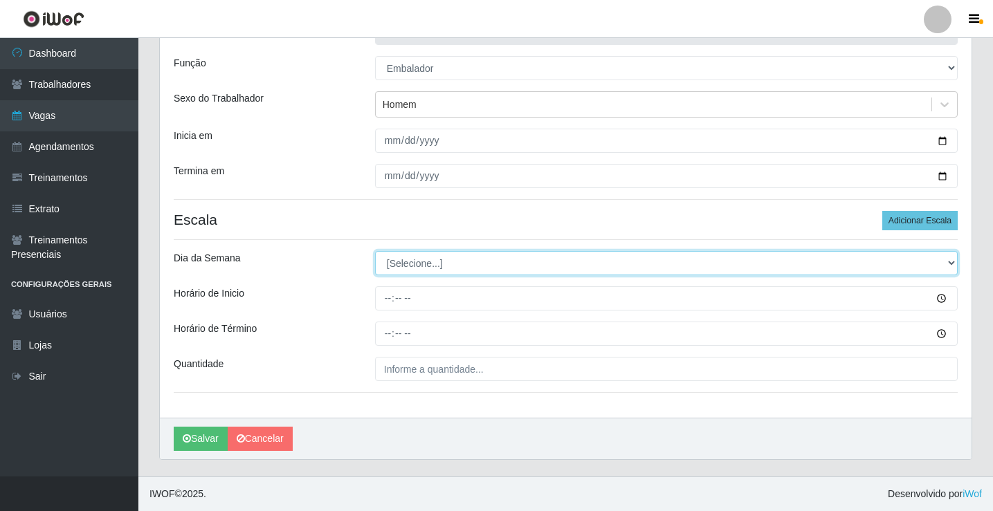
click at [402, 264] on select "[Selecione...] Segunda Terça Quarta Quinta Sexta Sábado Domingo" at bounding box center [666, 263] width 583 height 24
select select "3"
click at [375, 251] on select "[Selecione...] Segunda Terça Quarta Quinta Sexta Sábado Domingo" at bounding box center [666, 263] width 583 height 24
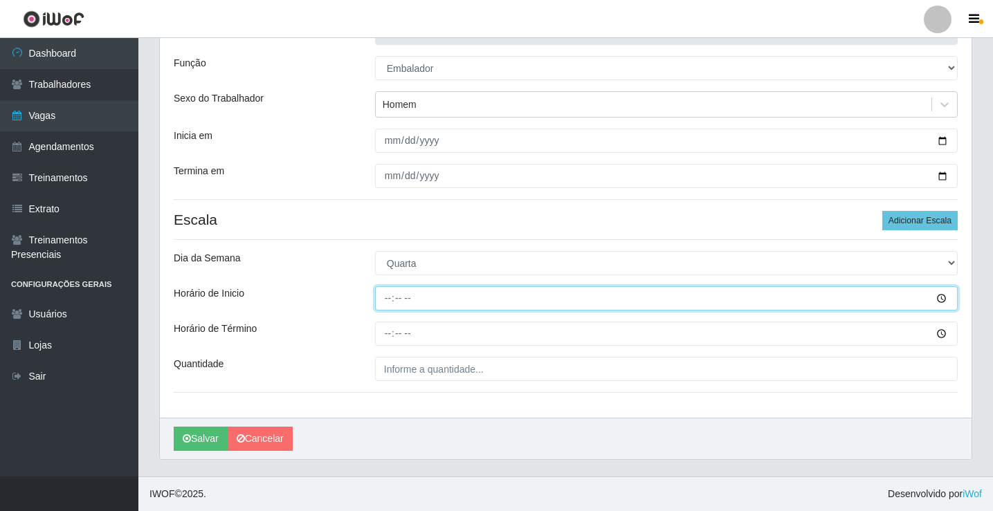
click at [392, 301] on input "Horário de Inicio" at bounding box center [666, 298] width 583 height 24
type input "10:30"
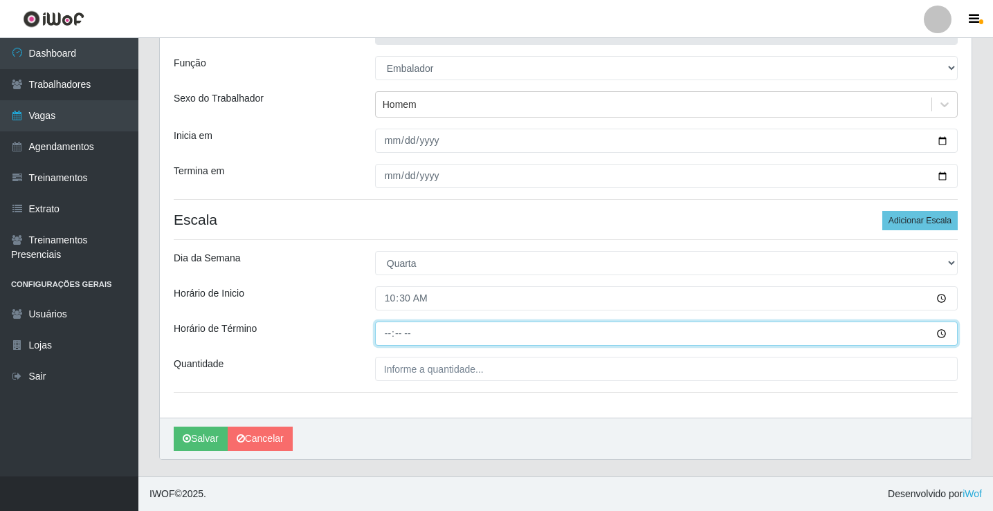
click at [391, 336] on input "Horário de Término" at bounding box center [666, 334] width 583 height 24
type input "16:00"
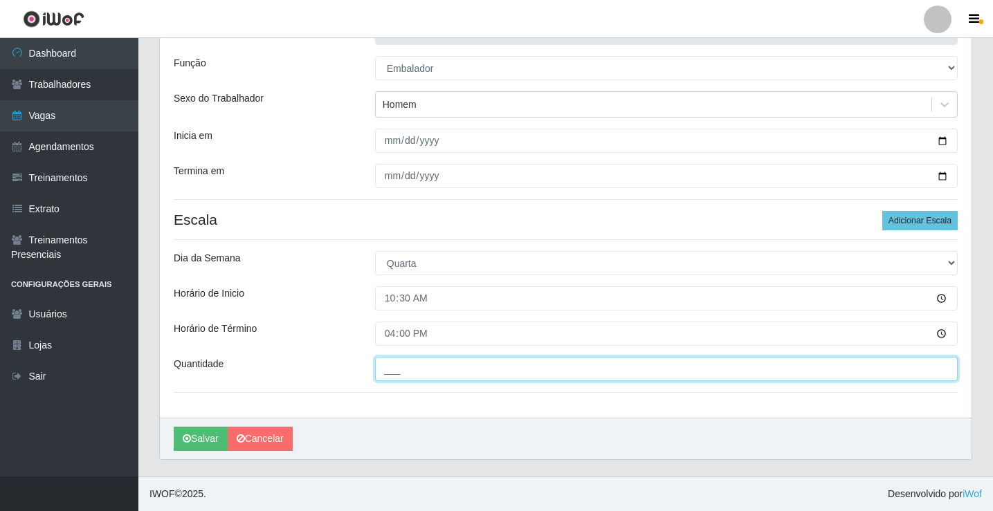
click at [396, 371] on input "___" at bounding box center [666, 369] width 583 height 24
type input "3__"
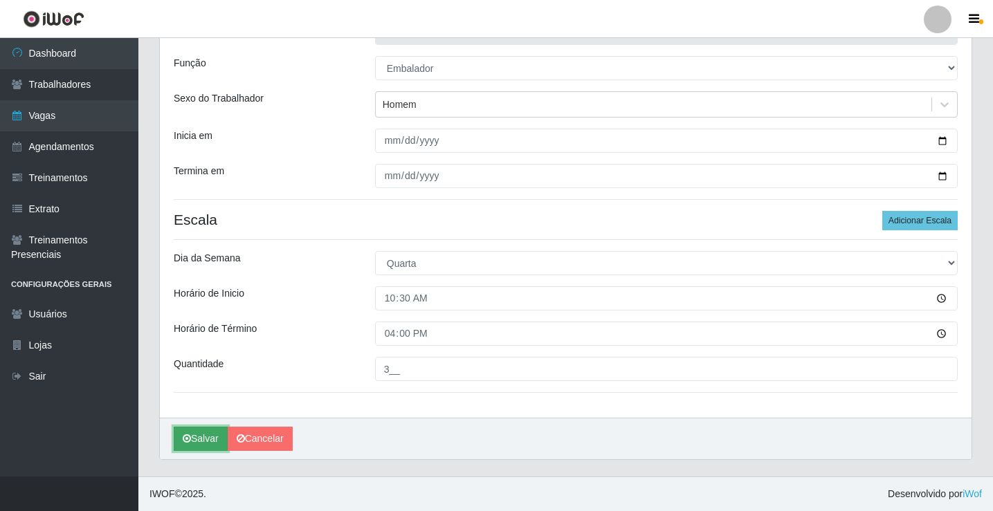
click at [205, 440] on button "Salvar" at bounding box center [201, 439] width 54 height 24
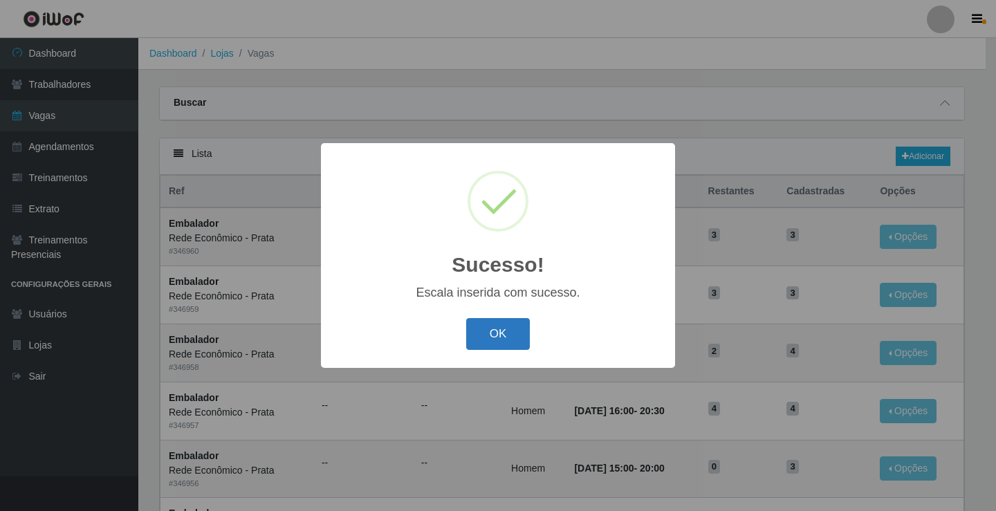
click at [497, 323] on button "OK" at bounding box center [498, 334] width 64 height 33
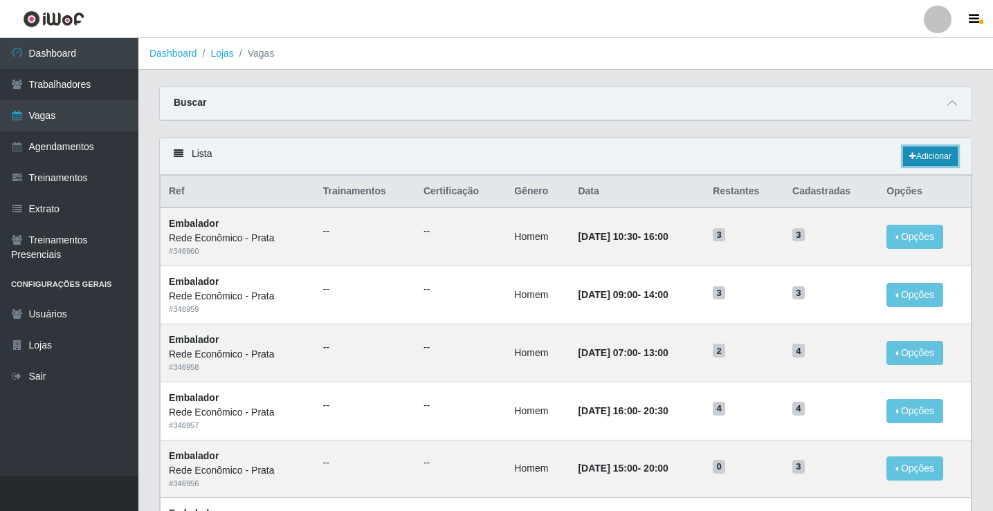
click at [927, 155] on link "Adicionar" at bounding box center [930, 156] width 55 height 19
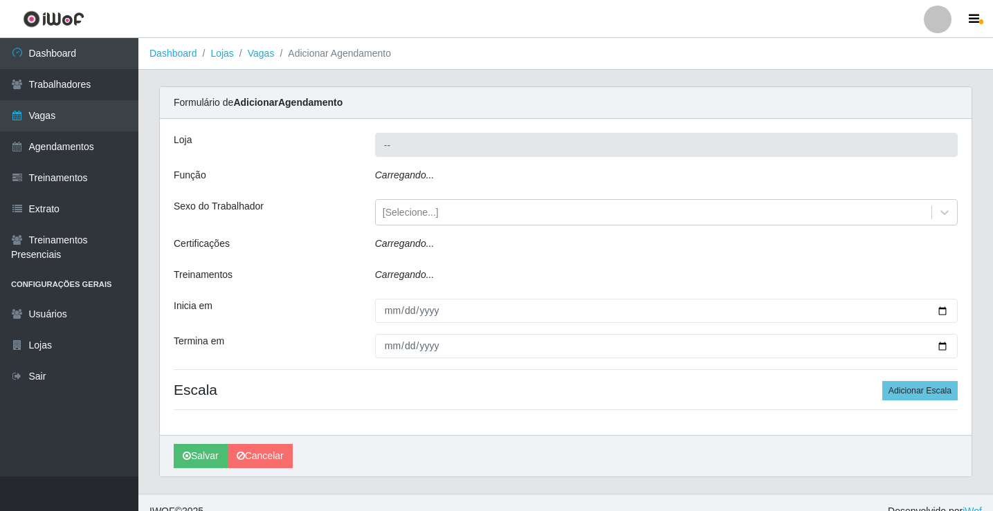
type input "Rede Econômico - Prata"
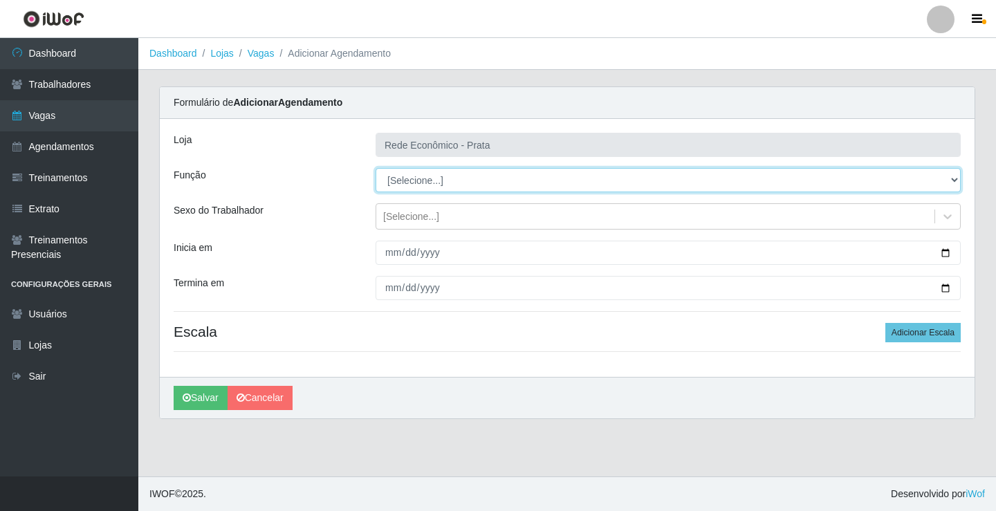
click at [408, 181] on select "[Selecione...] ASG ASG + ASG ++ Embalador Embalador + Embalador ++ Operador de …" at bounding box center [668, 180] width 585 height 24
select select "1"
click at [376, 168] on select "[Selecione...] ASG ASG + ASG ++ Embalador Embalador + Embalador ++ Operador de …" at bounding box center [668, 180] width 585 height 24
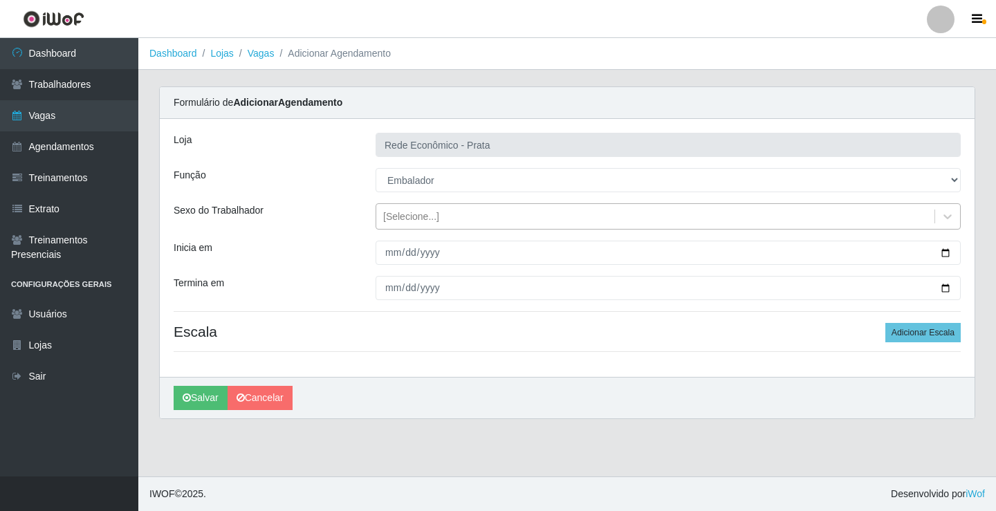
click at [402, 217] on div "[Selecione...]" at bounding box center [411, 217] width 56 height 15
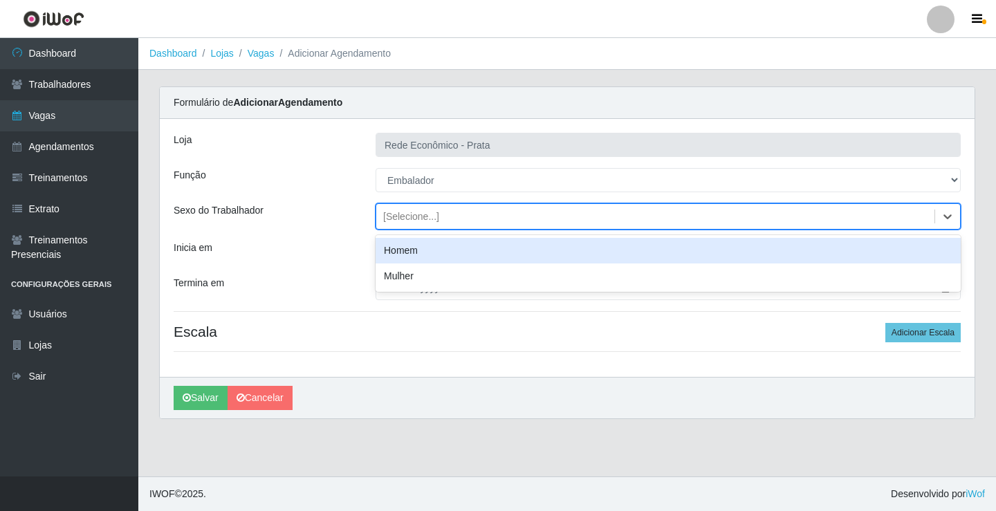
click at [405, 251] on div "Homem" at bounding box center [668, 251] width 585 height 26
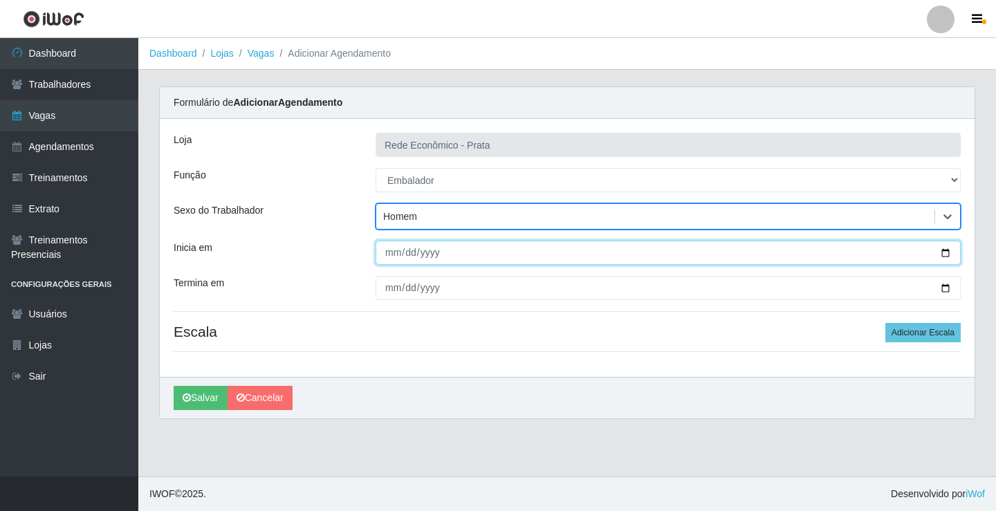
click at [945, 253] on input "Inicia em" at bounding box center [668, 253] width 585 height 24
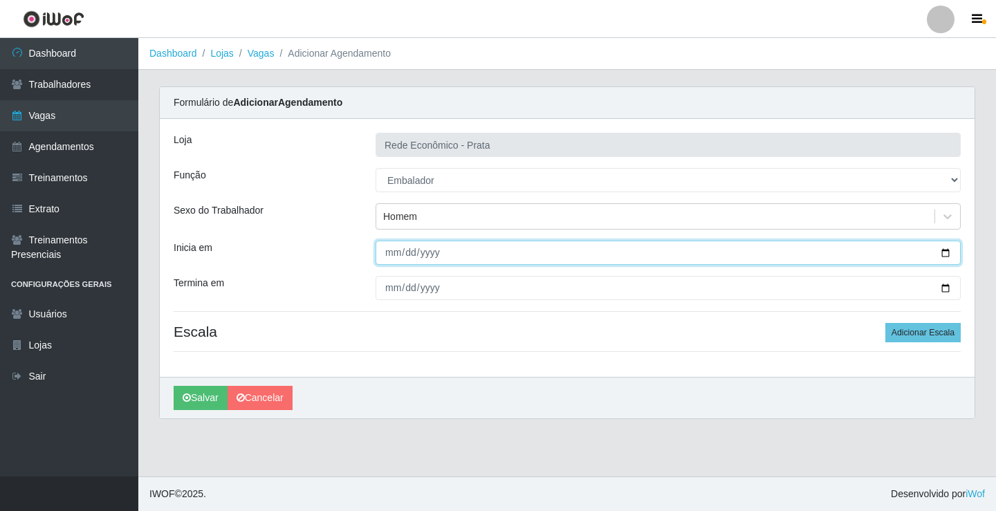
type input "2025-09-24"
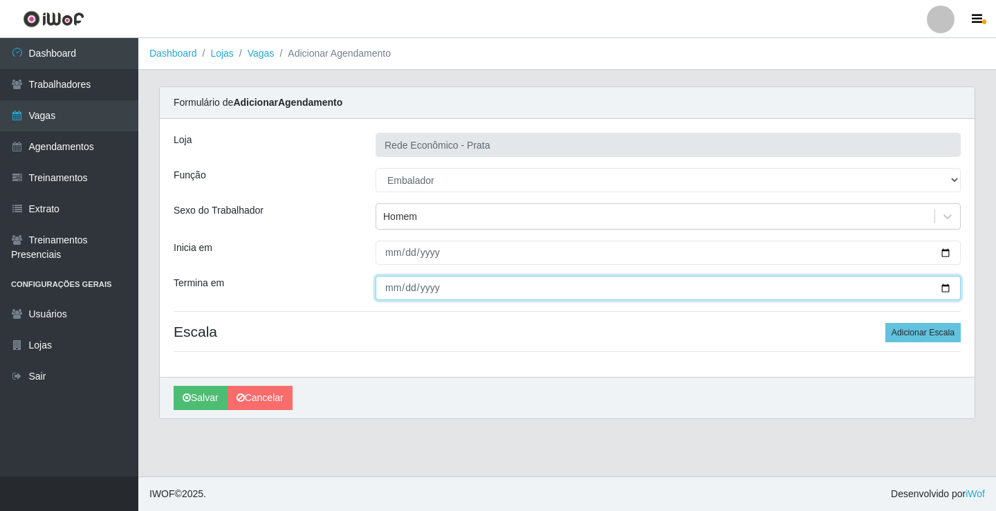
click at [945, 290] on input "Termina em" at bounding box center [668, 288] width 585 height 24
type input "2025-09-24"
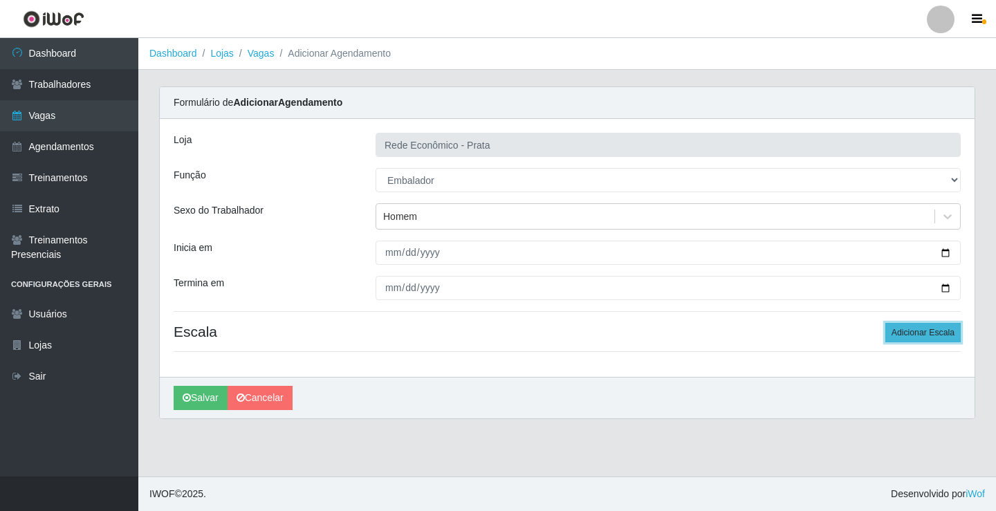
click at [944, 331] on button "Adicionar Escala" at bounding box center [923, 332] width 75 height 19
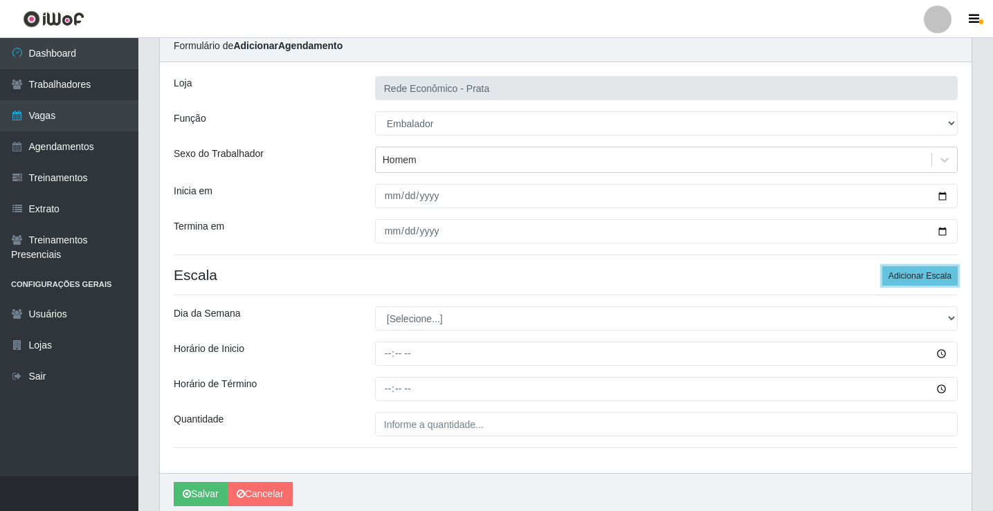
scroll to position [112, 0]
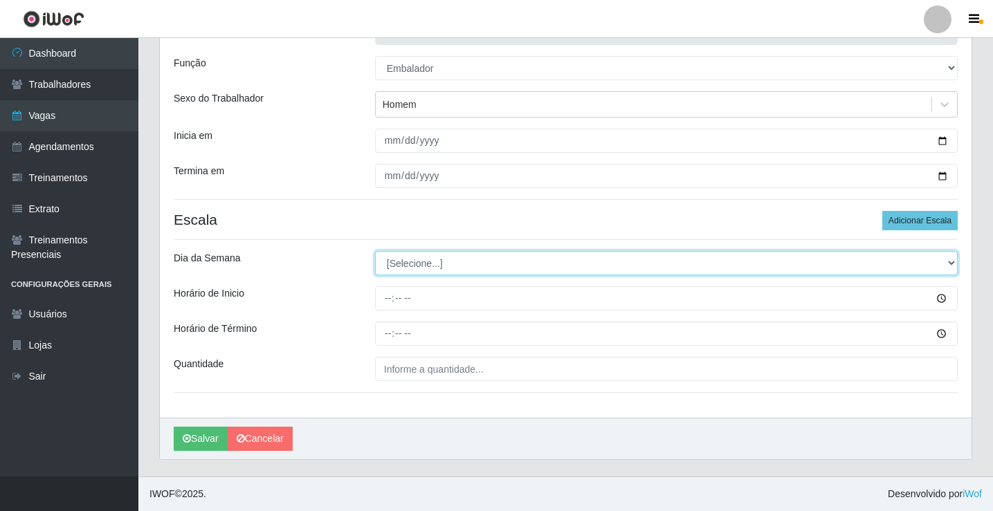
click at [401, 264] on select "[Selecione...] Segunda Terça Quarta Quinta Sexta Sábado Domingo" at bounding box center [666, 263] width 583 height 24
select select "3"
click at [375, 251] on select "[Selecione...] Segunda Terça Quarta Quinta Sexta Sábado Domingo" at bounding box center [666, 263] width 583 height 24
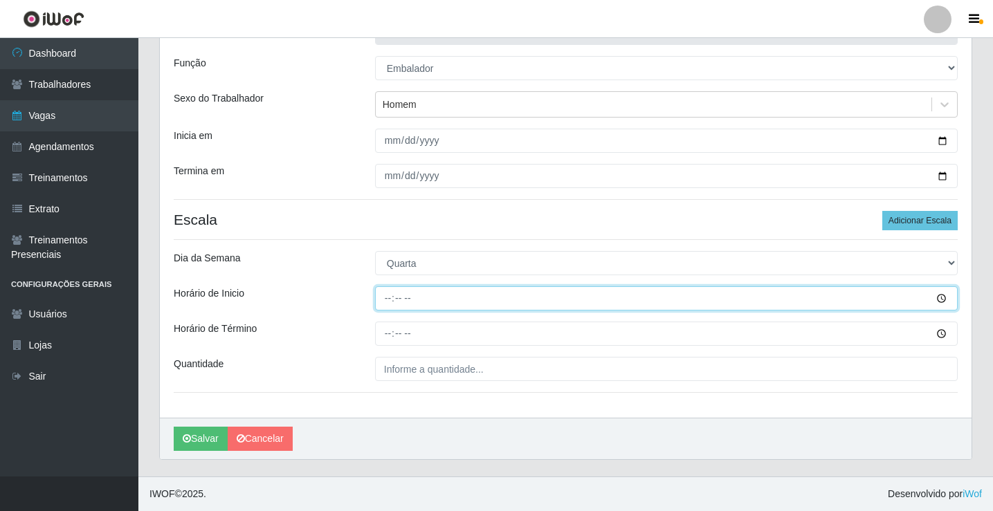
click at [391, 301] on input "Horário de Inicio" at bounding box center [666, 298] width 583 height 24
type input "15:00"
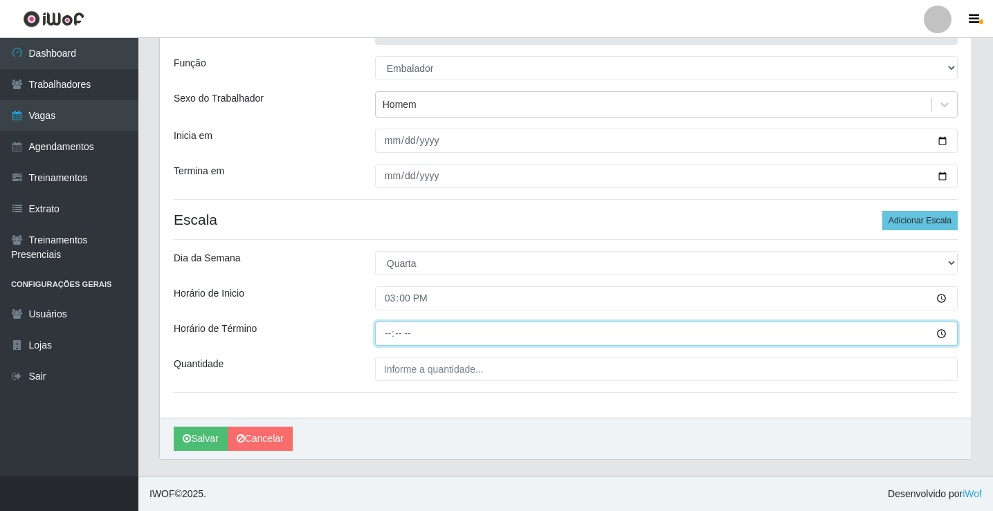
click at [385, 337] on input "Horário de Término" at bounding box center [666, 334] width 583 height 24
type input "20:00"
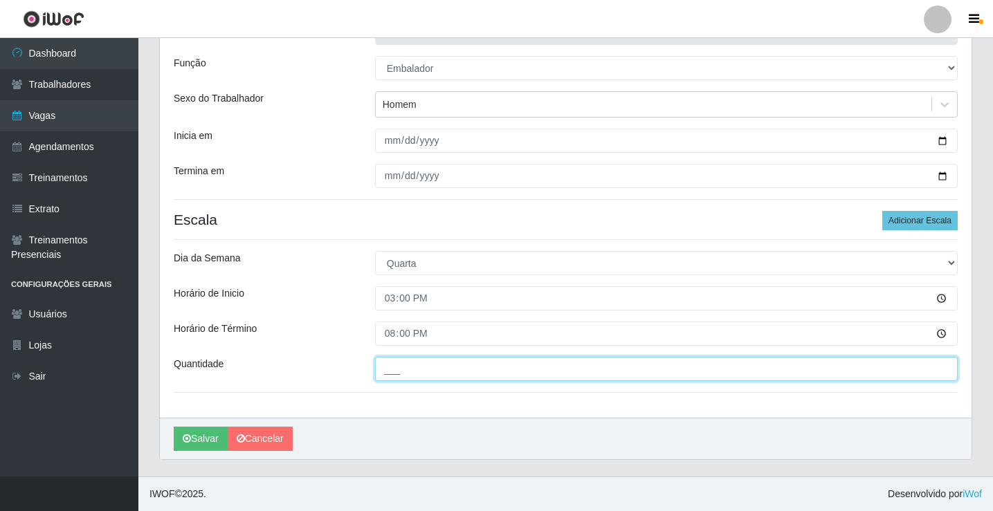
click at [405, 374] on input "___" at bounding box center [666, 369] width 583 height 24
click at [401, 370] on input "04_" at bounding box center [666, 369] width 583 height 24
type input "04_"
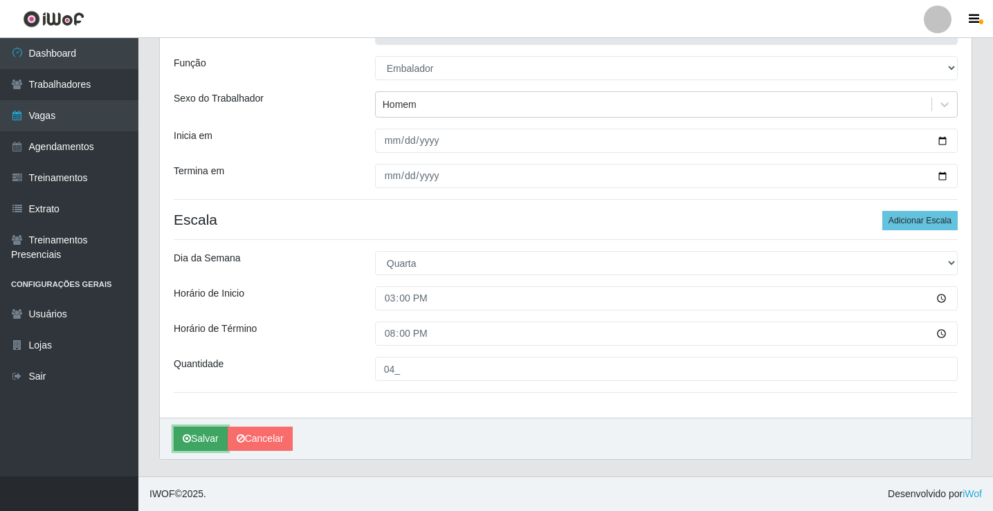
click at [196, 438] on button "Salvar" at bounding box center [201, 439] width 54 height 24
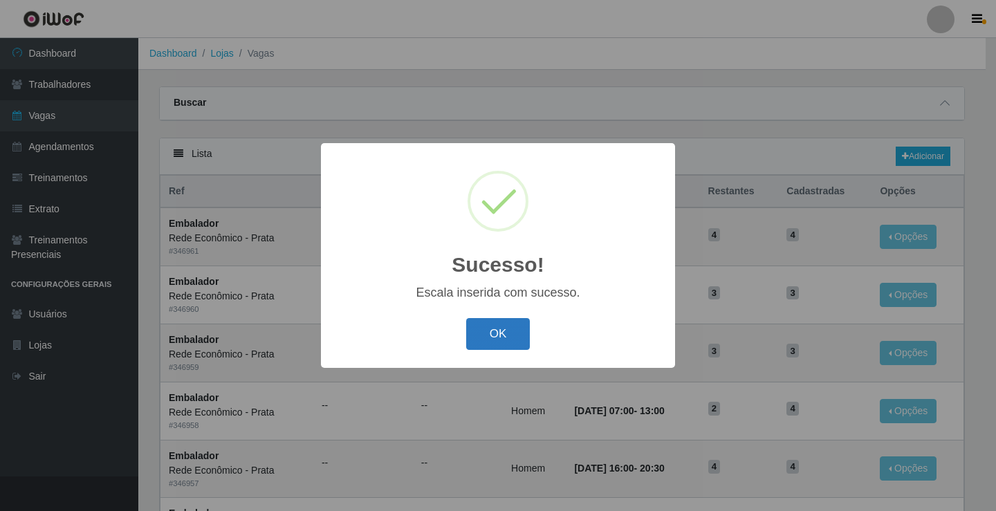
click at [491, 344] on button "OK" at bounding box center [498, 334] width 64 height 33
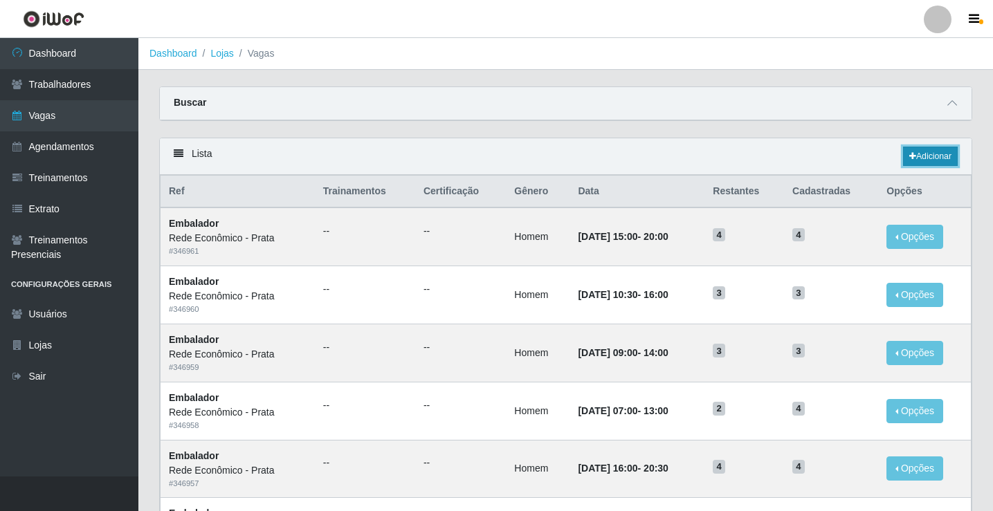
click at [930, 154] on link "Adicionar" at bounding box center [930, 156] width 55 height 19
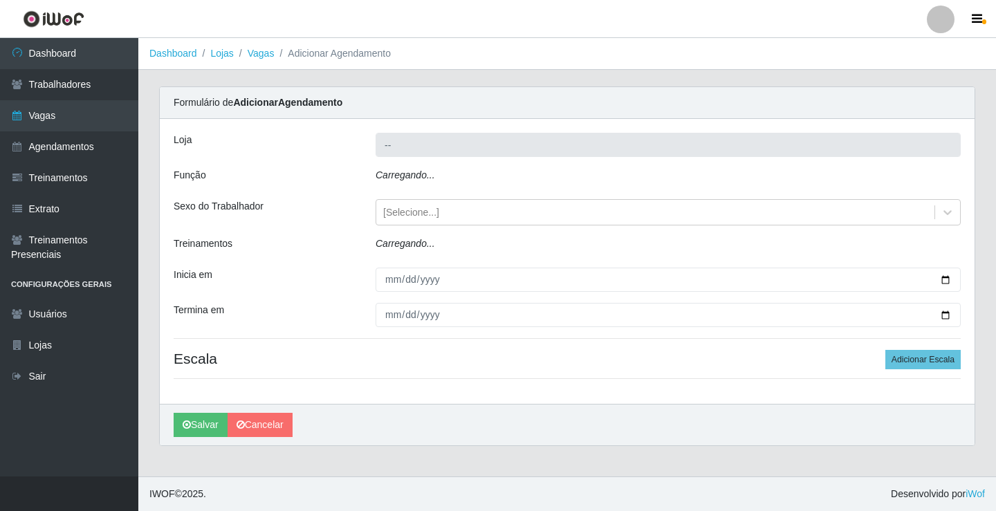
type input "Rede Econômico - Prata"
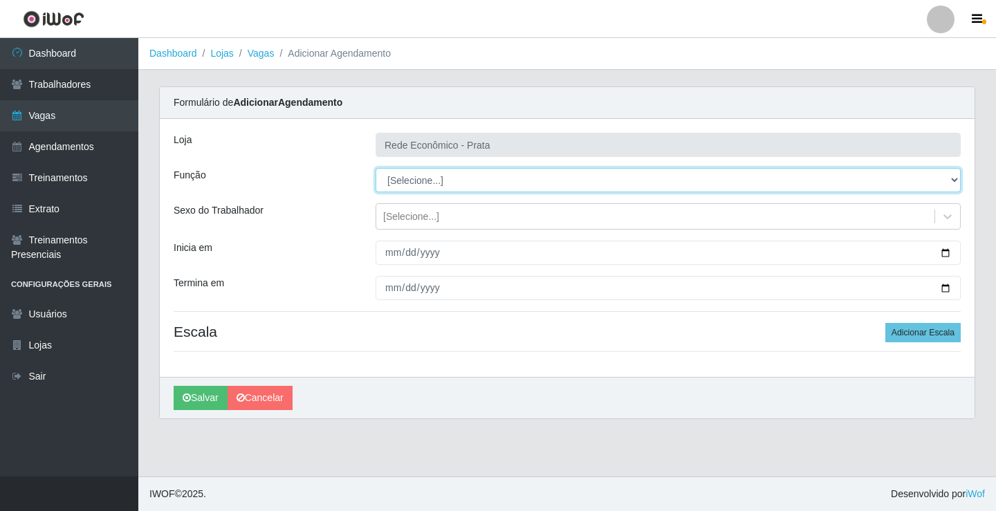
click at [417, 176] on select "[Selecione...] ASG ASG + ASG ++ Embalador Embalador + Embalador ++ Operador de …" at bounding box center [668, 180] width 585 height 24
select select "1"
click at [376, 168] on select "[Selecione...] ASG ASG + ASG ++ Embalador Embalador + Embalador ++ Operador de …" at bounding box center [668, 180] width 585 height 24
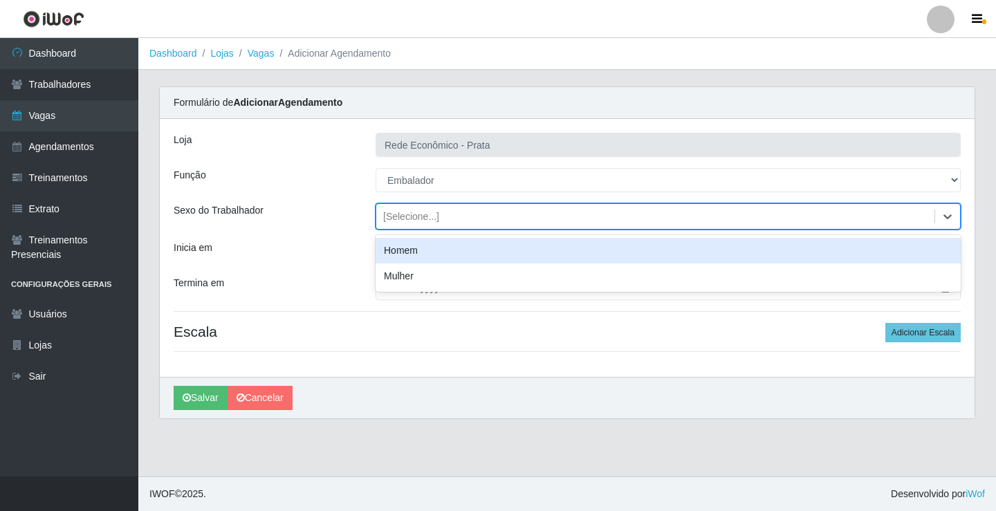
click at [413, 216] on div "[Selecione...]" at bounding box center [411, 217] width 56 height 15
click at [413, 255] on div "Homem" at bounding box center [668, 251] width 585 height 26
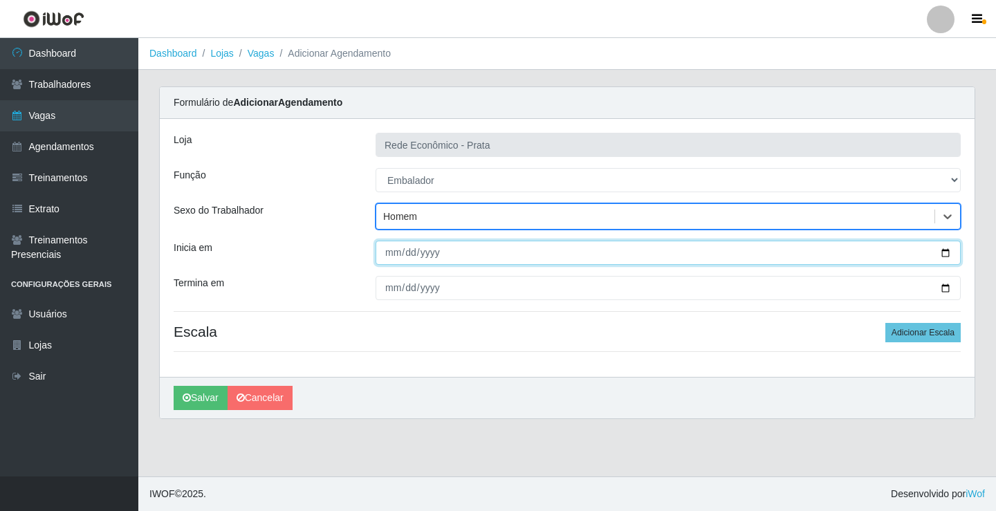
click at [947, 253] on input "Inicia em" at bounding box center [668, 253] width 585 height 24
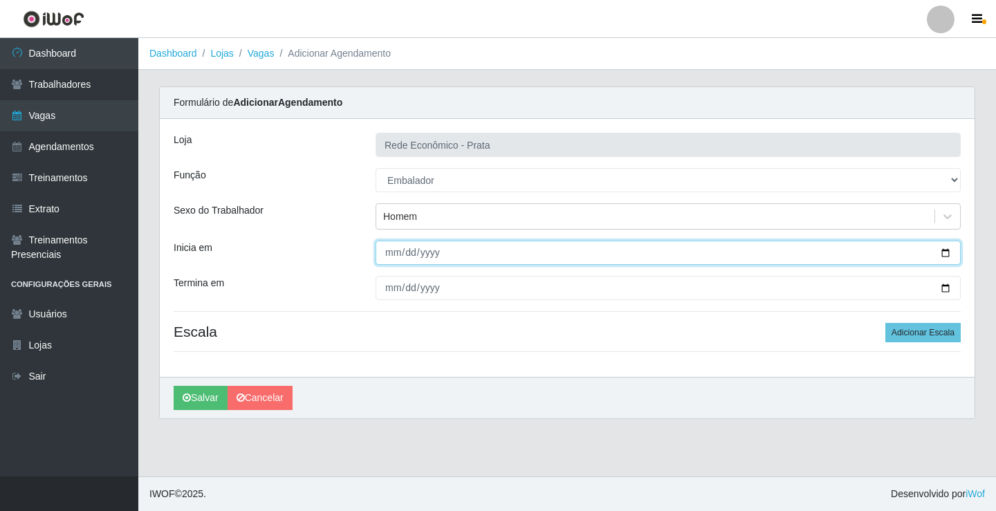
type input "2025-09-24"
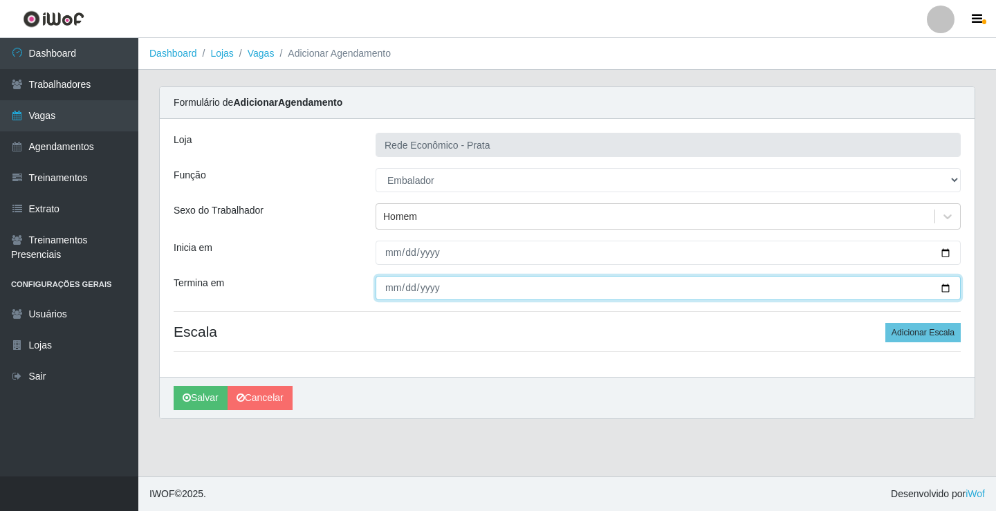
click at [944, 289] on input "Termina em" at bounding box center [668, 288] width 585 height 24
type input "2025-09-24"
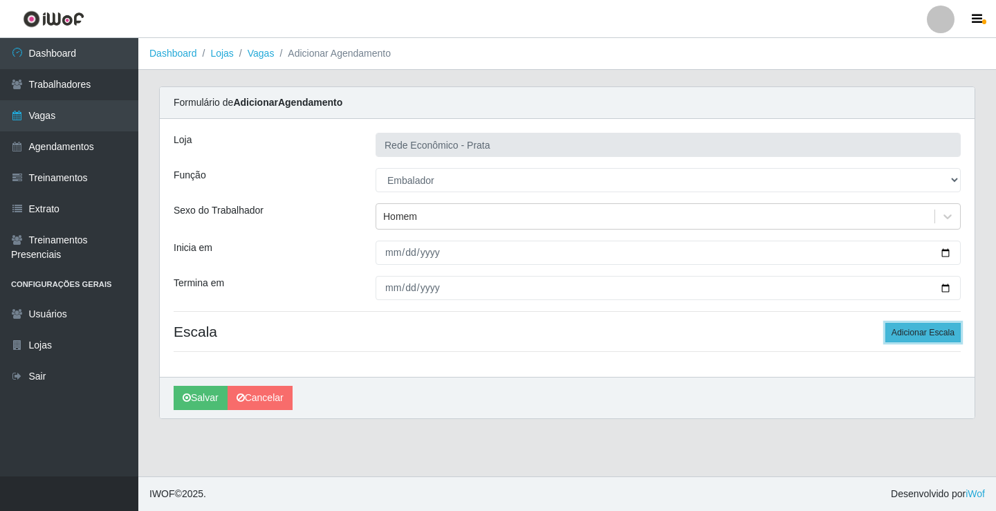
click at [924, 330] on button "Adicionar Escala" at bounding box center [923, 332] width 75 height 19
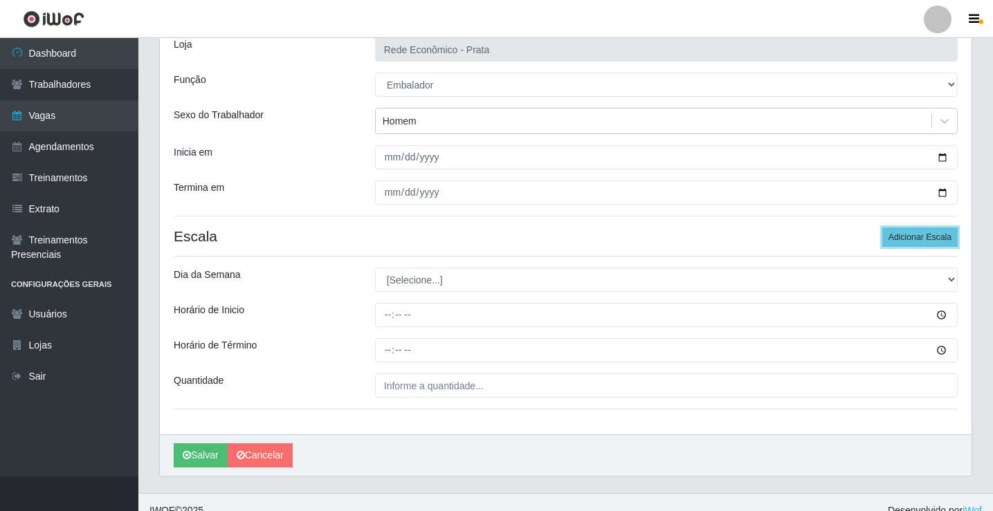
scroll to position [112, 0]
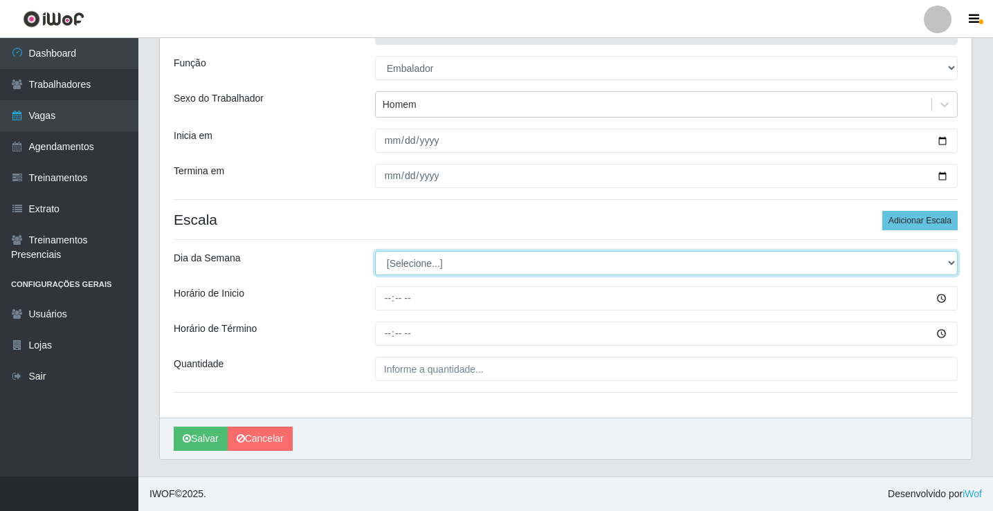
click at [420, 264] on select "[Selecione...] Segunda Terça Quarta Quinta Sexta Sábado Domingo" at bounding box center [666, 263] width 583 height 24
select select "3"
click at [375, 251] on select "[Selecione...] Segunda Terça Quarta Quinta Sexta Sábado Domingo" at bounding box center [666, 263] width 583 height 24
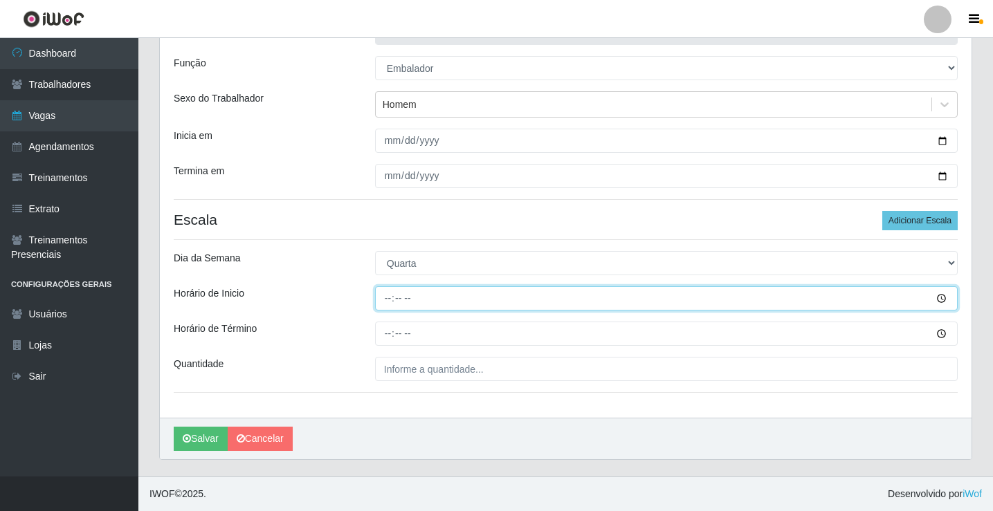
click at [388, 300] on input "Horário de Inicio" at bounding box center [666, 298] width 583 height 24
type input "16:00"
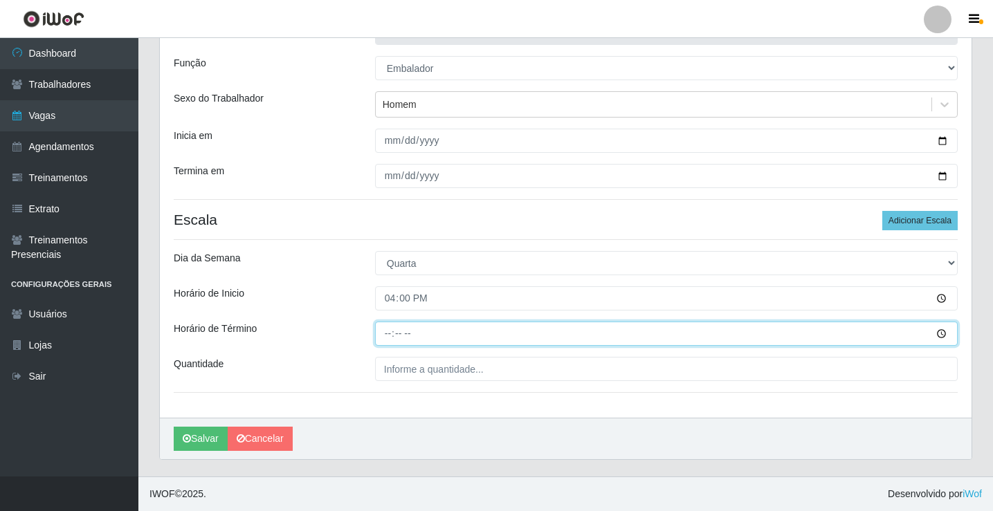
click at [393, 336] on input "Horário de Término" at bounding box center [666, 334] width 583 height 24
type input "20:30"
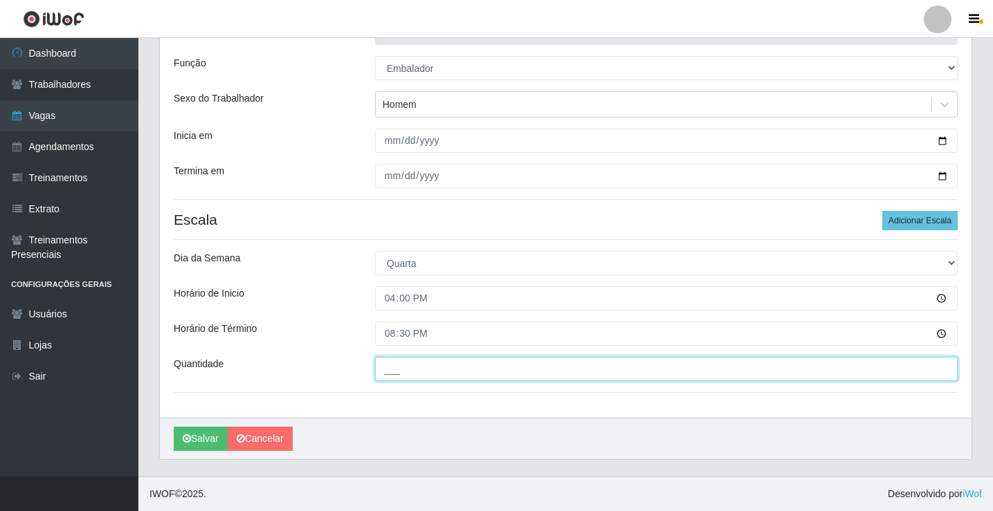
click at [403, 367] on input "___" at bounding box center [666, 369] width 583 height 24
type input "3__"
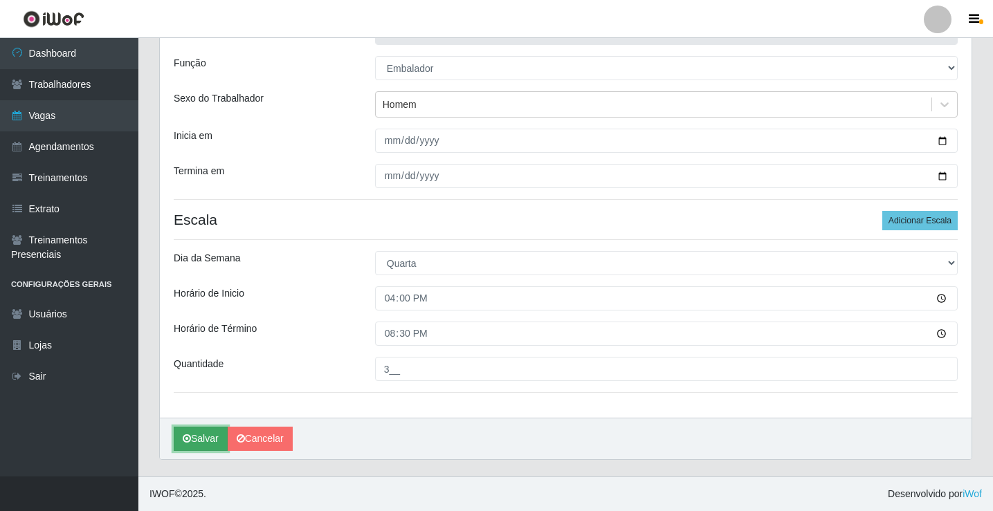
click at [204, 439] on button "Salvar" at bounding box center [201, 439] width 54 height 24
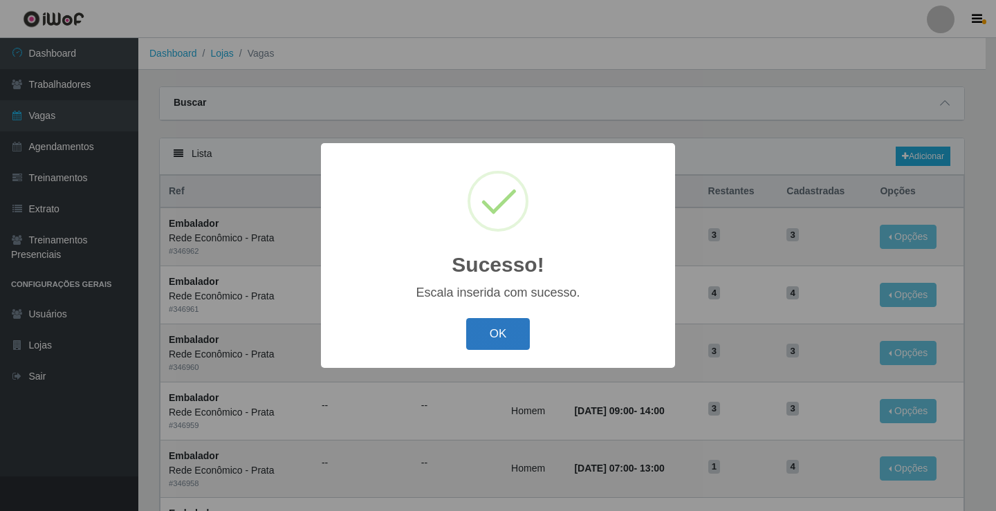
click at [505, 338] on button "OK" at bounding box center [498, 334] width 64 height 33
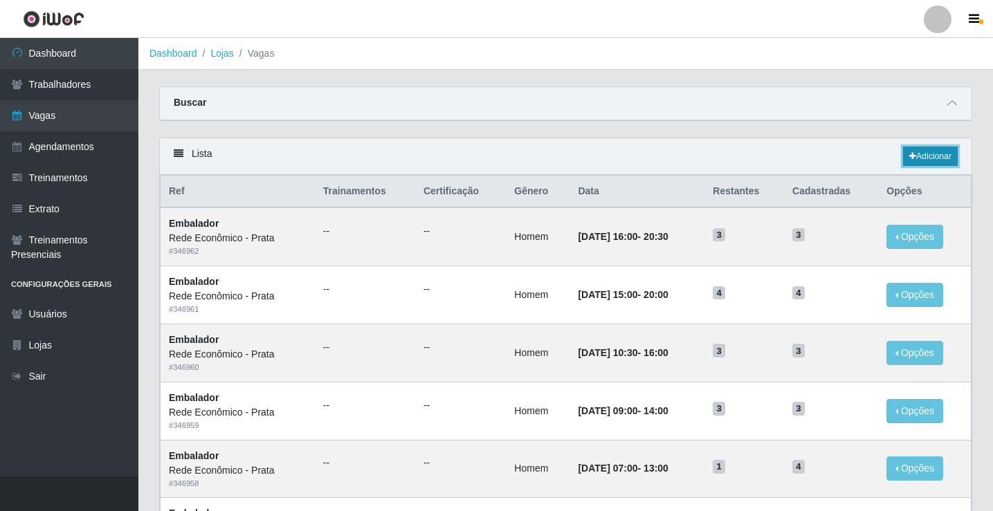
click at [918, 158] on link "Adicionar" at bounding box center [930, 156] width 55 height 19
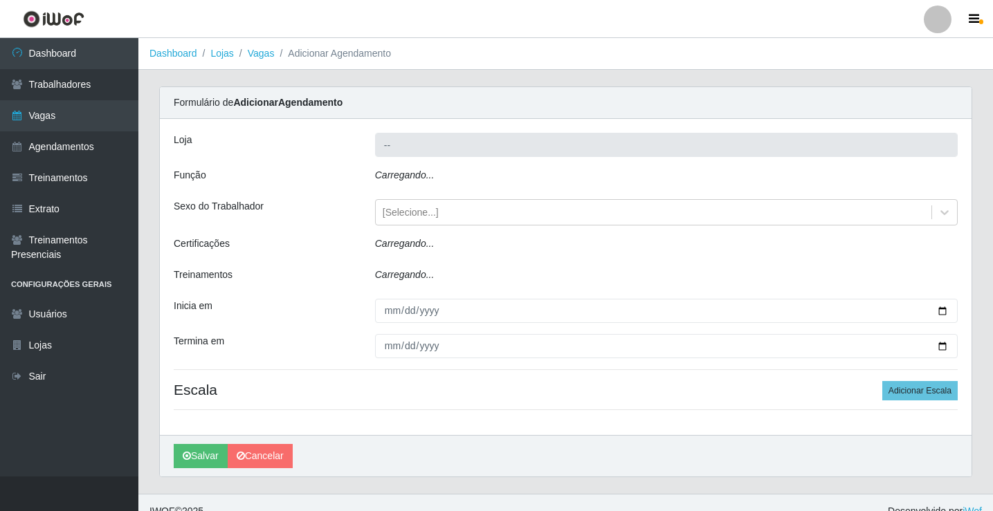
type input "Rede Econômico - Prata"
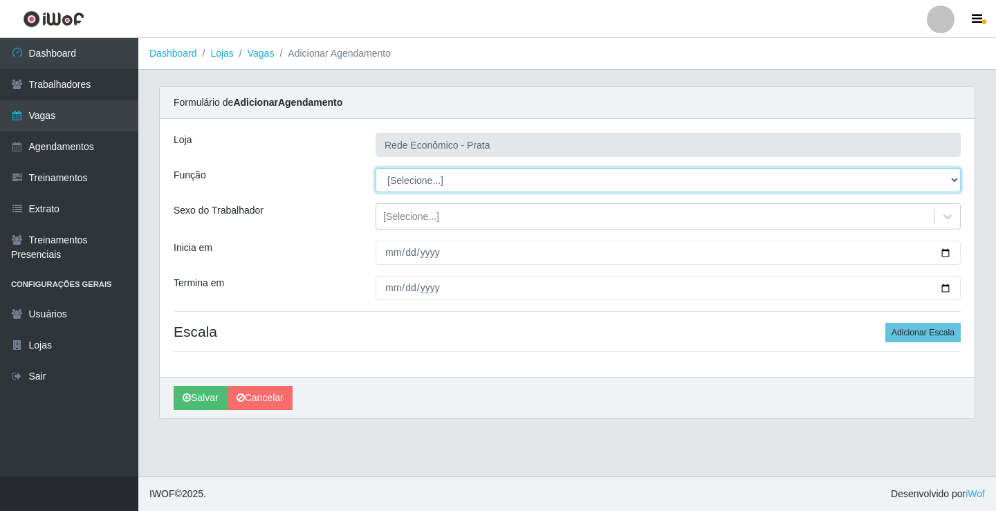
click at [409, 179] on select "[Selecione...] ASG ASG + ASG ++ Embalador Embalador + Embalador ++ Operador de …" at bounding box center [668, 180] width 585 height 24
select select "1"
click at [376, 168] on select "[Selecione...] ASG ASG + ASG ++ Embalador Embalador + Embalador ++ Operador de …" at bounding box center [668, 180] width 585 height 24
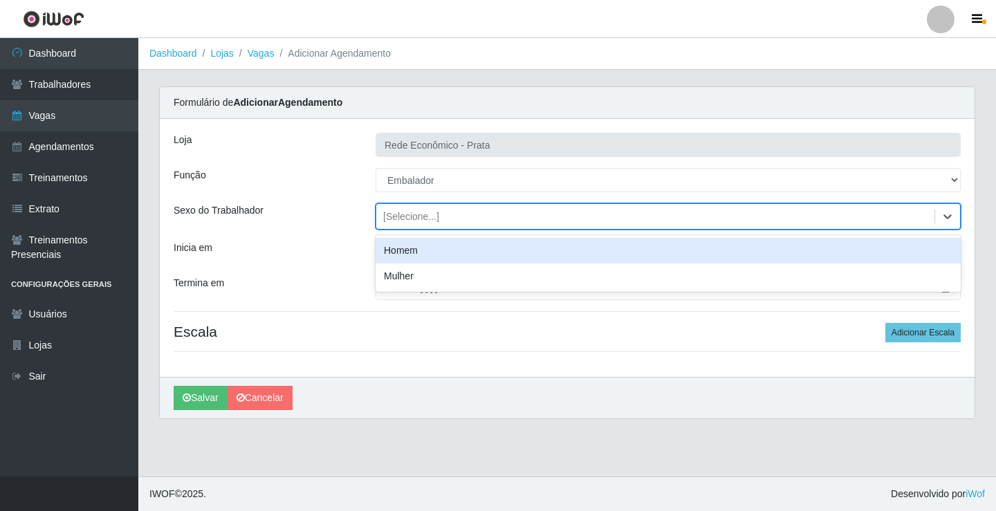
click at [412, 215] on div "[Selecione...]" at bounding box center [411, 217] width 56 height 15
click at [420, 252] on div "Homem" at bounding box center [668, 251] width 585 height 26
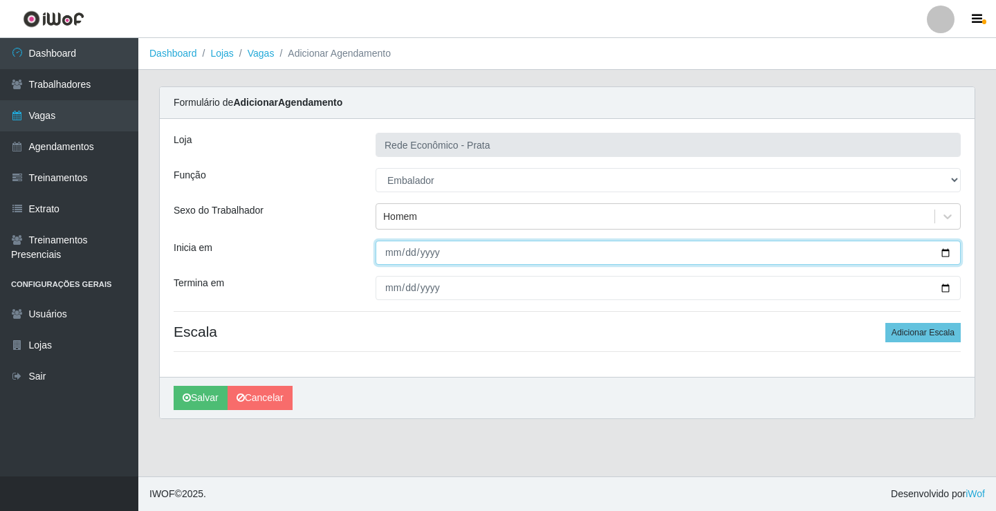
click at [945, 251] on input "Inicia em" at bounding box center [668, 253] width 585 height 24
type input "2025-09-25"
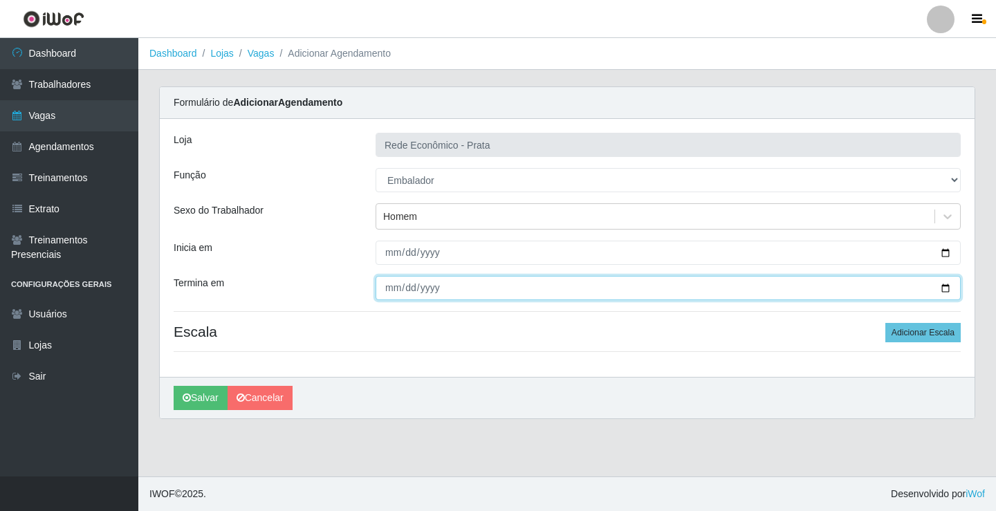
click at [945, 288] on input "Termina em" at bounding box center [668, 288] width 585 height 24
type input "2025-09-25"
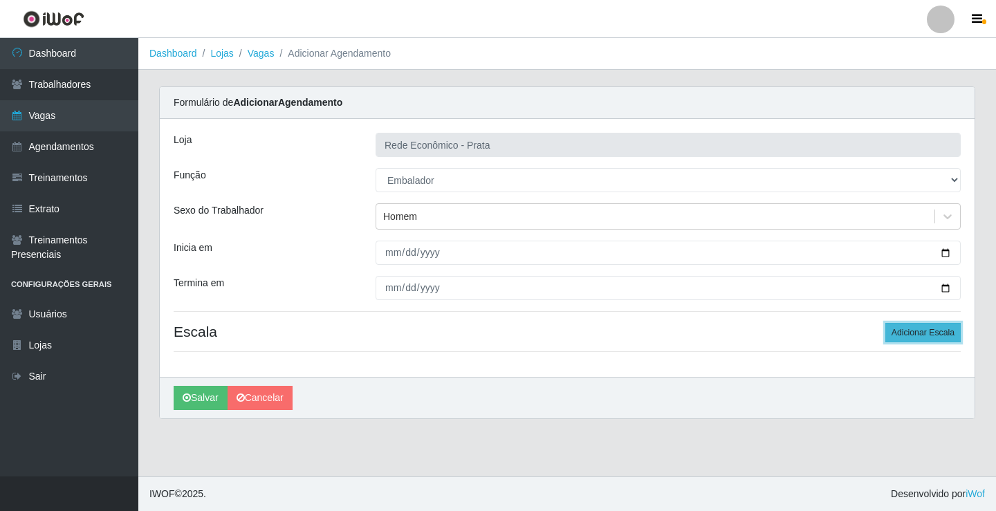
click at [916, 336] on button "Adicionar Escala" at bounding box center [923, 332] width 75 height 19
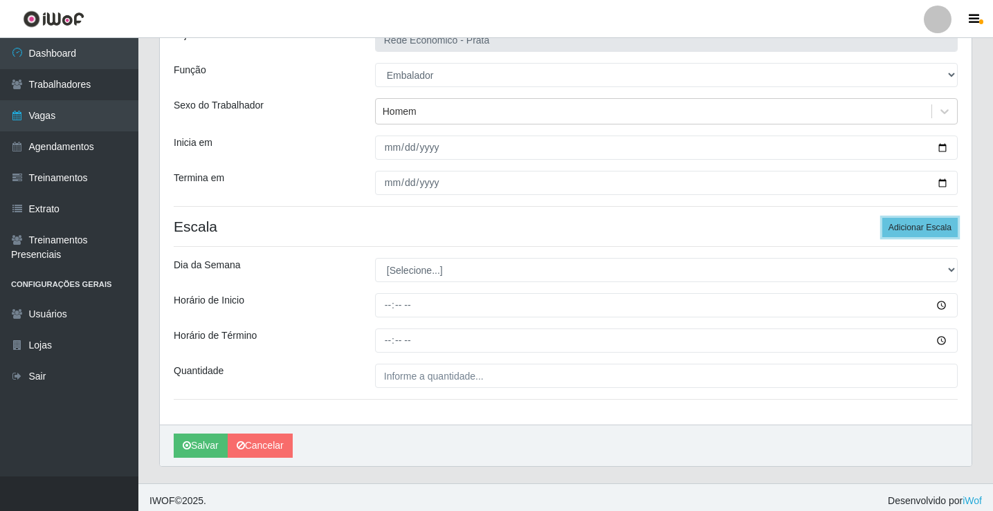
scroll to position [112, 0]
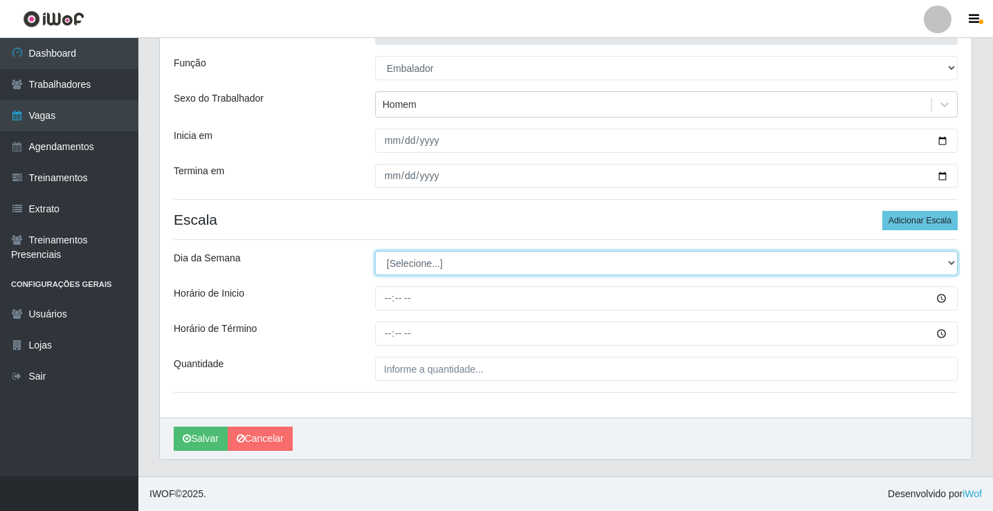
click at [410, 262] on select "[Selecione...] Segunda Terça Quarta Quinta Sexta Sábado Domingo" at bounding box center [666, 263] width 583 height 24
select select "4"
click at [375, 251] on select "[Selecione...] Segunda Terça Quarta Quinta Sexta Sábado Domingo" at bounding box center [666, 263] width 583 height 24
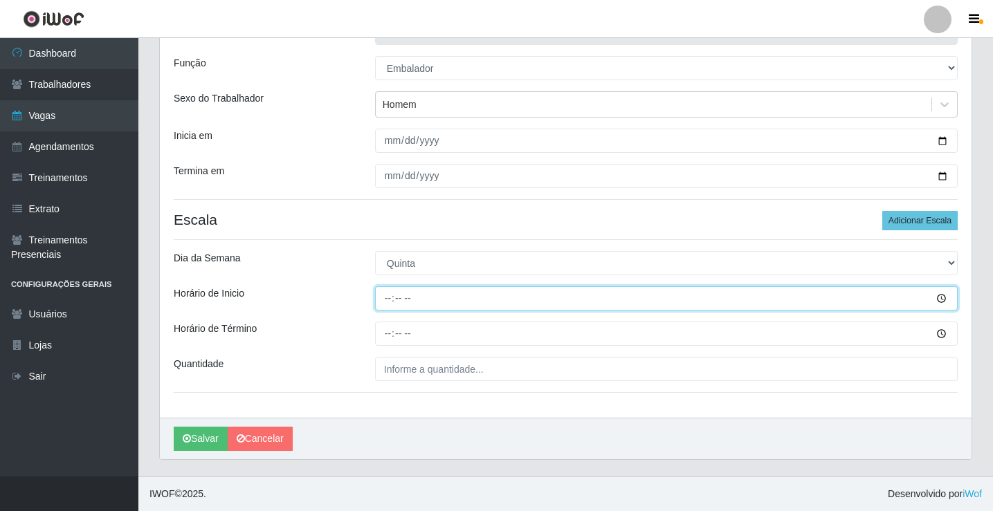
click at [386, 298] on input "Horário de Inicio" at bounding box center [666, 298] width 583 height 24
type input "07:00"
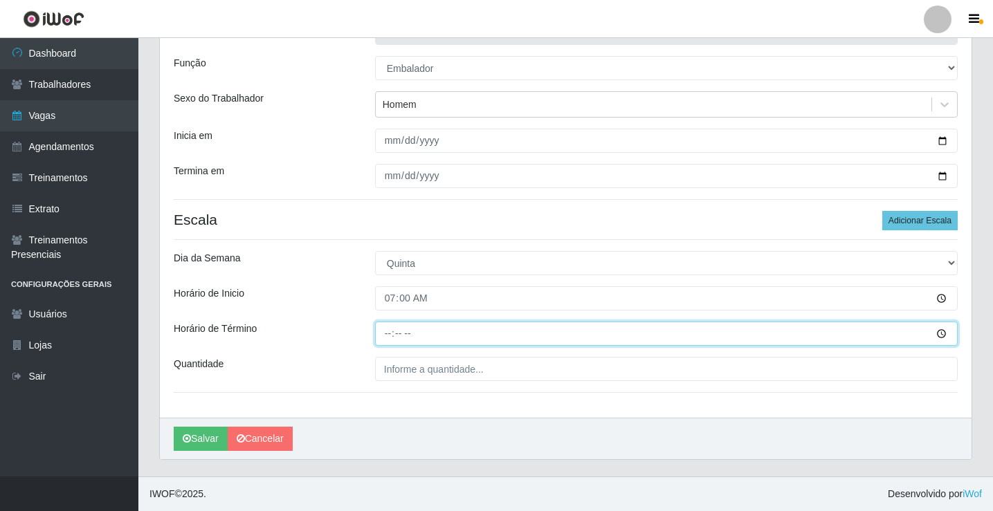
click at [388, 334] on input "Horário de Término" at bounding box center [666, 334] width 583 height 24
type input "13:00"
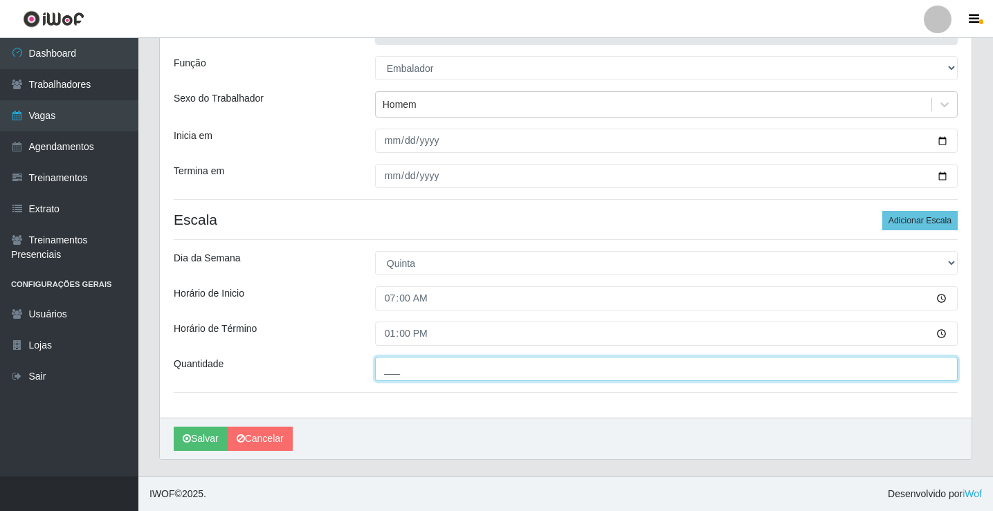
click at [399, 372] on input "___" at bounding box center [666, 369] width 583 height 24
type input "4__"
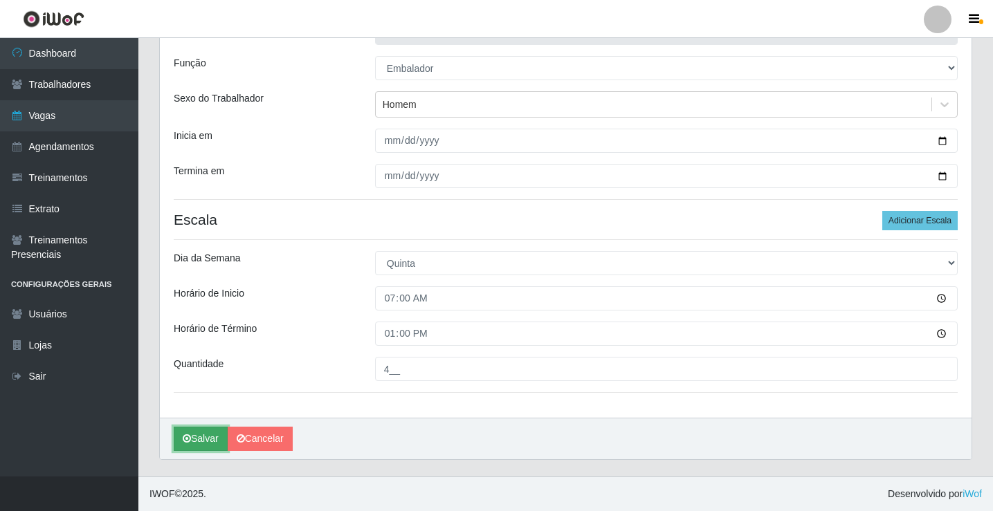
click at [199, 442] on button "Salvar" at bounding box center [201, 439] width 54 height 24
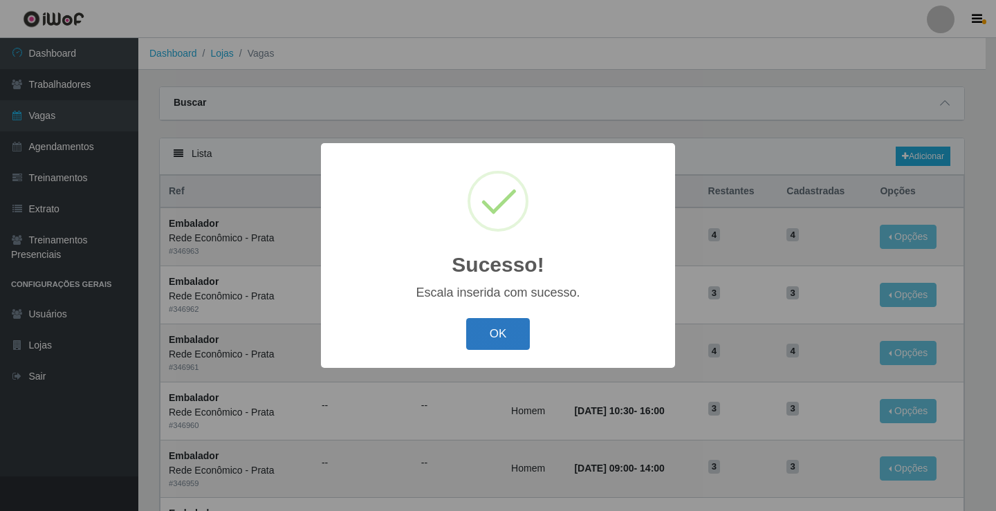
click at [502, 337] on button "OK" at bounding box center [498, 334] width 64 height 33
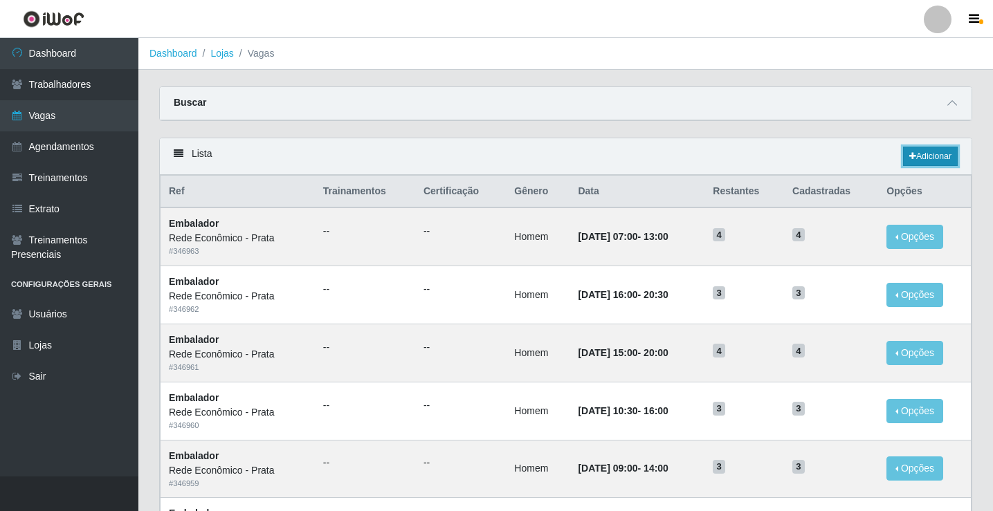
click at [921, 159] on link "Adicionar" at bounding box center [930, 156] width 55 height 19
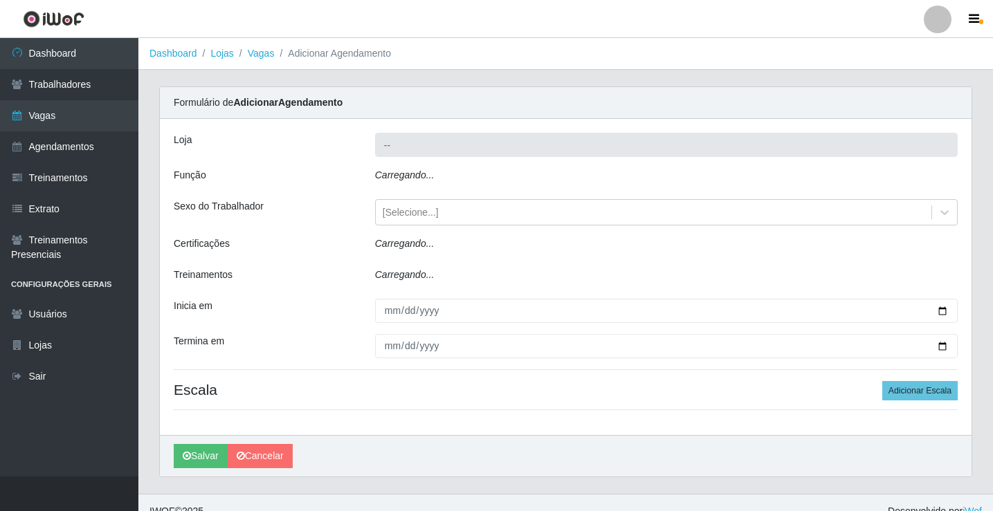
type input "Rede Econômico - Prata"
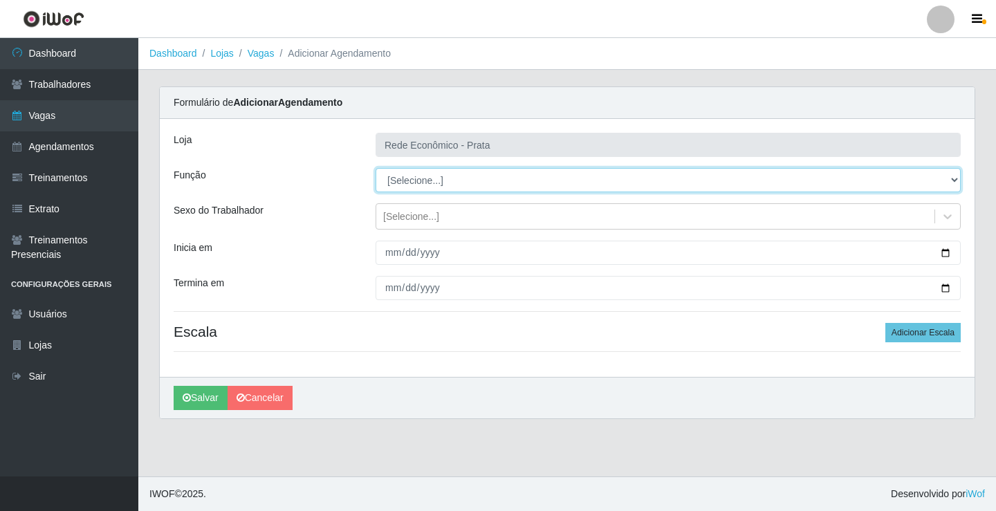
click at [412, 174] on select "[Selecione...] ASG ASG + ASG ++ Embalador Embalador + Embalador ++ Operador de …" at bounding box center [668, 180] width 585 height 24
select select "1"
click at [376, 168] on select "[Selecione...] ASG ASG + ASG ++ Embalador Embalador + Embalador ++ Operador de …" at bounding box center [668, 180] width 585 height 24
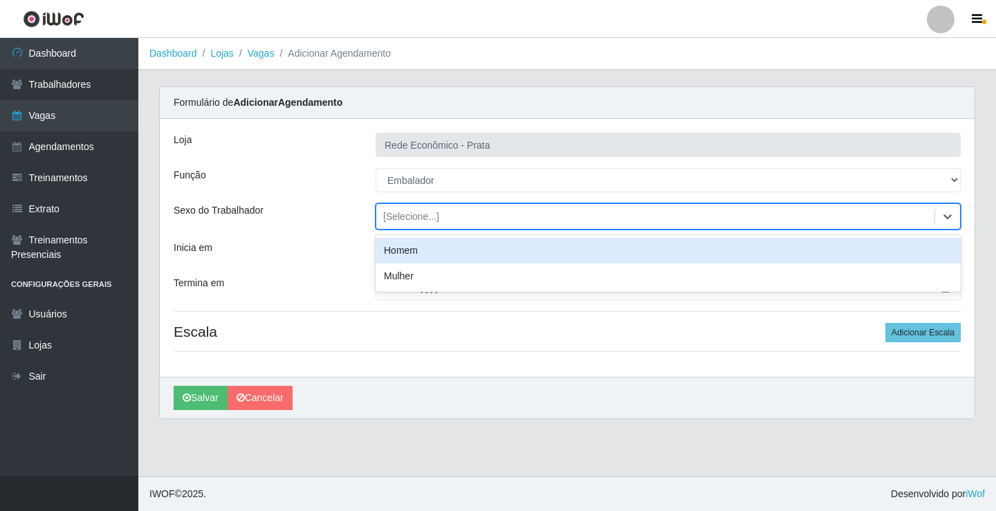
click at [401, 219] on div "[Selecione...]" at bounding box center [411, 217] width 56 height 15
click at [408, 251] on div "Homem" at bounding box center [668, 251] width 585 height 26
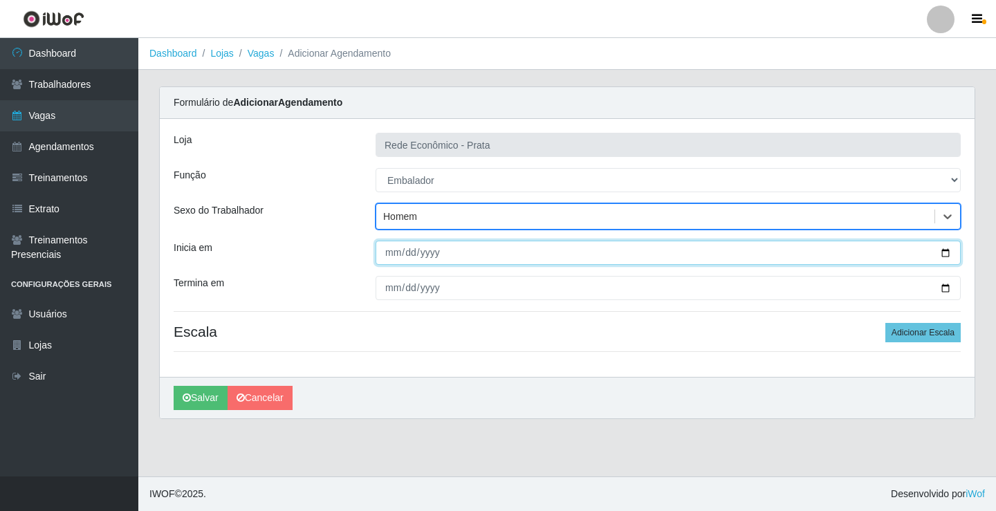
click at [946, 255] on input "Inicia em" at bounding box center [668, 253] width 585 height 24
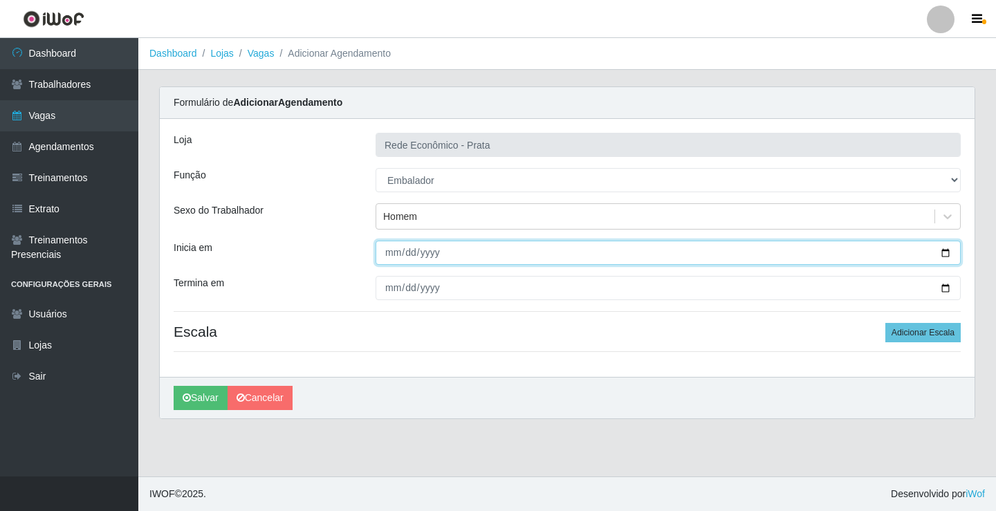
type input "2025-09-25"
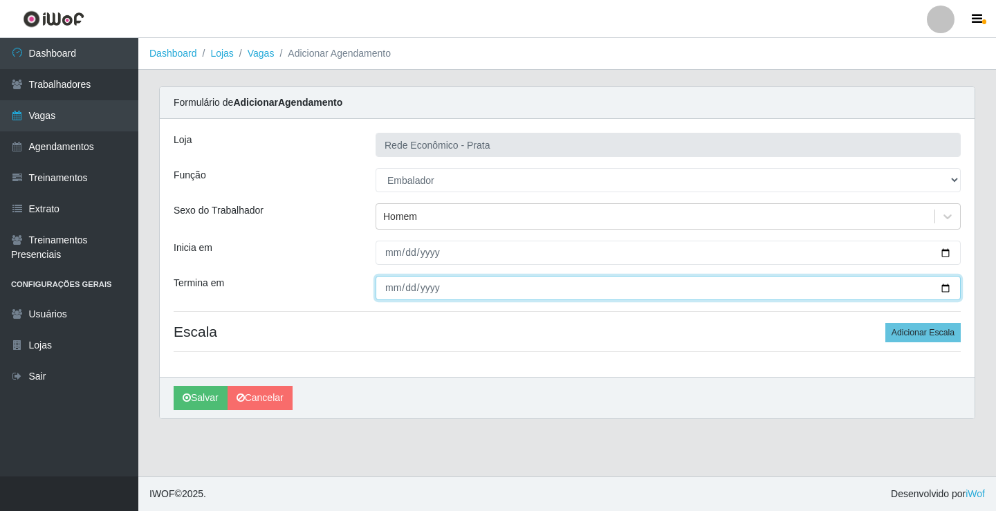
drag, startPoint x: 949, startPoint y: 288, endPoint x: 756, endPoint y: 341, distance: 200.3
click at [946, 288] on input "Termina em" at bounding box center [668, 288] width 585 height 24
type input "2025-09-25"
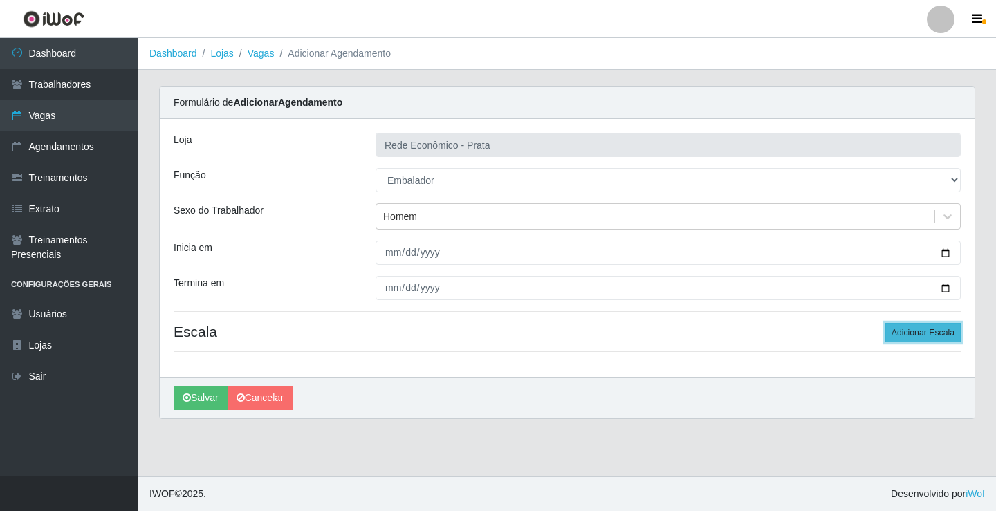
click at [901, 329] on button "Adicionar Escala" at bounding box center [923, 332] width 75 height 19
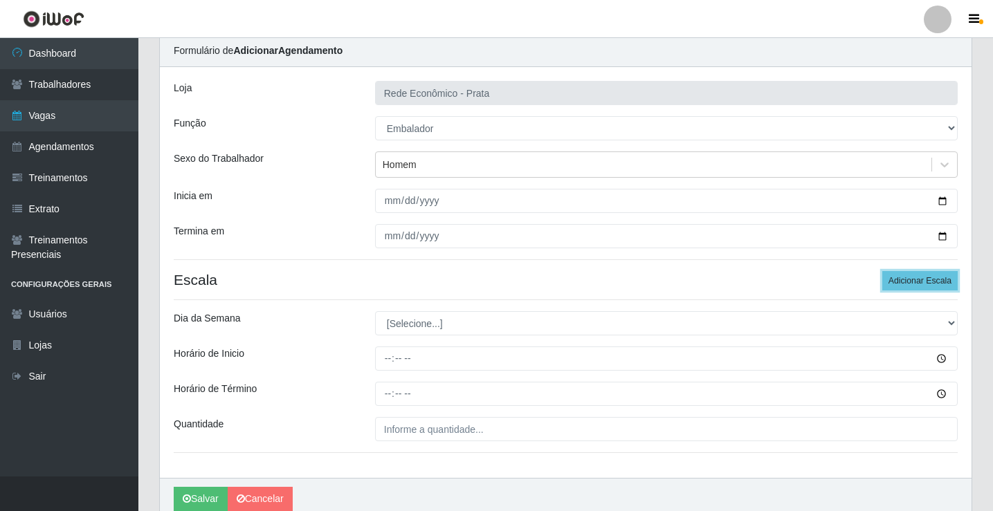
scroll to position [112, 0]
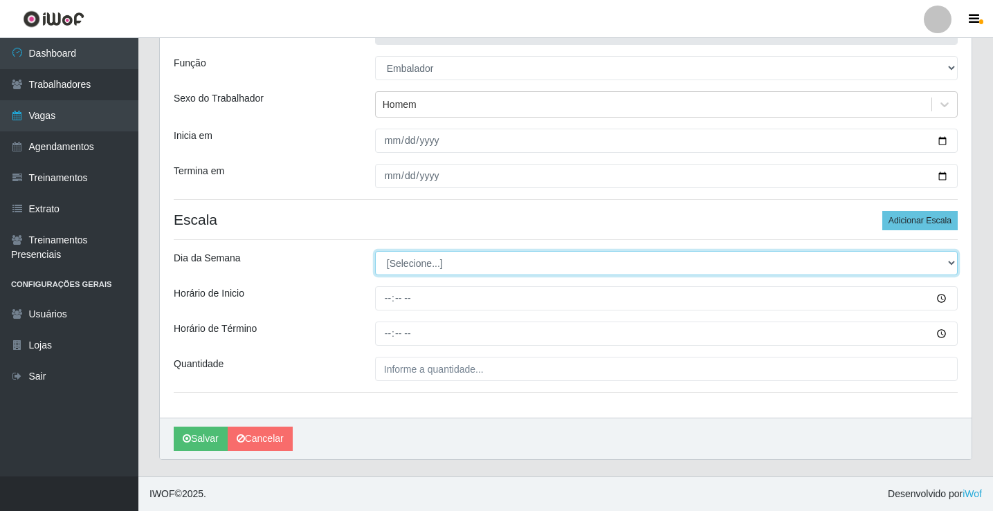
click at [400, 264] on select "[Selecione...] Segunda Terça Quarta Quinta Sexta Sábado Domingo" at bounding box center [666, 263] width 583 height 24
select select "4"
click at [375, 251] on select "[Selecione...] Segunda Terça Quarta Quinta Sexta Sábado Domingo" at bounding box center [666, 263] width 583 height 24
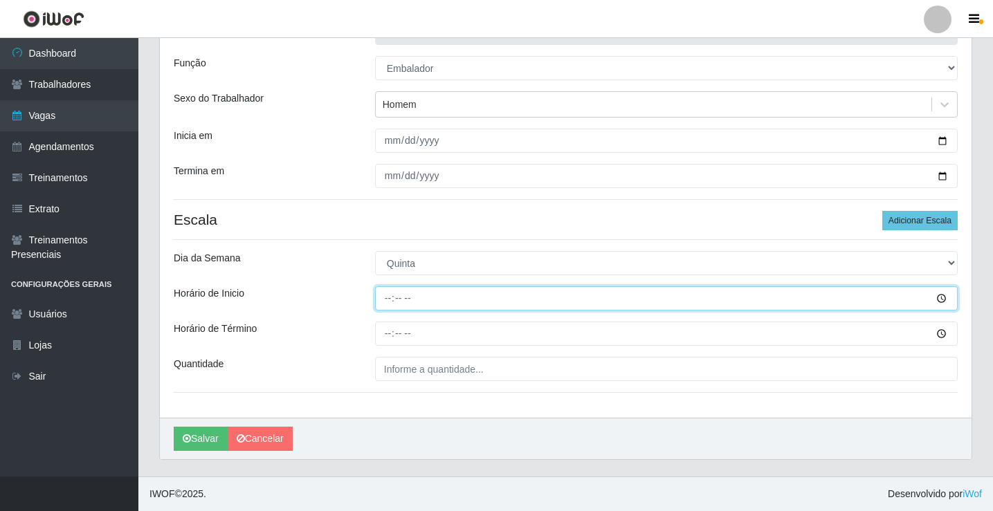
click at [387, 302] on input "Horário de Inicio" at bounding box center [666, 298] width 583 height 24
type input "09:00"
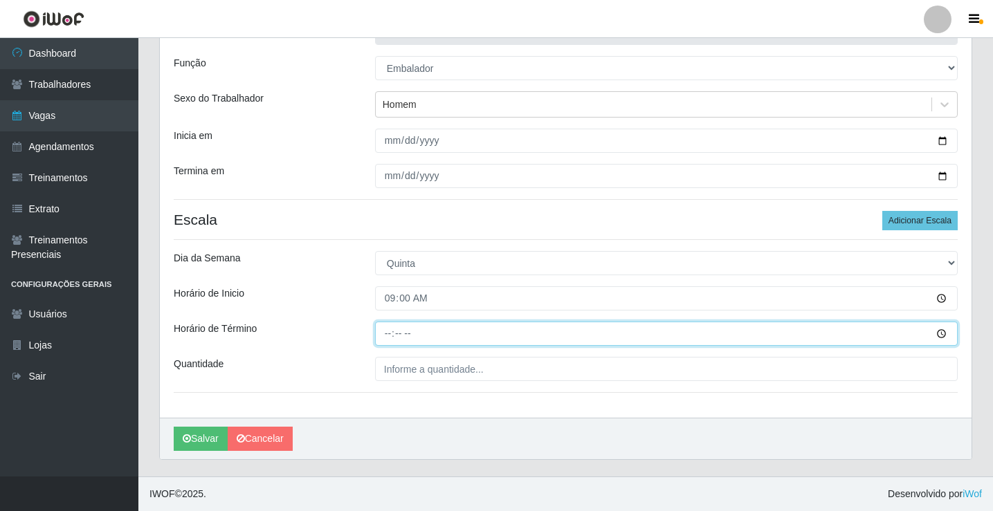
click at [390, 330] on input "Horário de Término" at bounding box center [666, 334] width 583 height 24
type input "13:00"
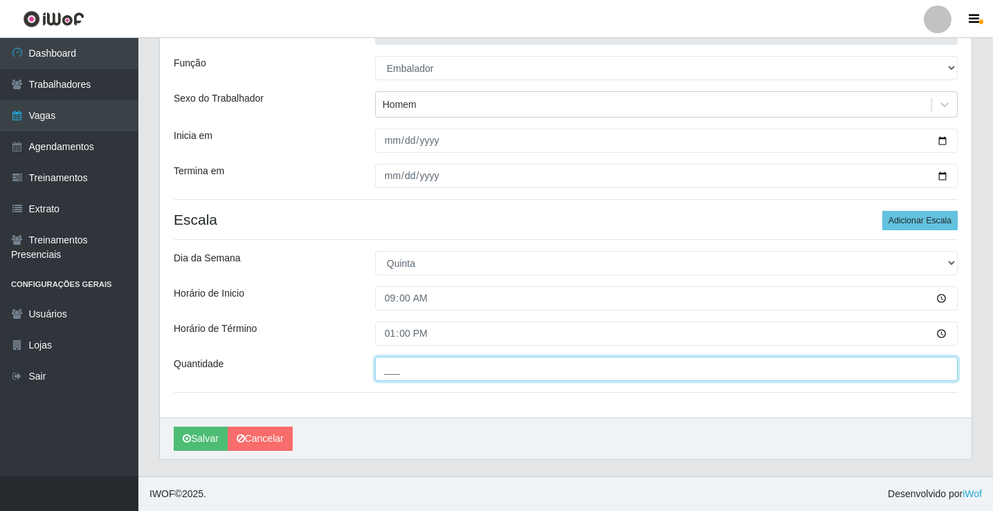
click at [398, 375] on input "___" at bounding box center [666, 369] width 583 height 24
type input "3__"
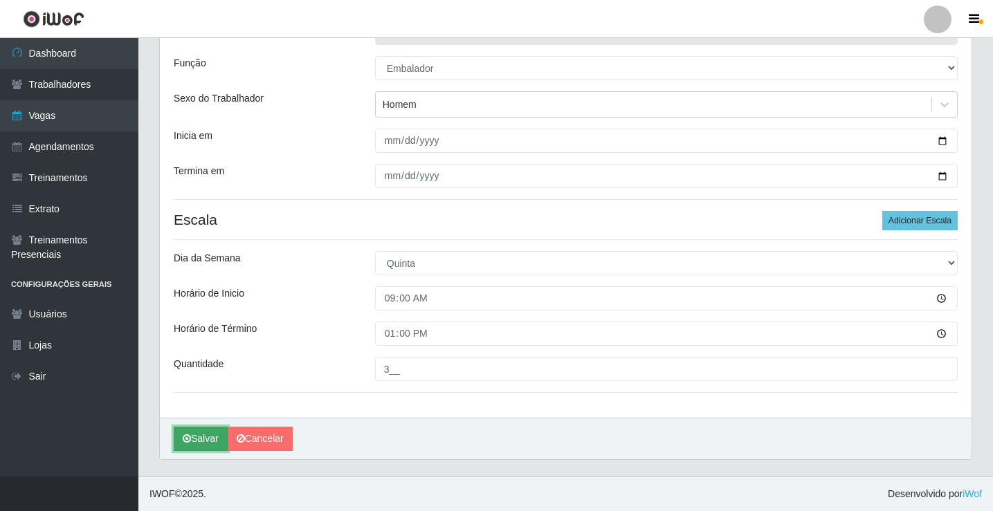
click at [205, 439] on button "Salvar" at bounding box center [201, 439] width 54 height 24
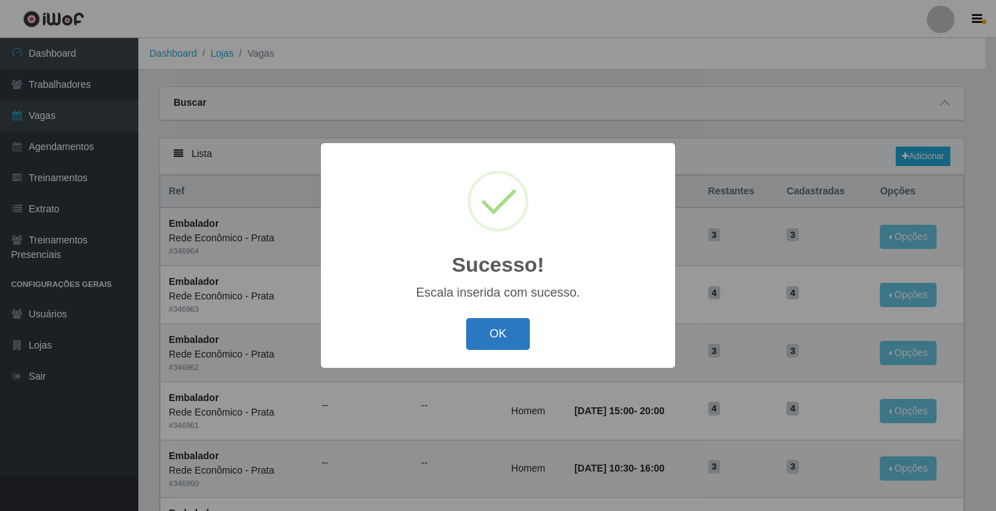
click at [502, 327] on button "OK" at bounding box center [498, 334] width 64 height 33
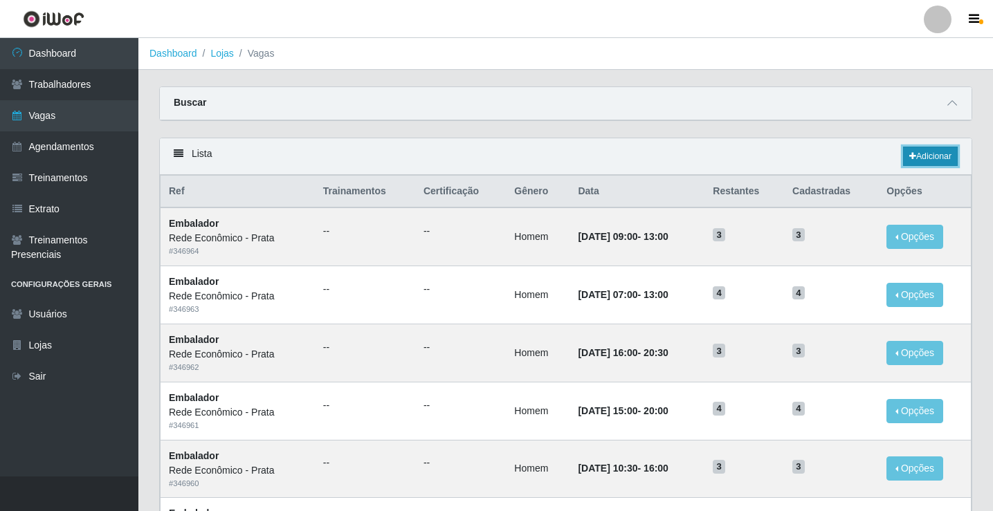
click at [929, 156] on link "Adicionar" at bounding box center [930, 156] width 55 height 19
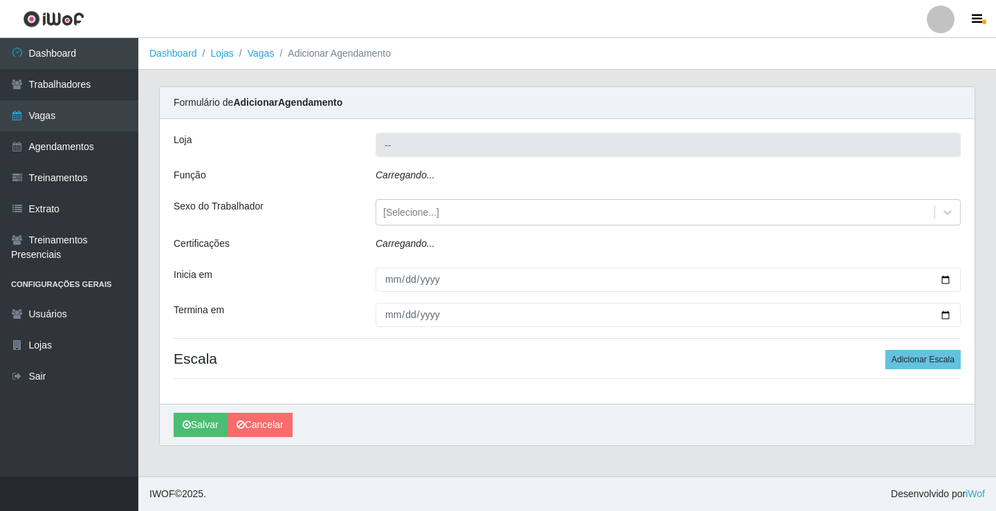
type input "Rede Econômico - Prata"
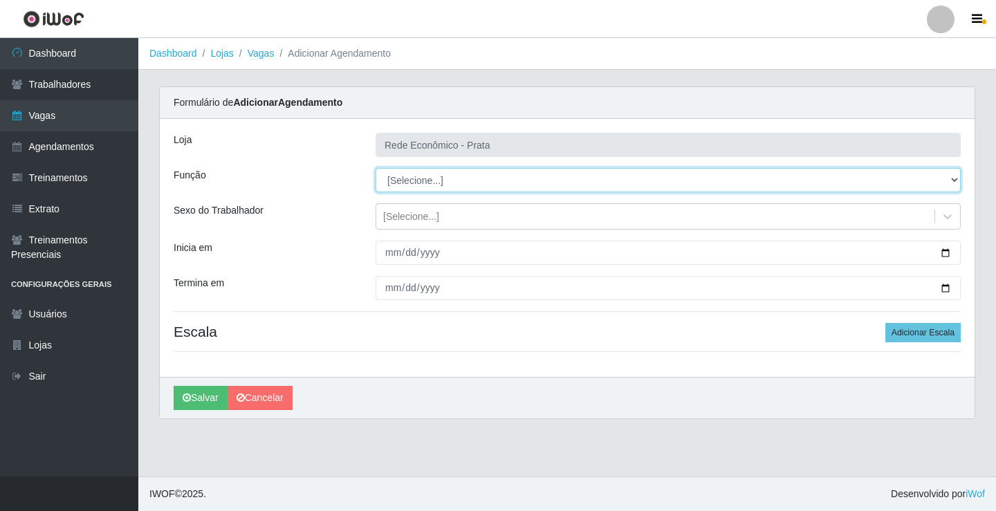
click at [420, 183] on select "[Selecione...] ASG ASG + ASG ++ Embalador Embalador + Embalador ++ Operador de …" at bounding box center [668, 180] width 585 height 24
select select "1"
click at [376, 168] on select "[Selecione...] ASG ASG + ASG ++ Embalador Embalador + Embalador ++ Operador de …" at bounding box center [668, 180] width 585 height 24
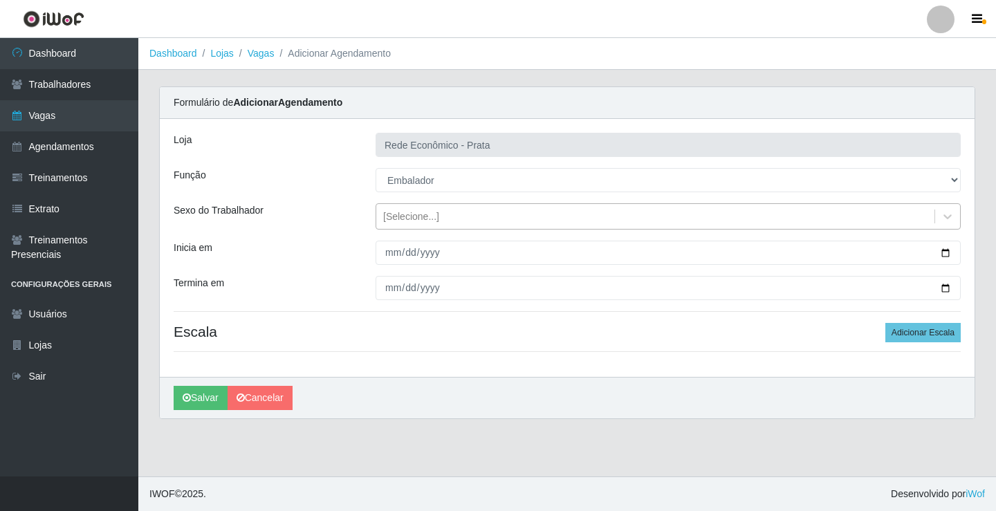
click at [412, 216] on div "[Selecione...]" at bounding box center [411, 217] width 56 height 15
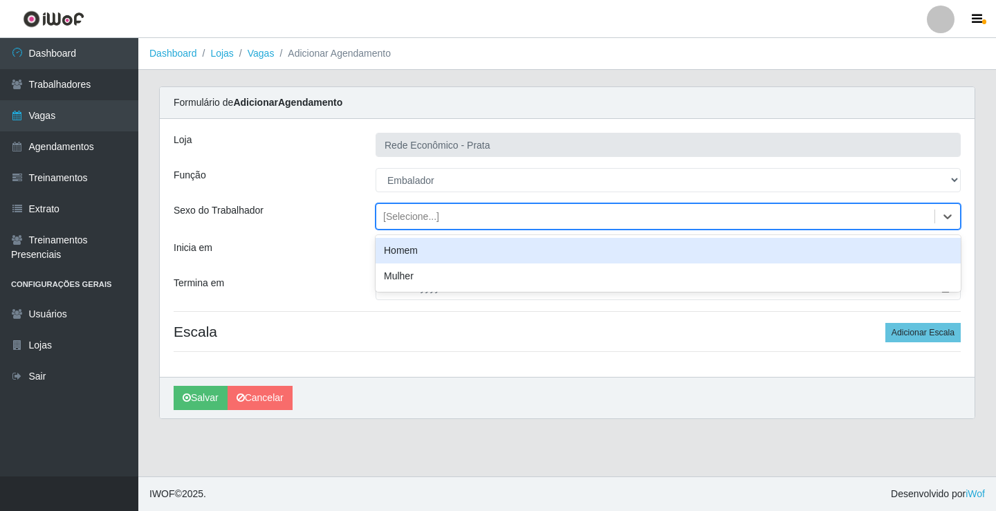
click at [419, 249] on div "Homem" at bounding box center [668, 251] width 585 height 26
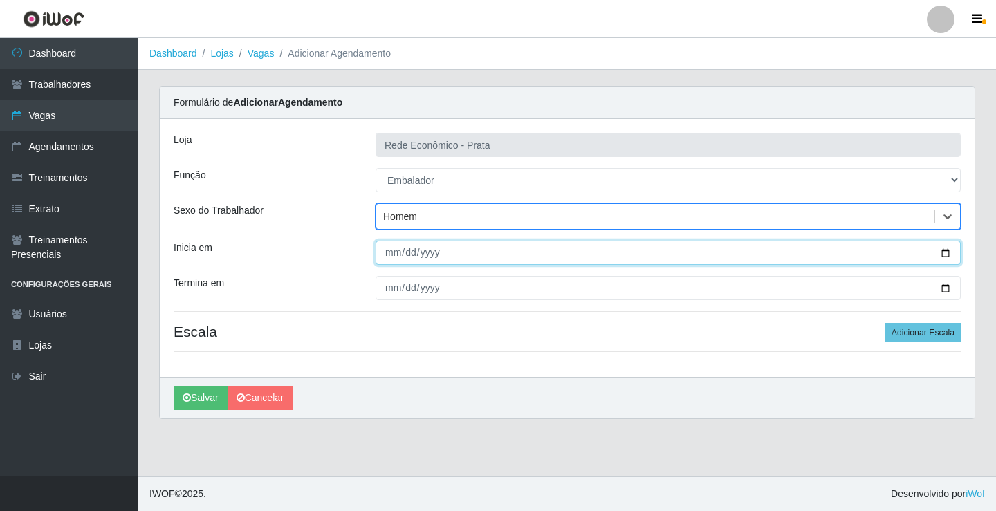
click at [940, 253] on input "Inicia em" at bounding box center [668, 253] width 585 height 24
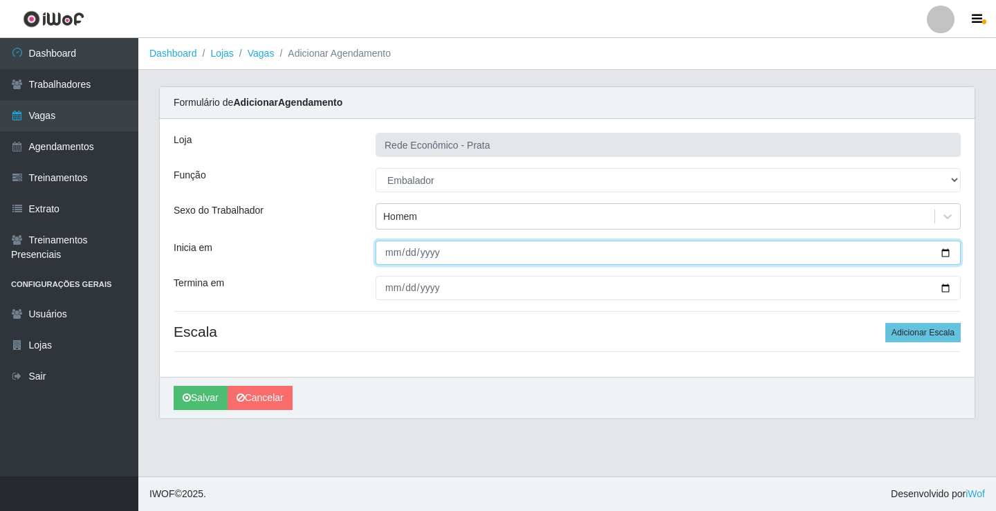
type input "2025-09-25"
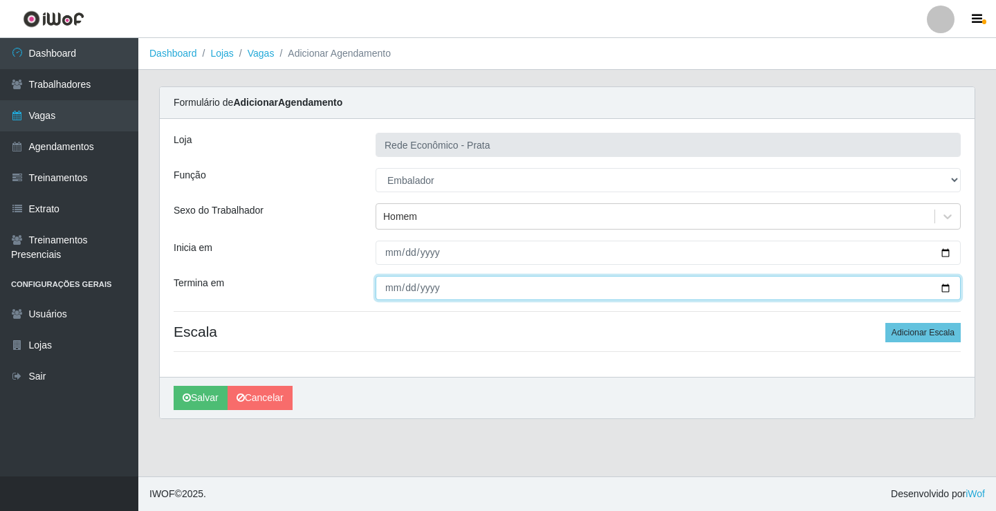
click at [945, 291] on input "Termina em" at bounding box center [668, 288] width 585 height 24
type input "2025-09-25"
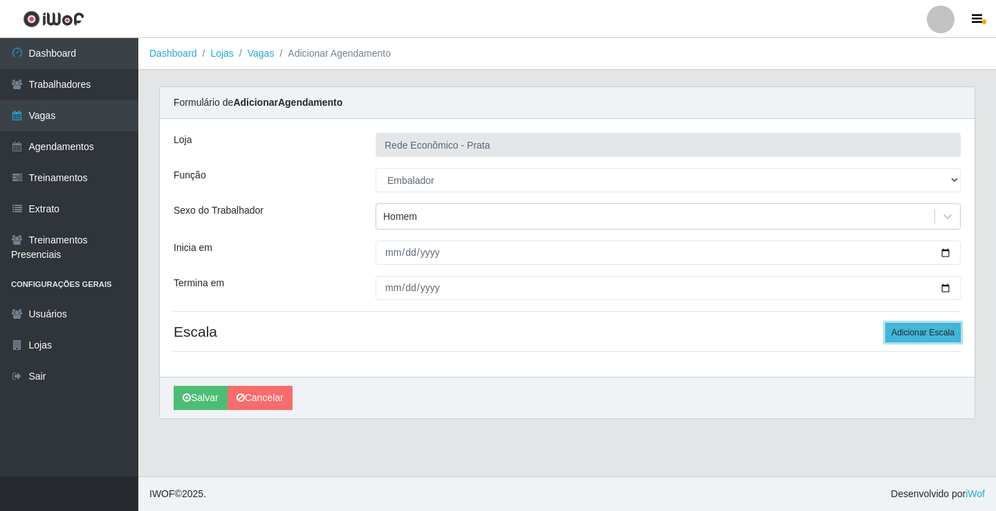
click at [920, 332] on button "Adicionar Escala" at bounding box center [923, 332] width 75 height 19
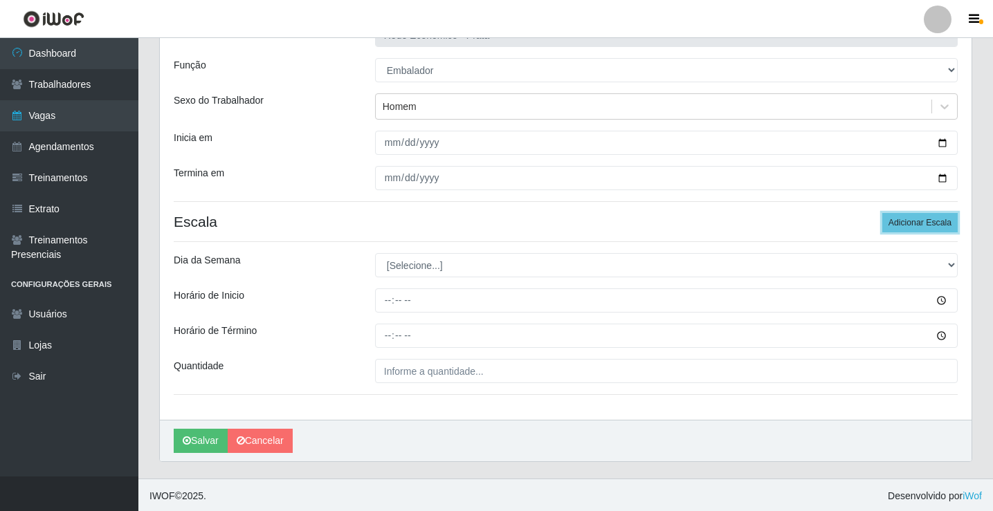
scroll to position [112, 0]
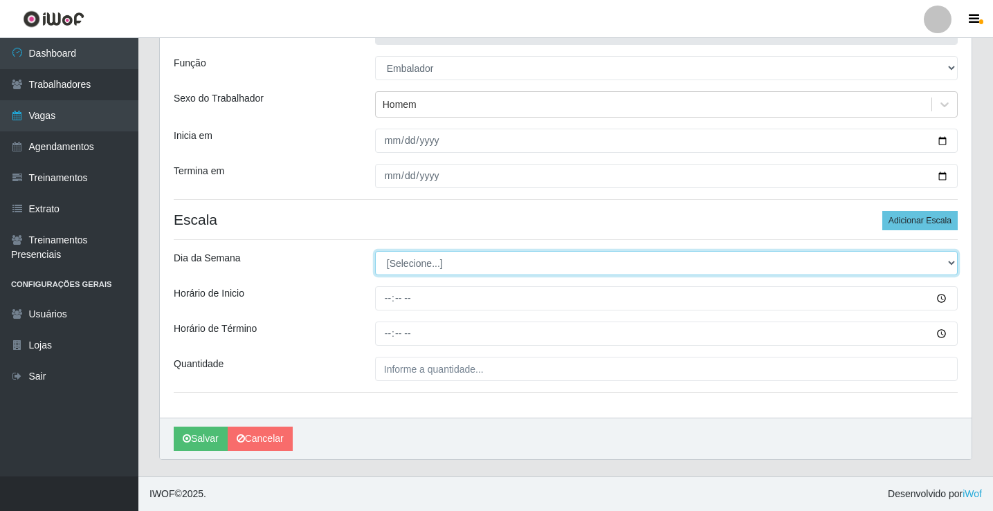
click at [406, 263] on select "[Selecione...] Segunda Terça Quarta Quinta Sexta Sábado Domingo" at bounding box center [666, 263] width 583 height 24
select select "4"
click at [375, 251] on select "[Selecione...] Segunda Terça Quarta Quinta Sexta Sábado Domingo" at bounding box center [666, 263] width 583 height 24
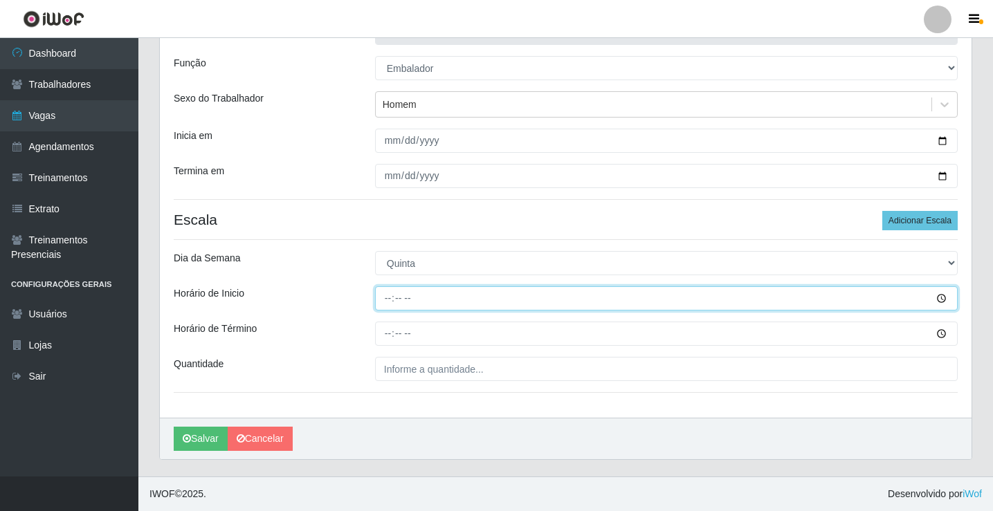
click at [392, 300] on input "Horário de Inicio" at bounding box center [666, 298] width 583 height 24
type input "10:30"
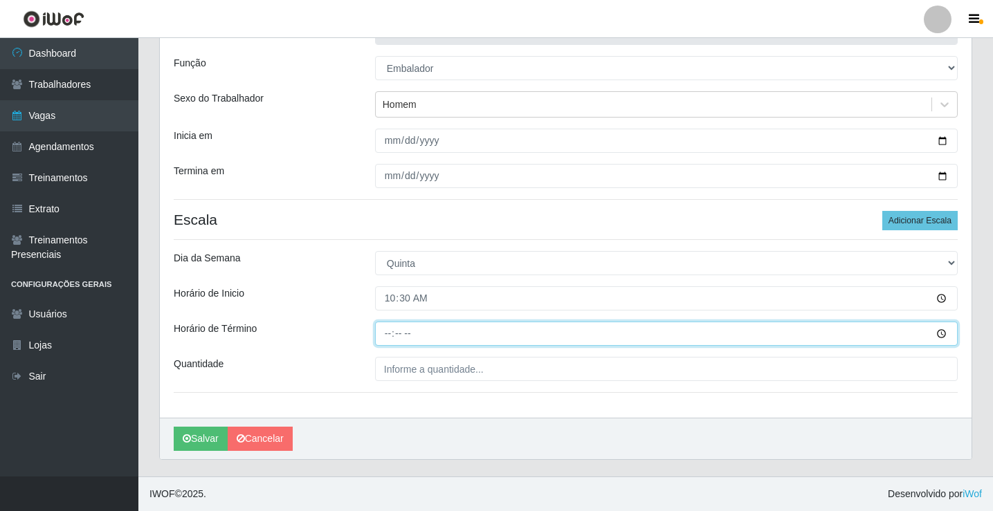
click at [390, 339] on input "Horário de Término" at bounding box center [666, 334] width 583 height 24
type input "16:00"
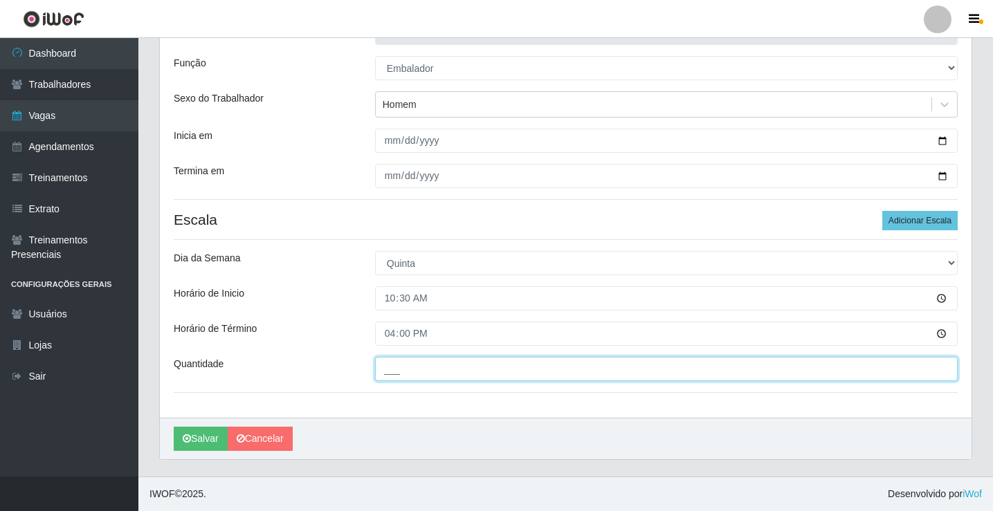
click at [405, 370] on input "___" at bounding box center [666, 369] width 583 height 24
type input "3__"
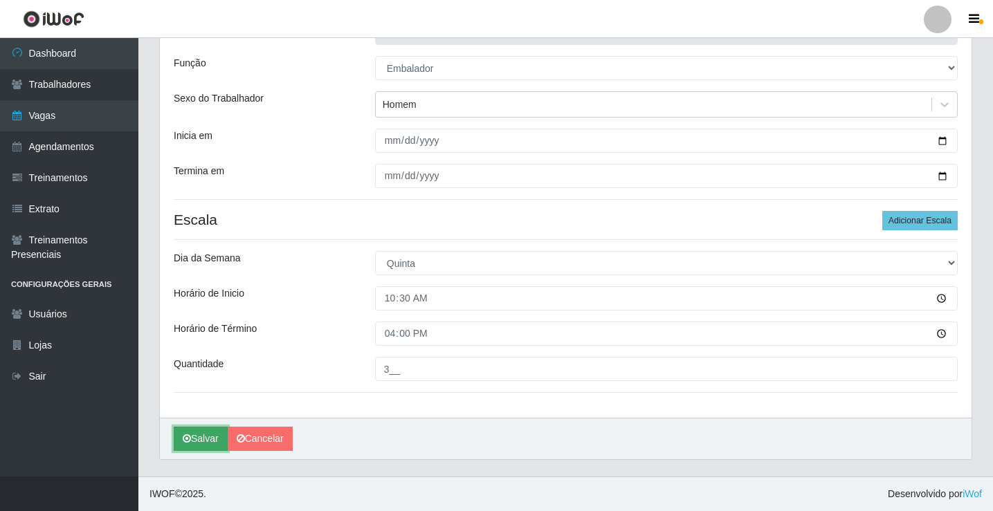
click at [206, 439] on button "Salvar" at bounding box center [201, 439] width 54 height 24
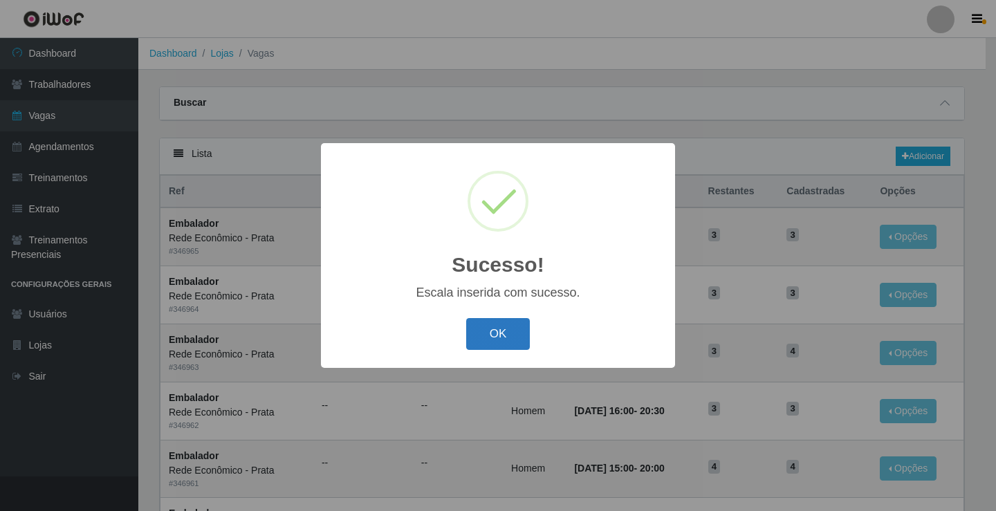
click at [513, 341] on button "OK" at bounding box center [498, 334] width 64 height 33
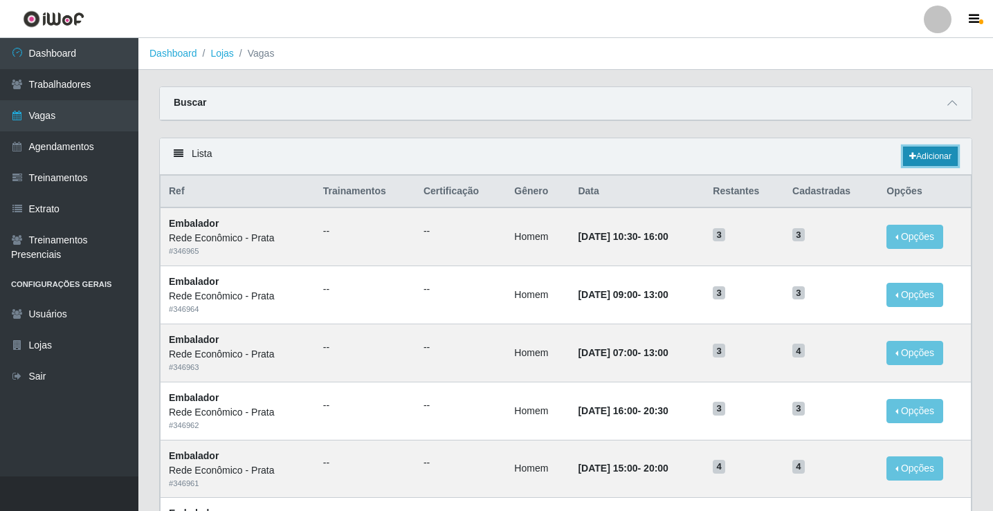
click at [920, 155] on link "Adicionar" at bounding box center [930, 156] width 55 height 19
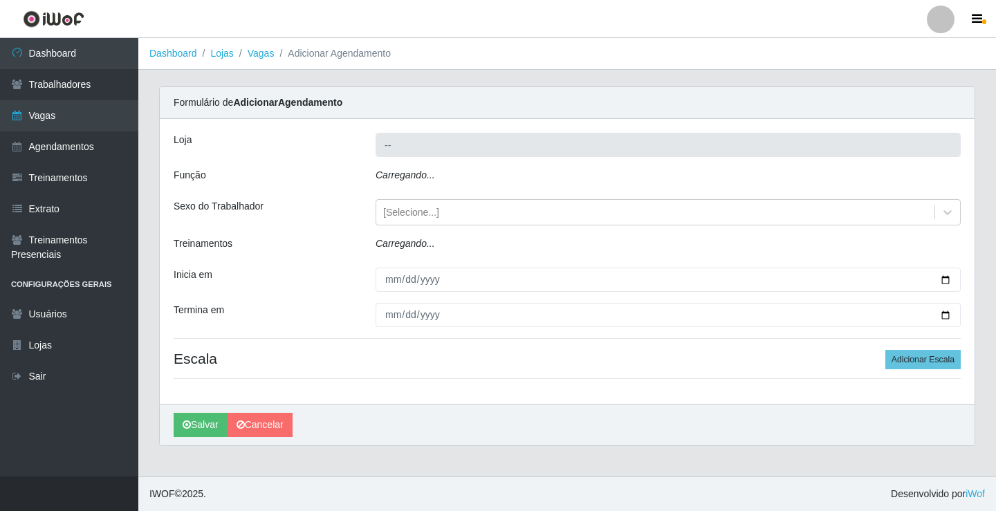
type input "Rede Econômico - Prata"
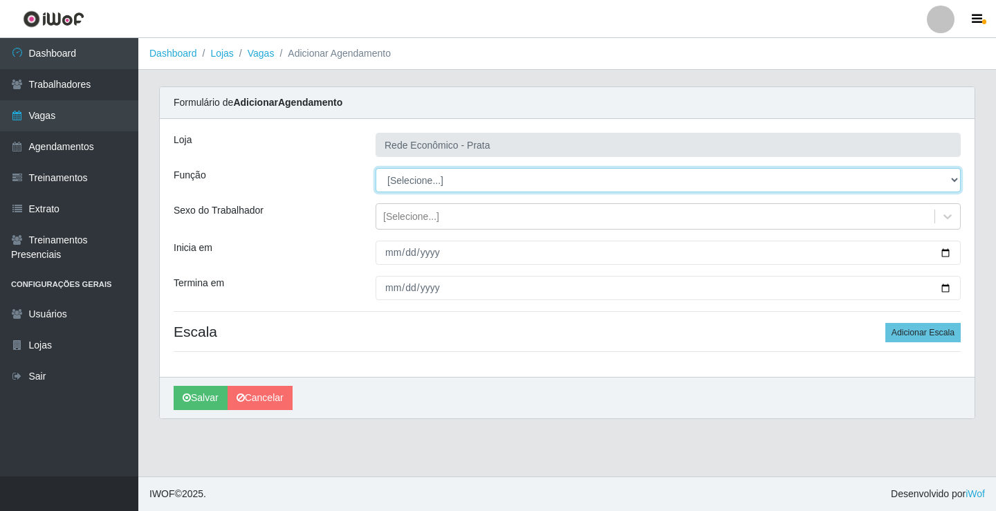
click at [403, 178] on select "[Selecione...] ASG ASG + ASG ++ Embalador Embalador + Embalador ++ Operador de …" at bounding box center [668, 180] width 585 height 24
select select "1"
click at [376, 168] on select "[Selecione...] ASG ASG + ASG ++ Embalador Embalador + Embalador ++ Operador de …" at bounding box center [668, 180] width 585 height 24
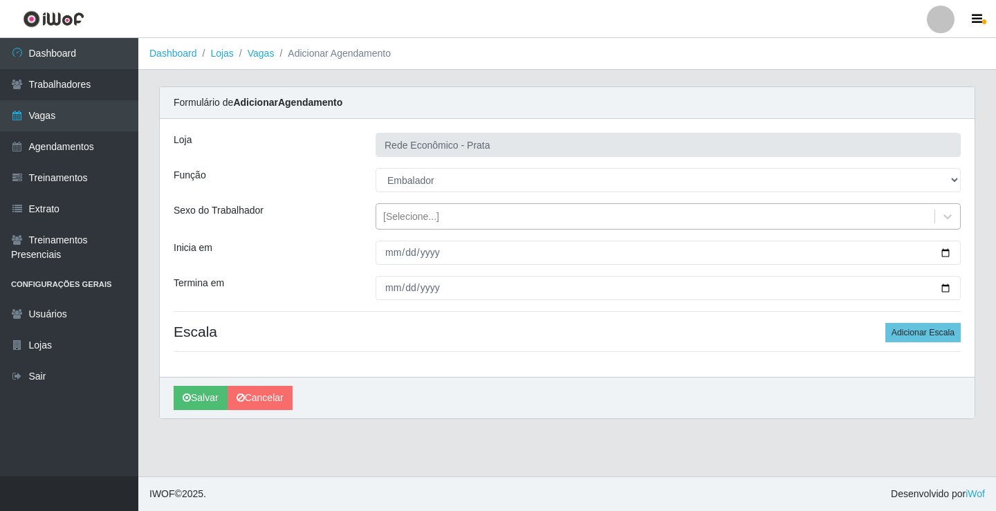
click at [403, 218] on div "[Selecione...]" at bounding box center [411, 217] width 56 height 15
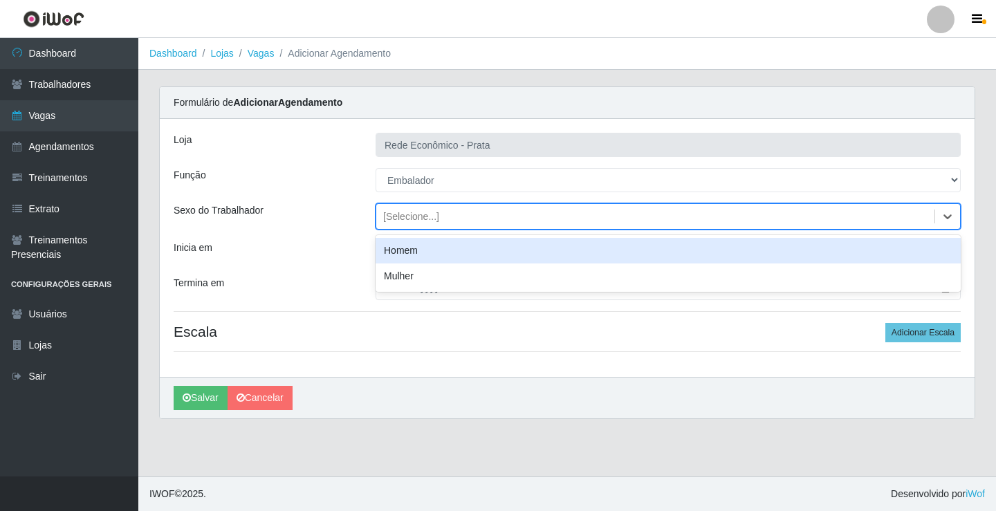
click at [417, 253] on div "Homem" at bounding box center [668, 251] width 585 height 26
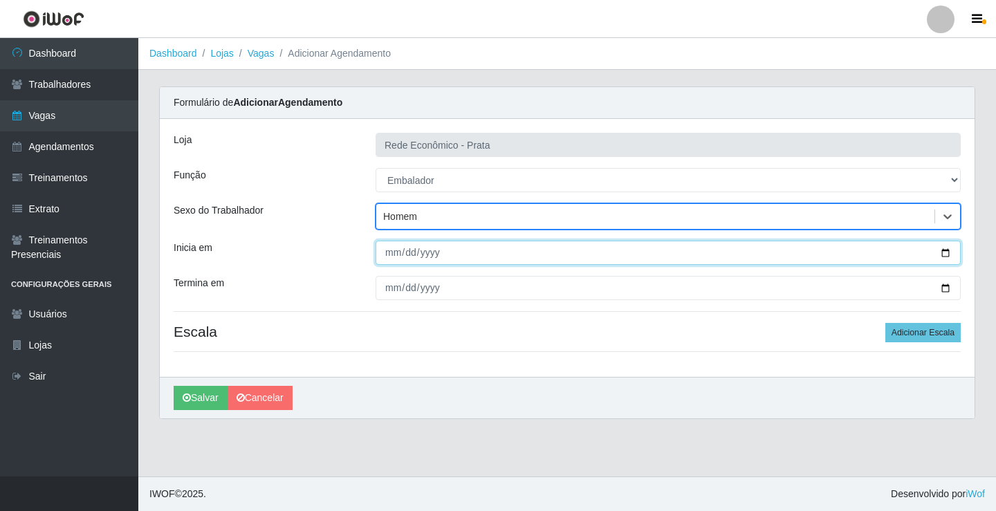
click at [945, 251] on input "Inicia em" at bounding box center [668, 253] width 585 height 24
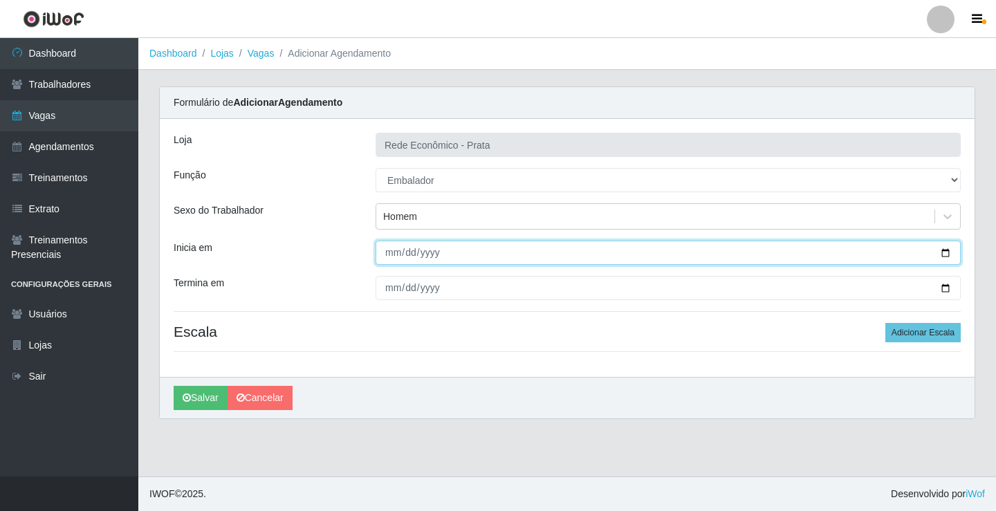
type input "2025-09-25"
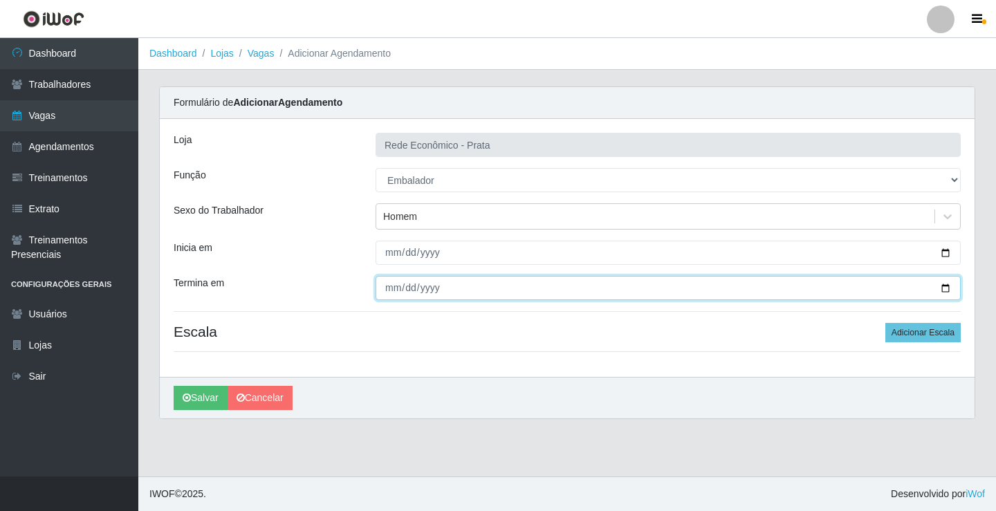
click at [943, 284] on input "Termina em" at bounding box center [668, 288] width 585 height 24
type input "2025-09-25"
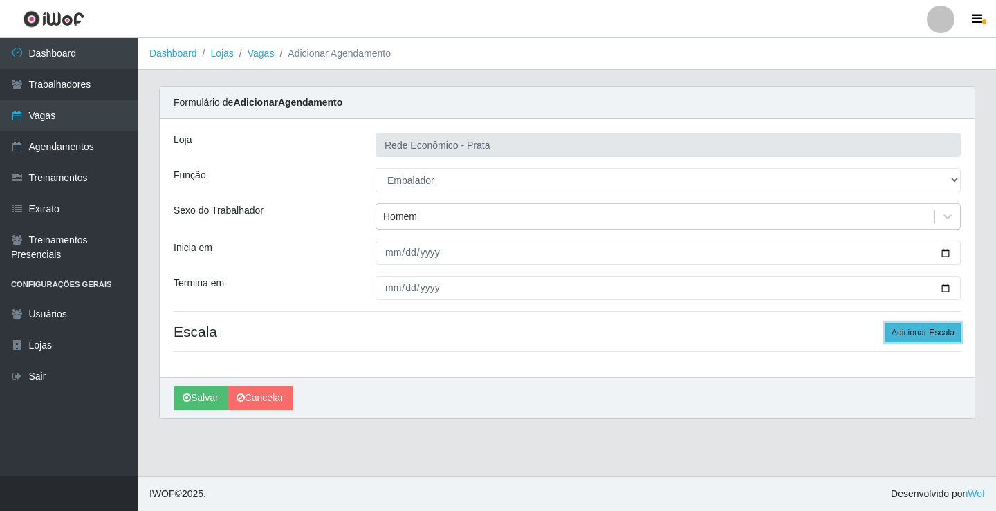
click at [915, 334] on button "Adicionar Escala" at bounding box center [923, 332] width 75 height 19
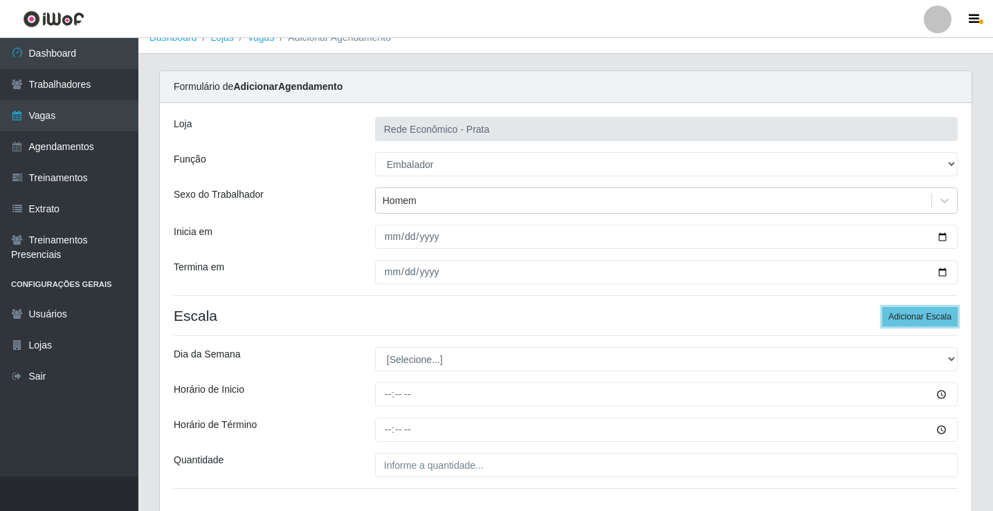
scroll to position [112, 0]
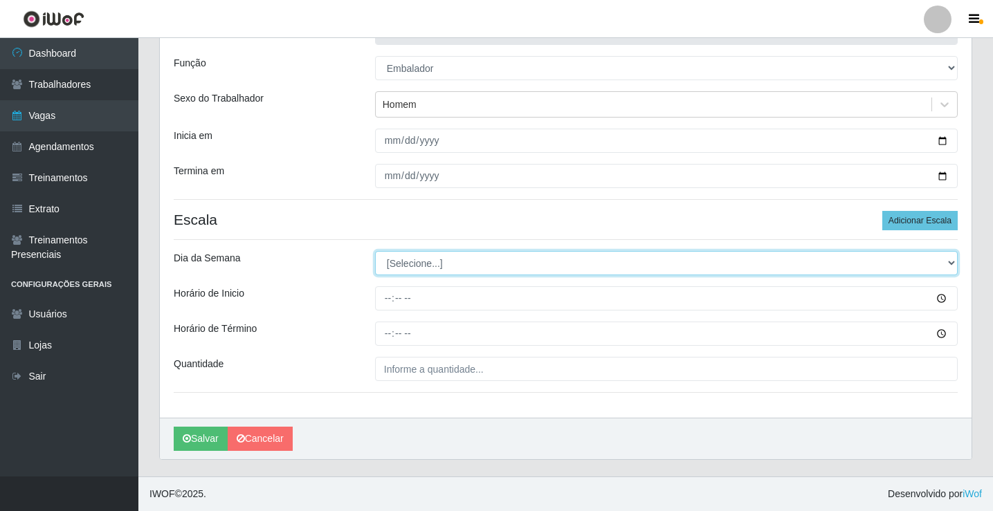
click at [410, 264] on select "[Selecione...] Segunda Terça Quarta Quinta Sexta Sábado Domingo" at bounding box center [666, 263] width 583 height 24
select select "4"
click at [375, 251] on select "[Selecione...] Segunda Terça Quarta Quinta Sexta Sábado Domingo" at bounding box center [666, 263] width 583 height 24
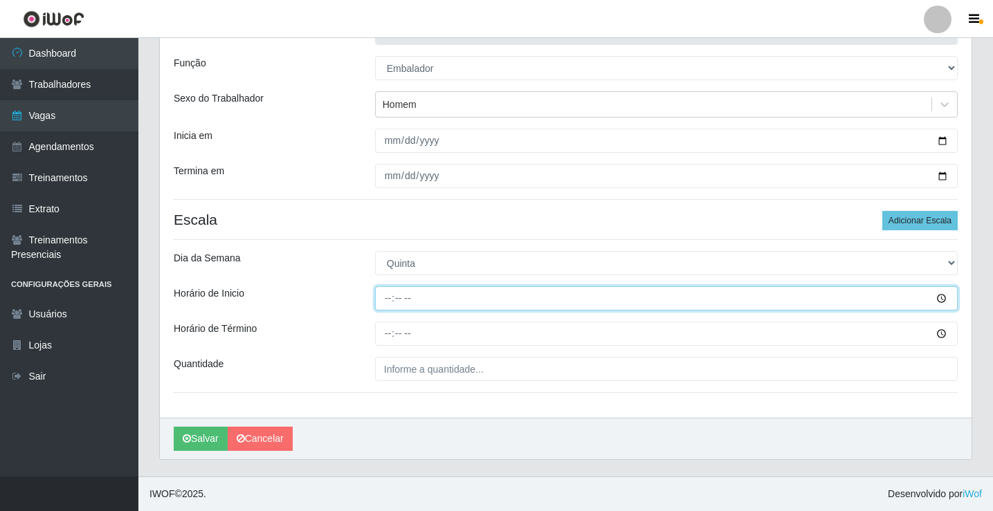
click at [386, 298] on input "Horário de Inicio" at bounding box center [666, 298] width 583 height 24
type input "16:00"
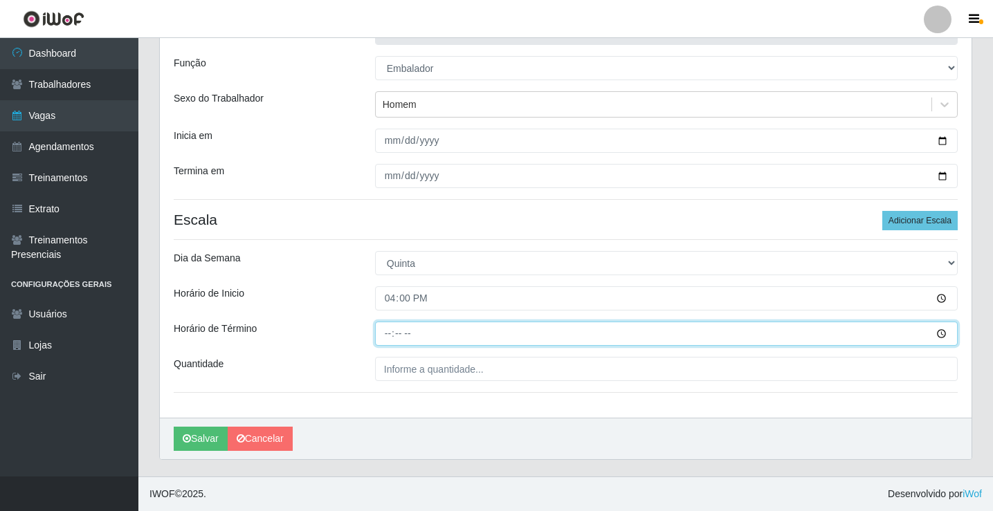
click at [387, 334] on input "Horário de Término" at bounding box center [666, 334] width 583 height 24
type input "20:30"
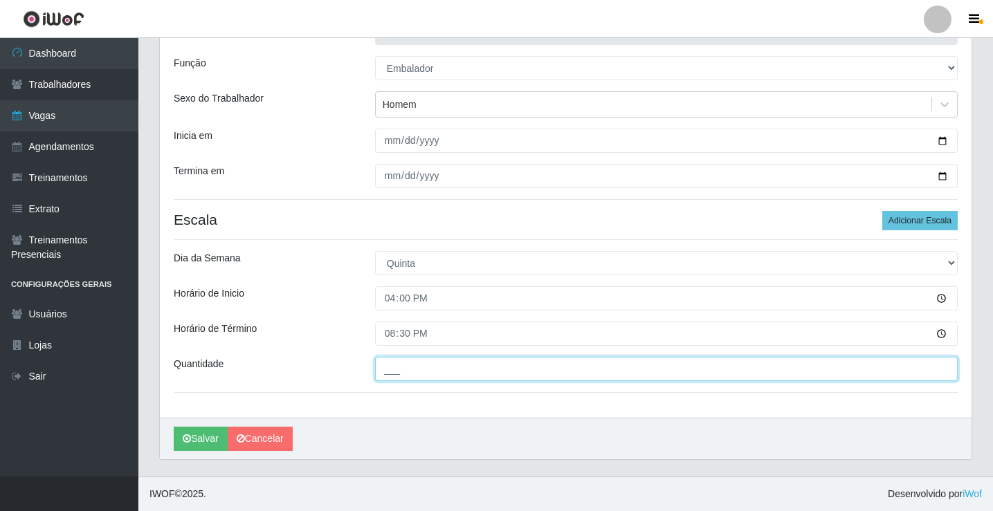
click at [404, 373] on input "___" at bounding box center [666, 369] width 583 height 24
type input "3__"
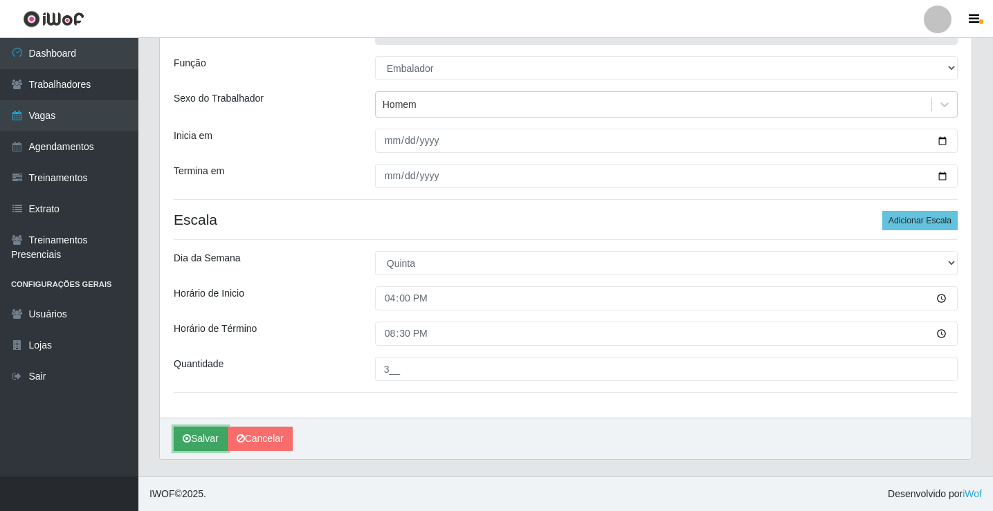
click at [212, 441] on button "Salvar" at bounding box center [201, 439] width 54 height 24
click at [207, 437] on button "Salvar" at bounding box center [201, 439] width 54 height 24
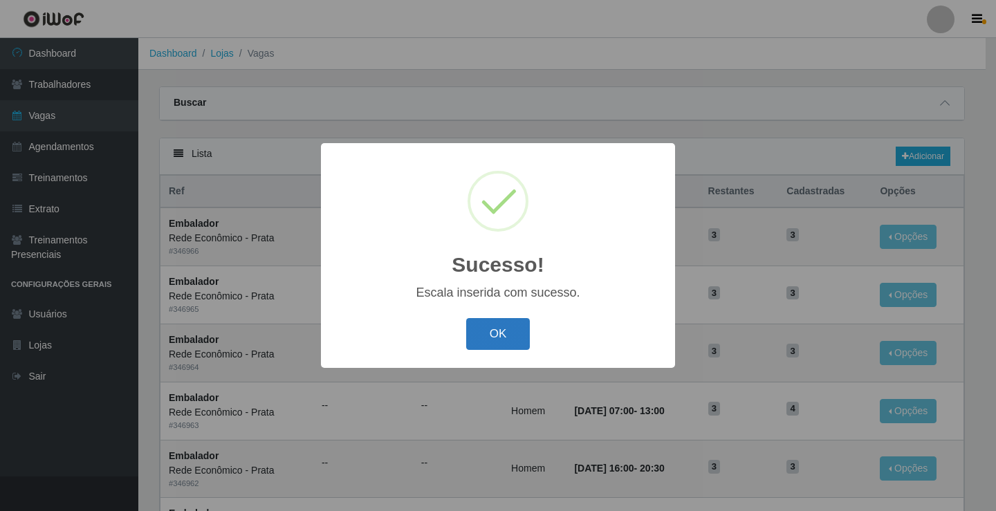
click at [502, 336] on button "OK" at bounding box center [498, 334] width 64 height 33
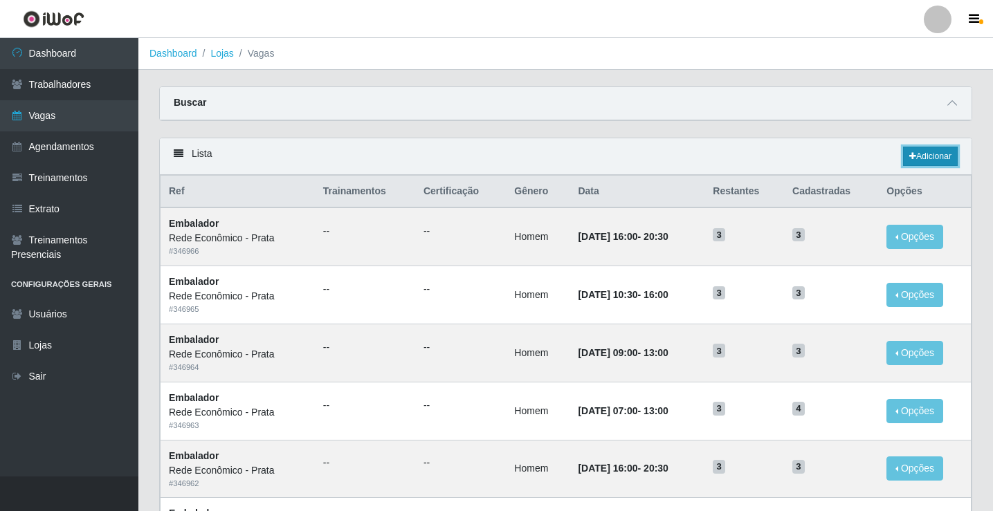
click at [932, 154] on link "Adicionar" at bounding box center [930, 156] width 55 height 19
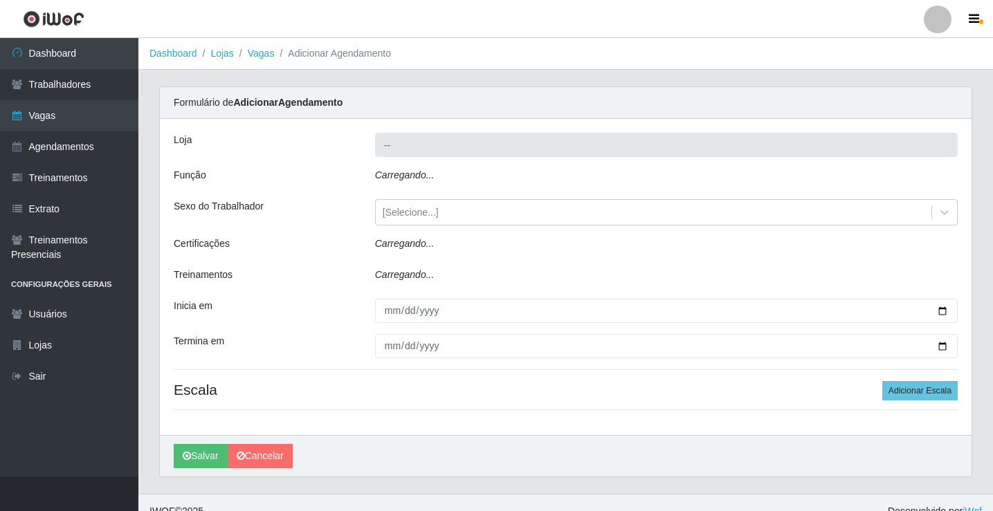
type input "Rede Econômico - Prata"
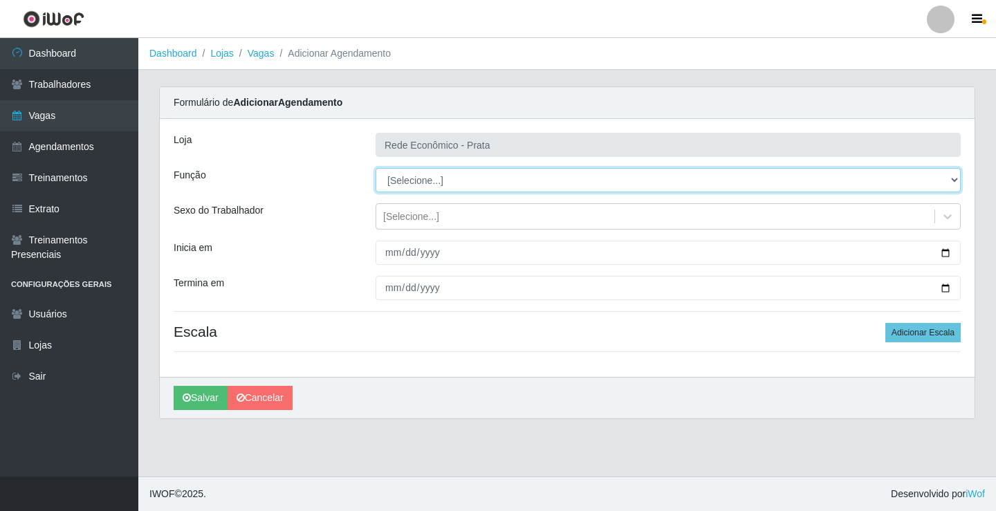
click at [402, 181] on select "[Selecione...] ASG ASG + ASG ++ Embalador Embalador + Embalador ++ Operador de …" at bounding box center [668, 180] width 585 height 24
select select "1"
click at [376, 168] on select "[Selecione...] ASG ASG + ASG ++ Embalador Embalador + Embalador ++ Operador de …" at bounding box center [668, 180] width 585 height 24
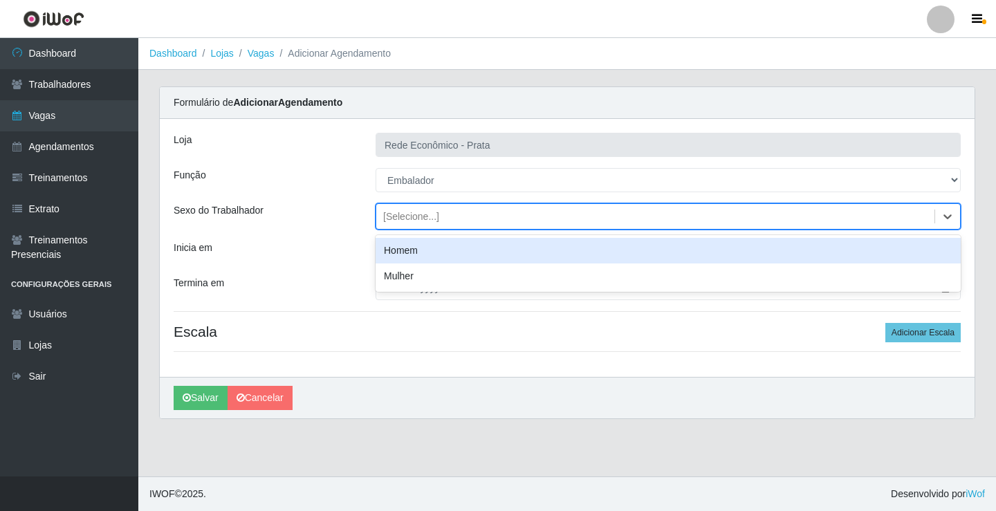
click at [405, 212] on div "[Selecione...]" at bounding box center [411, 217] width 56 height 15
click at [423, 253] on div "Homem" at bounding box center [668, 251] width 585 height 26
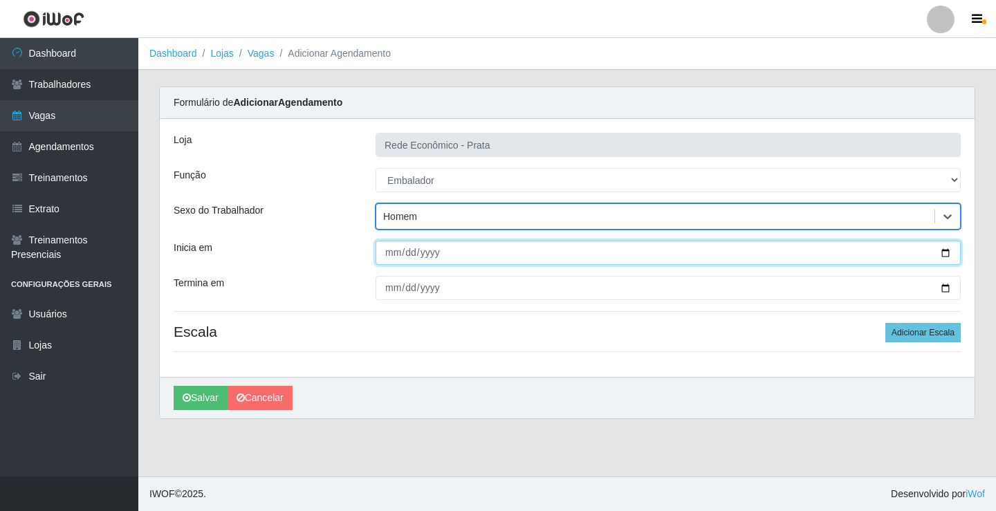
click at [945, 252] on input "Inicia em" at bounding box center [668, 253] width 585 height 24
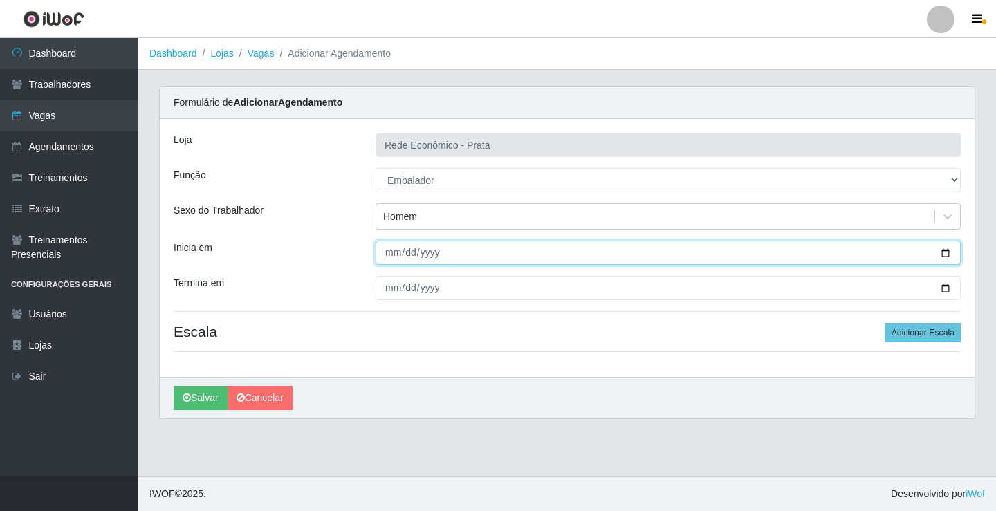
type input "2025-09-25"
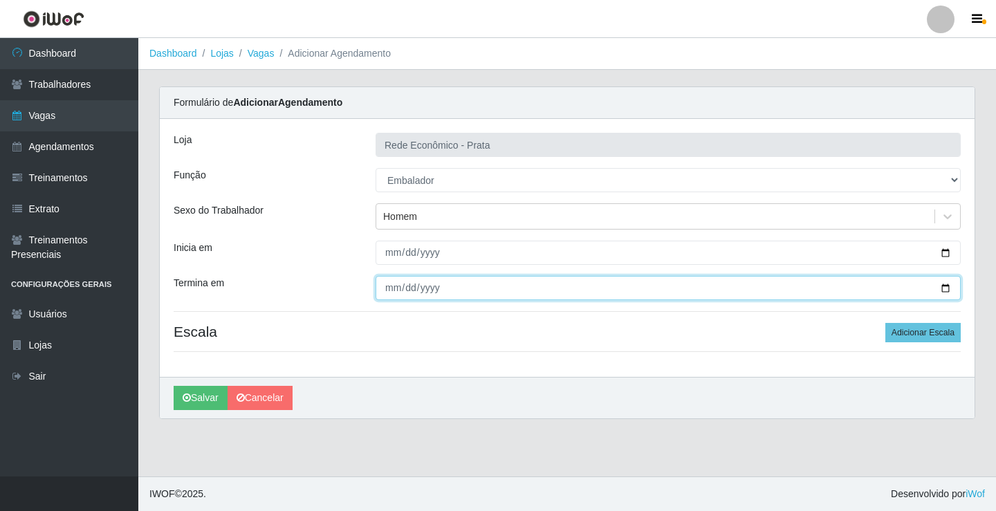
click at [942, 288] on input "Termina em" at bounding box center [668, 288] width 585 height 24
type input "2025-09-25"
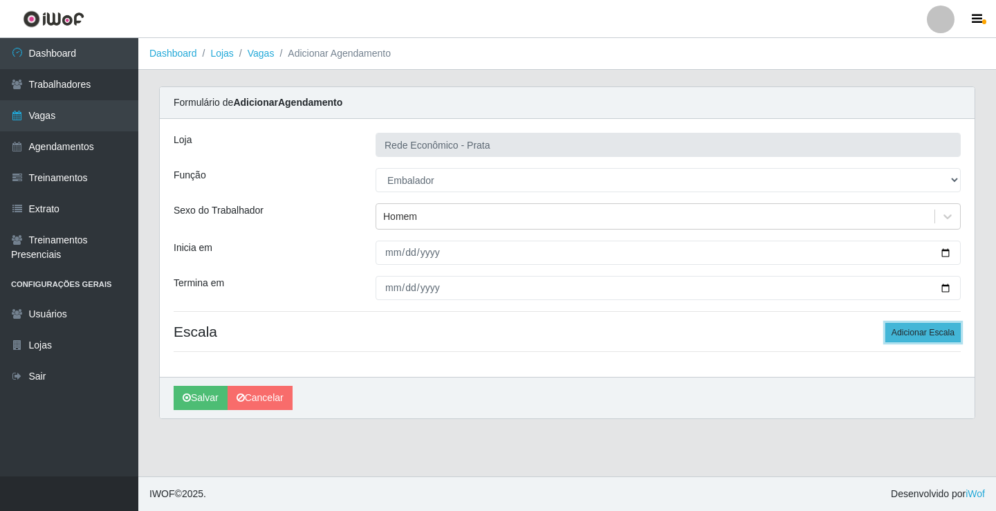
click at [922, 333] on button "Adicionar Escala" at bounding box center [923, 332] width 75 height 19
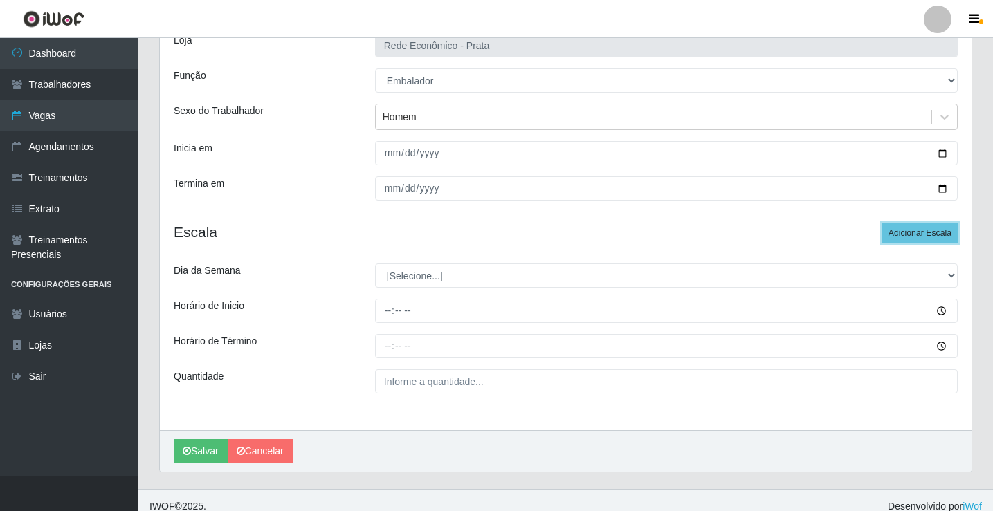
scroll to position [112, 0]
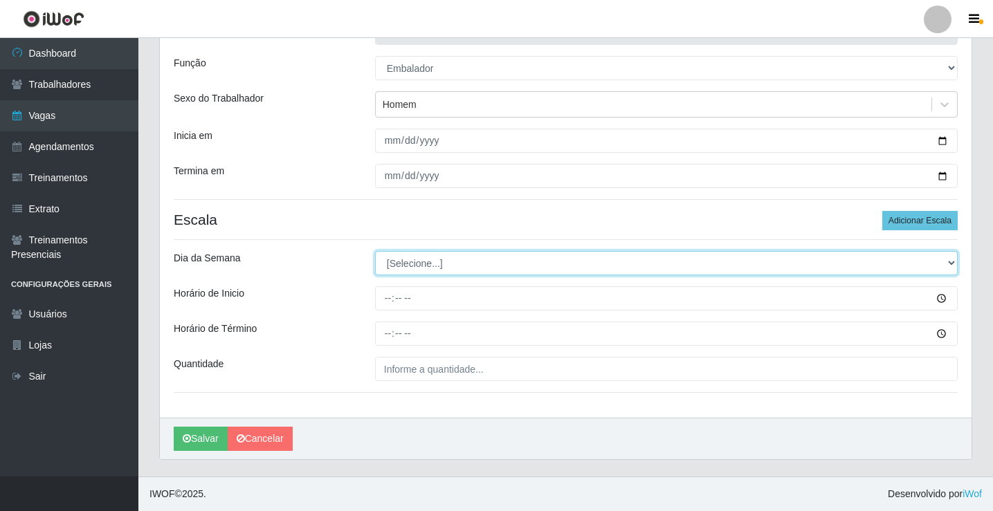
click at [414, 264] on select "[Selecione...] Segunda Terça Quarta Quinta Sexta Sábado Domingo" at bounding box center [666, 263] width 583 height 24
select select "4"
click at [375, 251] on select "[Selecione...] Segunda Terça Quarta Quinta Sexta Sábado Domingo" at bounding box center [666, 263] width 583 height 24
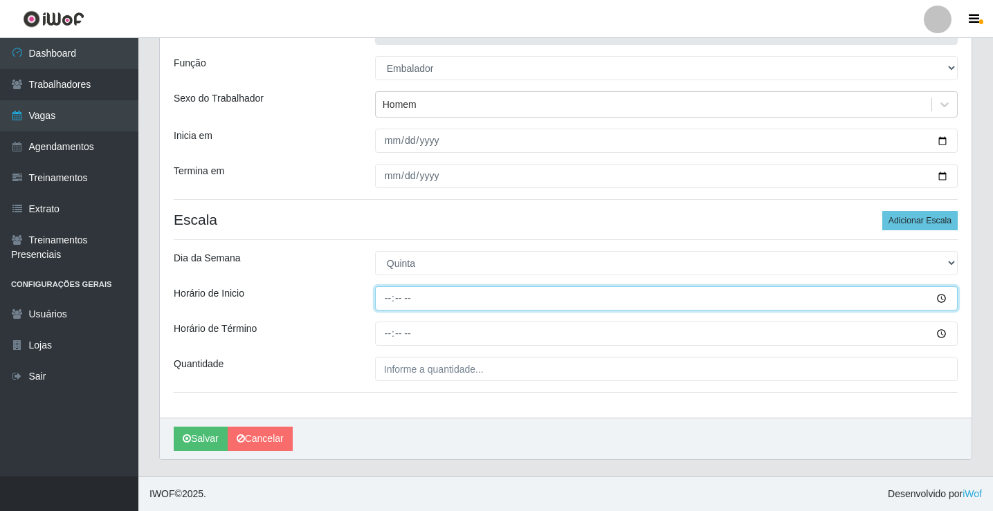
click at [395, 301] on input "Horário de Inicio" at bounding box center [666, 298] width 583 height 24
type input "15:00"
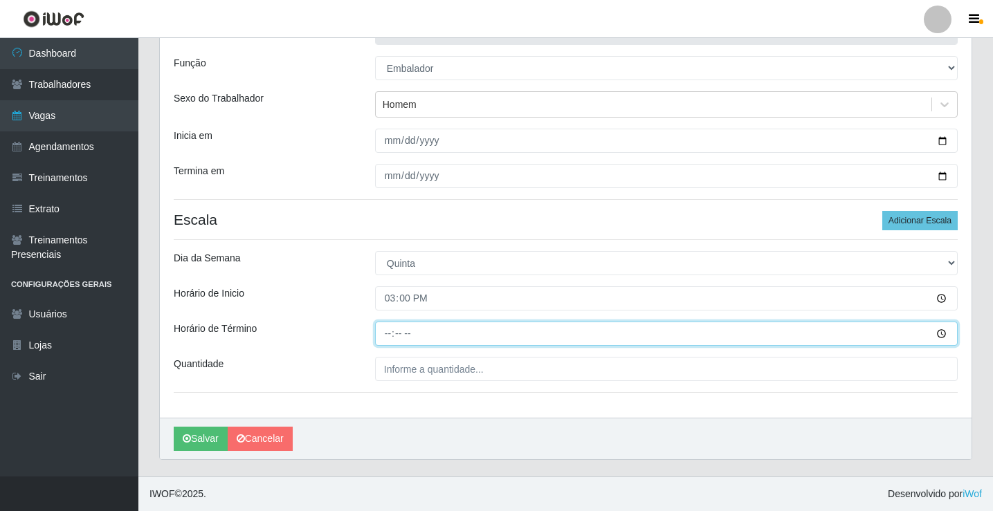
click at [385, 336] on input "Horário de Término" at bounding box center [666, 334] width 583 height 24
type input "20:00"
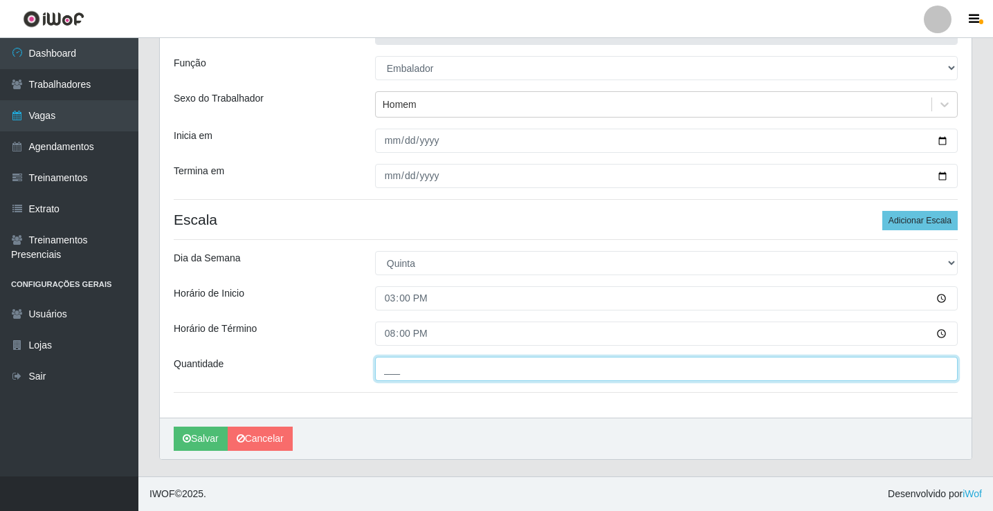
click at [406, 365] on input "___" at bounding box center [666, 369] width 583 height 24
type input "3__"
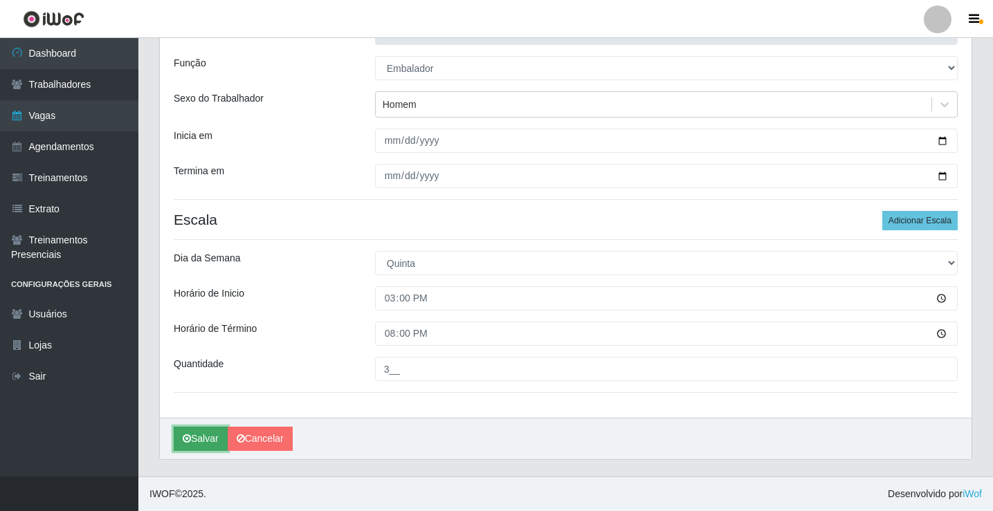
click at [208, 439] on button "Salvar" at bounding box center [201, 439] width 54 height 24
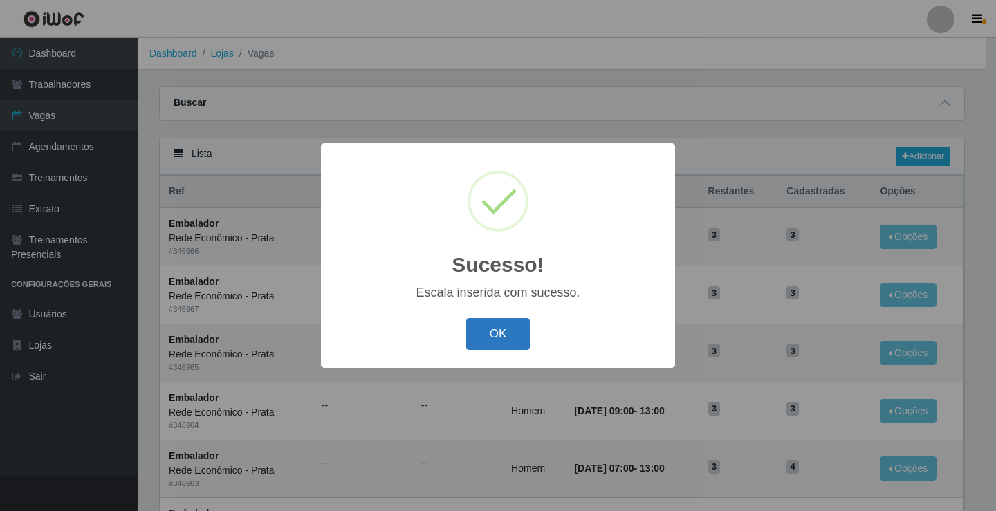
click at [484, 344] on button "OK" at bounding box center [498, 334] width 64 height 33
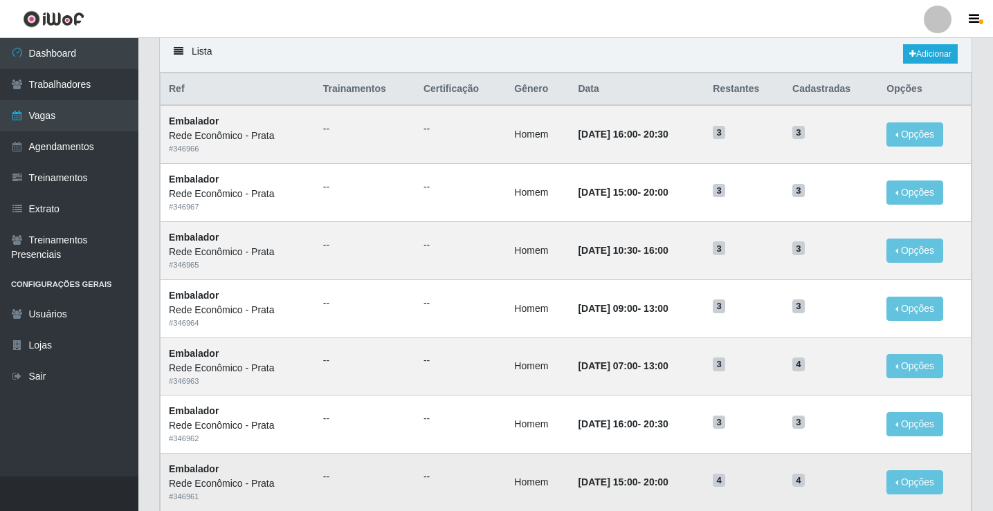
scroll to position [69, 0]
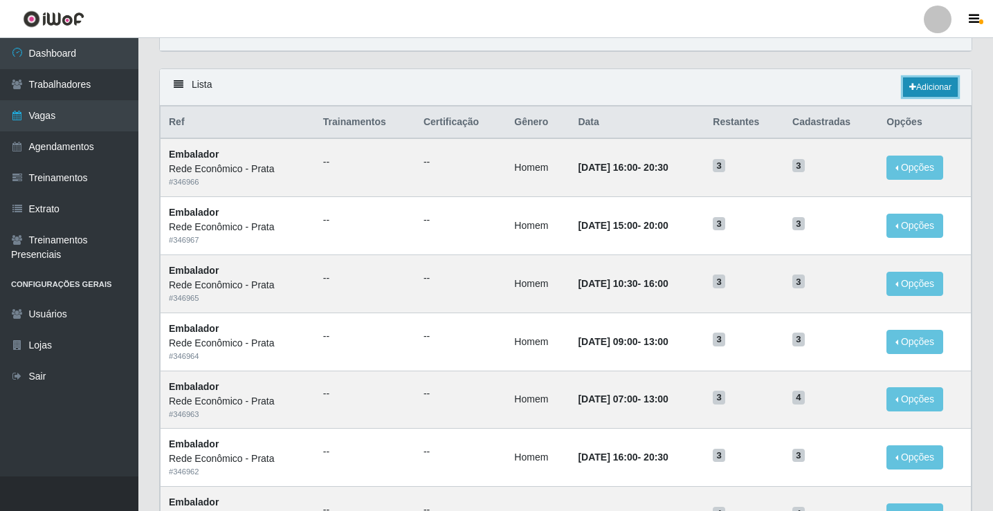
click at [914, 89] on link "Adicionar" at bounding box center [930, 87] width 55 height 19
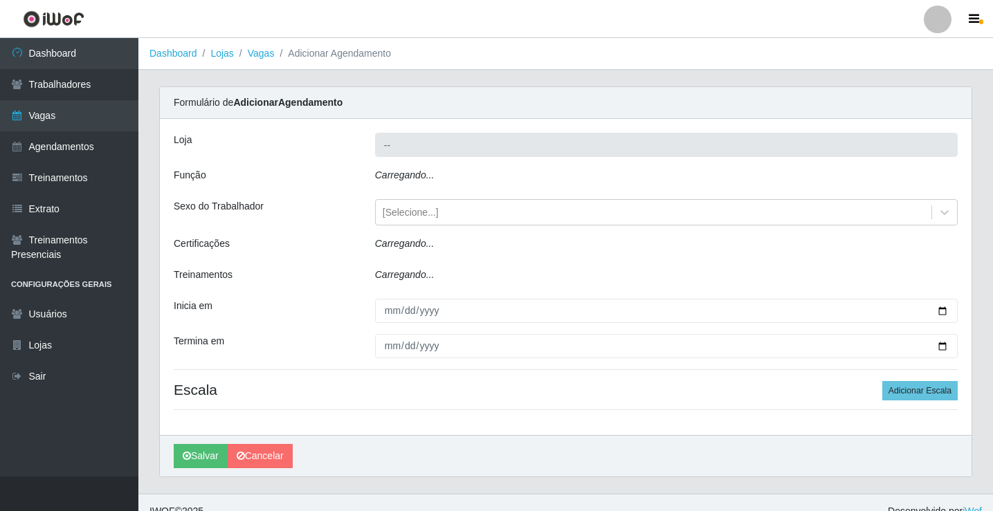
type input "Rede Econômico - Prata"
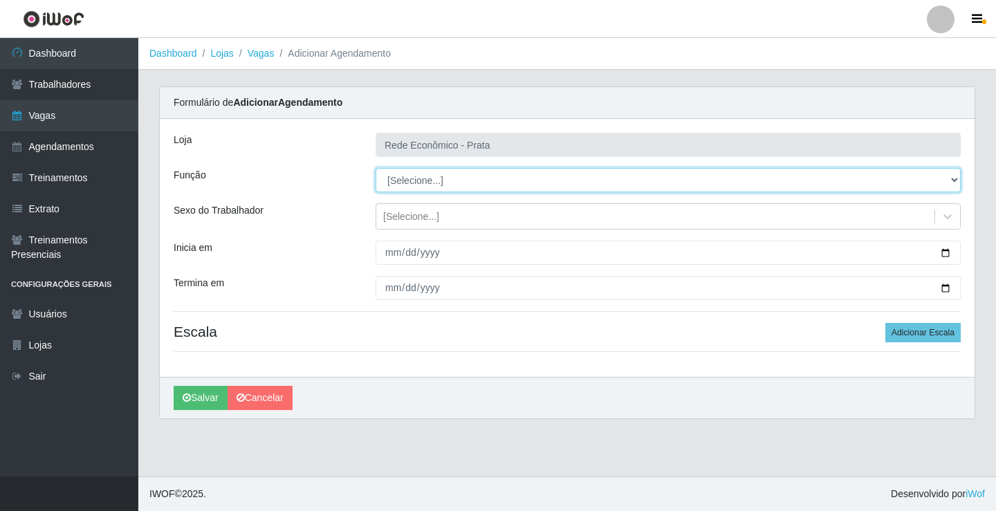
click at [398, 179] on select "[Selecione...] ASG ASG + ASG ++ Embalador Embalador + Embalador ++ Operador de …" at bounding box center [668, 180] width 585 height 24
select select "1"
click at [376, 168] on select "[Selecione...] ASG ASG + ASG ++ Embalador Embalador + Embalador ++ Operador de …" at bounding box center [668, 180] width 585 height 24
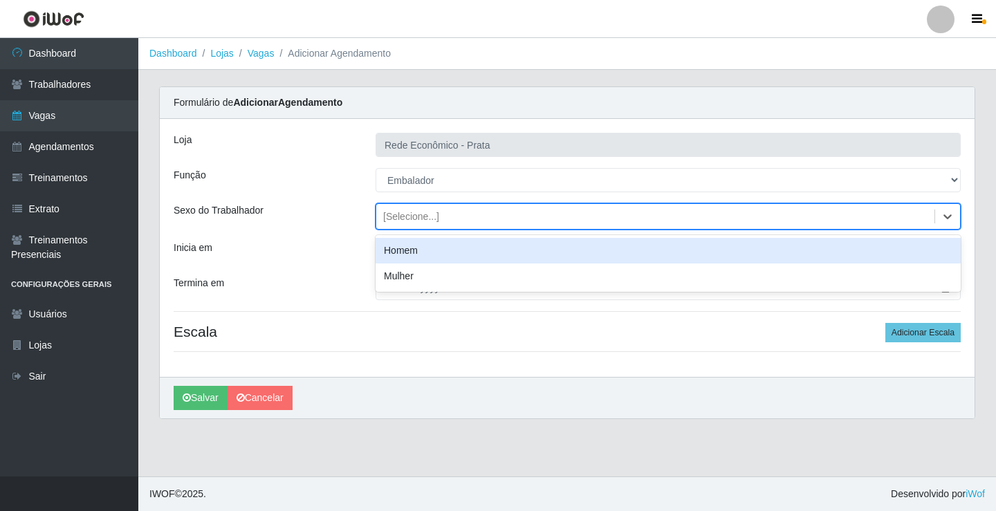
click at [416, 219] on div "[Selecione...]" at bounding box center [411, 217] width 56 height 15
click at [429, 248] on div "Homem" at bounding box center [668, 251] width 585 height 26
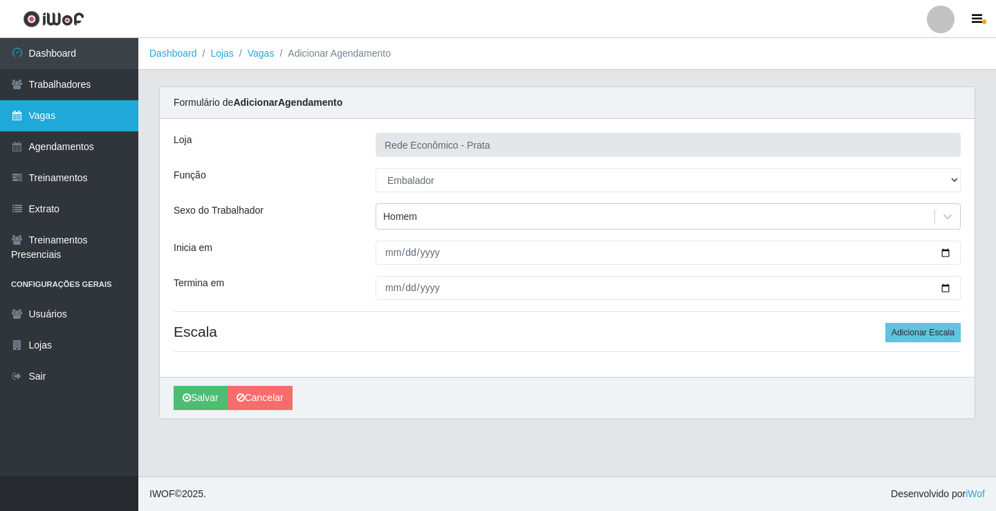
click at [87, 109] on link "Vagas" at bounding box center [69, 115] width 138 height 31
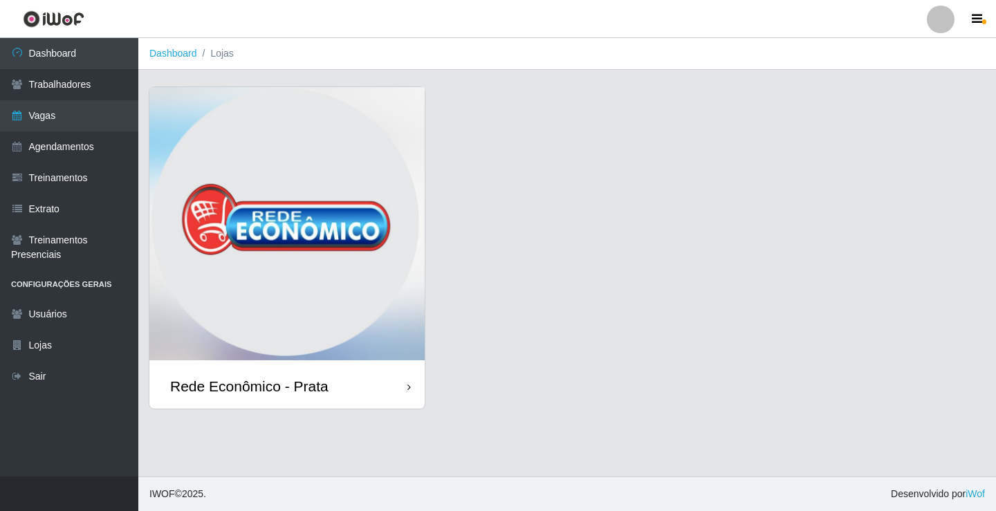
click at [329, 397] on div "Rede Econômico - Prata" at bounding box center [286, 386] width 275 height 45
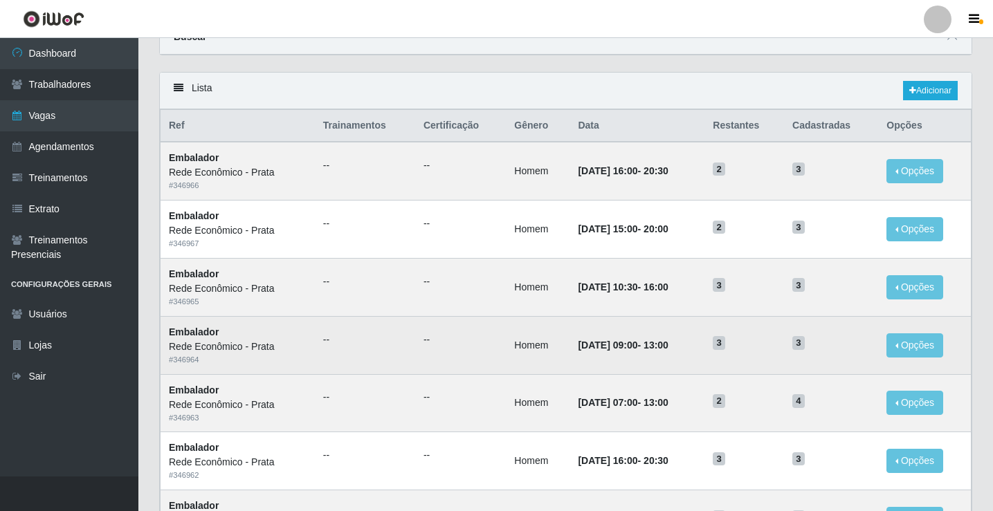
scroll to position [69, 0]
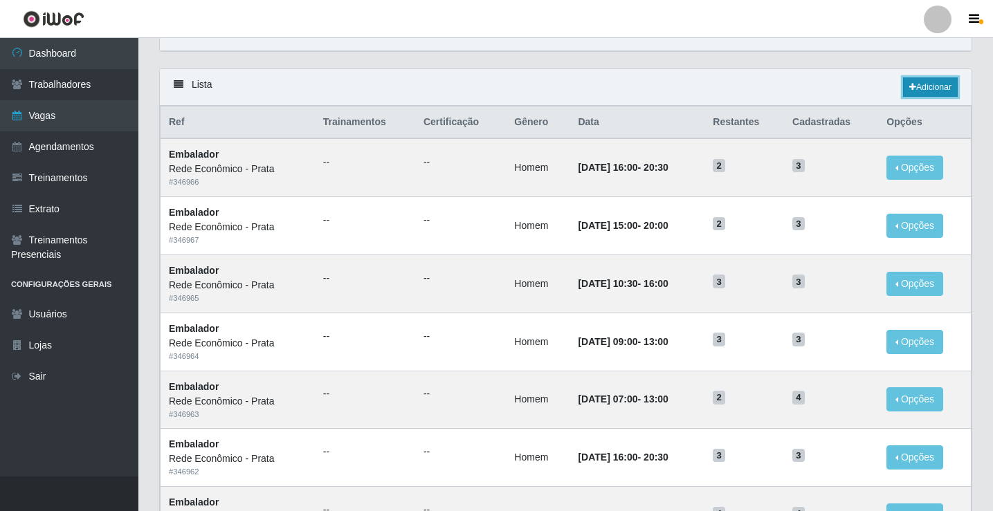
click at [922, 86] on link "Adicionar" at bounding box center [930, 87] width 55 height 19
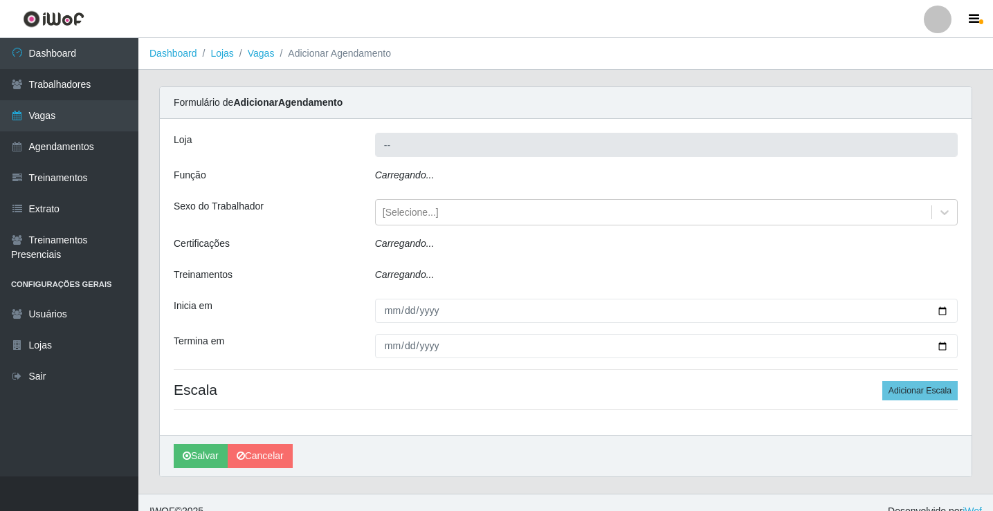
type input "Rede Econômico - Prata"
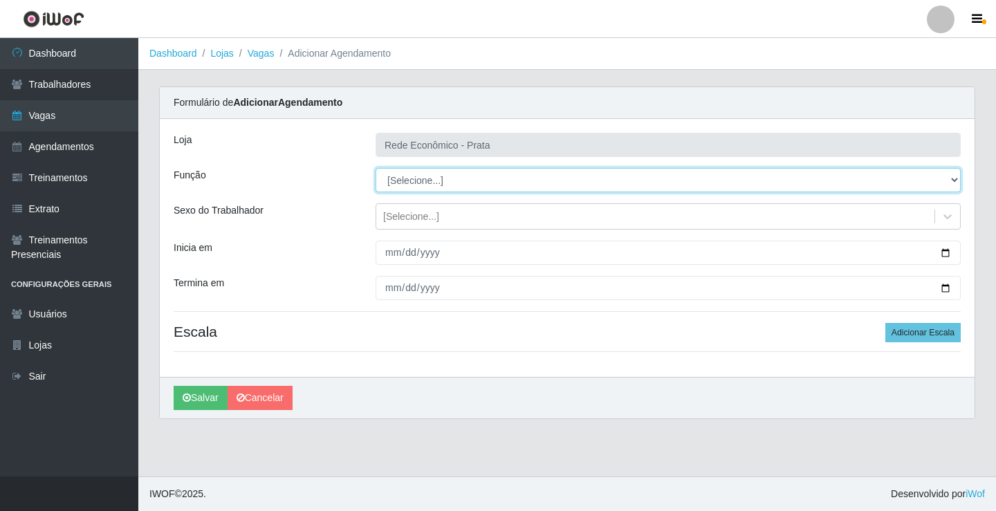
click at [423, 181] on select "[Selecione...] ASG ASG + ASG ++ Embalador Embalador + Embalador ++ Operador de …" at bounding box center [668, 180] width 585 height 24
select select "1"
click at [376, 168] on select "[Selecione...] ASG ASG + ASG ++ Embalador Embalador + Embalador ++ Operador de …" at bounding box center [668, 180] width 585 height 24
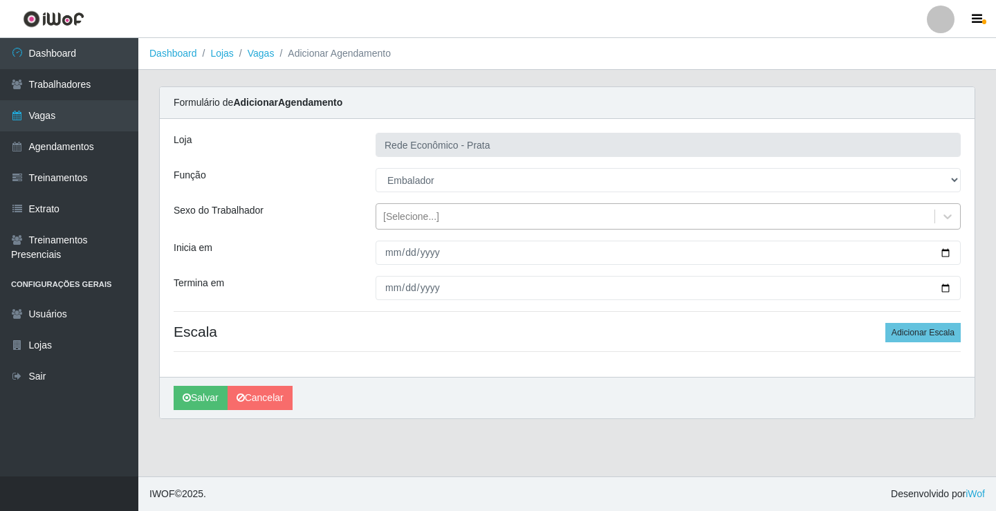
click at [408, 219] on div "[Selecione...]" at bounding box center [411, 217] width 56 height 15
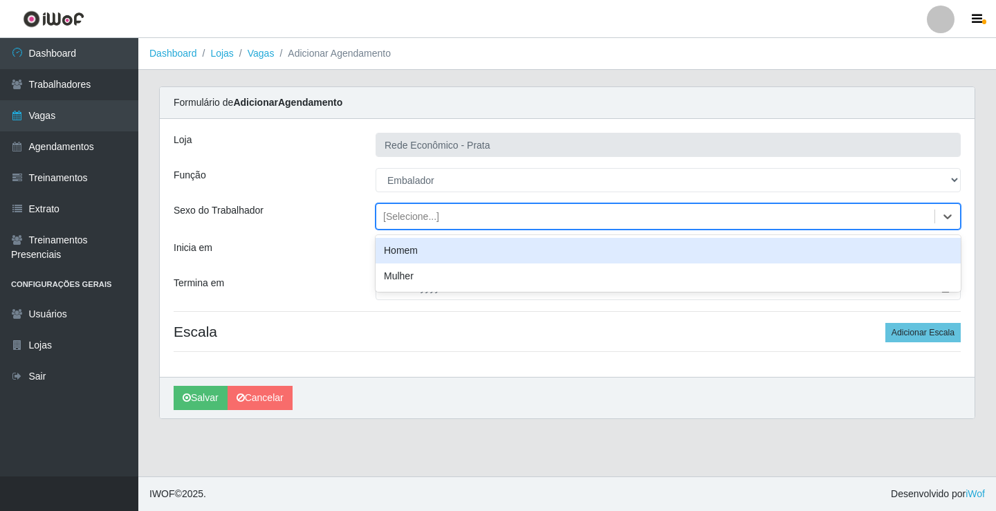
click at [419, 251] on div "Homem" at bounding box center [668, 251] width 585 height 26
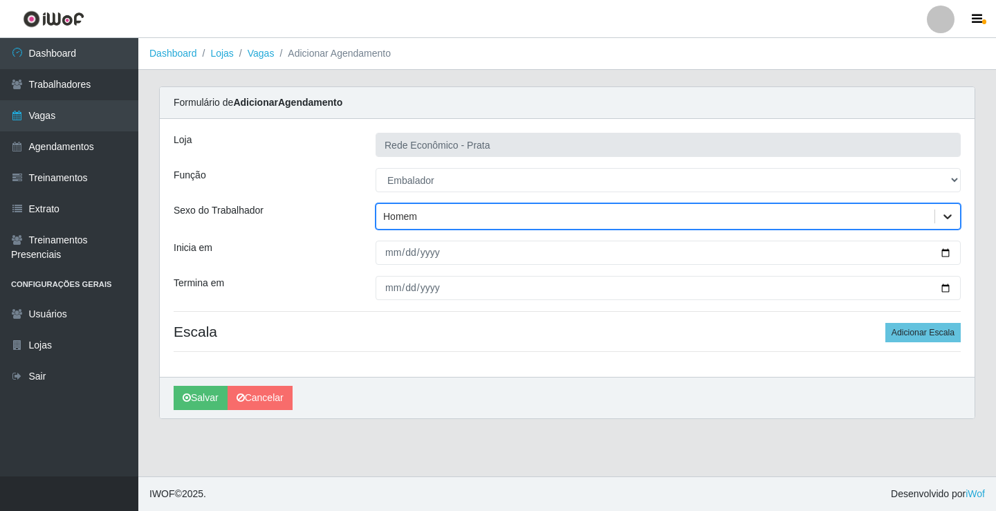
click at [947, 214] on icon at bounding box center [948, 217] width 14 height 14
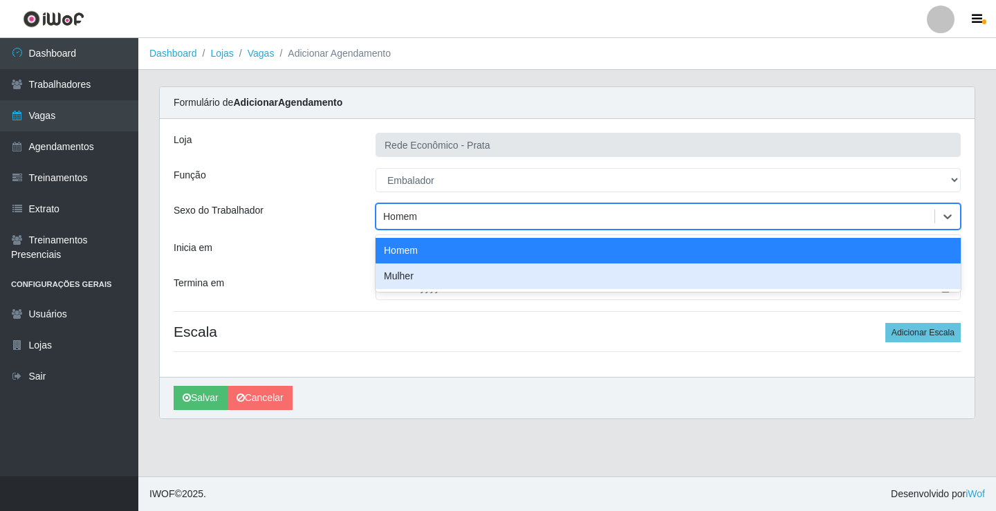
click at [423, 275] on div "Mulher" at bounding box center [668, 277] width 585 height 26
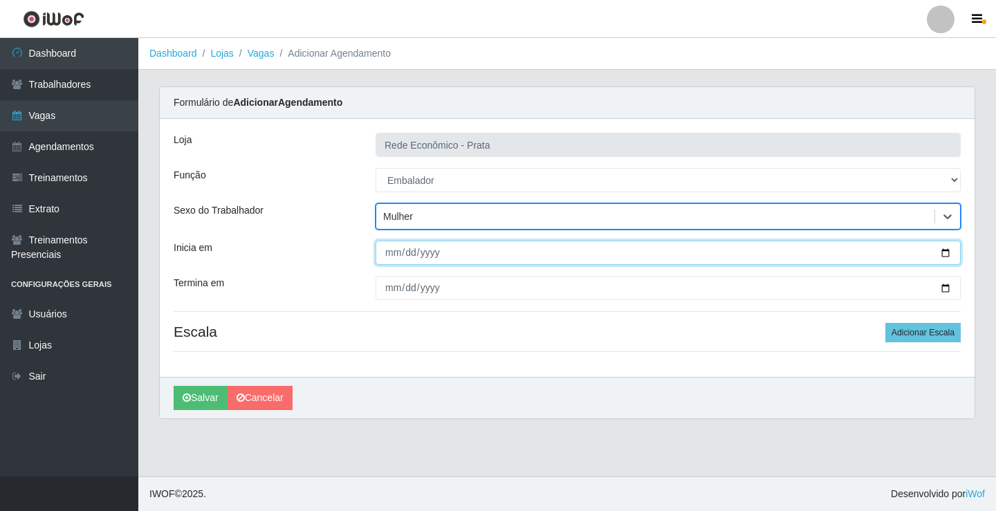
click at [949, 253] on input "Inicia em" at bounding box center [668, 253] width 585 height 24
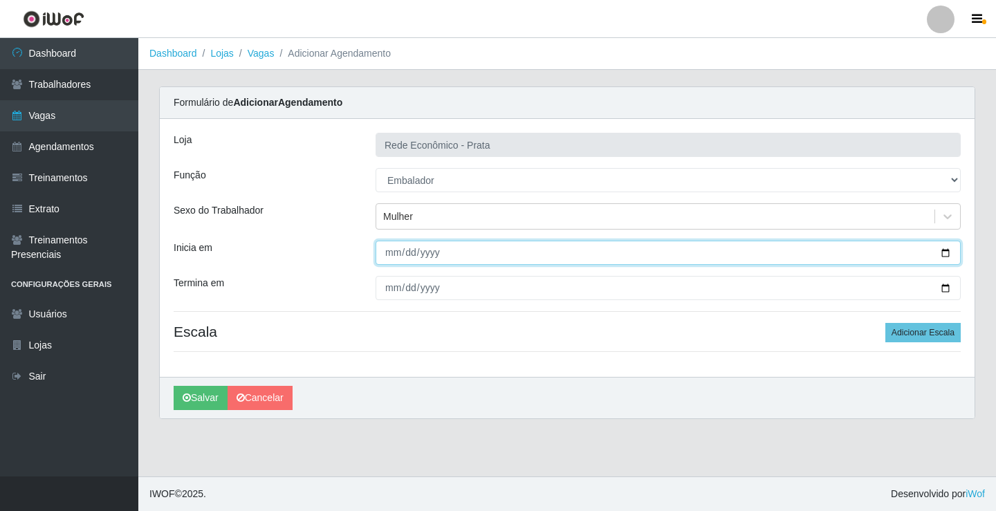
type input "2025-09-26"
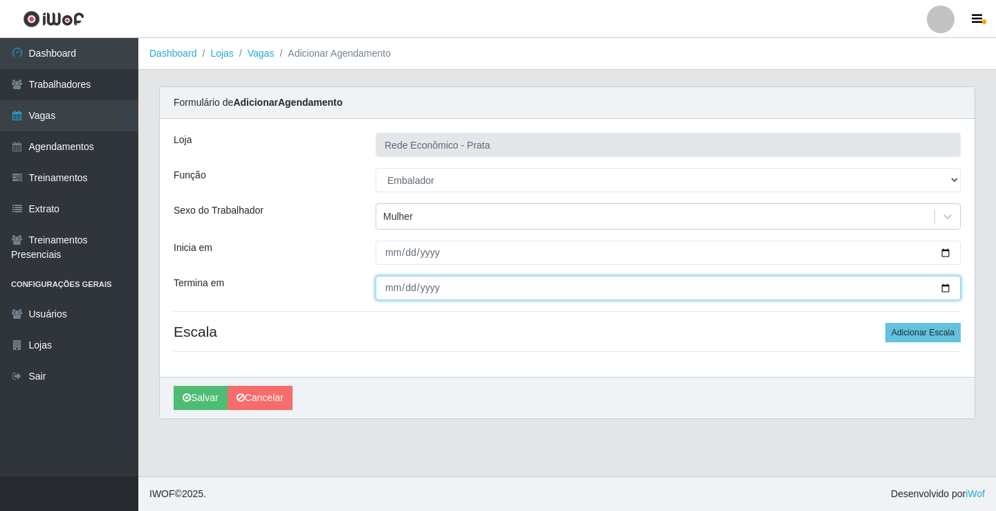
click at [946, 286] on input "Termina em" at bounding box center [668, 288] width 585 height 24
type input "2025-09-26"
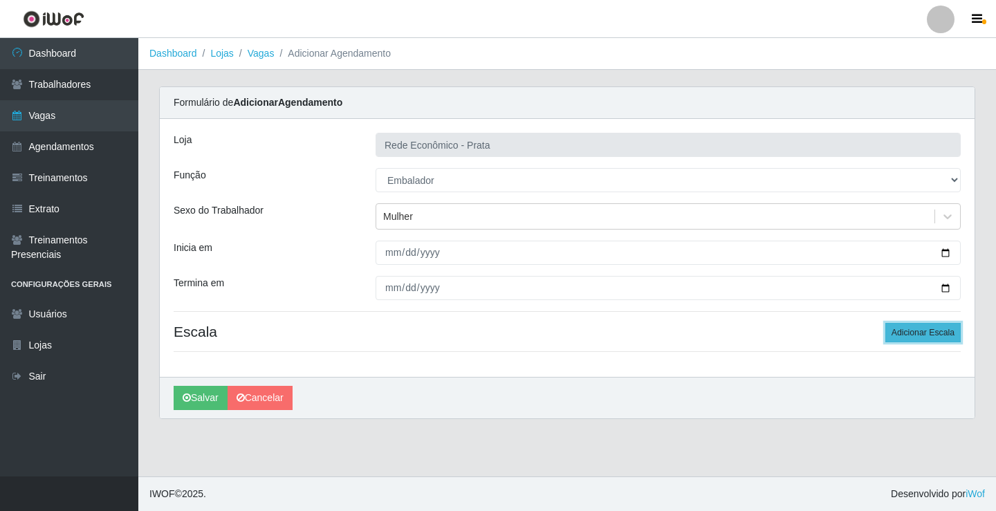
click at [926, 337] on button "Adicionar Escala" at bounding box center [923, 332] width 75 height 19
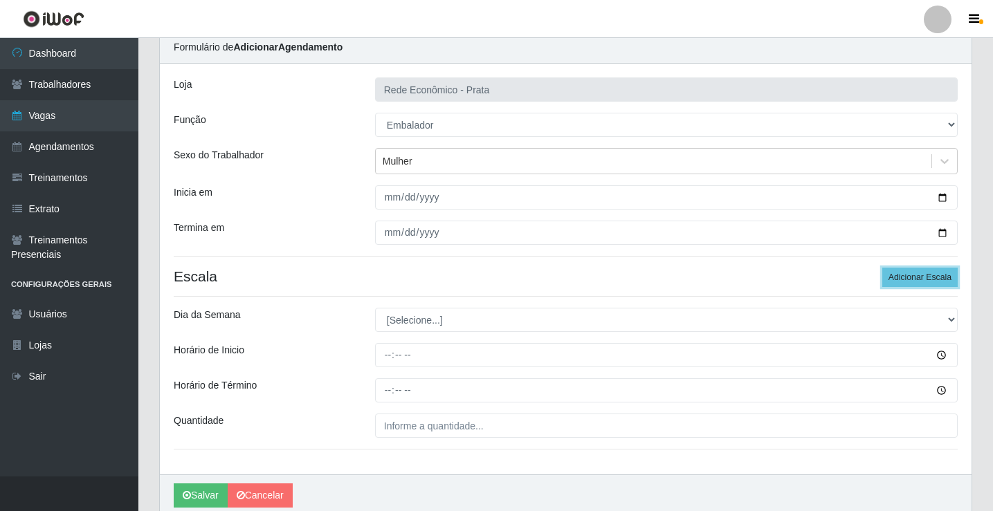
scroll to position [112, 0]
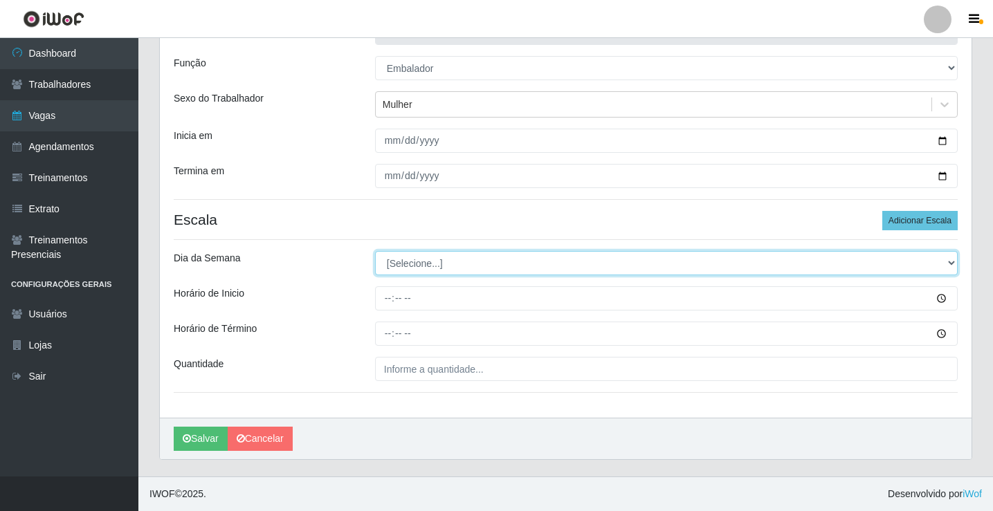
click at [417, 266] on select "[Selecione...] Segunda Terça Quarta Quinta Sexta Sábado Domingo" at bounding box center [666, 263] width 583 height 24
select select "5"
click at [375, 251] on select "[Selecione...] Segunda Terça Quarta Quinta Sexta Sábado Domingo" at bounding box center [666, 263] width 583 height 24
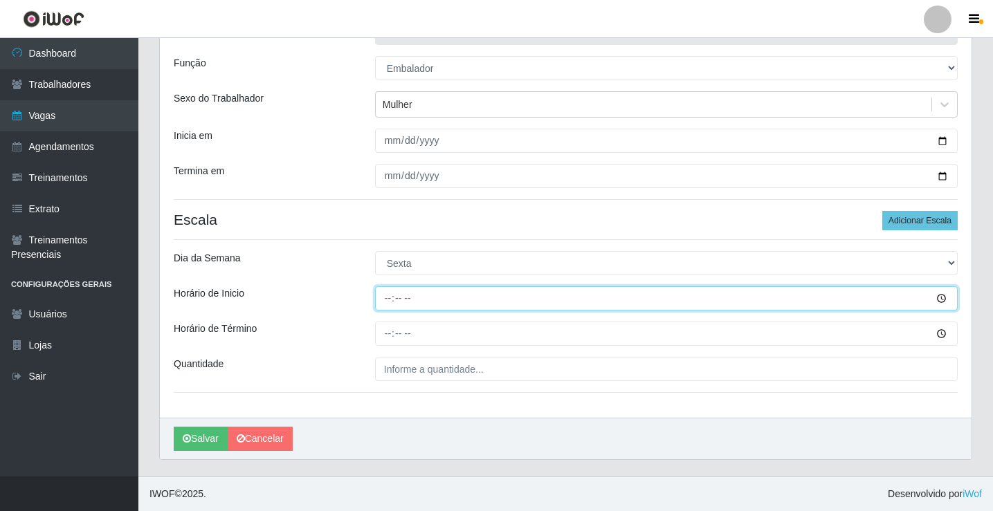
click at [388, 300] on input "Horário de Inicio" at bounding box center [666, 298] width 583 height 24
type input "07:00"
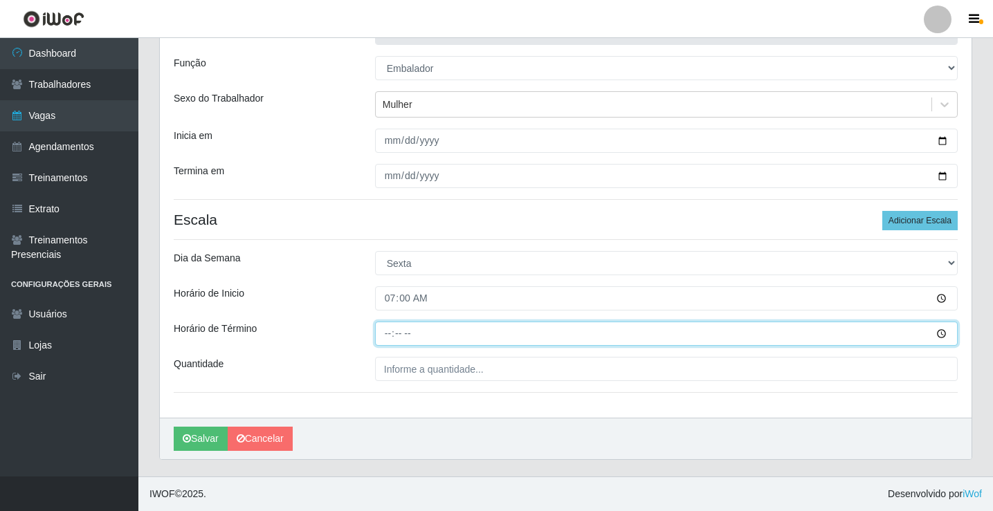
click at [390, 336] on input "Horário de Término" at bounding box center [666, 334] width 583 height 24
type input "13:00"
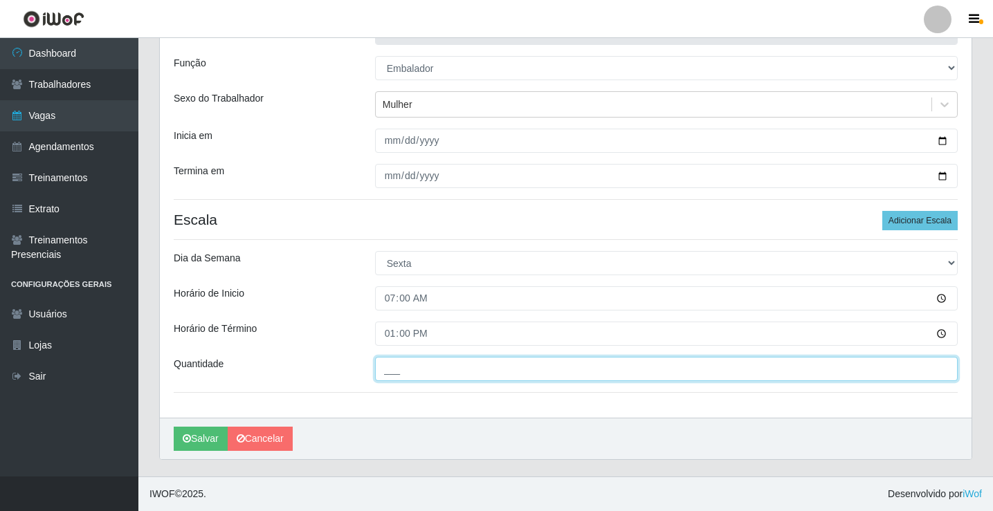
click at [408, 365] on input "___" at bounding box center [666, 369] width 583 height 24
type input "5__"
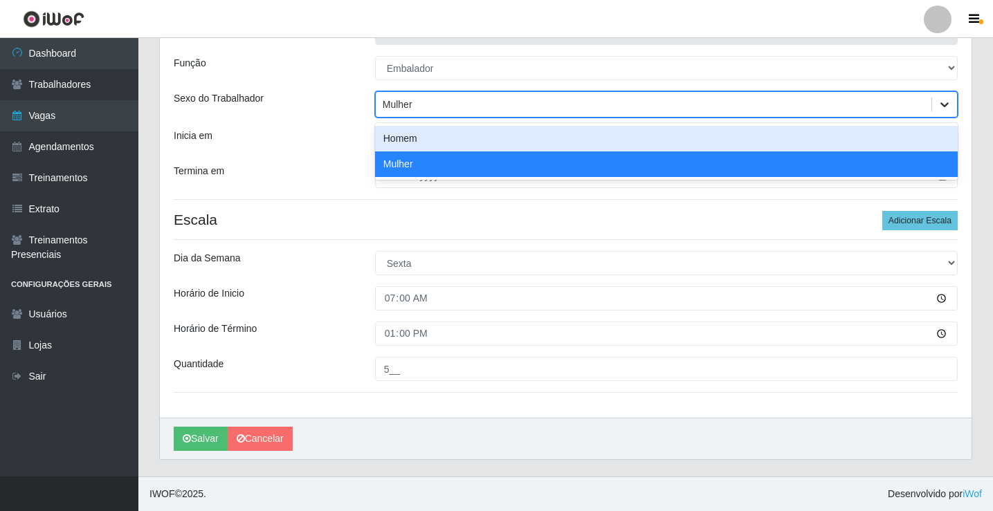
click at [941, 104] on icon at bounding box center [944, 104] width 8 height 5
click at [429, 144] on div "Homem" at bounding box center [666, 139] width 583 height 26
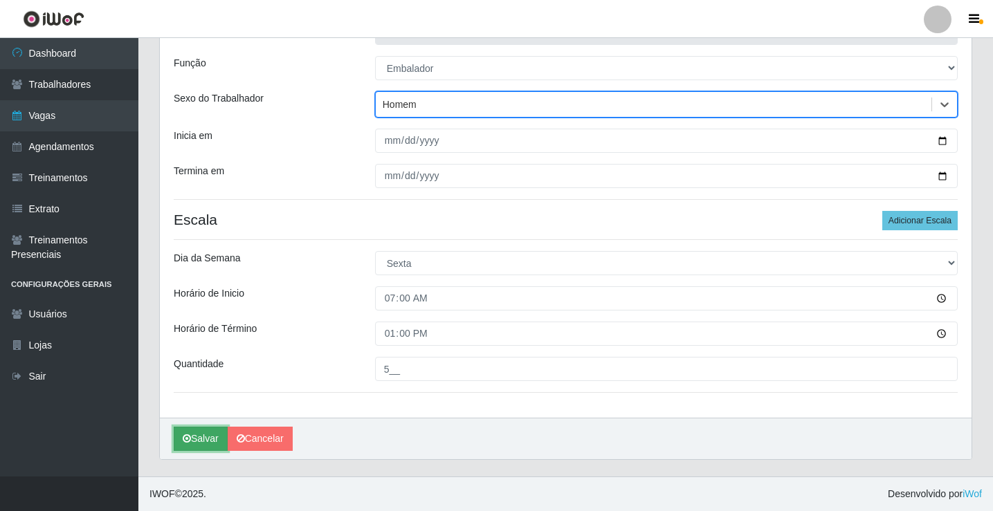
click at [183, 443] on icon "submit" at bounding box center [187, 439] width 8 height 10
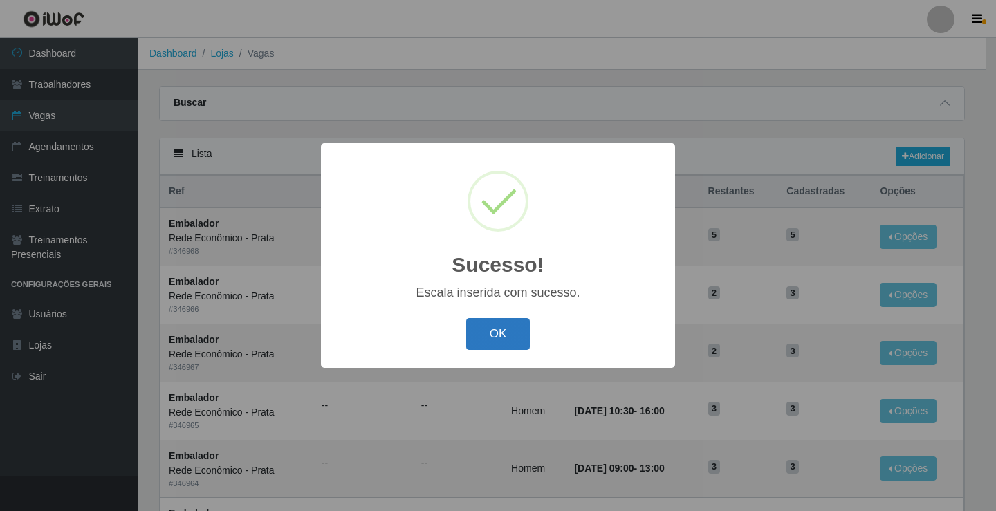
click at [499, 335] on button "OK" at bounding box center [498, 334] width 64 height 33
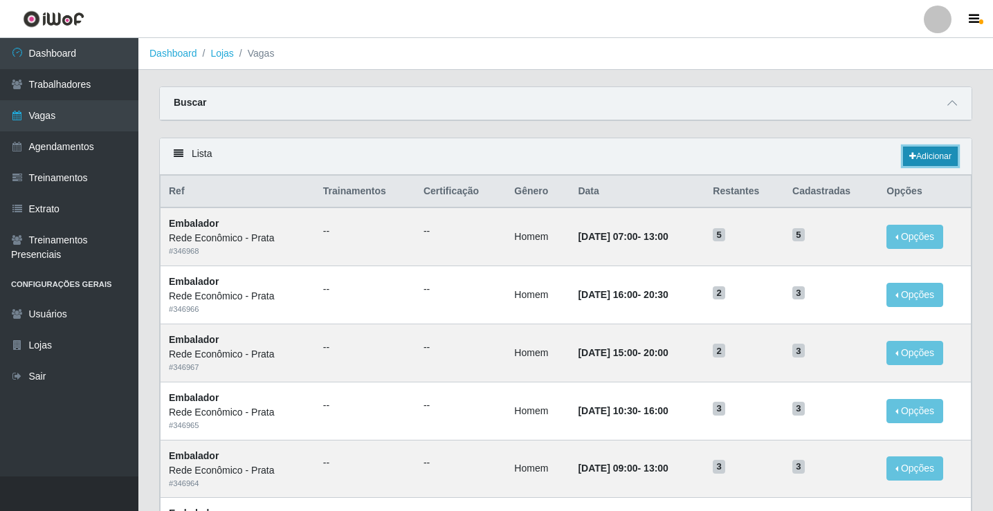
click at [925, 160] on link "Adicionar" at bounding box center [930, 156] width 55 height 19
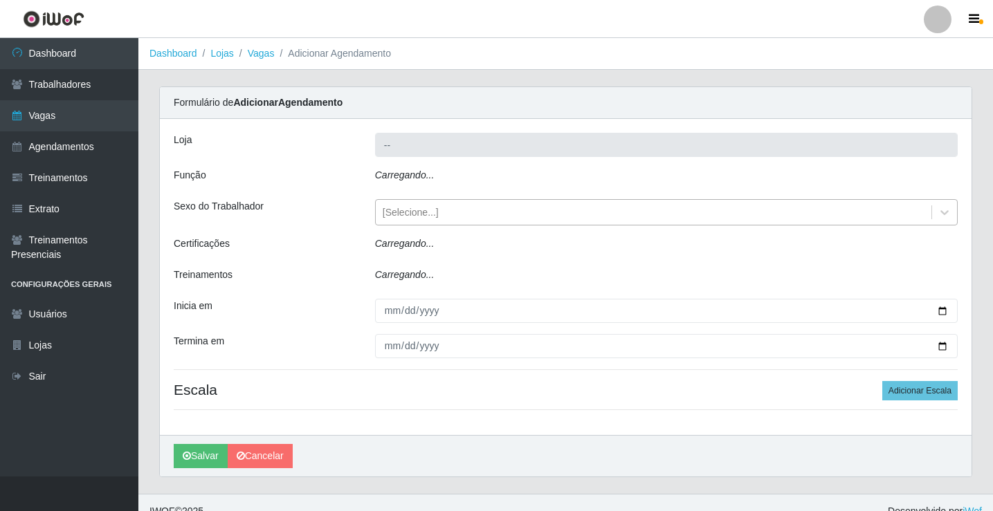
type input "Rede Econômico - Prata"
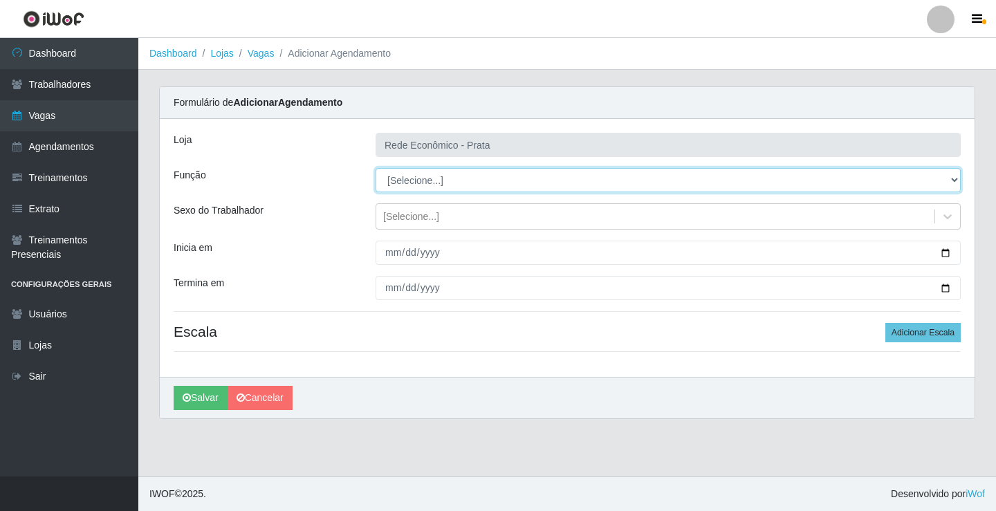
click at [419, 179] on select "[Selecione...] ASG ASG + ASG ++ Embalador Embalador + Embalador ++ Operador de …" at bounding box center [668, 180] width 585 height 24
select select "1"
click at [376, 168] on select "[Selecione...] ASG ASG + ASG ++ Embalador Embalador + Embalador ++ Operador de …" at bounding box center [668, 180] width 585 height 24
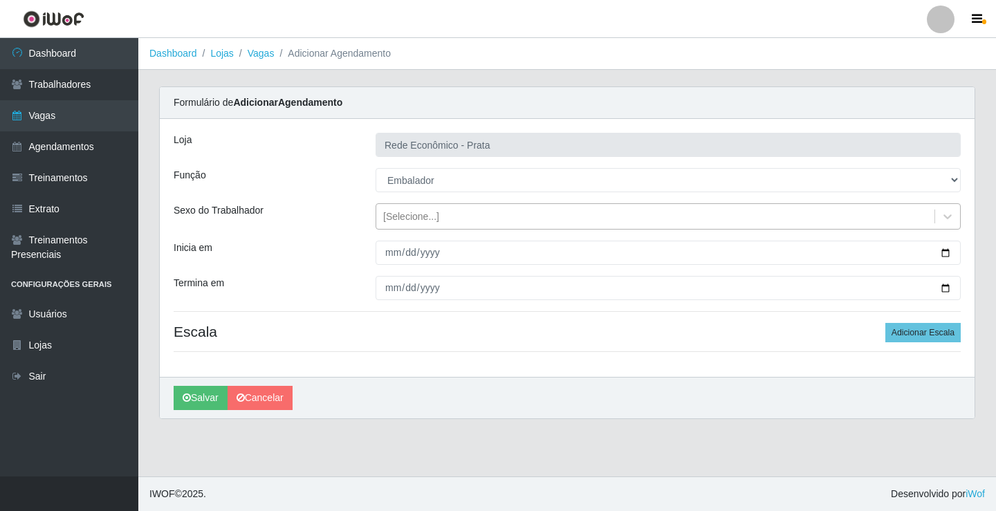
click at [415, 216] on div "[Selecione...]" at bounding box center [411, 217] width 56 height 15
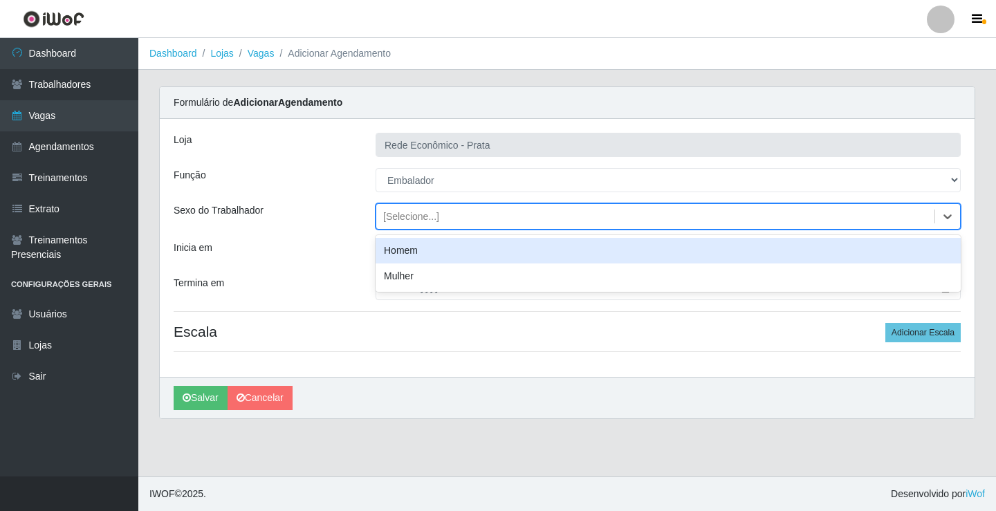
click at [411, 249] on div "Homem" at bounding box center [668, 251] width 585 height 26
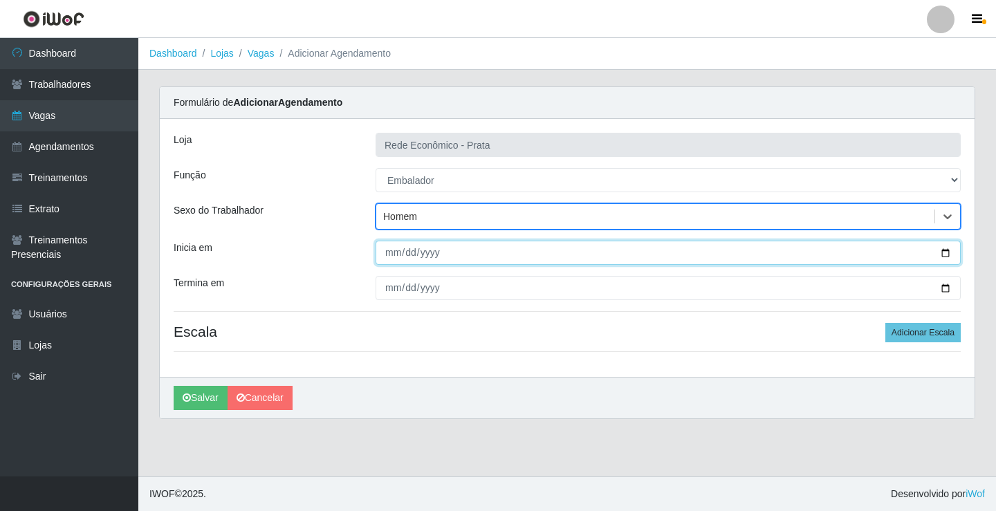
click at [946, 253] on input "Inicia em" at bounding box center [668, 253] width 585 height 24
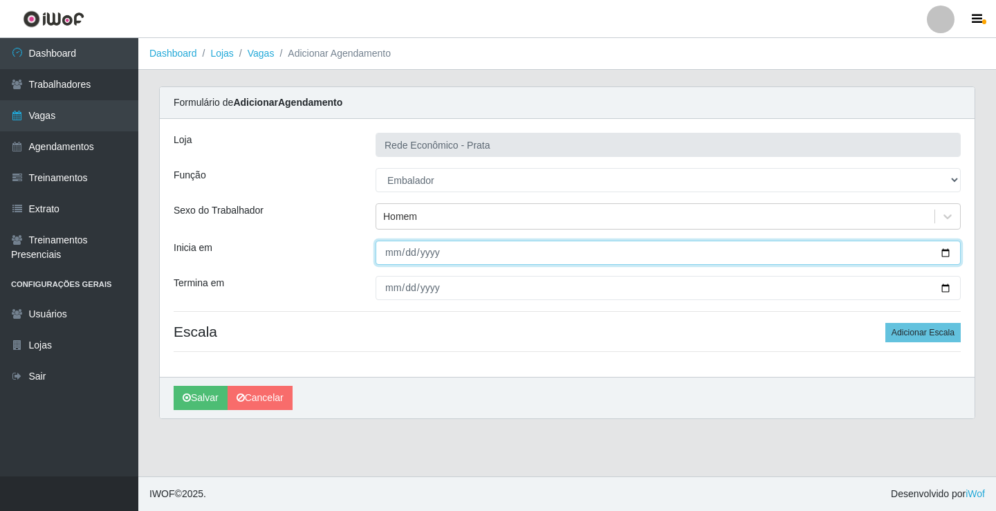
type input "2025-09-26"
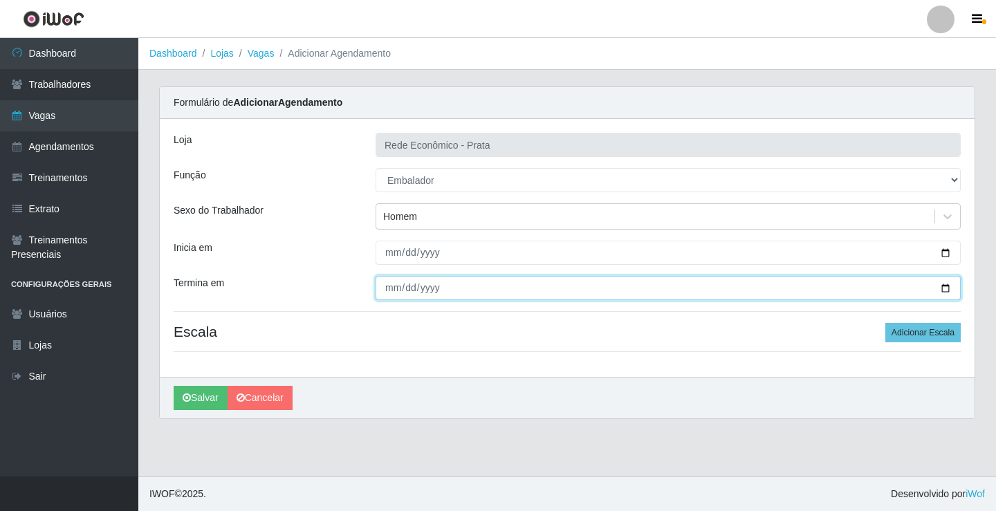
click at [948, 292] on input "Termina em" at bounding box center [668, 288] width 585 height 24
type input "2025-09-26"
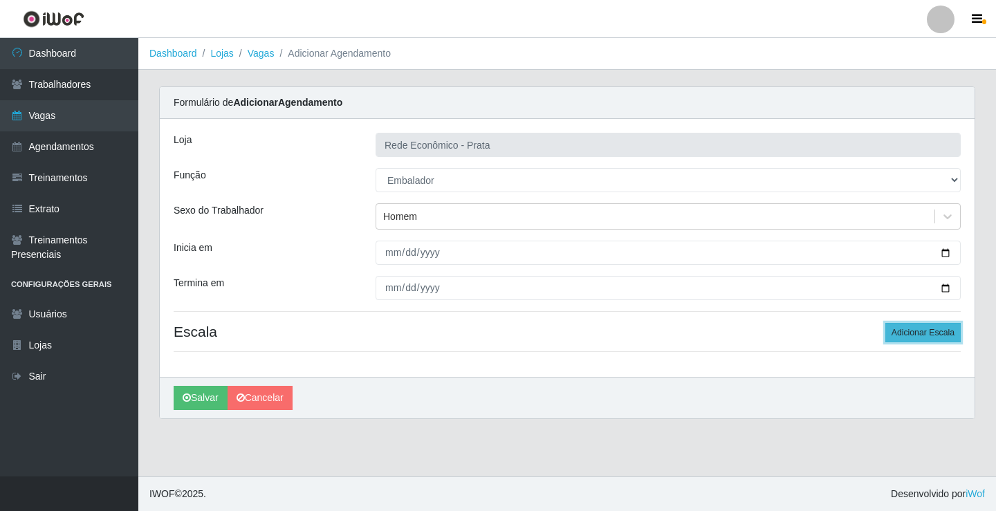
click at [911, 336] on button "Adicionar Escala" at bounding box center [923, 332] width 75 height 19
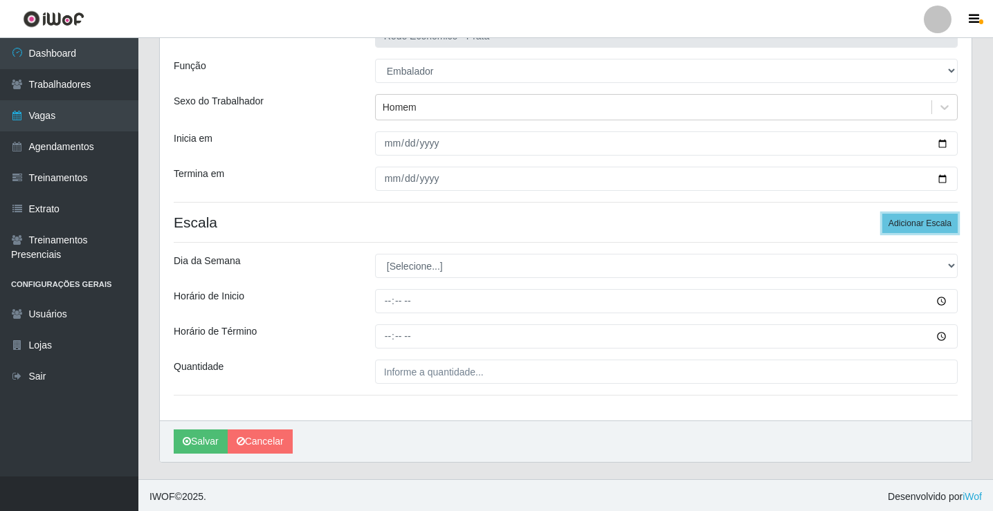
scroll to position [112, 0]
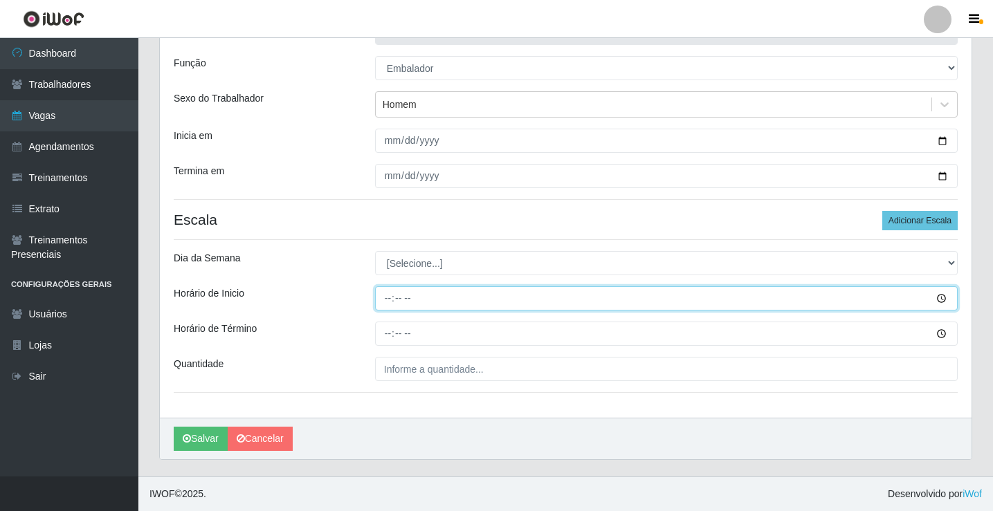
click at [383, 298] on input "Horário de Inicio" at bounding box center [666, 298] width 583 height 24
type input "09:00"
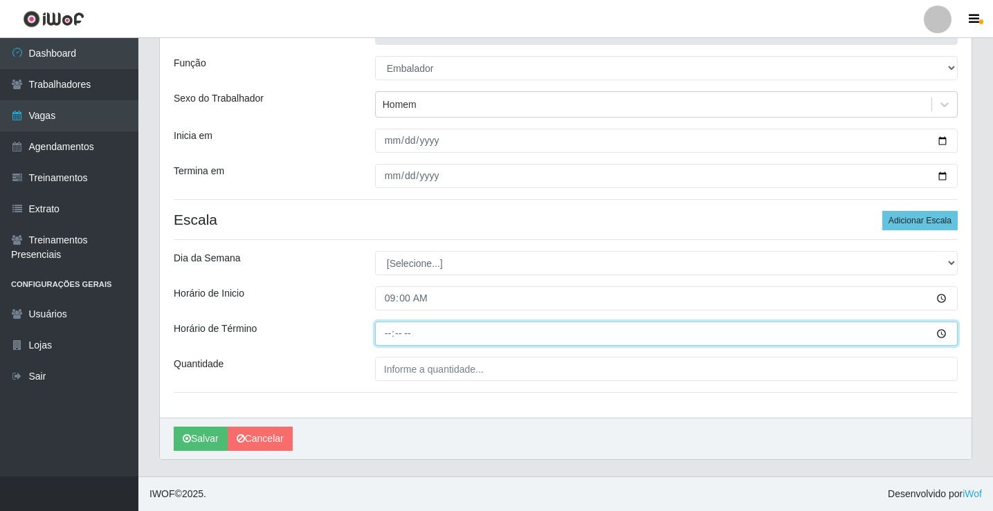
click at [385, 335] on input "Horário de Término" at bounding box center [666, 334] width 583 height 24
type input "14:00"
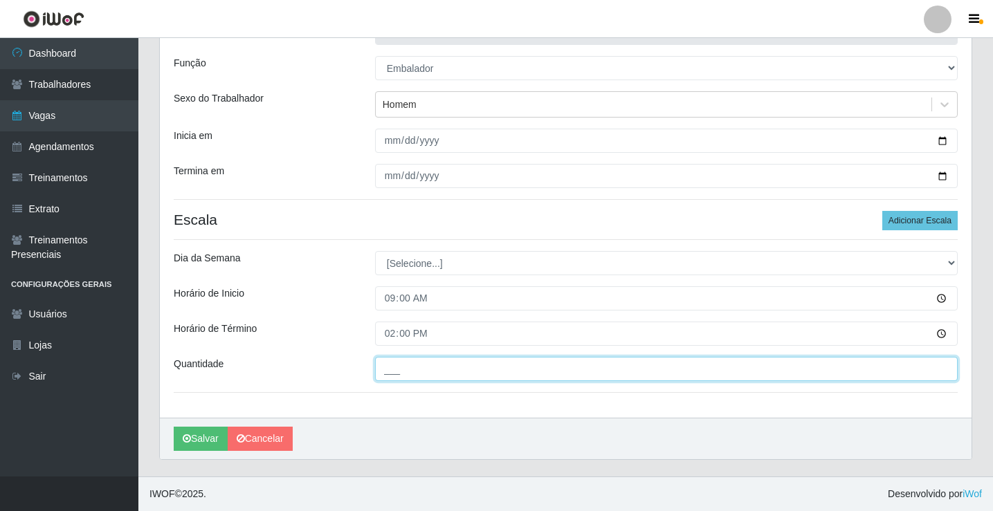
click at [399, 369] on input "___" at bounding box center [666, 369] width 583 height 24
type input "3__"
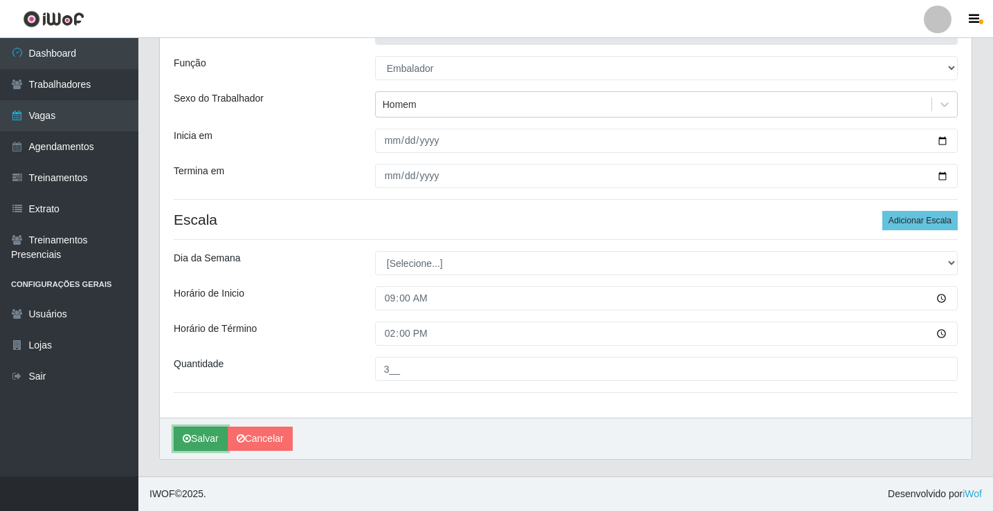
click at [209, 439] on button "Salvar" at bounding box center [201, 439] width 54 height 24
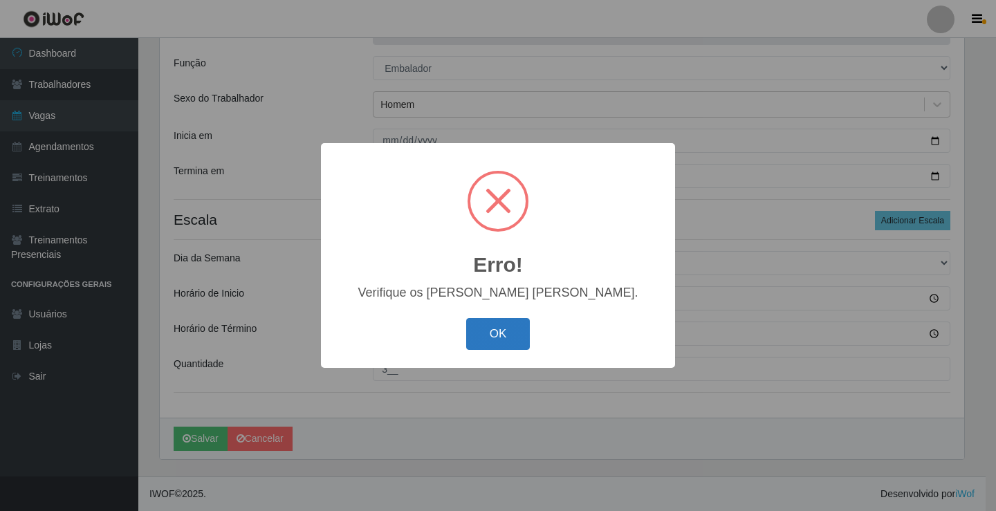
click at [521, 325] on button "OK" at bounding box center [498, 334] width 64 height 33
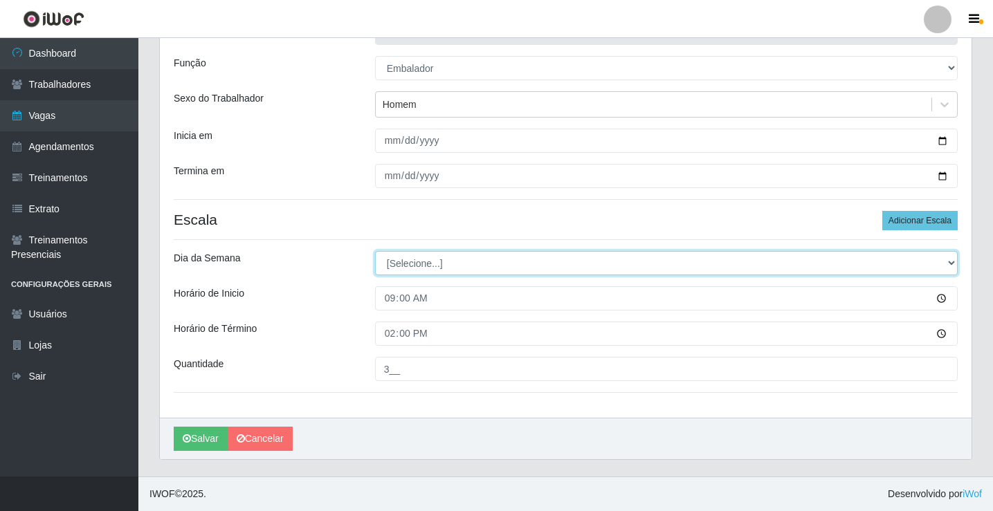
click at [413, 266] on select "[Selecione...] Segunda Terça Quarta Quinta Sexta Sábado Domingo" at bounding box center [666, 263] width 583 height 24
select select "5"
click at [375, 251] on select "[Selecione...] Segunda Terça Quarta Quinta Sexta Sábado Domingo" at bounding box center [666, 263] width 583 height 24
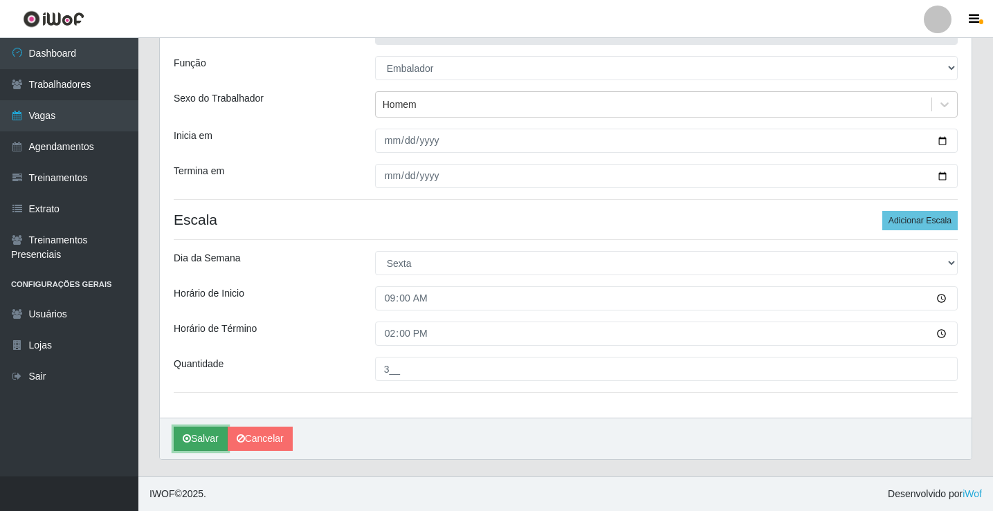
click at [206, 437] on button "Salvar" at bounding box center [201, 439] width 54 height 24
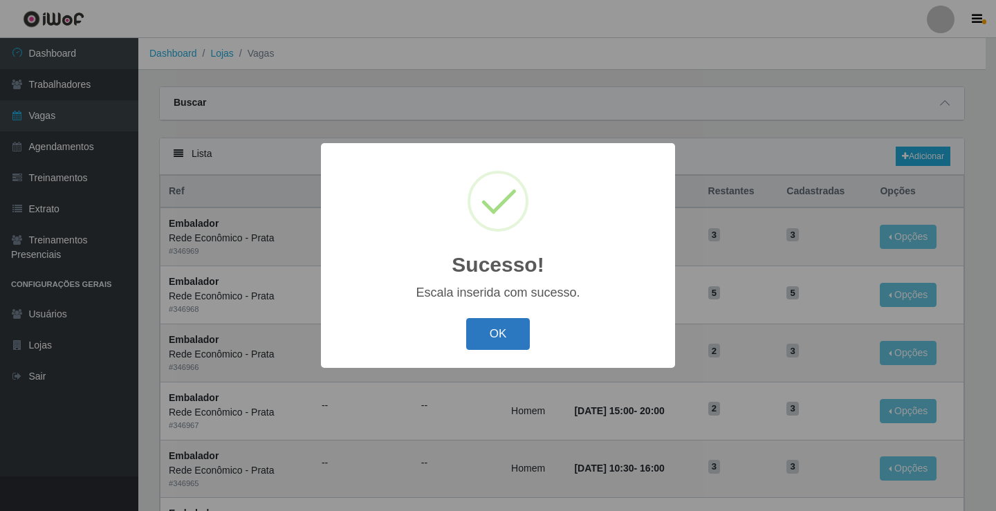
click at [493, 329] on button "OK" at bounding box center [498, 334] width 64 height 33
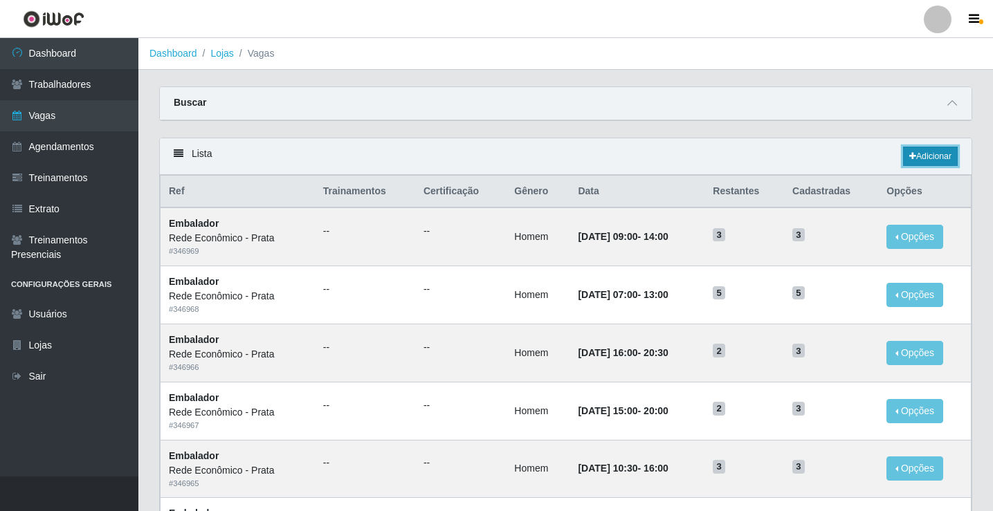
click at [924, 156] on link "Adicionar" at bounding box center [930, 156] width 55 height 19
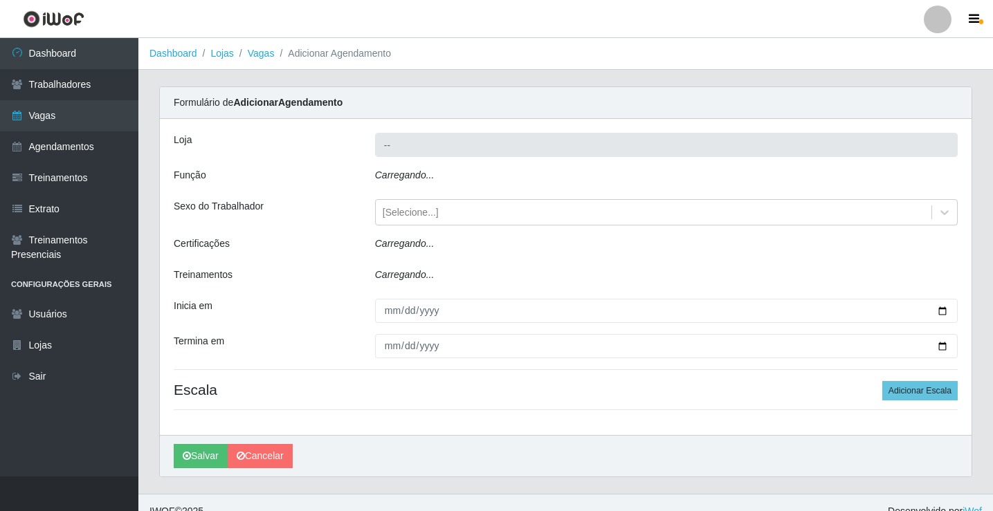
type input "Rede Econômico - Prata"
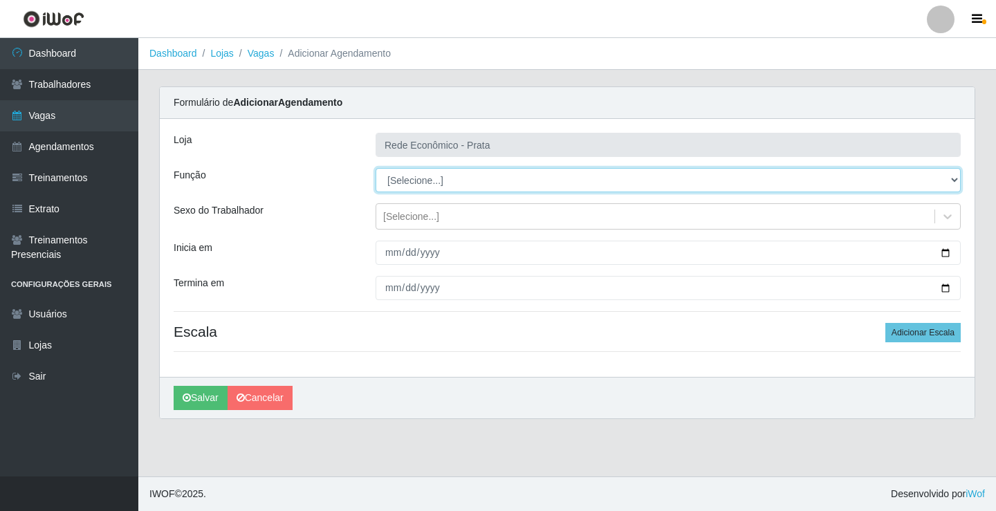
click at [404, 177] on select "[Selecione...] ASG ASG + ASG ++ Embalador Embalador + Embalador ++ Operador de …" at bounding box center [668, 180] width 585 height 24
select select "1"
click at [376, 168] on select "[Selecione...] ASG ASG + ASG ++ Embalador Embalador + Embalador ++ Operador de …" at bounding box center [668, 180] width 585 height 24
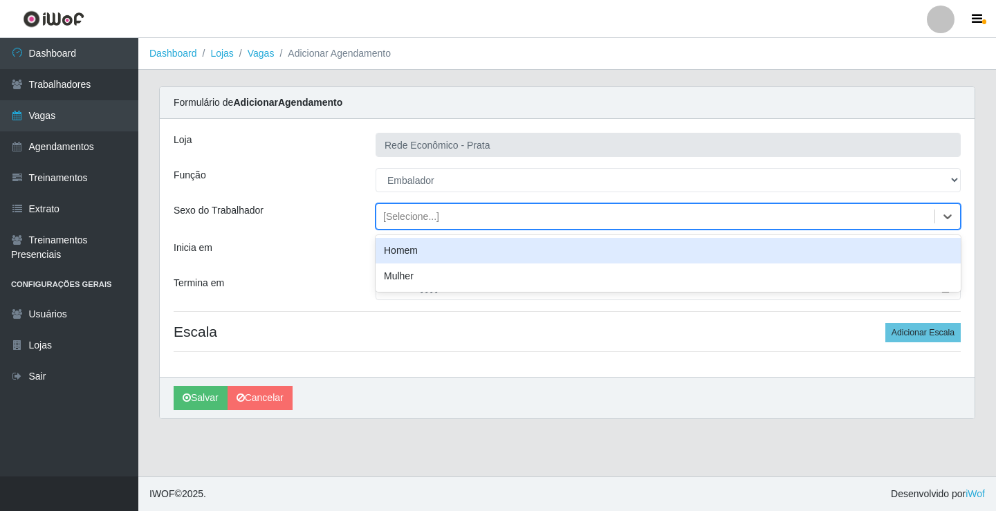
click at [415, 219] on div "[Selecione...]" at bounding box center [411, 217] width 56 height 15
click at [415, 250] on div "Homem" at bounding box center [668, 251] width 585 height 26
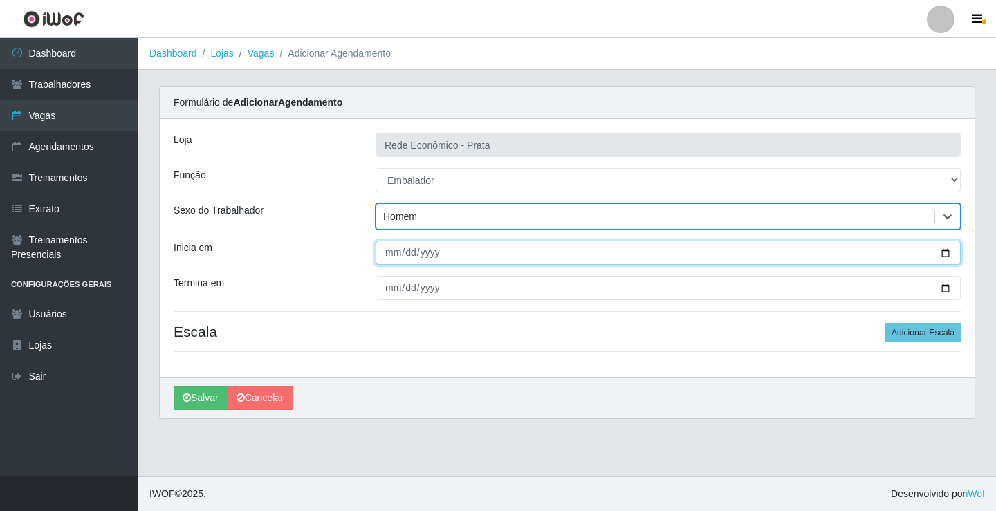
click at [947, 255] on input "Inicia em" at bounding box center [668, 253] width 585 height 24
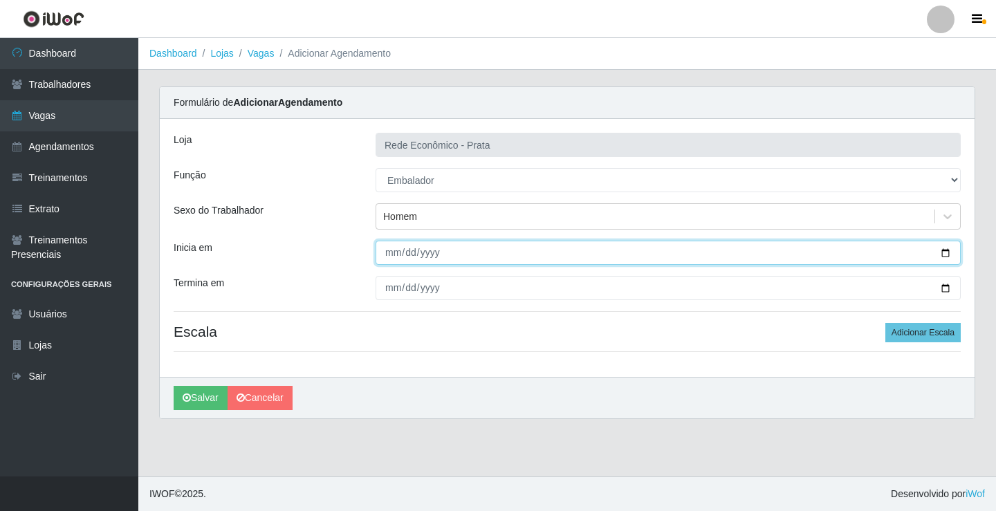
type input "2025-09-26"
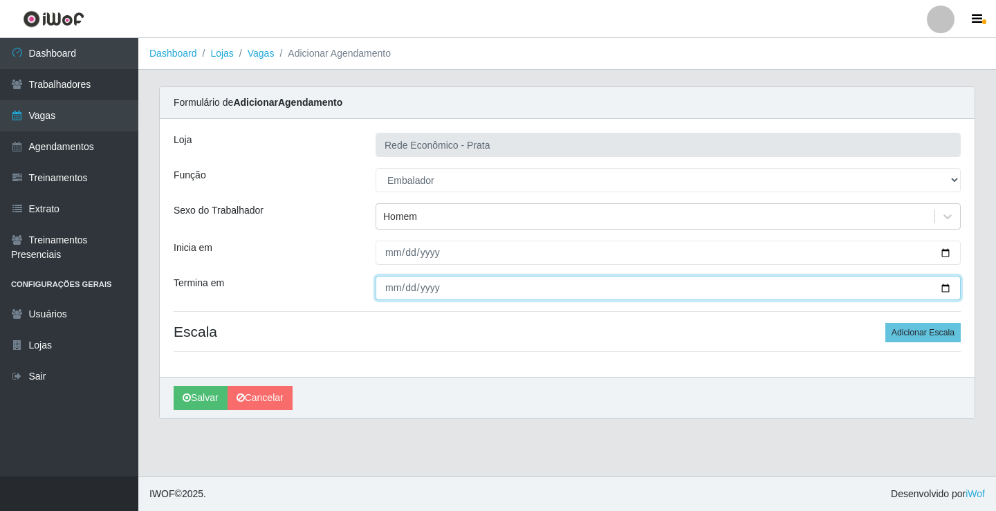
click at [945, 289] on input "Termina em" at bounding box center [668, 288] width 585 height 24
type input "2025-09-26"
click at [945, 289] on input "2025-09-26" at bounding box center [668, 288] width 585 height 24
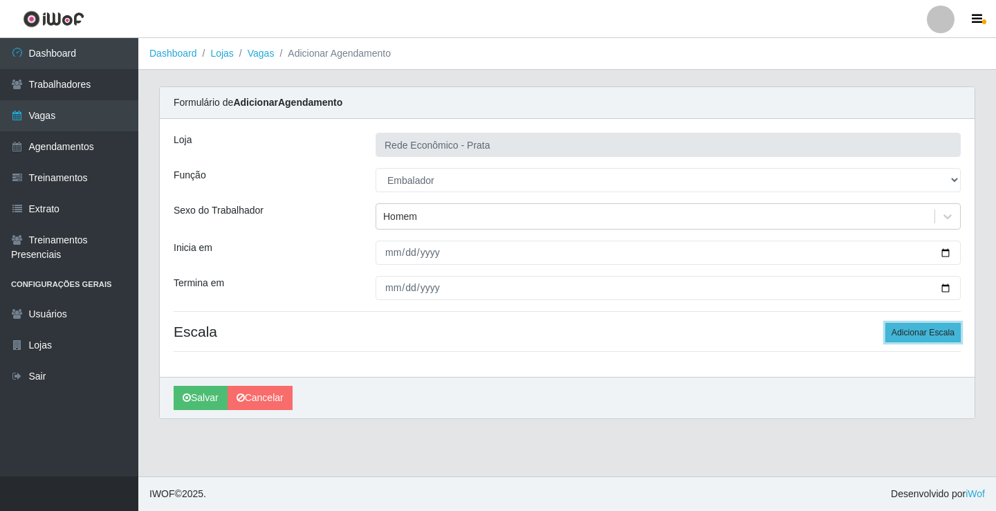
click at [907, 336] on button "Adicionar Escala" at bounding box center [923, 332] width 75 height 19
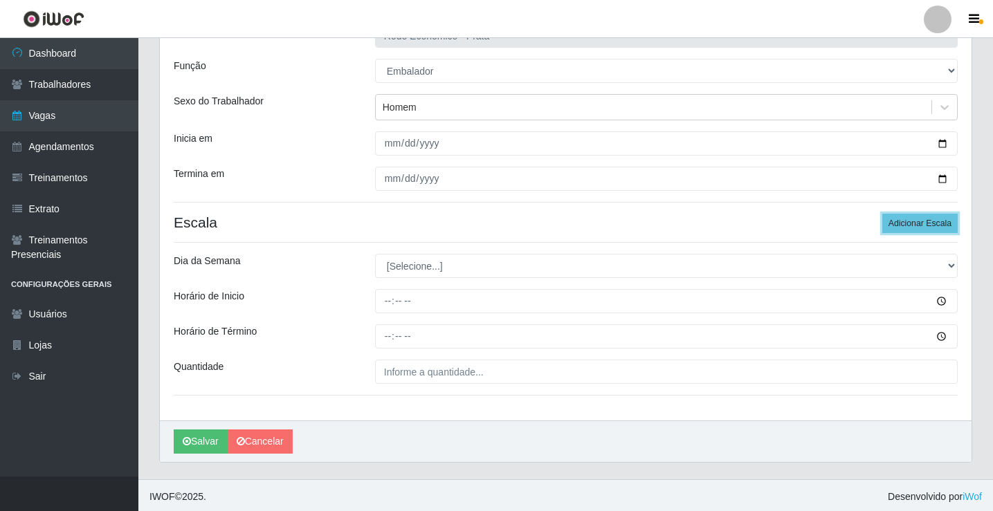
scroll to position [112, 0]
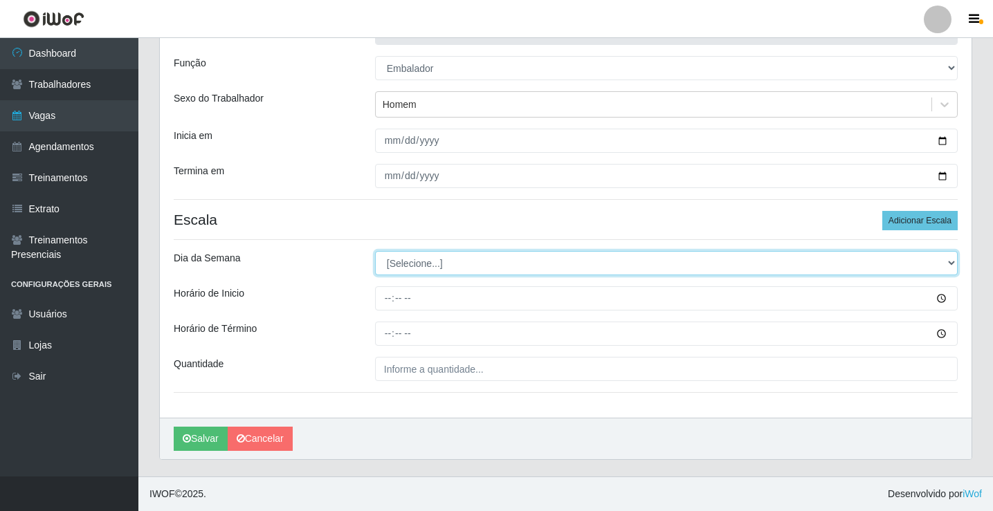
click at [417, 265] on select "[Selecione...] Segunda Terça Quarta Quinta Sexta Sábado Domingo" at bounding box center [666, 263] width 583 height 24
select select "5"
click at [375, 251] on select "[Selecione...] Segunda Terça Quarta Quinta Sexta Sábado Domingo" at bounding box center [666, 263] width 583 height 24
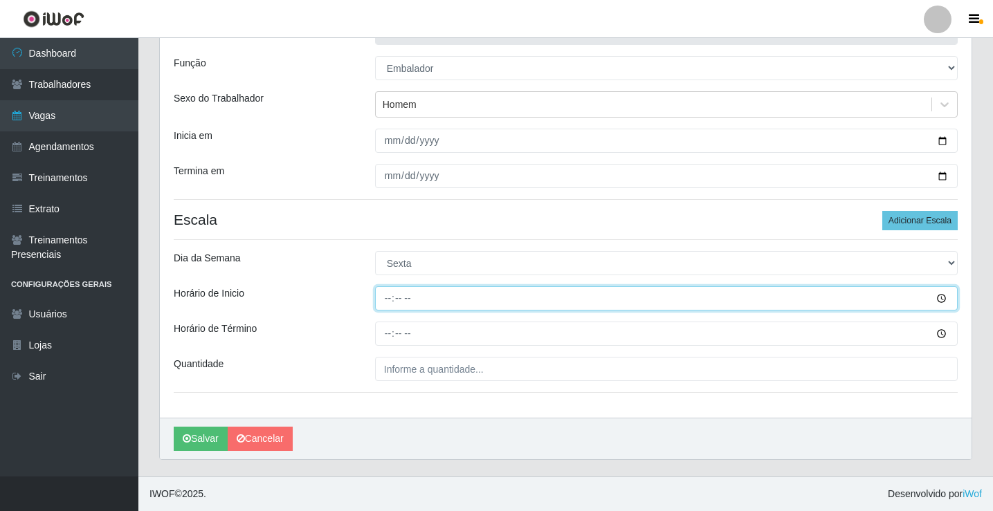
click at [388, 300] on input "Horário de Inicio" at bounding box center [666, 298] width 583 height 24
type input "10:30"
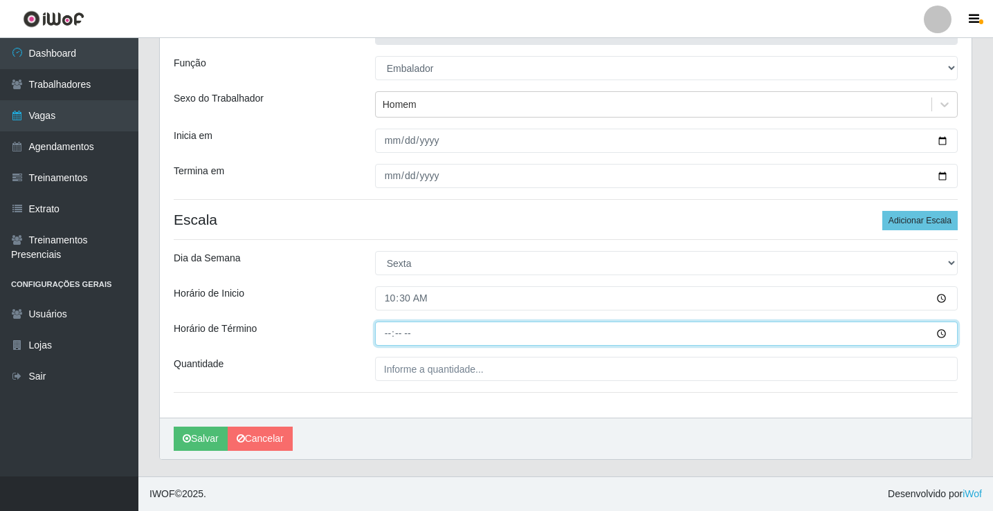
click at [388, 334] on input "Horário de Término" at bounding box center [666, 334] width 583 height 24
type input "16:00"
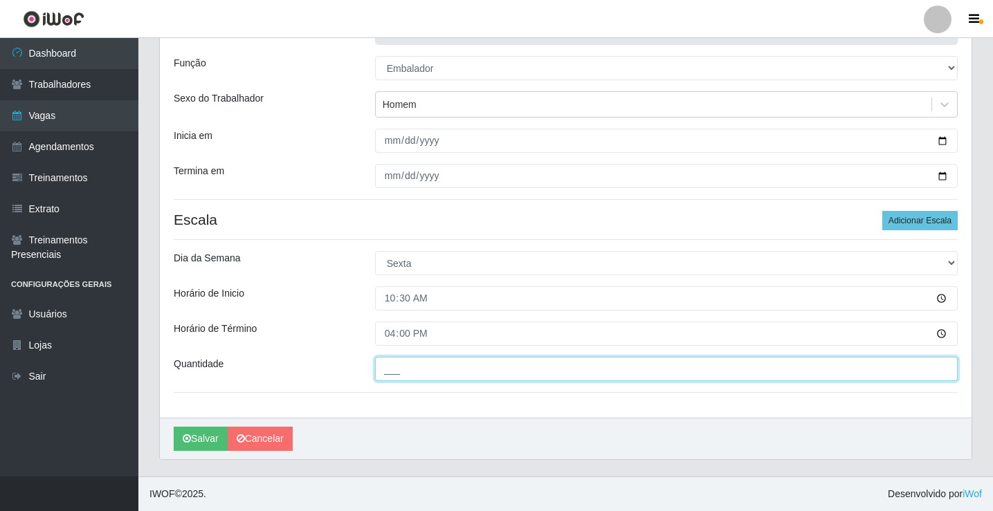
click at [392, 368] on input "___" at bounding box center [666, 369] width 583 height 24
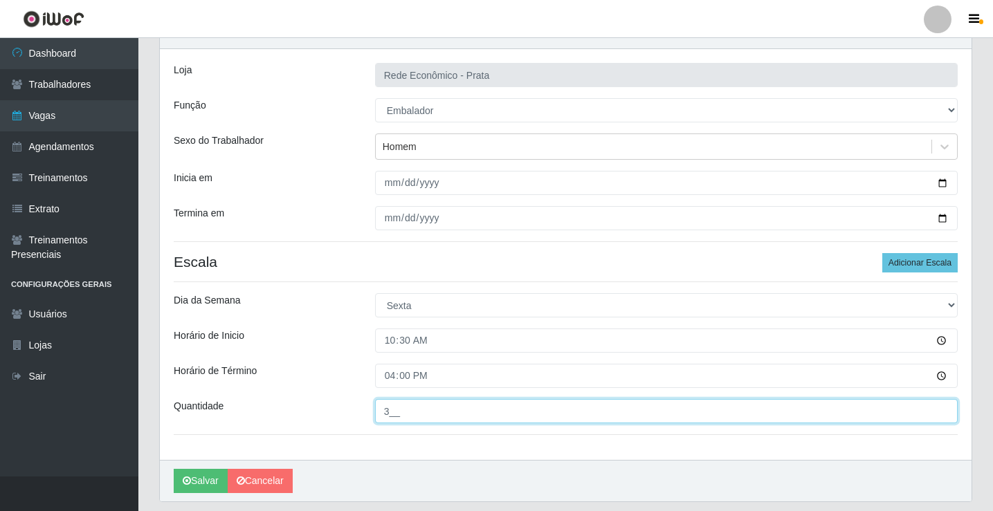
scroll to position [0, 0]
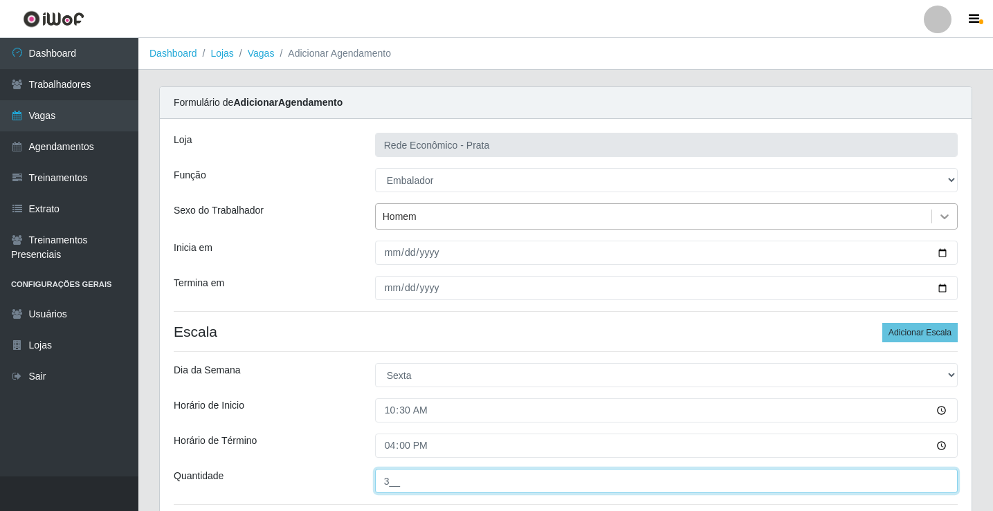
type input "3__"
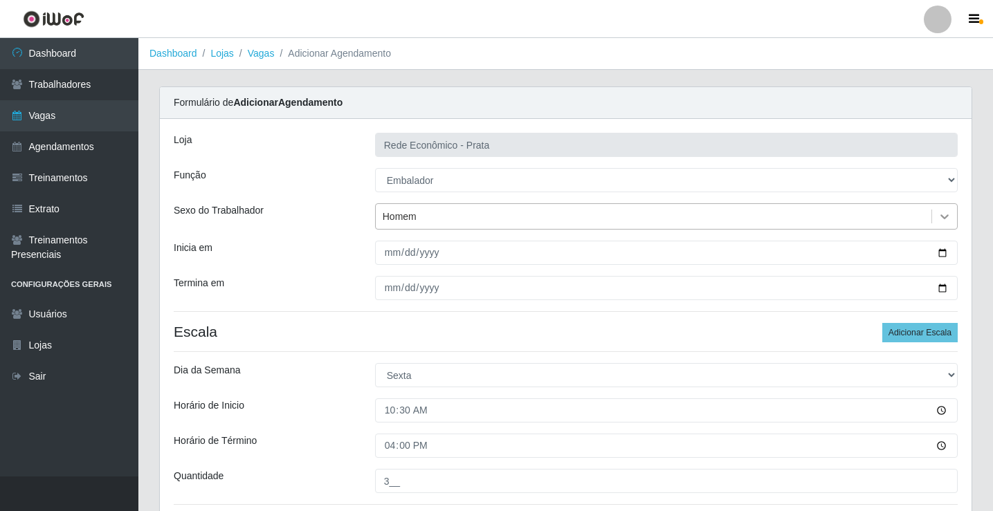
click at [944, 218] on icon at bounding box center [944, 217] width 8 height 5
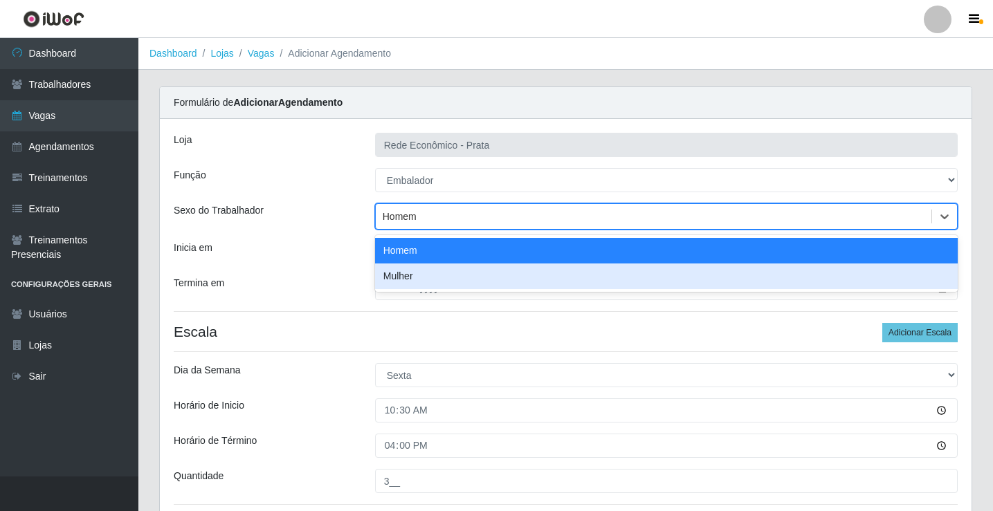
click at [453, 286] on div "Mulher" at bounding box center [666, 277] width 583 height 26
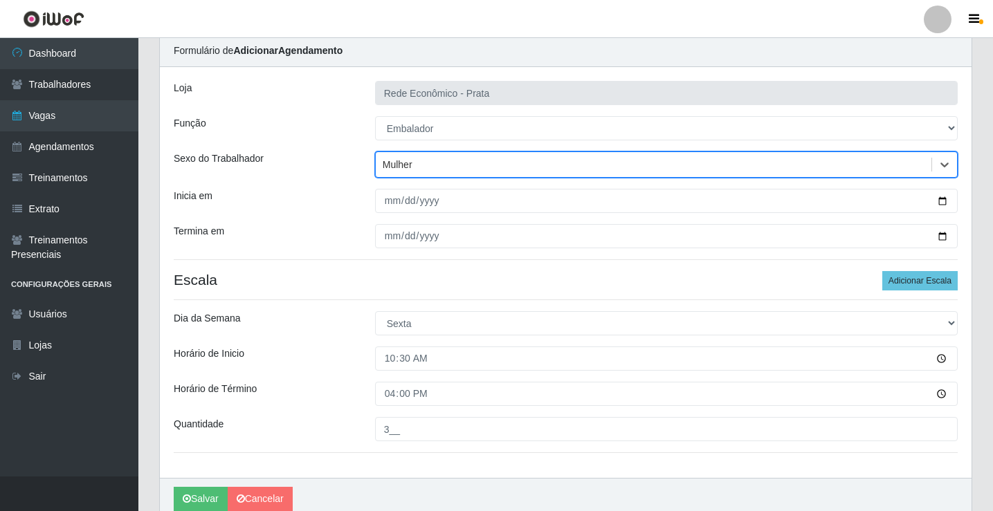
scroll to position [112, 0]
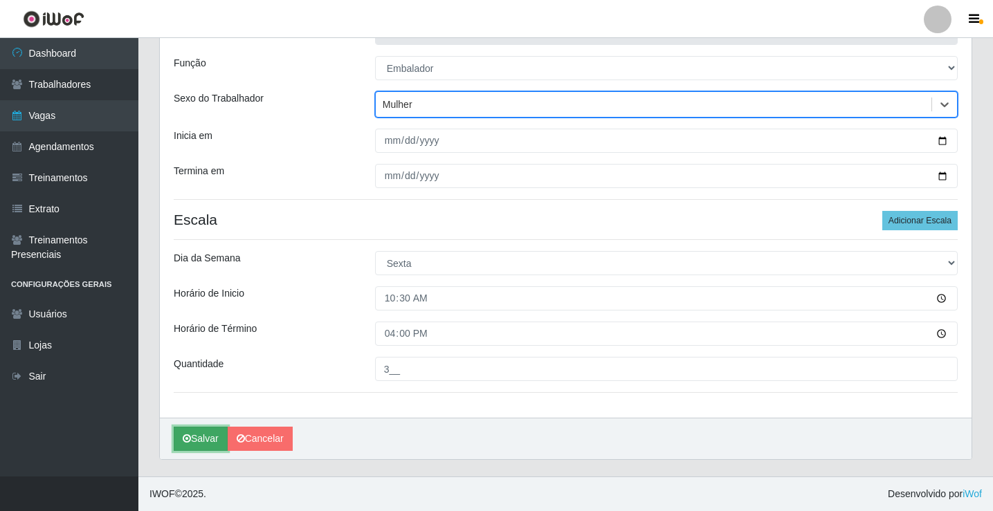
click at [202, 437] on button "Salvar" at bounding box center [201, 439] width 54 height 24
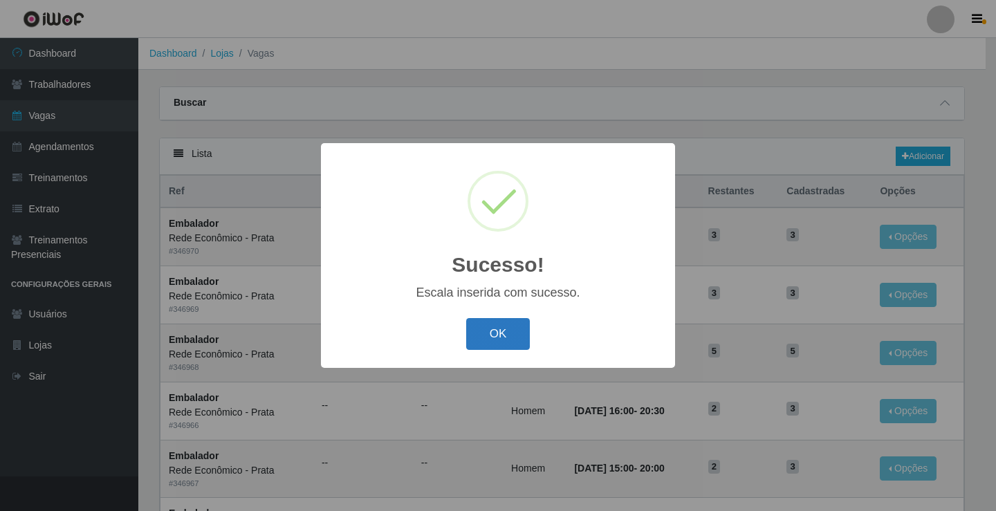
click at [503, 336] on button "OK" at bounding box center [498, 334] width 64 height 33
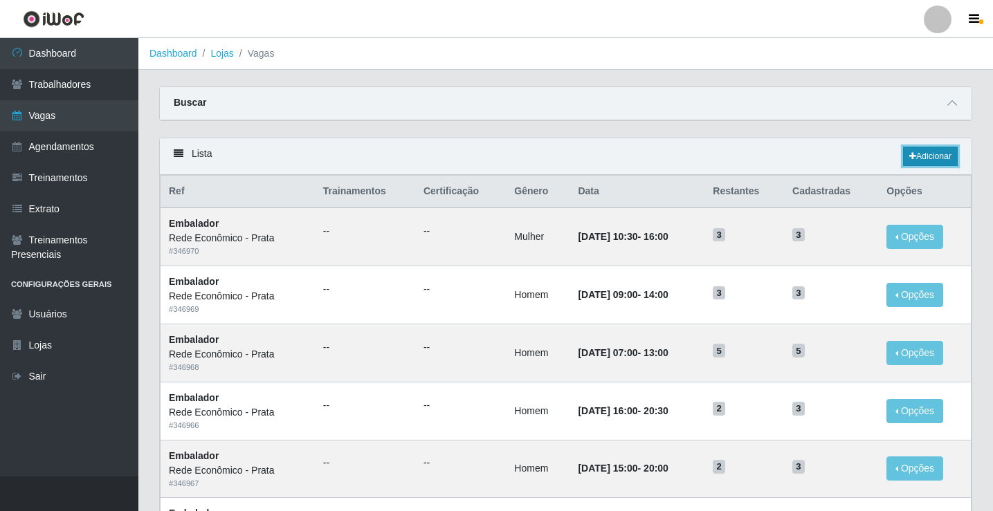
click at [931, 158] on link "Adicionar" at bounding box center [930, 156] width 55 height 19
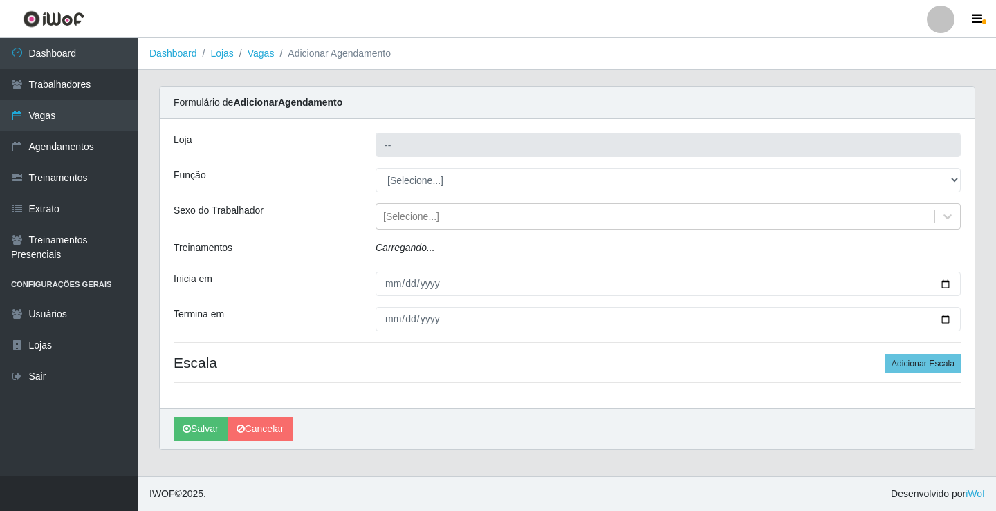
type input "Rede Econômico - Prata"
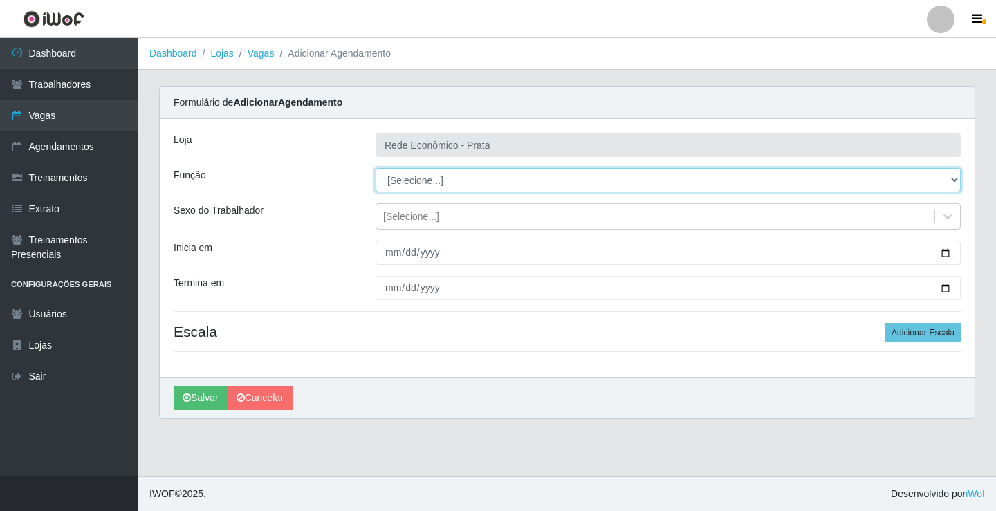
click at [419, 180] on select "[Selecione...] ASG ASG + ASG ++ Embalador Embalador + Embalador ++ Operador de …" at bounding box center [668, 180] width 585 height 24
select select "1"
click at [376, 168] on select "[Selecione...] ASG ASG + ASG ++ Embalador Embalador + Embalador ++ Operador de …" at bounding box center [668, 180] width 585 height 24
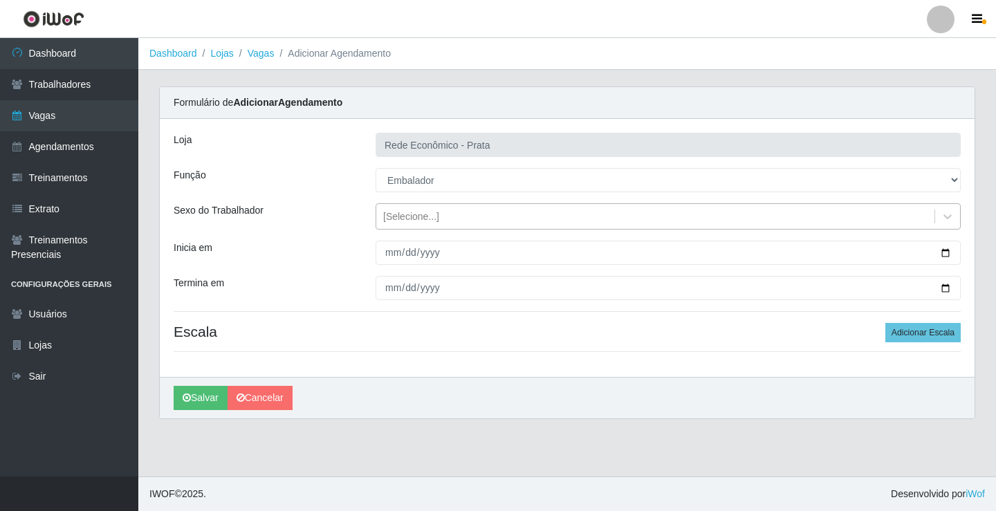
click at [421, 217] on div "[Selecione...]" at bounding box center [411, 217] width 56 height 15
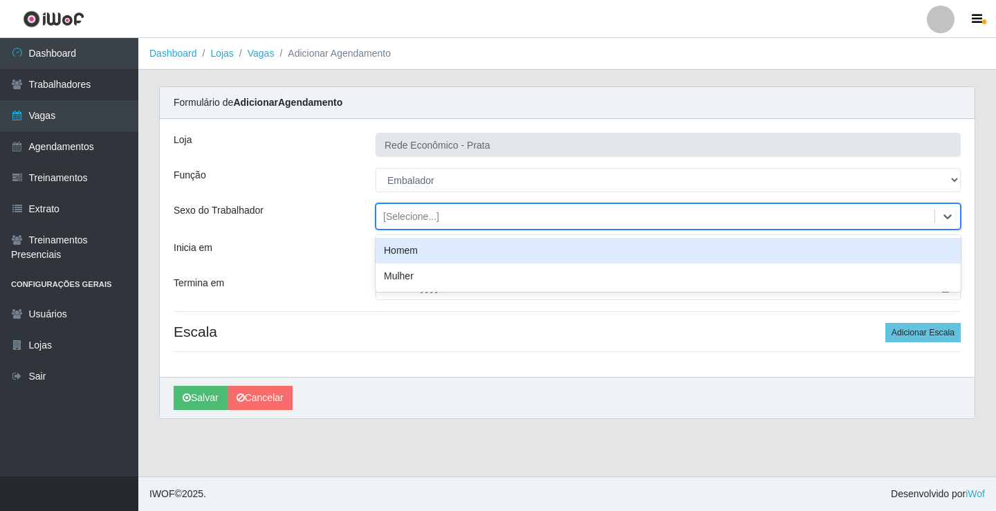
click at [421, 254] on div "Homem" at bounding box center [668, 251] width 585 height 26
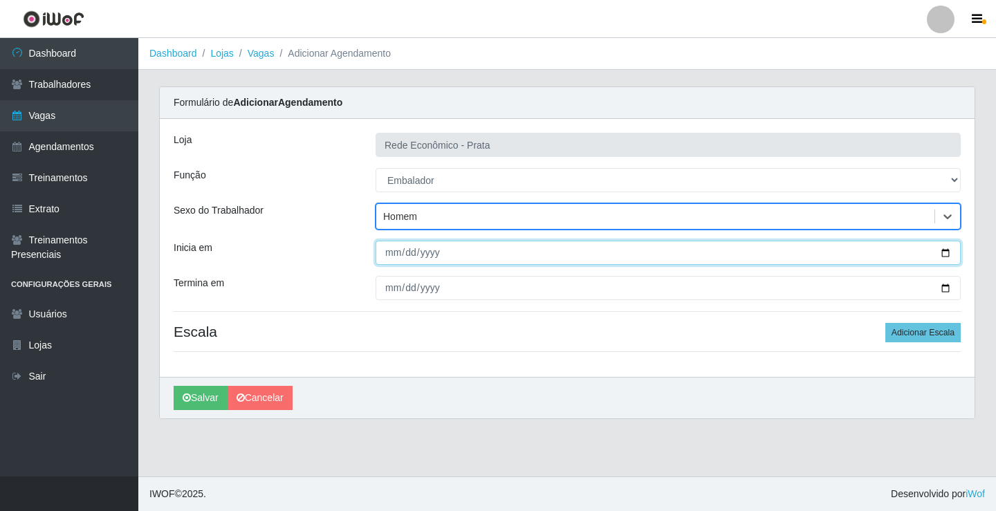
drag, startPoint x: 945, startPoint y: 254, endPoint x: 918, endPoint y: 259, distance: 27.5
click at [946, 254] on input "Inicia em" at bounding box center [668, 253] width 585 height 24
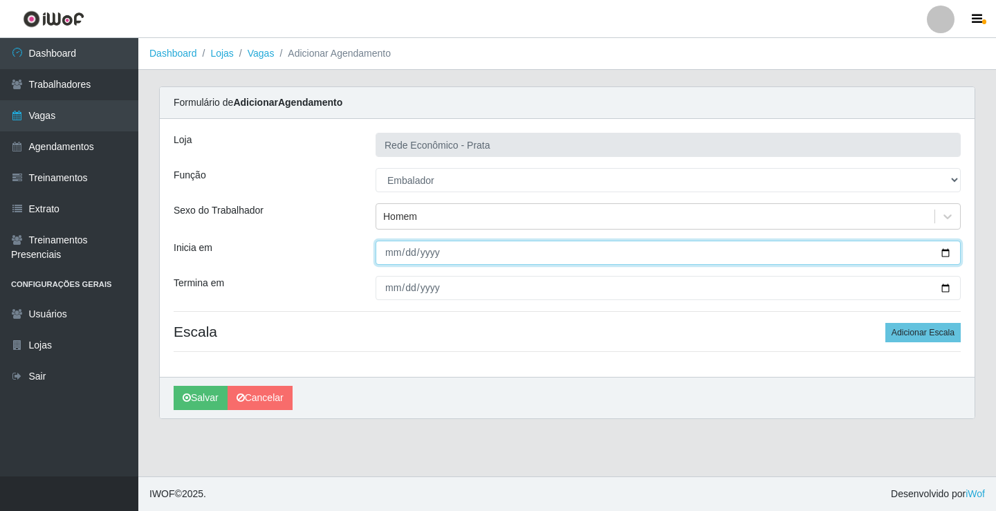
type input "2025-09-26"
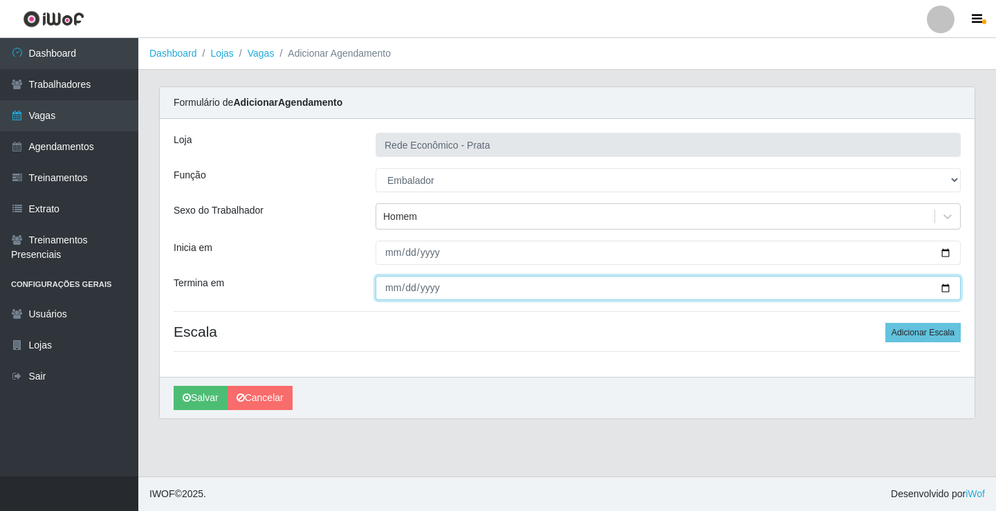
click at [945, 289] on input "Termina em" at bounding box center [668, 288] width 585 height 24
type input "2025-09-26"
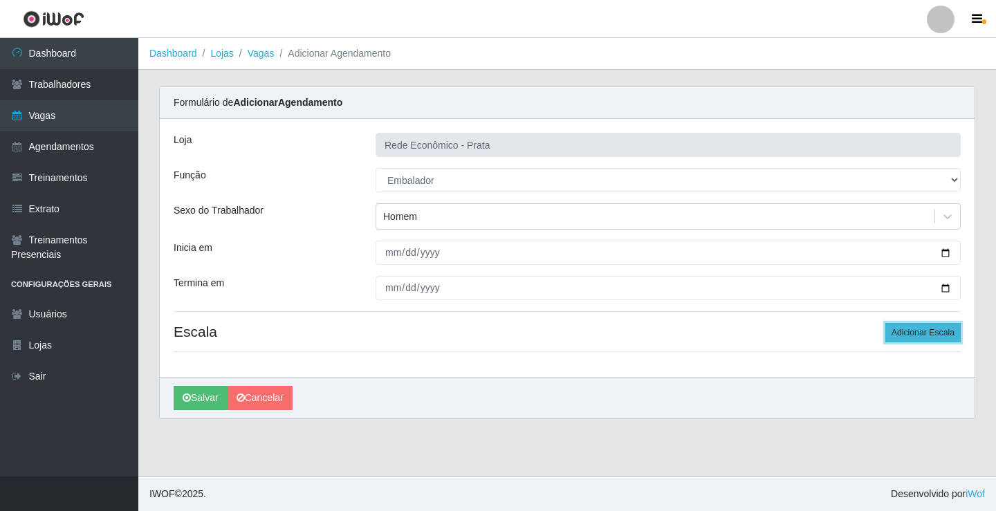
click at [922, 331] on button "Adicionar Escala" at bounding box center [923, 332] width 75 height 19
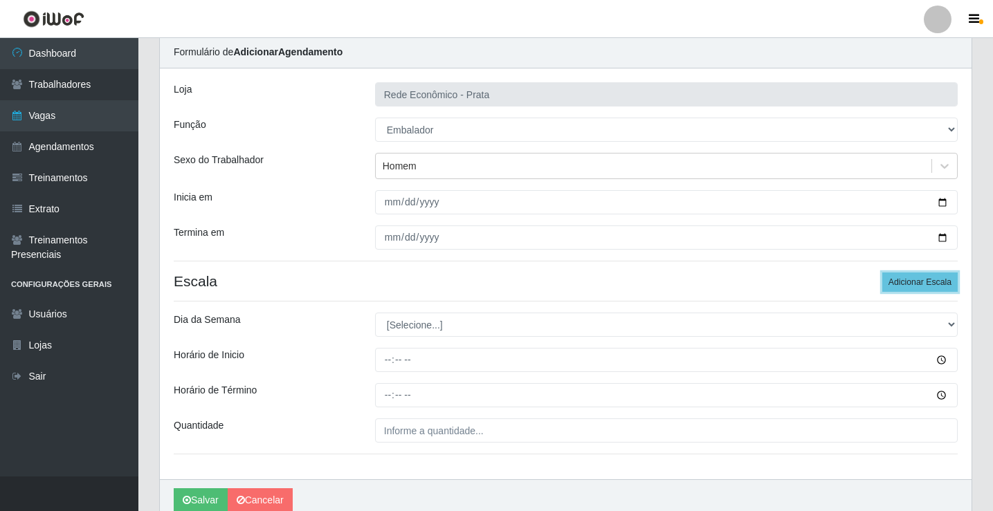
scroll to position [112, 0]
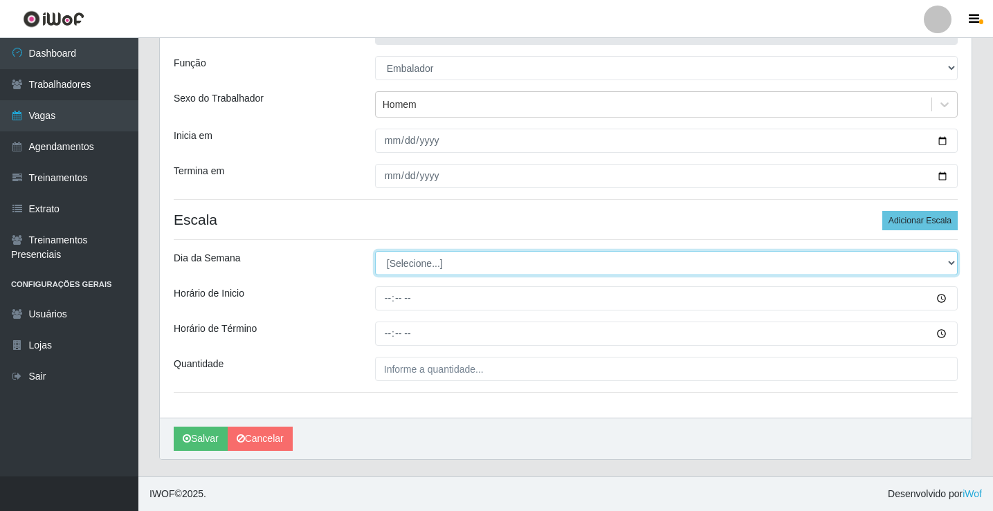
click at [417, 263] on select "[Selecione...] Segunda Terça Quarta Quinta Sexta Sábado Domingo" at bounding box center [666, 263] width 583 height 24
select select "5"
click at [375, 251] on select "[Selecione...] Segunda Terça Quarta Quinta Sexta Sábado Domingo" at bounding box center [666, 263] width 583 height 24
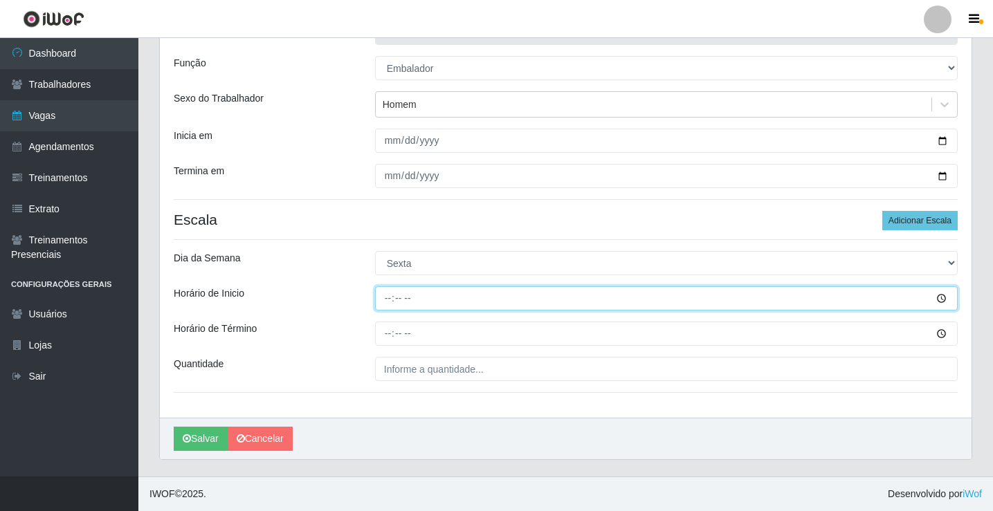
click at [396, 300] on input "Horário de Inicio" at bounding box center [666, 298] width 583 height 24
click at [390, 298] on input "Horário de Inicio" at bounding box center [666, 298] width 583 height 24
type input "15:00"
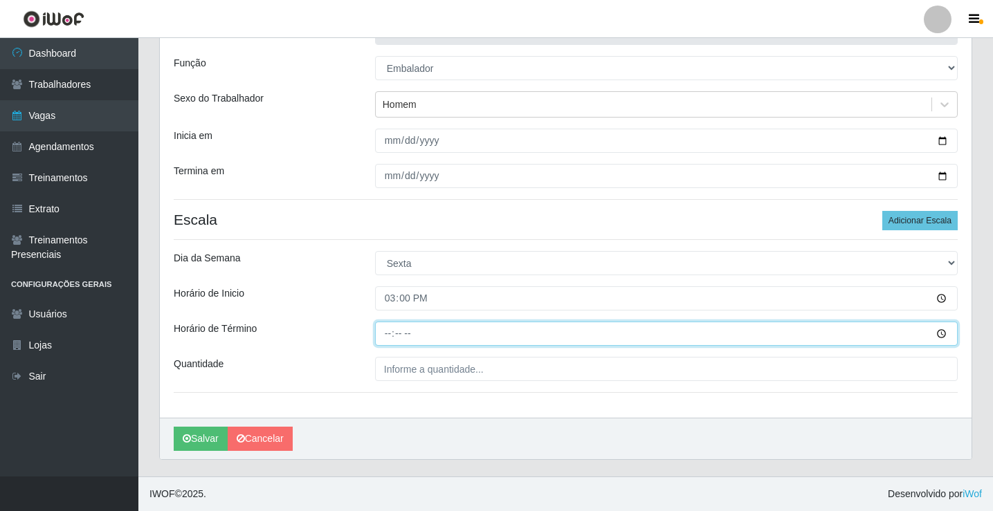
click at [386, 331] on input "Horário de Término" at bounding box center [666, 334] width 583 height 24
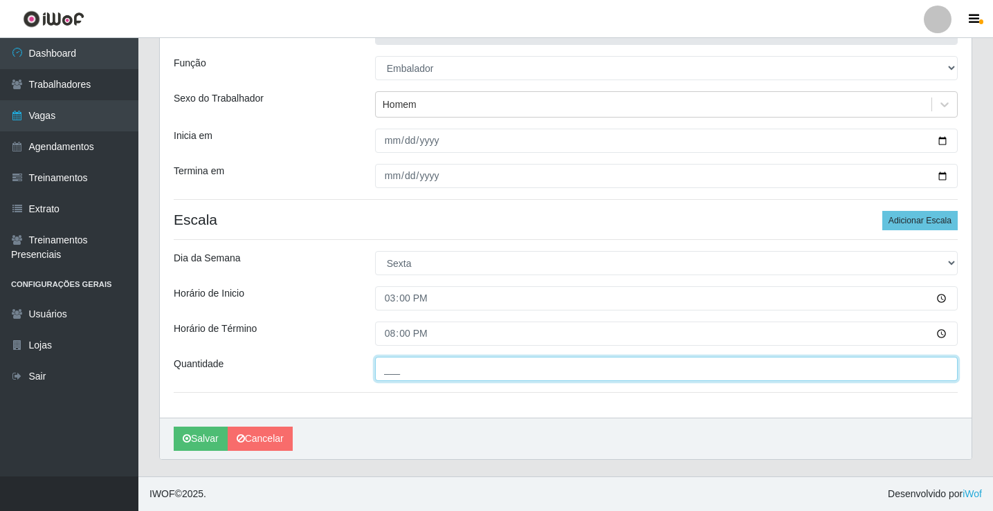
click at [401, 371] on input "___" at bounding box center [666, 369] width 583 height 24
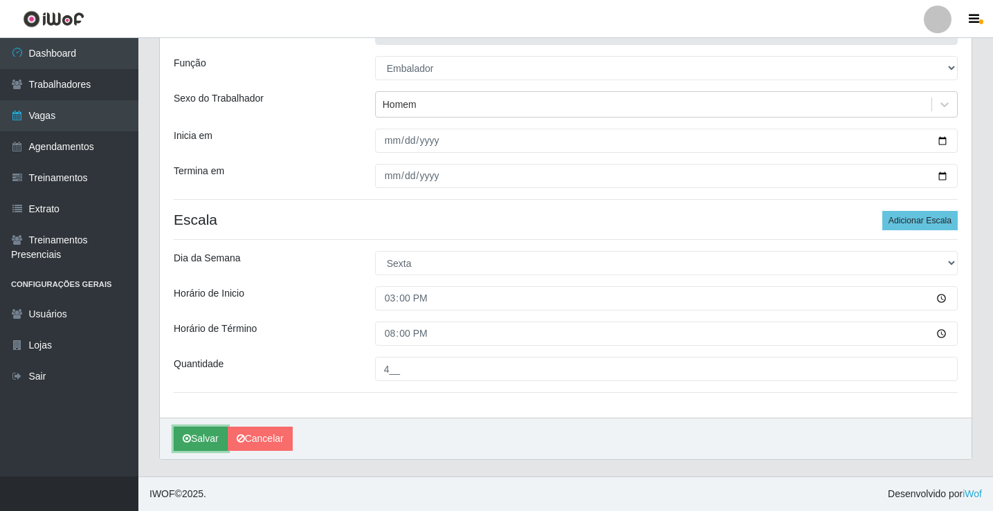
click at [208, 441] on button "Salvar" at bounding box center [201, 439] width 54 height 24
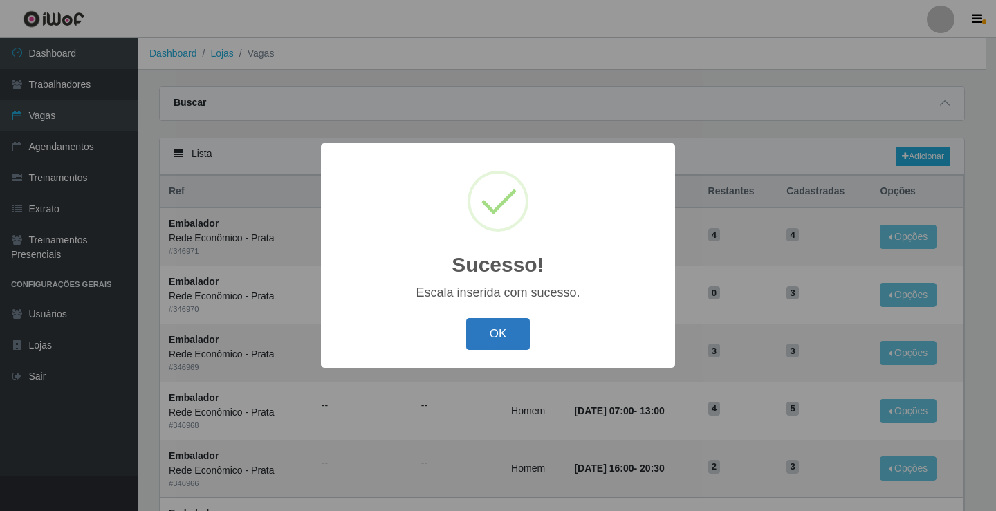
click at [485, 320] on button "OK" at bounding box center [498, 334] width 64 height 33
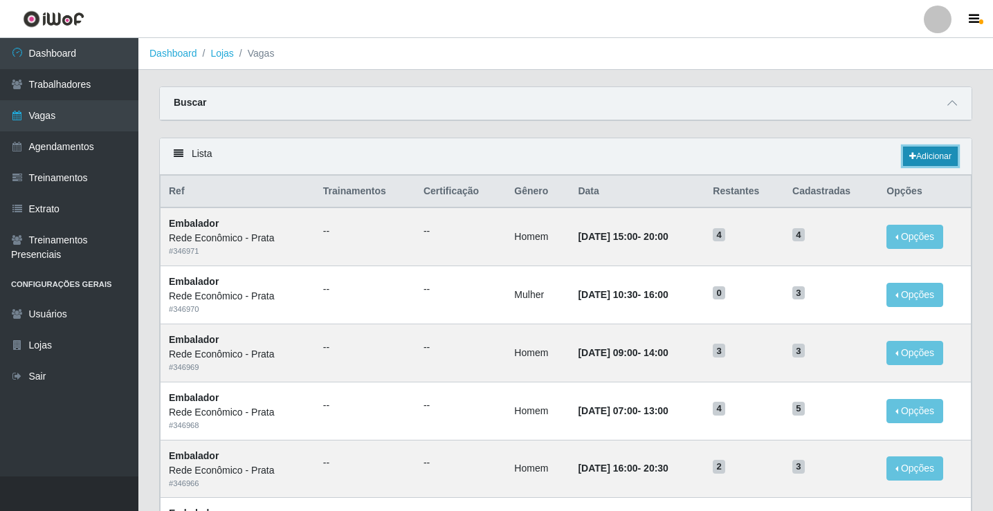
click at [936, 156] on link "Adicionar" at bounding box center [930, 156] width 55 height 19
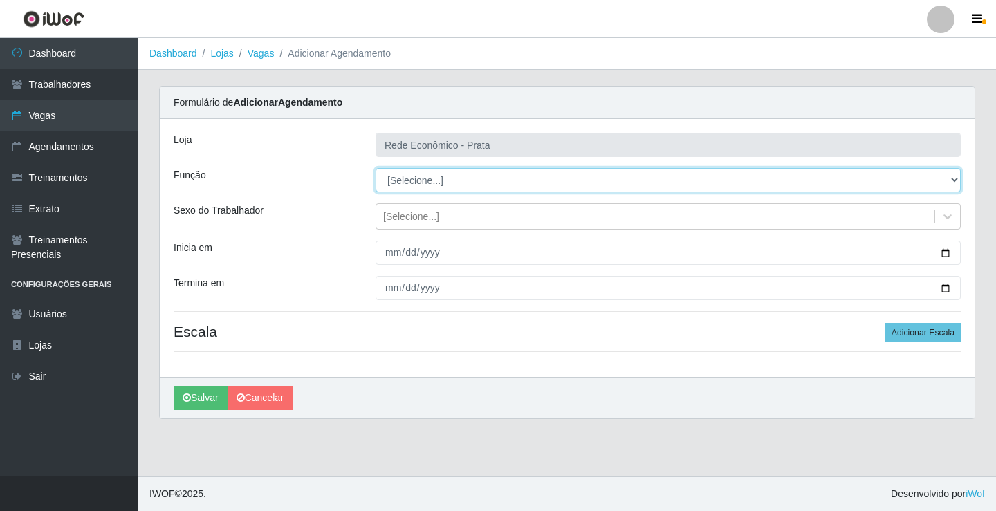
click at [429, 180] on select "[Selecione...] ASG ASG + ASG ++ Embalador Embalador + Embalador ++ Operador de …" at bounding box center [668, 180] width 585 height 24
click at [376, 168] on select "[Selecione...] ASG ASG + ASG ++ Embalador Embalador + Embalador ++ Operador de …" at bounding box center [668, 180] width 585 height 24
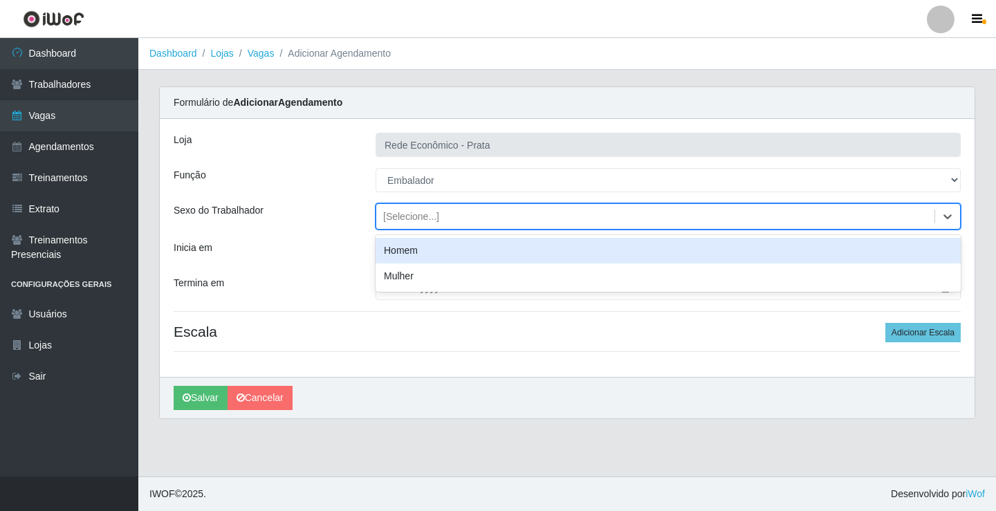
click at [424, 217] on div "[Selecione...]" at bounding box center [411, 217] width 56 height 15
click at [424, 251] on div "Homem" at bounding box center [668, 251] width 585 height 26
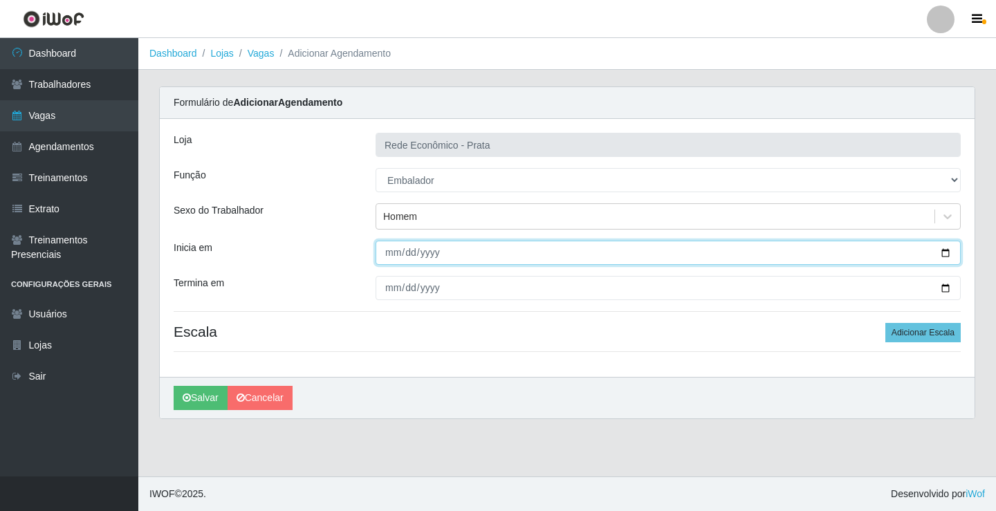
click at [947, 252] on input "Inicia em" at bounding box center [668, 253] width 585 height 24
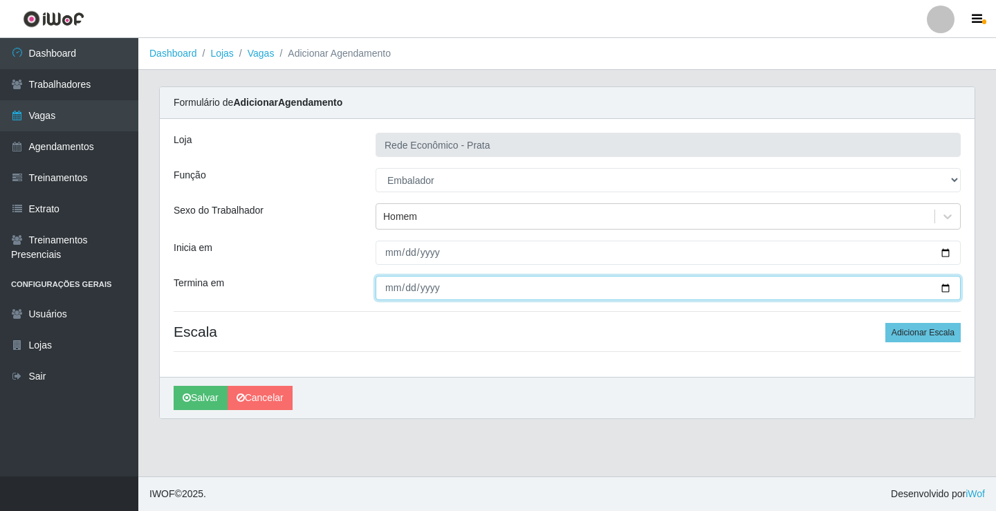
click at [945, 291] on input "Termina em" at bounding box center [668, 288] width 585 height 24
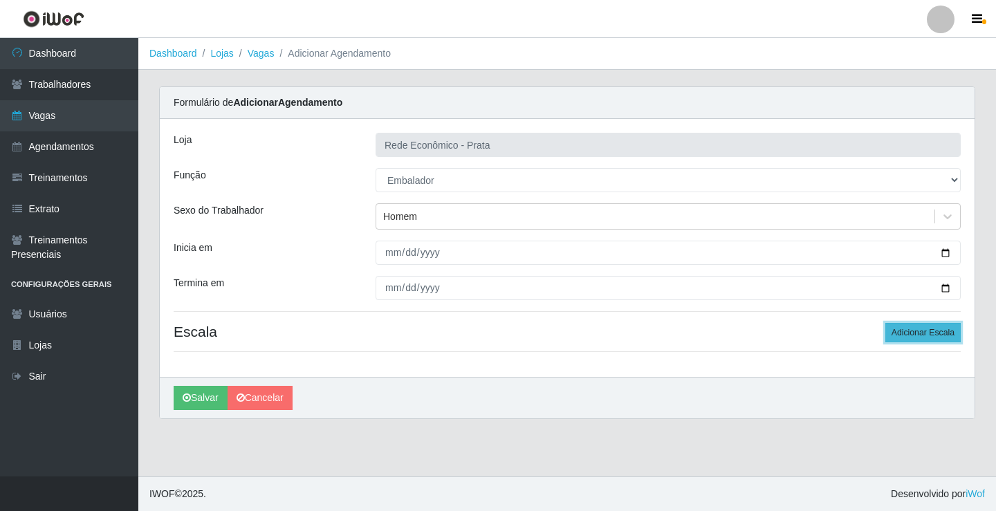
click at [920, 338] on button "Adicionar Escala" at bounding box center [923, 332] width 75 height 19
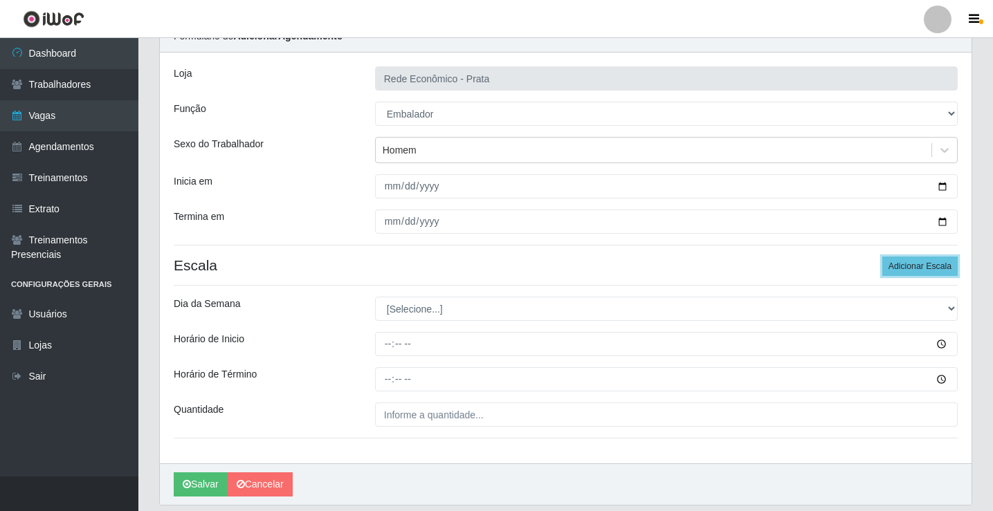
scroll to position [112, 0]
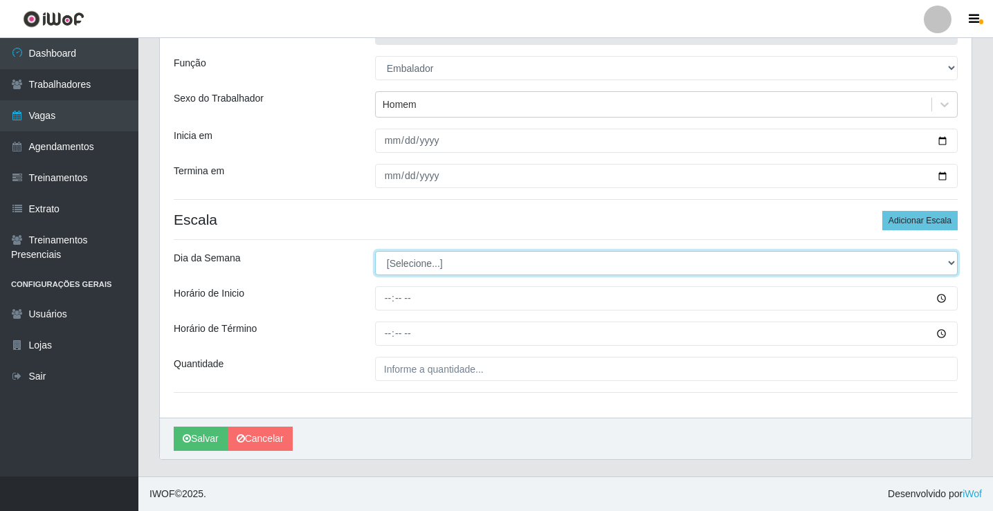
click at [399, 264] on select "[Selecione...] Segunda Terça Quarta Quinta Sexta Sábado Domingo" at bounding box center [666, 263] width 583 height 24
click at [375, 251] on select "[Selecione...] Segunda Terça Quarta Quinta Sexta Sábado Domingo" at bounding box center [666, 263] width 583 height 24
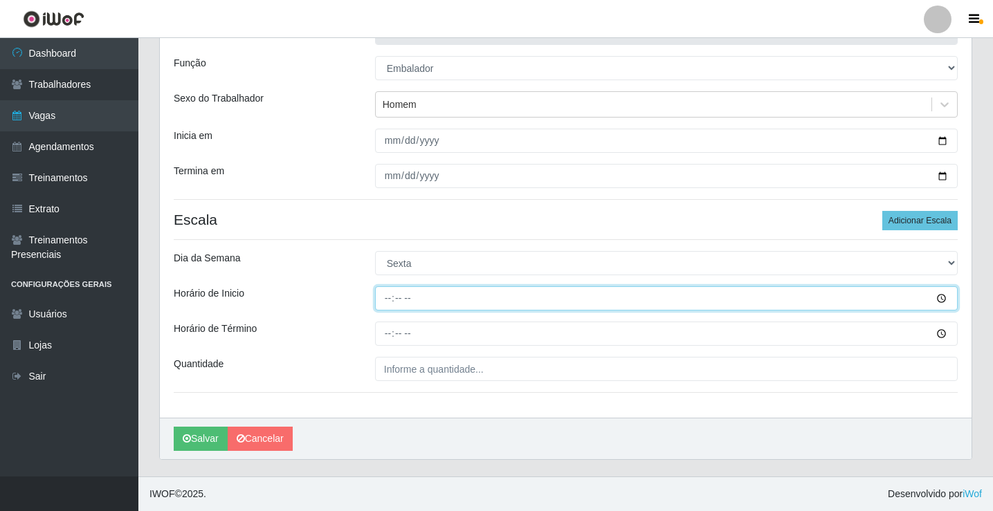
click at [386, 300] on input "Horário de Inicio" at bounding box center [666, 298] width 583 height 24
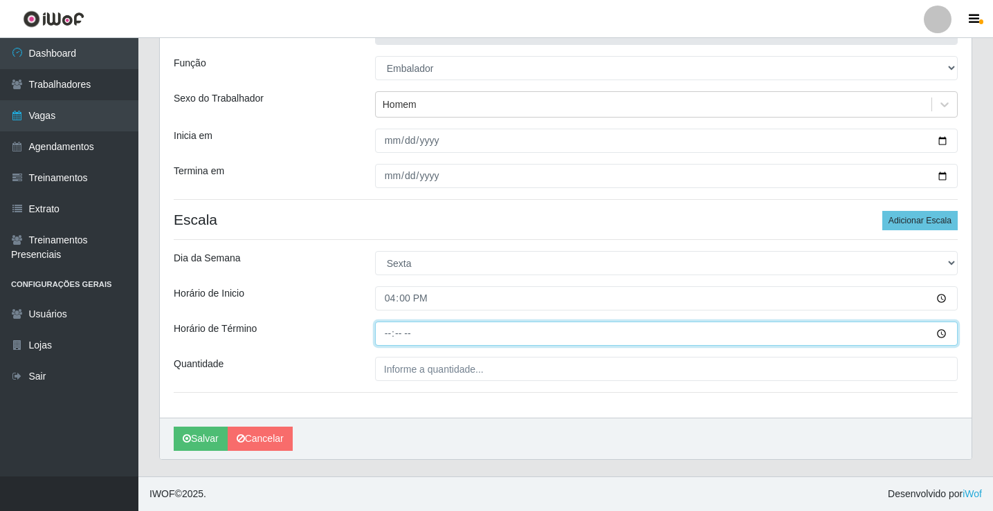
click at [389, 333] on input "Horário de Término" at bounding box center [666, 334] width 583 height 24
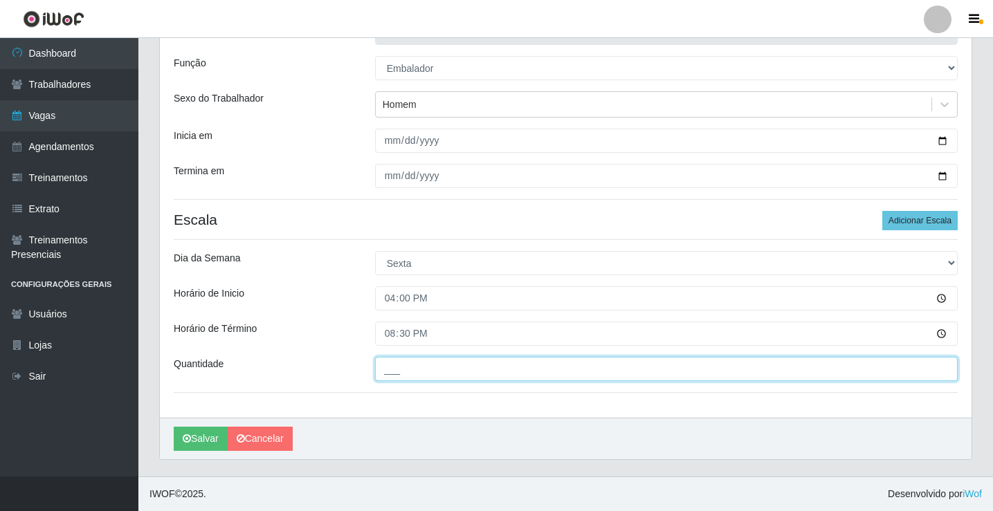
click at [407, 367] on input "___" at bounding box center [666, 369] width 583 height 24
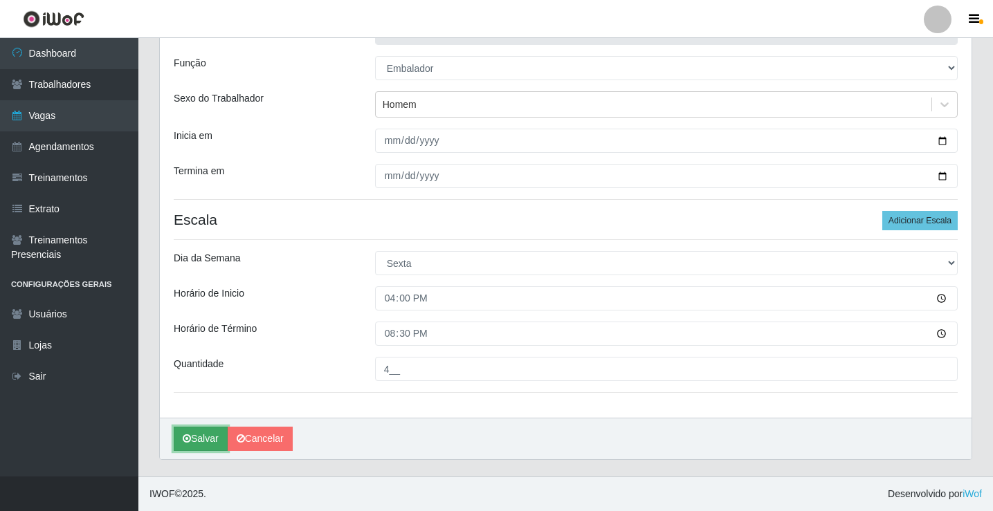
click at [181, 445] on button "Salvar" at bounding box center [201, 439] width 54 height 24
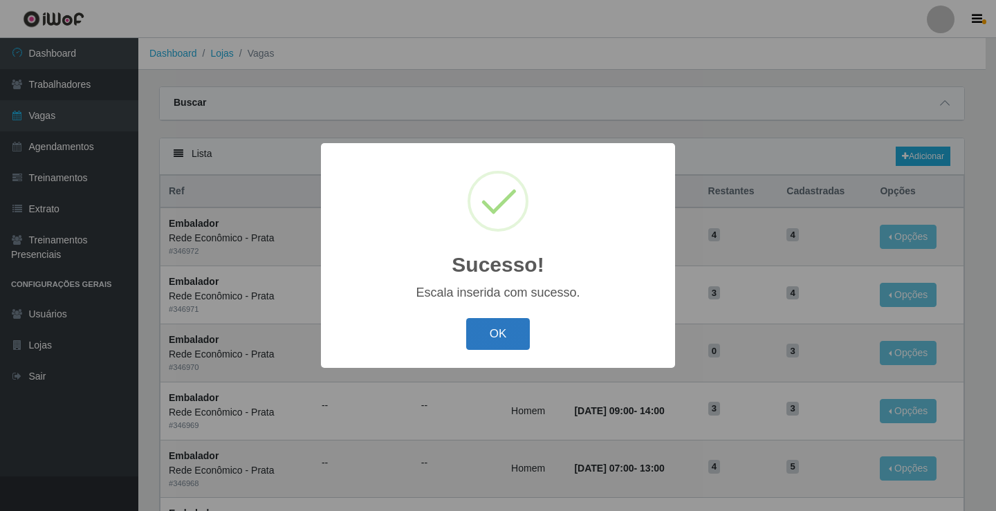
click at [487, 336] on button "OK" at bounding box center [498, 334] width 64 height 33
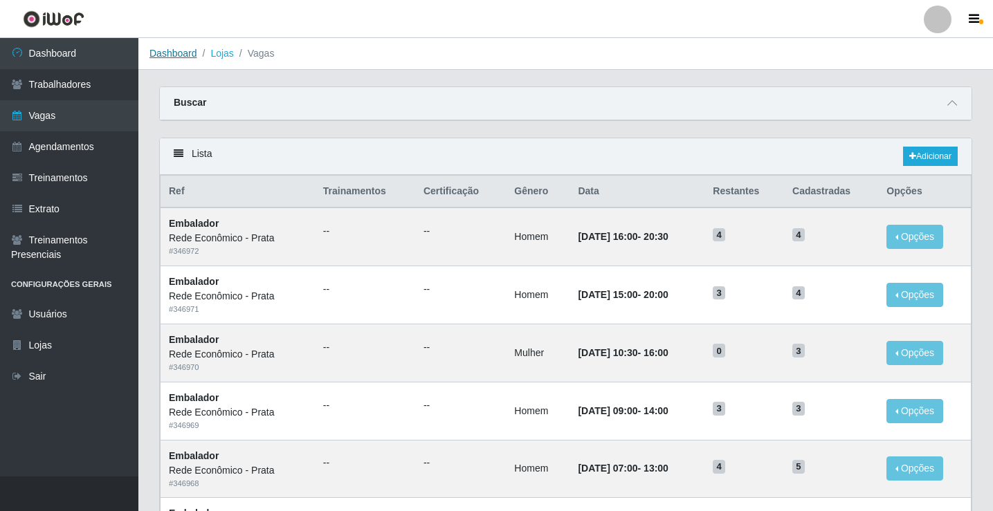
click at [176, 55] on link "Dashboard" at bounding box center [173, 53] width 48 height 11
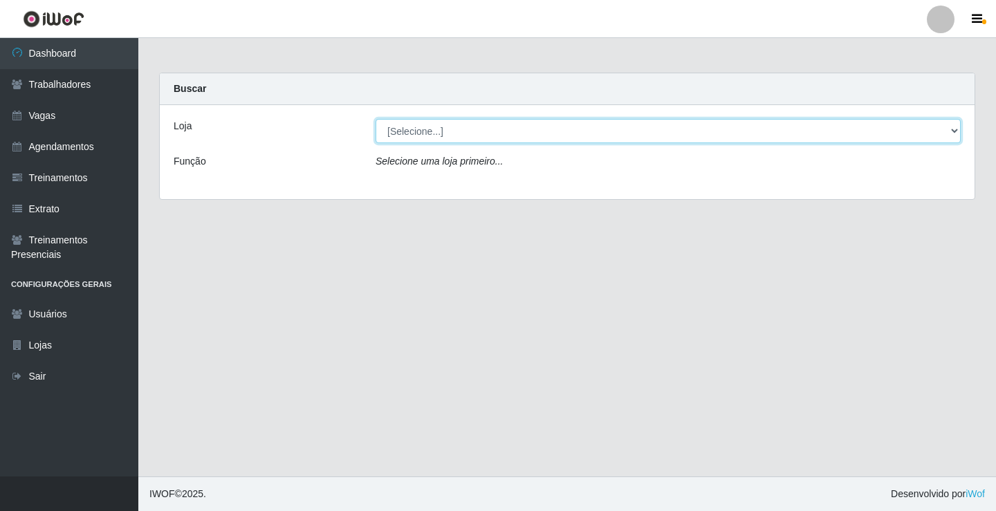
click at [426, 129] on select "[Selecione...] Rede Econômico - Prata" at bounding box center [668, 131] width 585 height 24
click at [376, 119] on select "[Selecione...] Rede Econômico - Prata" at bounding box center [668, 131] width 585 height 24
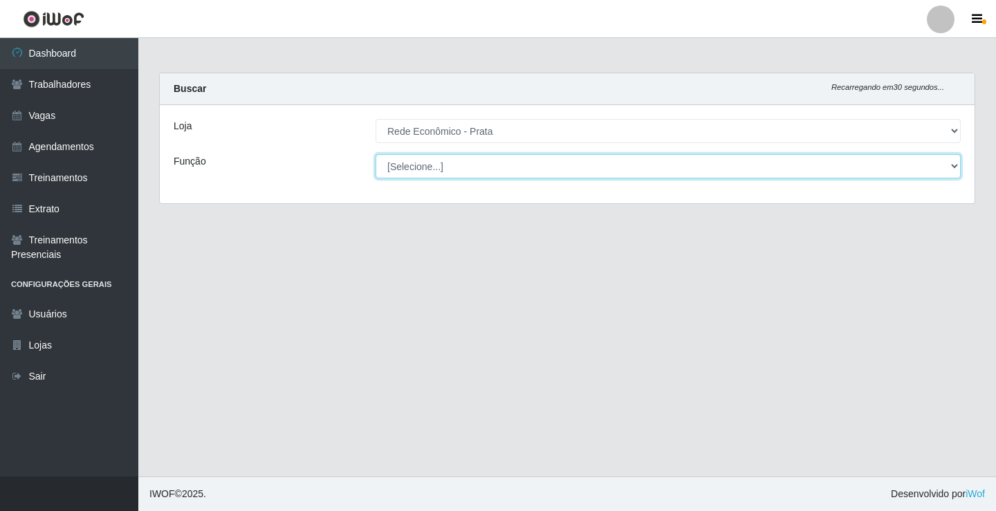
click at [404, 163] on select "[Selecione...] ASG ASG + ASG ++ Embalador Embalador + Embalador ++ Operador de …" at bounding box center [668, 166] width 585 height 24
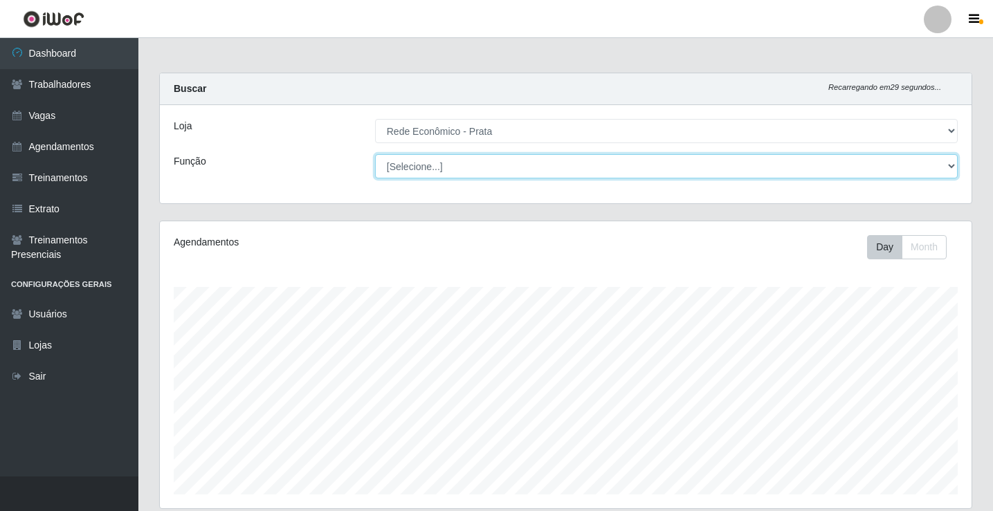
scroll to position [287, 812]
click at [375, 154] on select "[Selecione...] ASG ASG + ASG ++ Embalador Embalador + Embalador ++ Operador de …" at bounding box center [666, 166] width 583 height 24
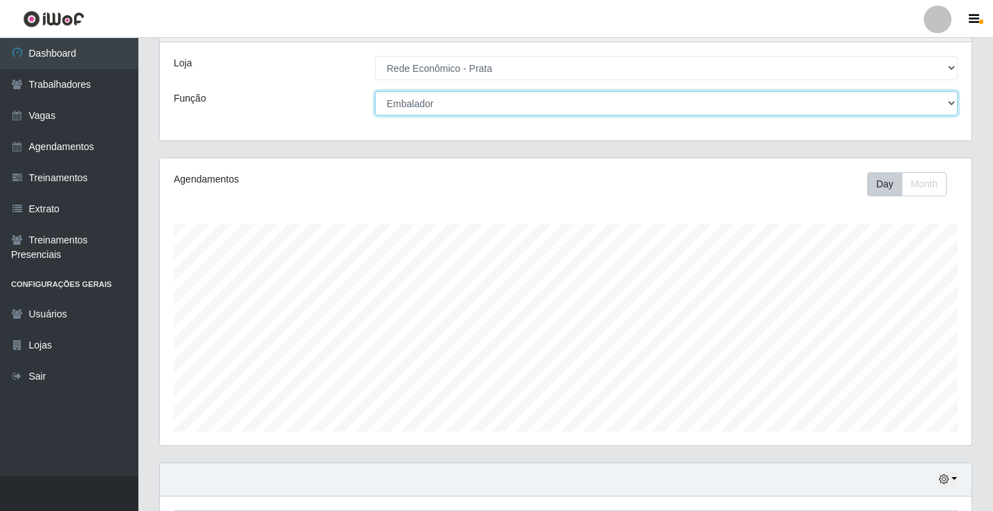
scroll to position [161, 0]
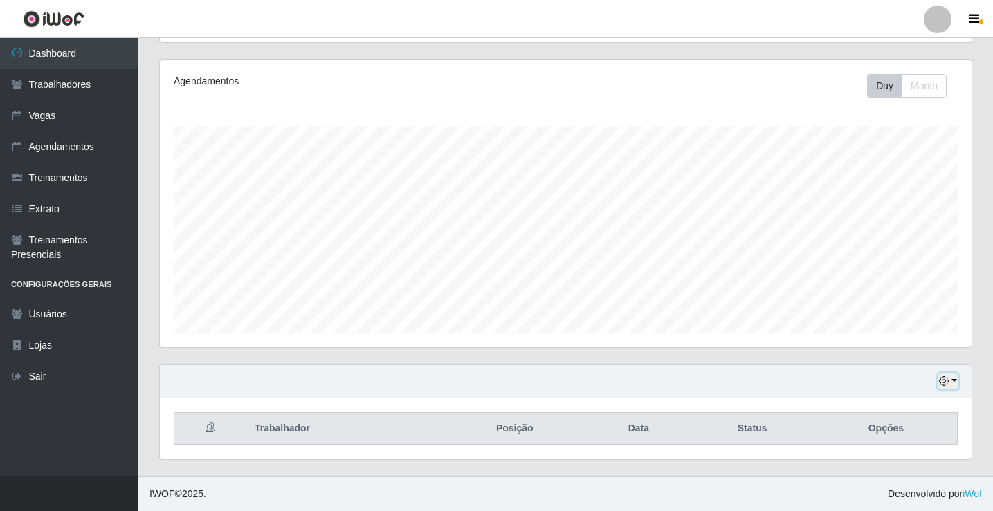
click at [954, 379] on button "button" at bounding box center [947, 382] width 19 height 16
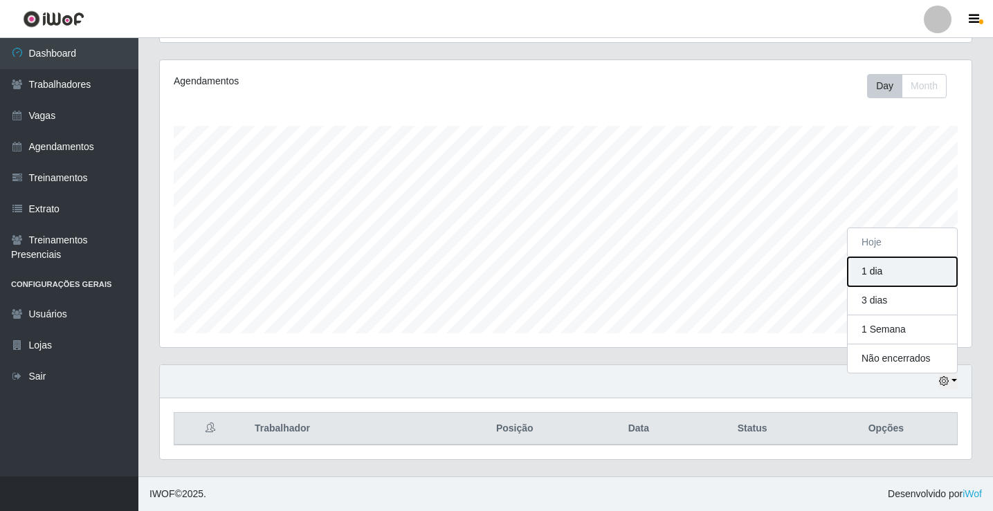
click at [901, 279] on button "1 dia" at bounding box center [902, 271] width 109 height 29
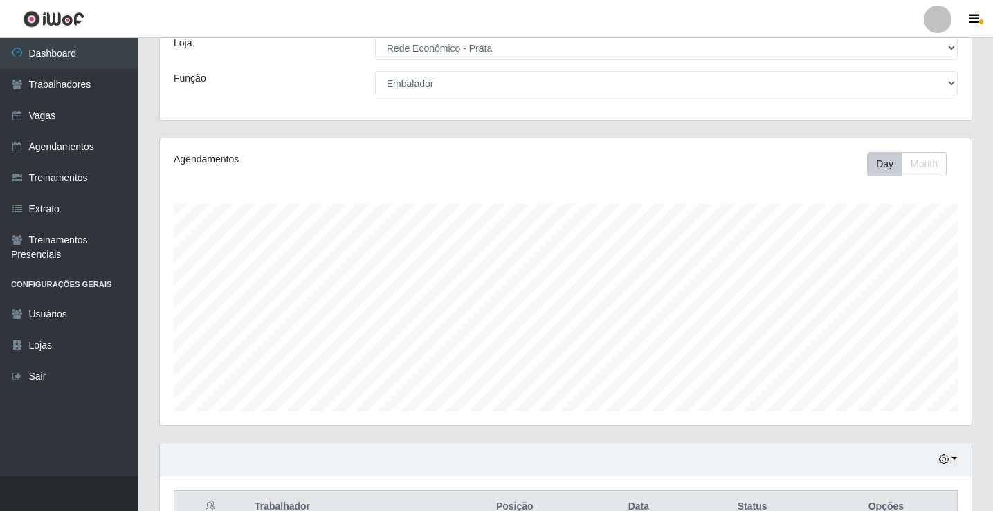
scroll to position [161, 0]
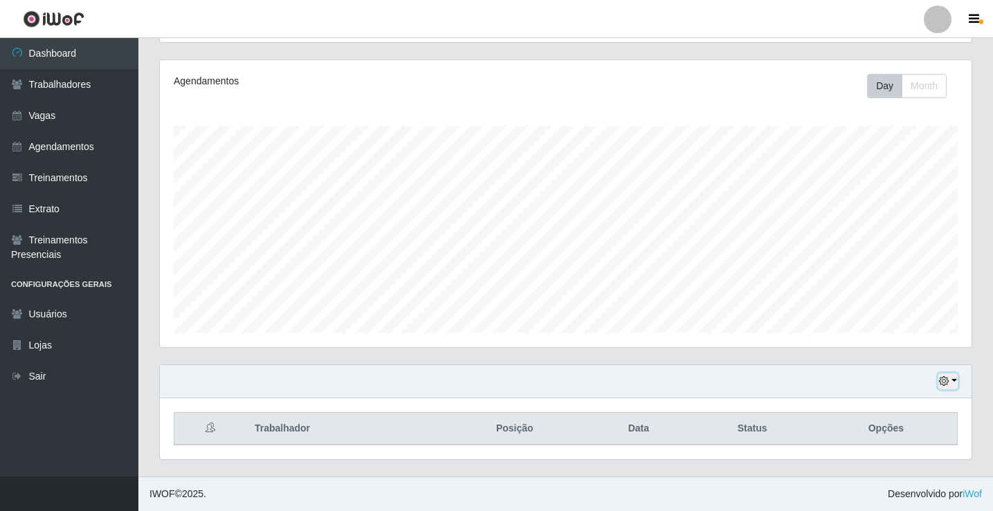
click at [952, 377] on button "button" at bounding box center [947, 382] width 19 height 16
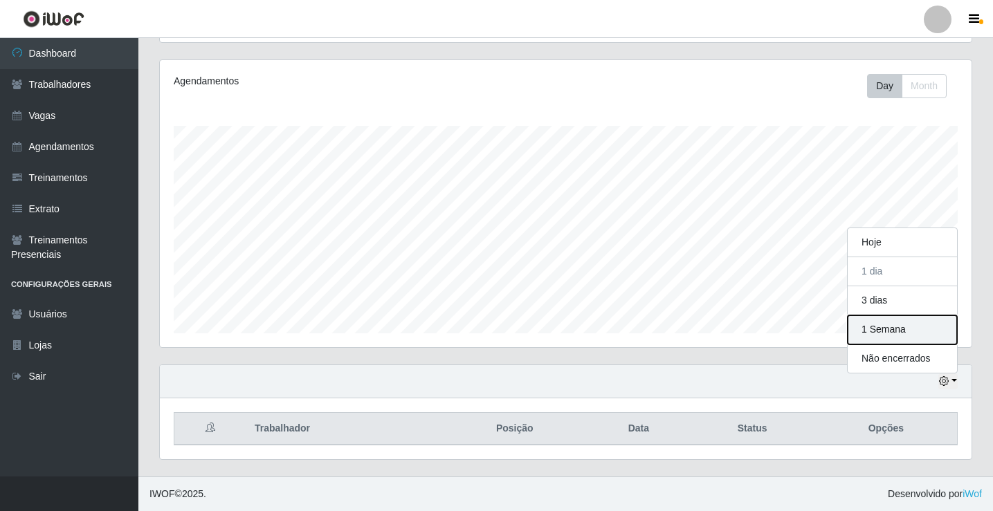
click at [908, 335] on button "1 Semana" at bounding box center [902, 330] width 109 height 29
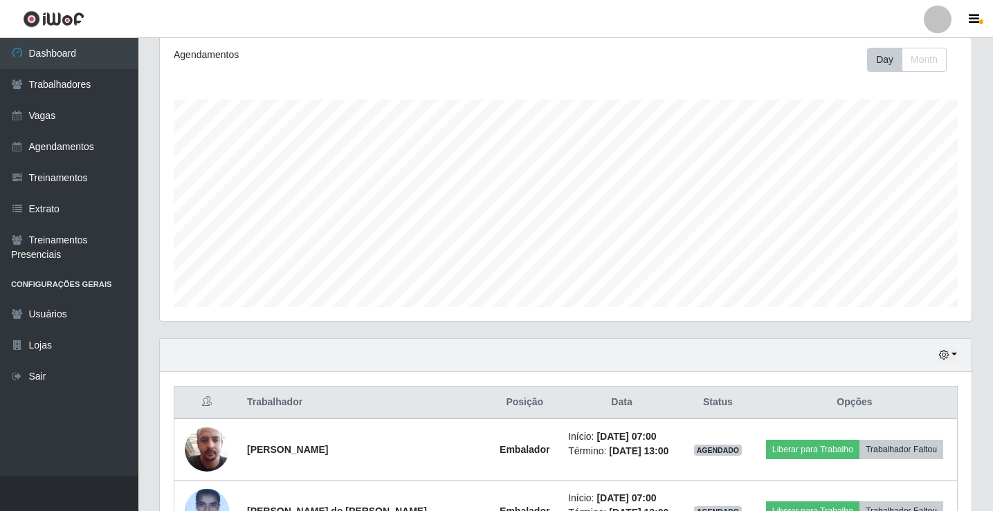
scroll to position [0, 0]
